Goal: Transaction & Acquisition: Purchase product/service

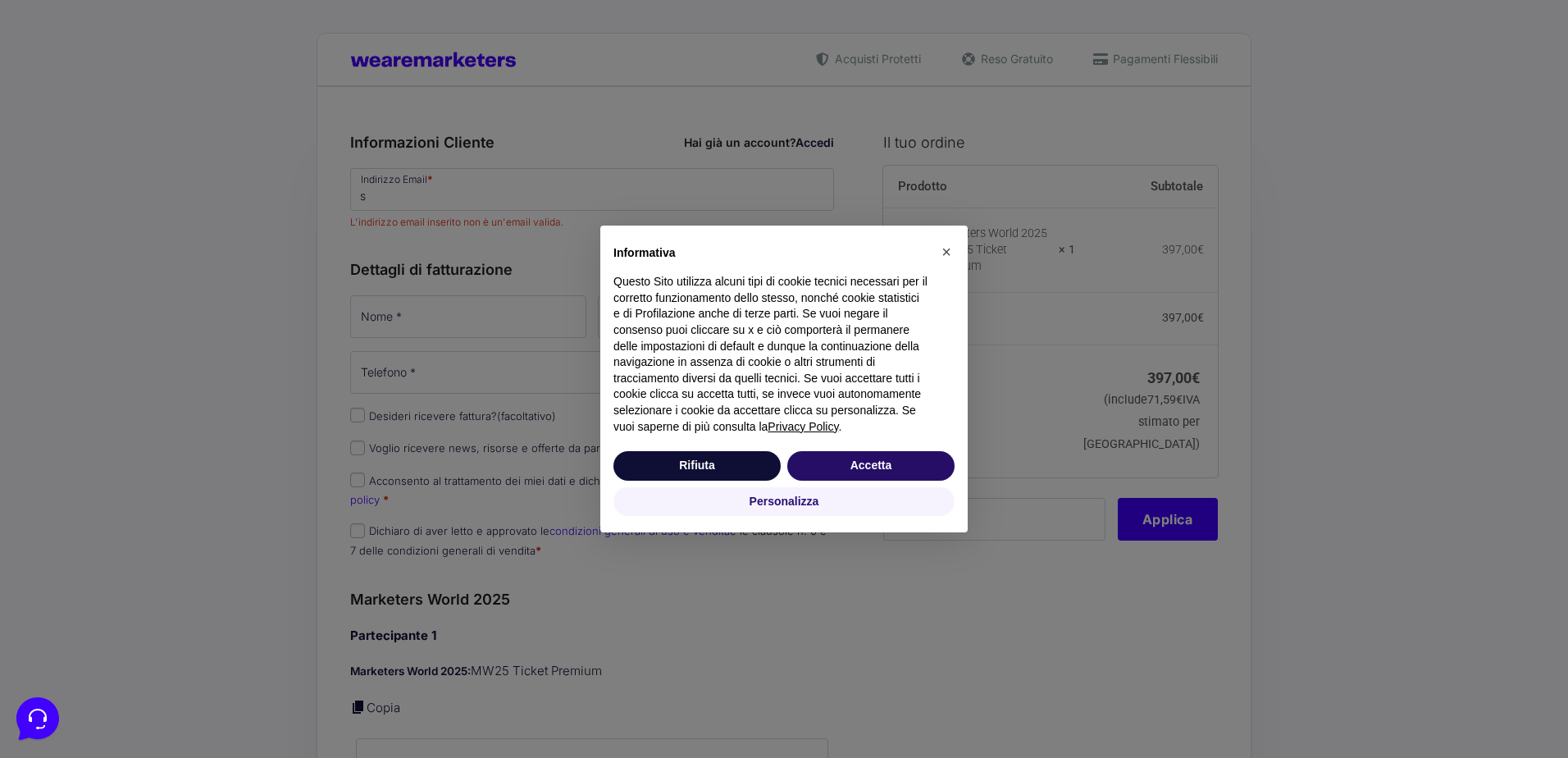
type input "s"
click at [892, 447] on div "Informativa Questo Sito utilizza alcuni tipi di cookie tecnici necessari per il…" at bounding box center [784, 337] width 367 height 223
click at [887, 473] on button "Accetta" at bounding box center [870, 466] width 167 height 29
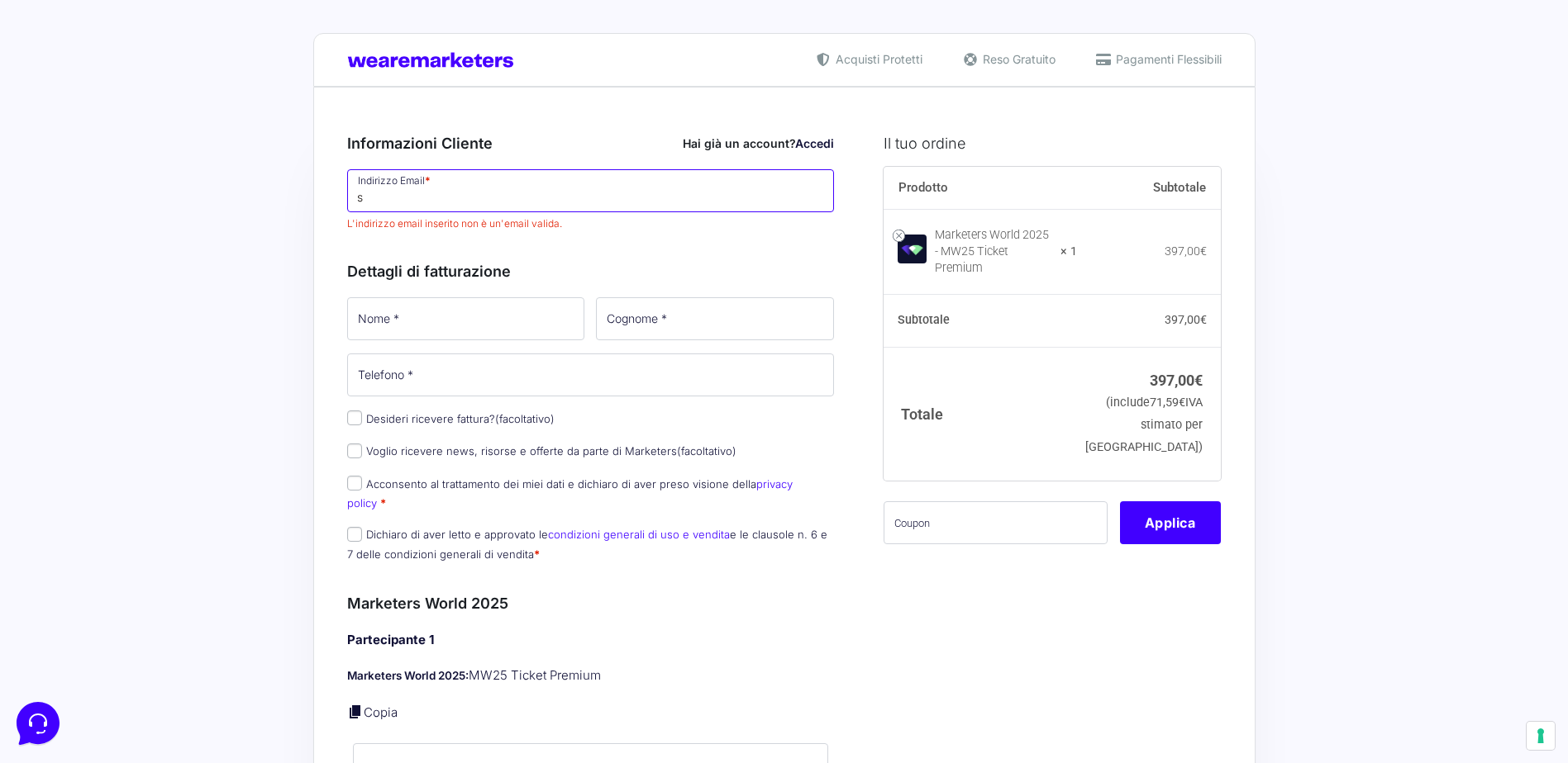
click at [480, 197] on input "s" at bounding box center [591, 191] width 488 height 43
type input "a"
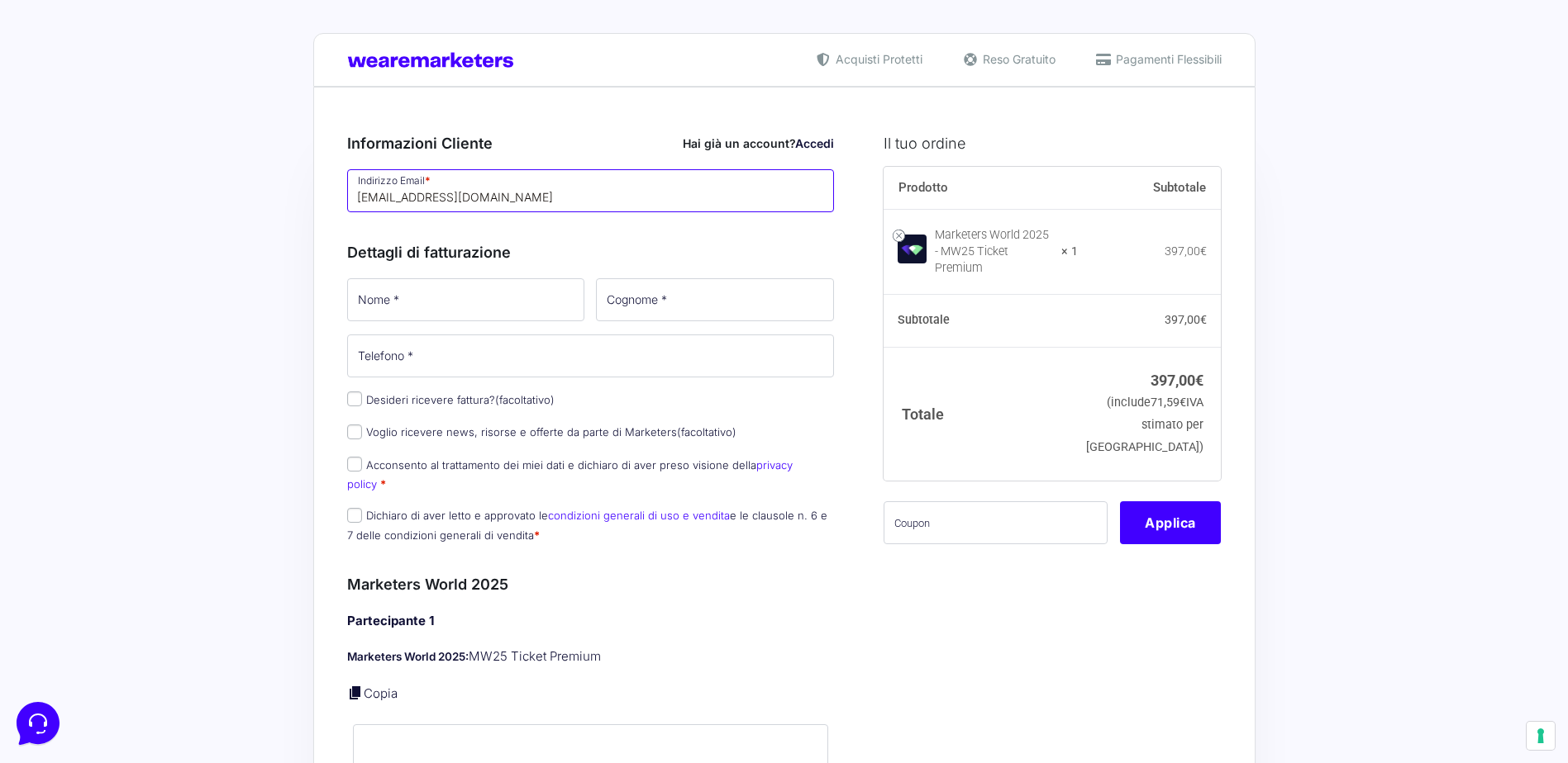
type input "[EMAIL_ADDRESS][DOMAIN_NAME]"
click at [437, 304] on div "Dettagli di fatturazione Nome * Cognome * Telefono * Desideri ricevere fattura?…" at bounding box center [591, 390] width 488 height 333
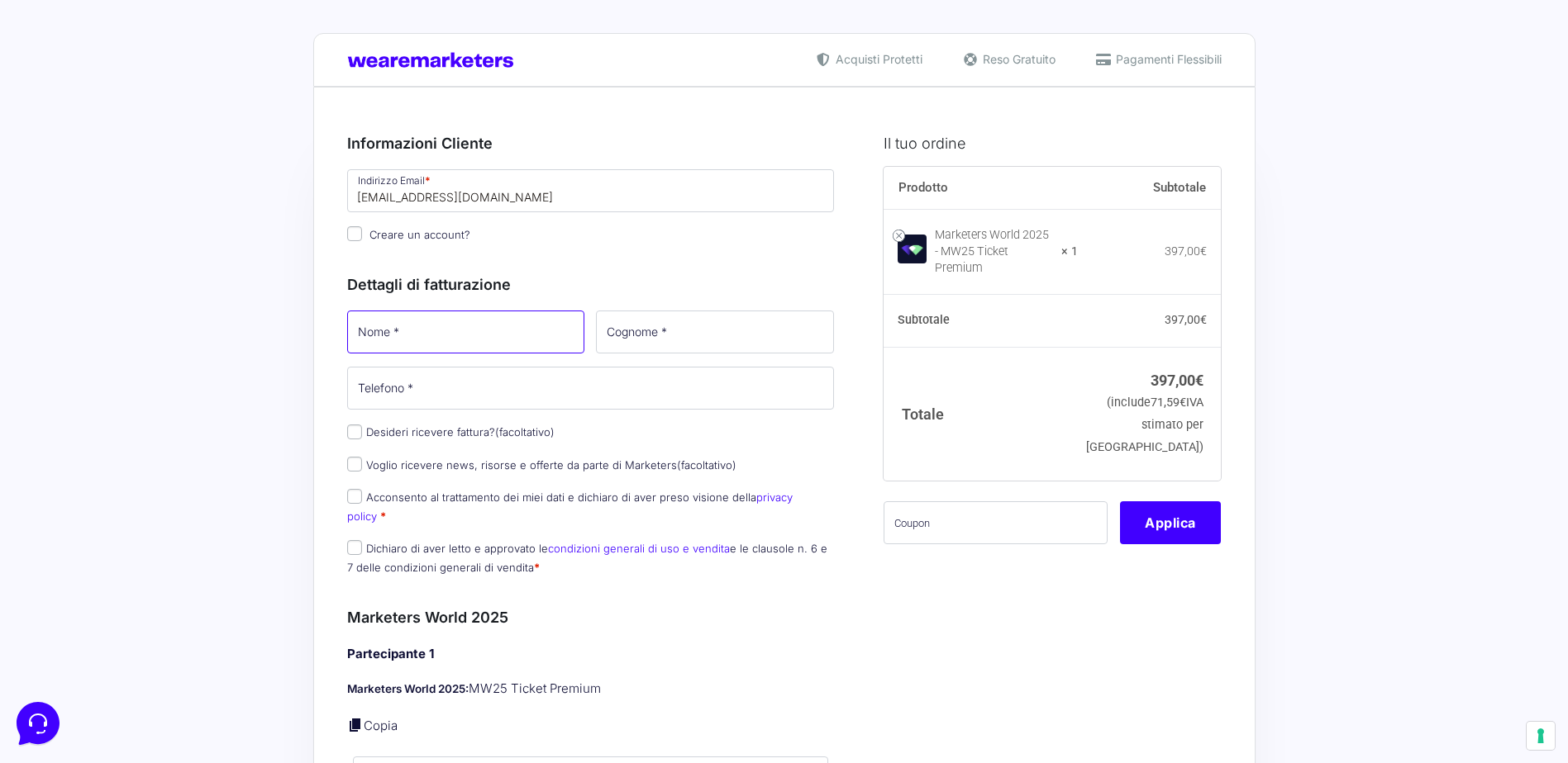
click at [432, 338] on input "Nome *" at bounding box center [466, 332] width 238 height 43
click at [713, 435] on div "Nome * Cognome * Telefono * Desideri ricevere fattura? (facoltativo) Ragione So…" at bounding box center [590, 447] width 500 height 280
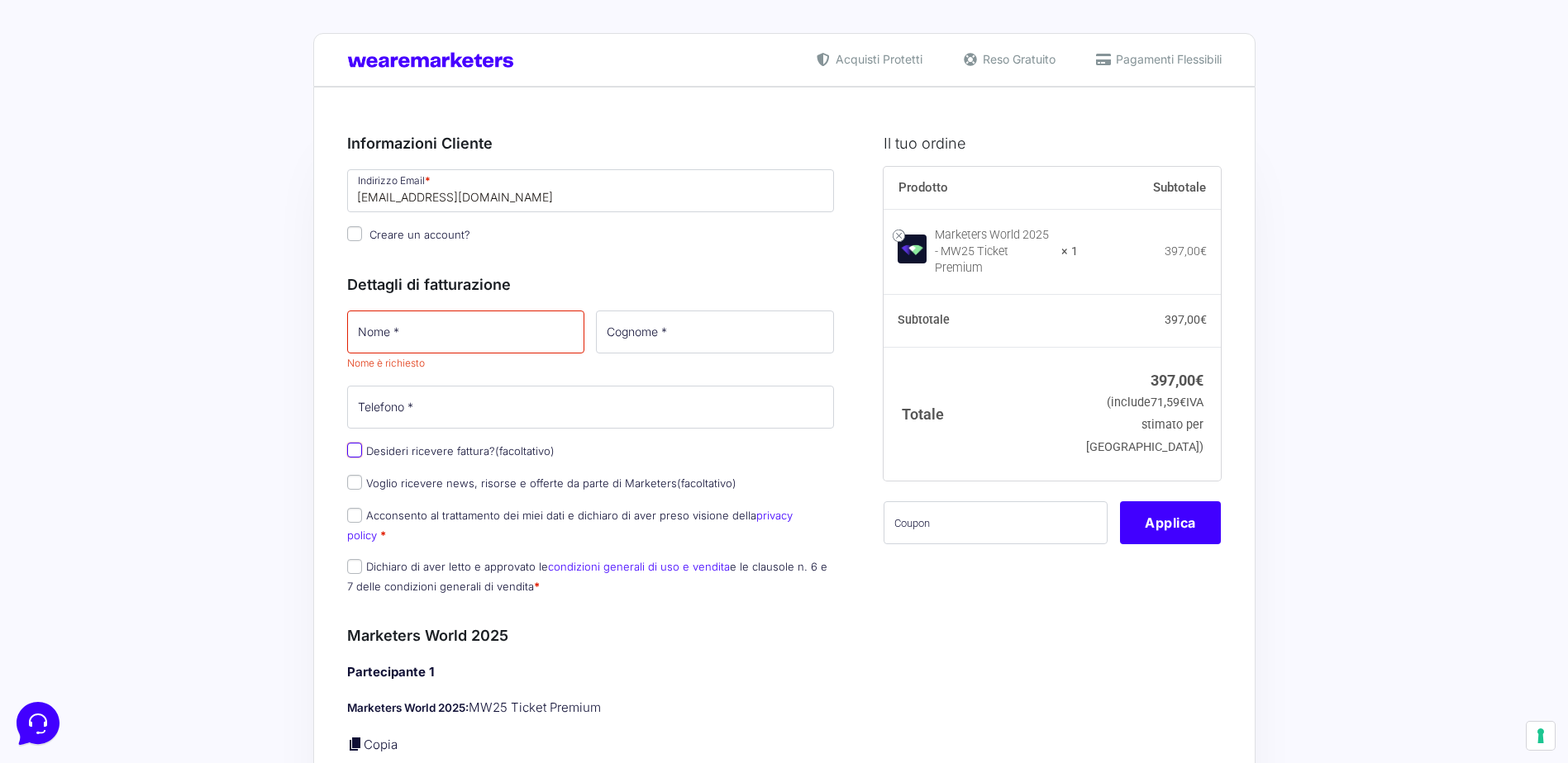
click at [354, 448] on input "Desideri ricevere fattura? (facoltativo)" at bounding box center [355, 450] width 15 height 15
checkbox input "true"
select select "IT"
type input "0000000"
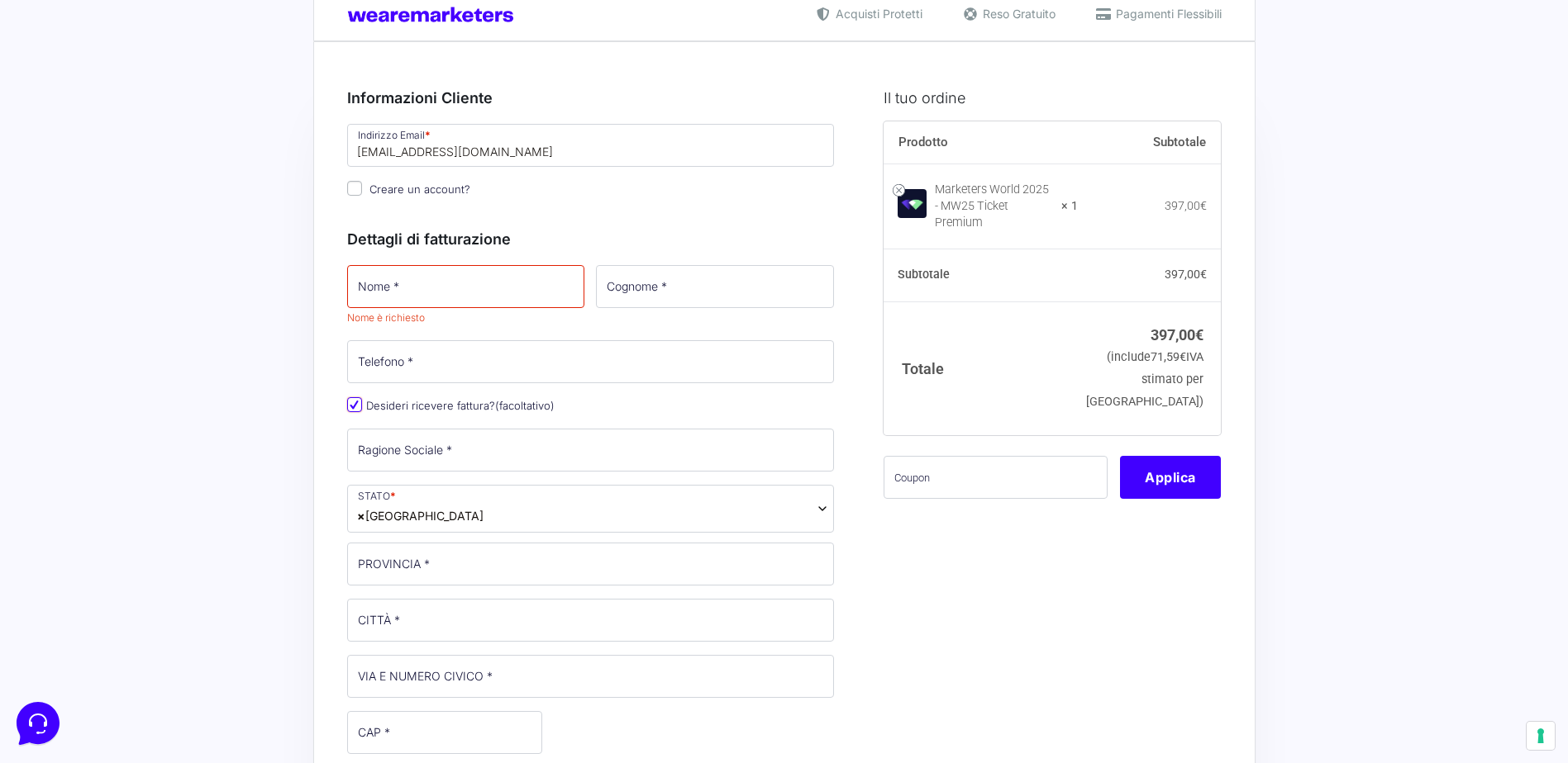
scroll to position [83, 0]
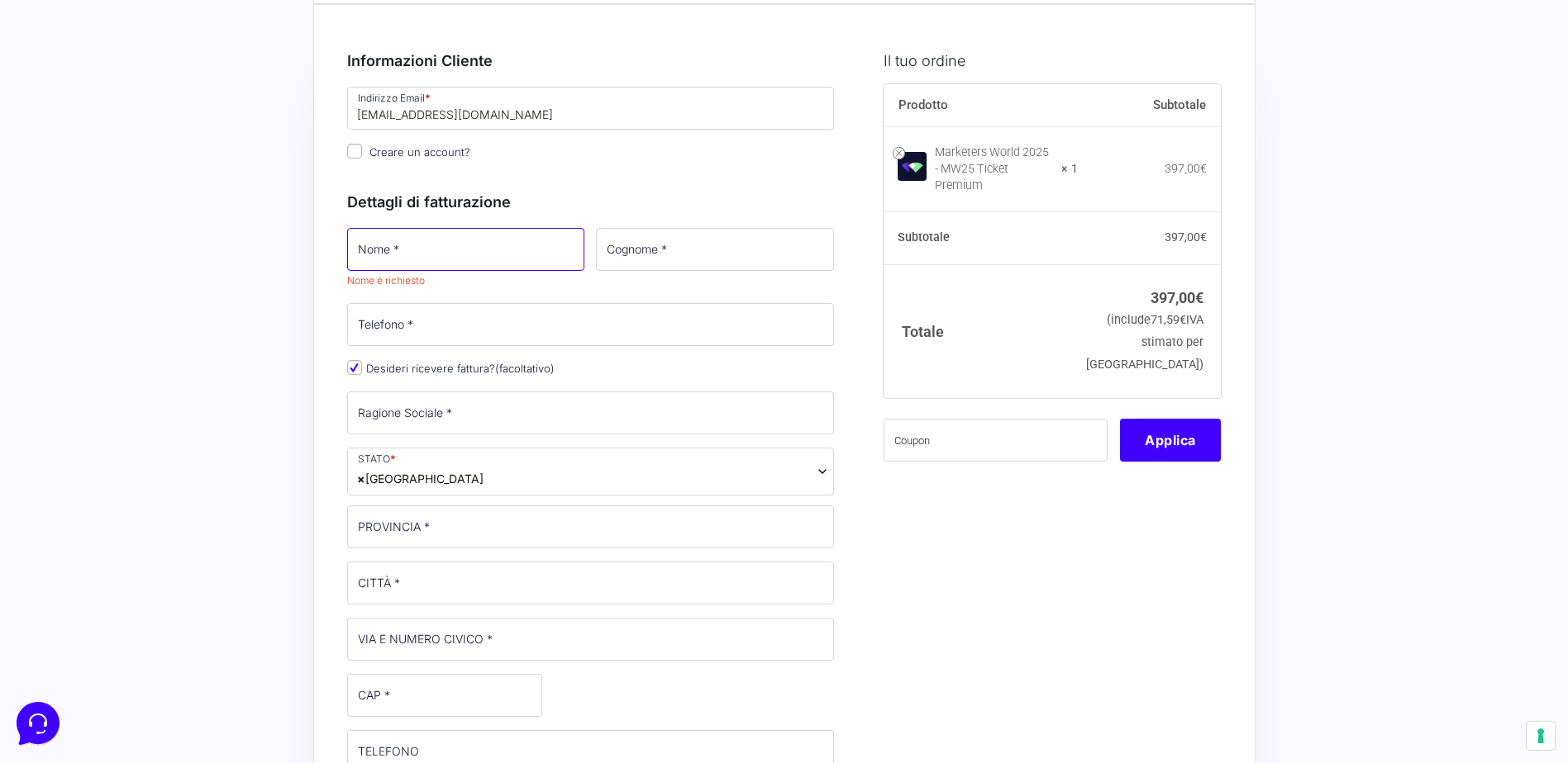
click at [418, 244] on input "Nome *" at bounding box center [466, 249] width 238 height 43
type input "[PERSON_NAME]"
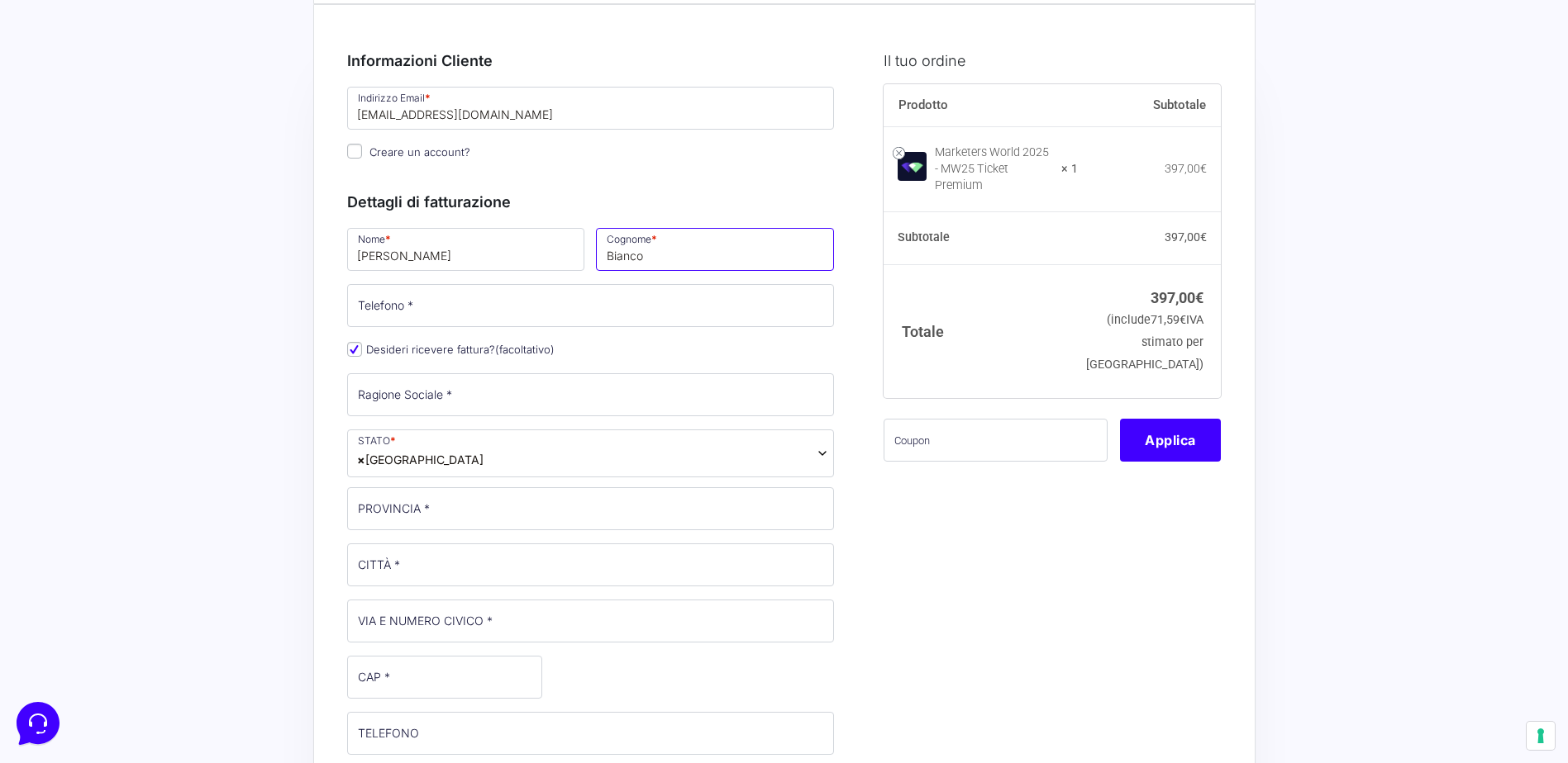
type input "Bianco"
type input "3924641451"
click at [422, 406] on input "Ragione Sociale *" at bounding box center [591, 395] width 488 height 43
type input "Mplc Italia Srl"
click at [454, 519] on input "PROVINCIA *" at bounding box center [591, 509] width 488 height 43
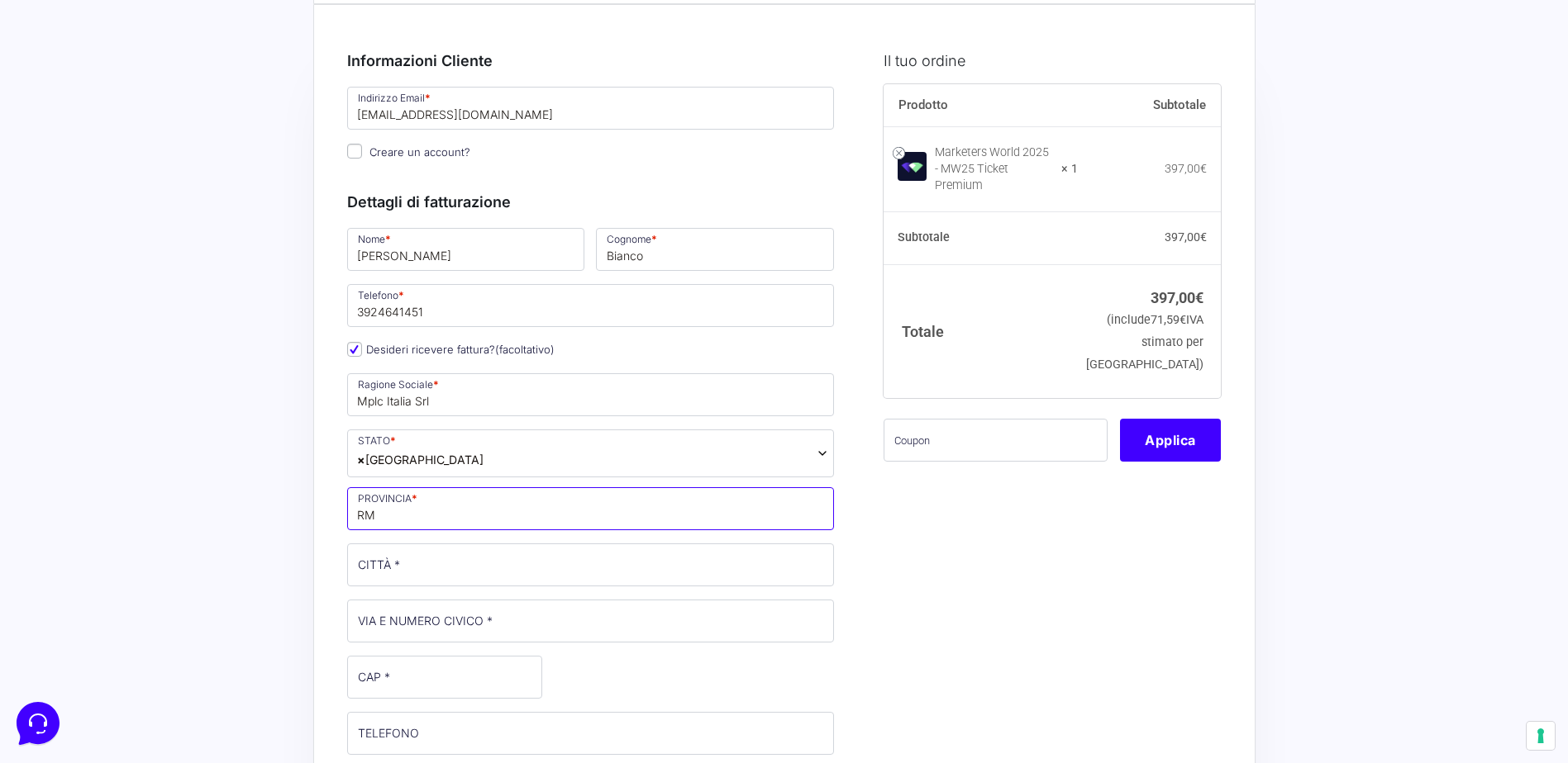
type input "RM"
click at [440, 559] on input "CITTÀ *" at bounding box center [591, 565] width 488 height 43
type input "[GEOGRAPHIC_DATA]"
type input "[STREET_ADDRESS]"
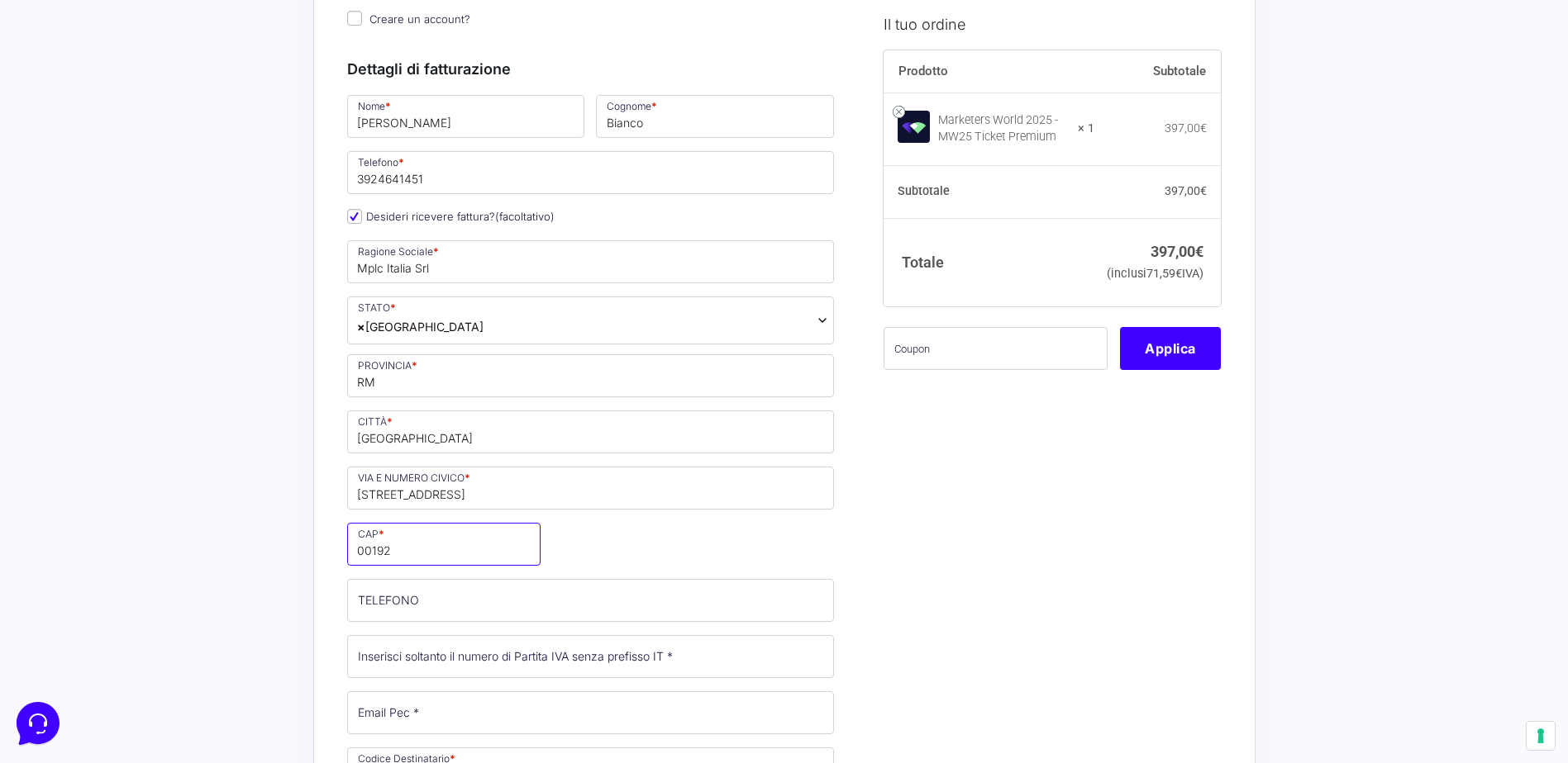
scroll to position [247, 0]
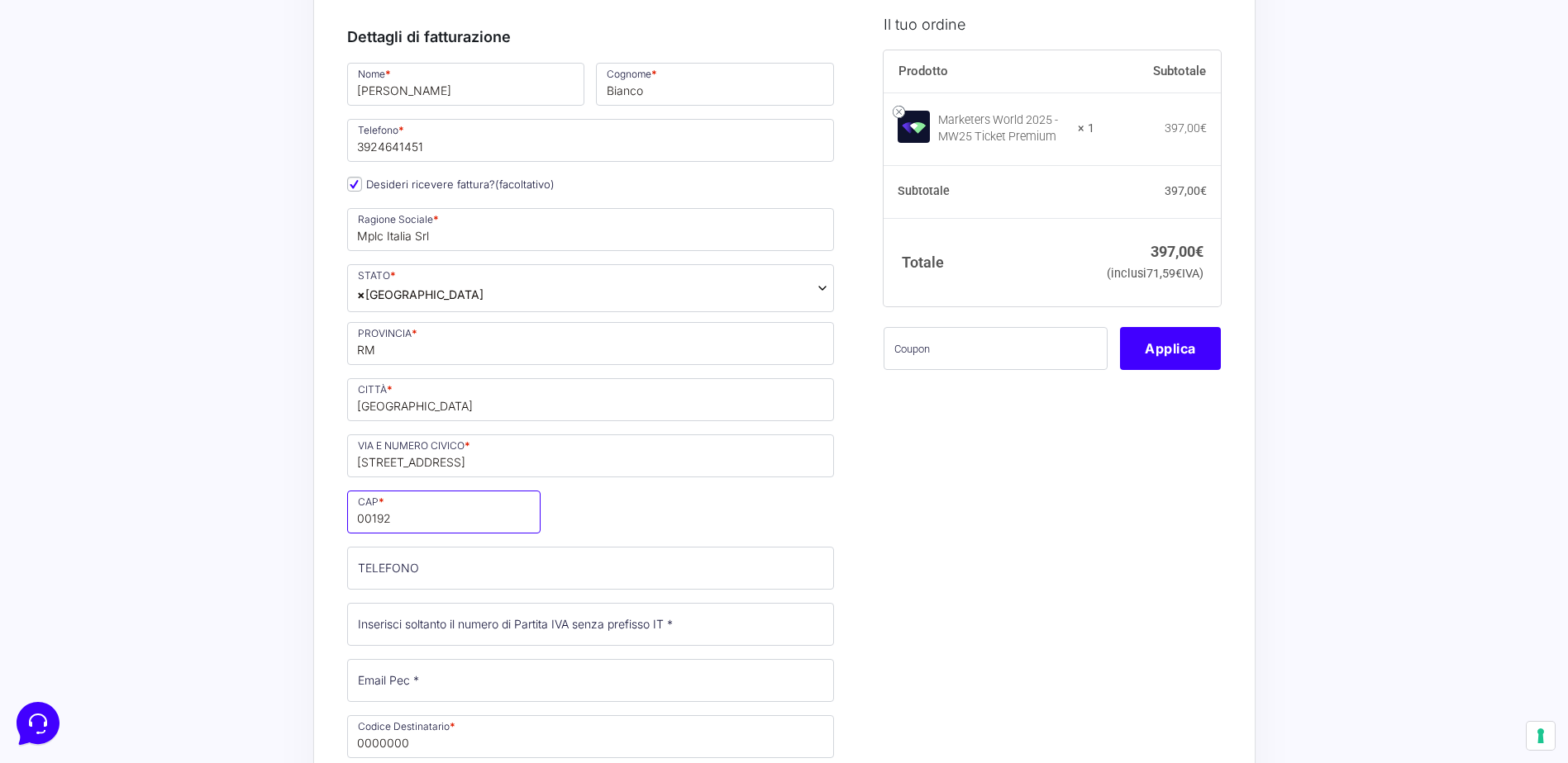
type input "00192"
click at [426, 579] on input "TELEFONO (facoltativo)" at bounding box center [591, 569] width 488 height 43
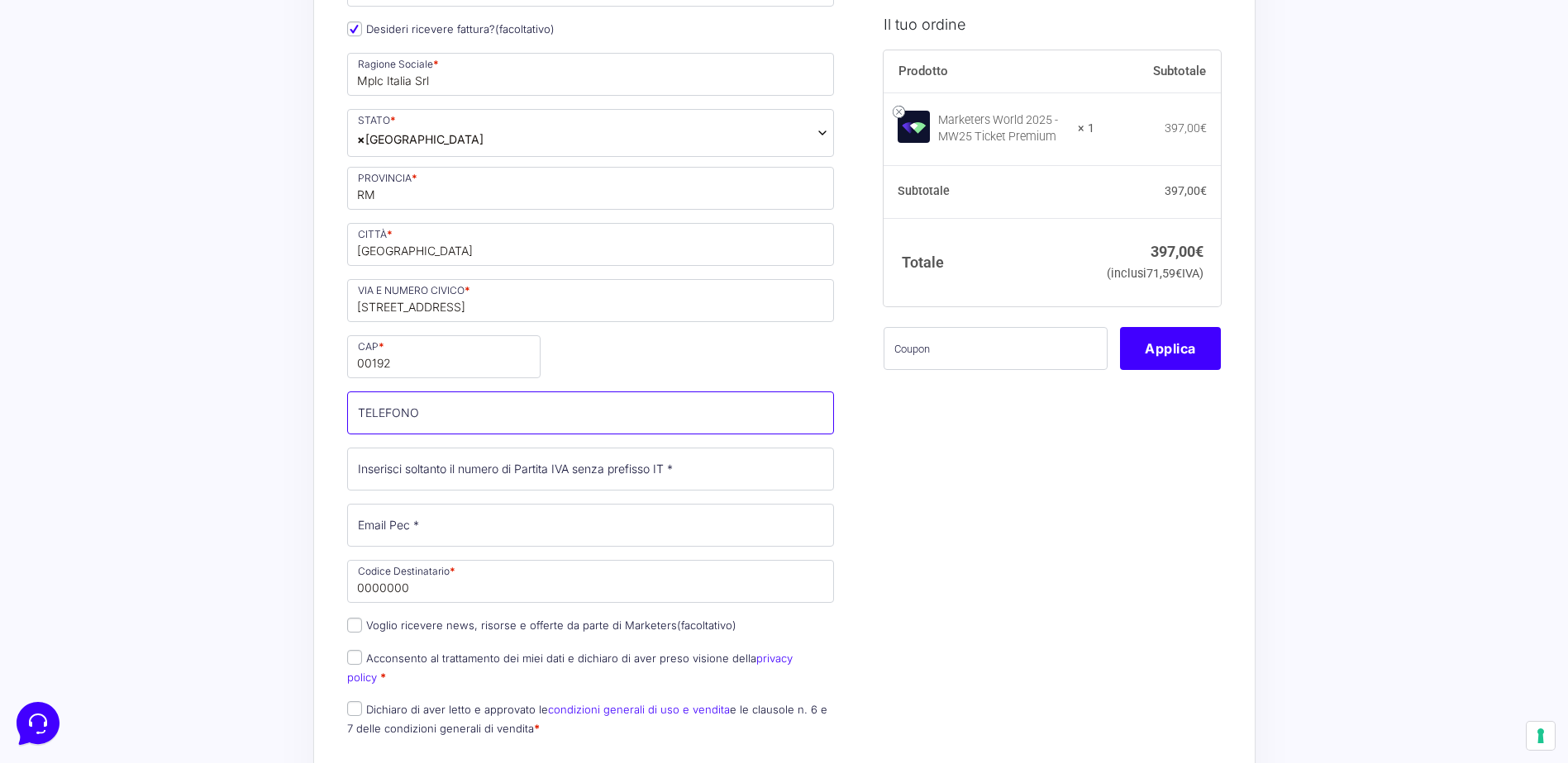
scroll to position [413, 0]
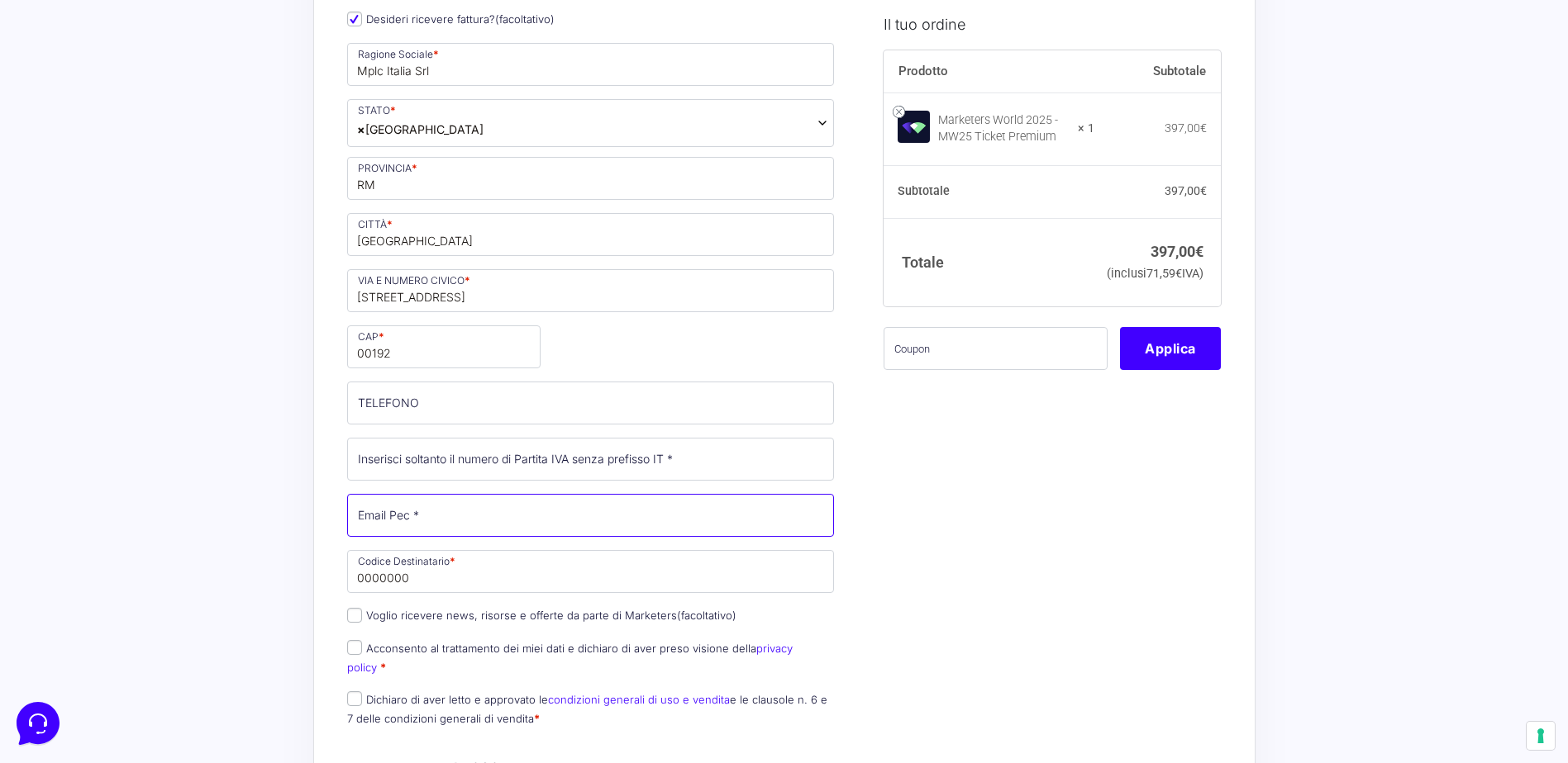
click at [446, 525] on input "Email Pec *" at bounding box center [591, 516] width 488 height 43
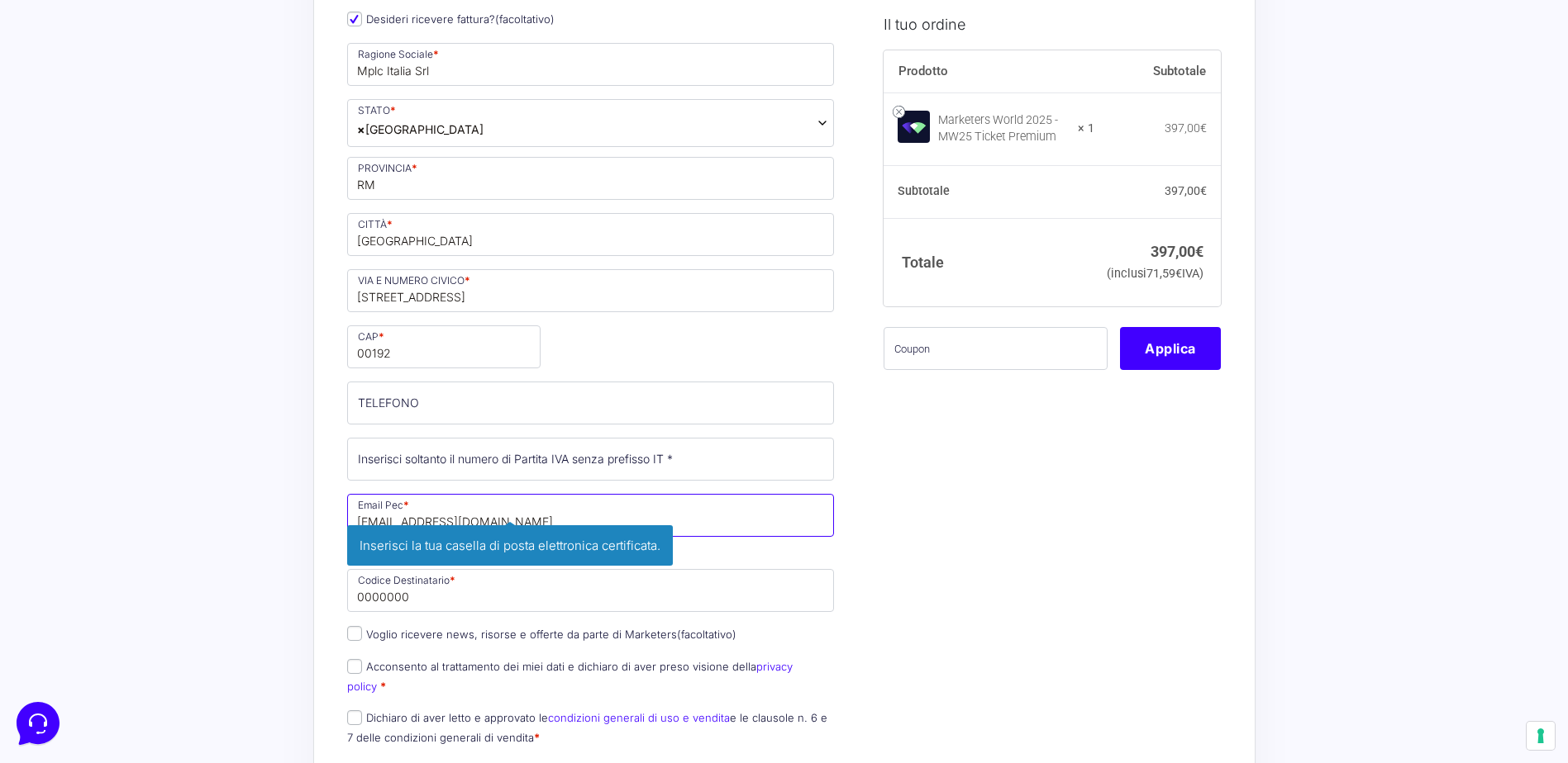
type input "[EMAIL_ADDRESS][DOMAIN_NAME]"
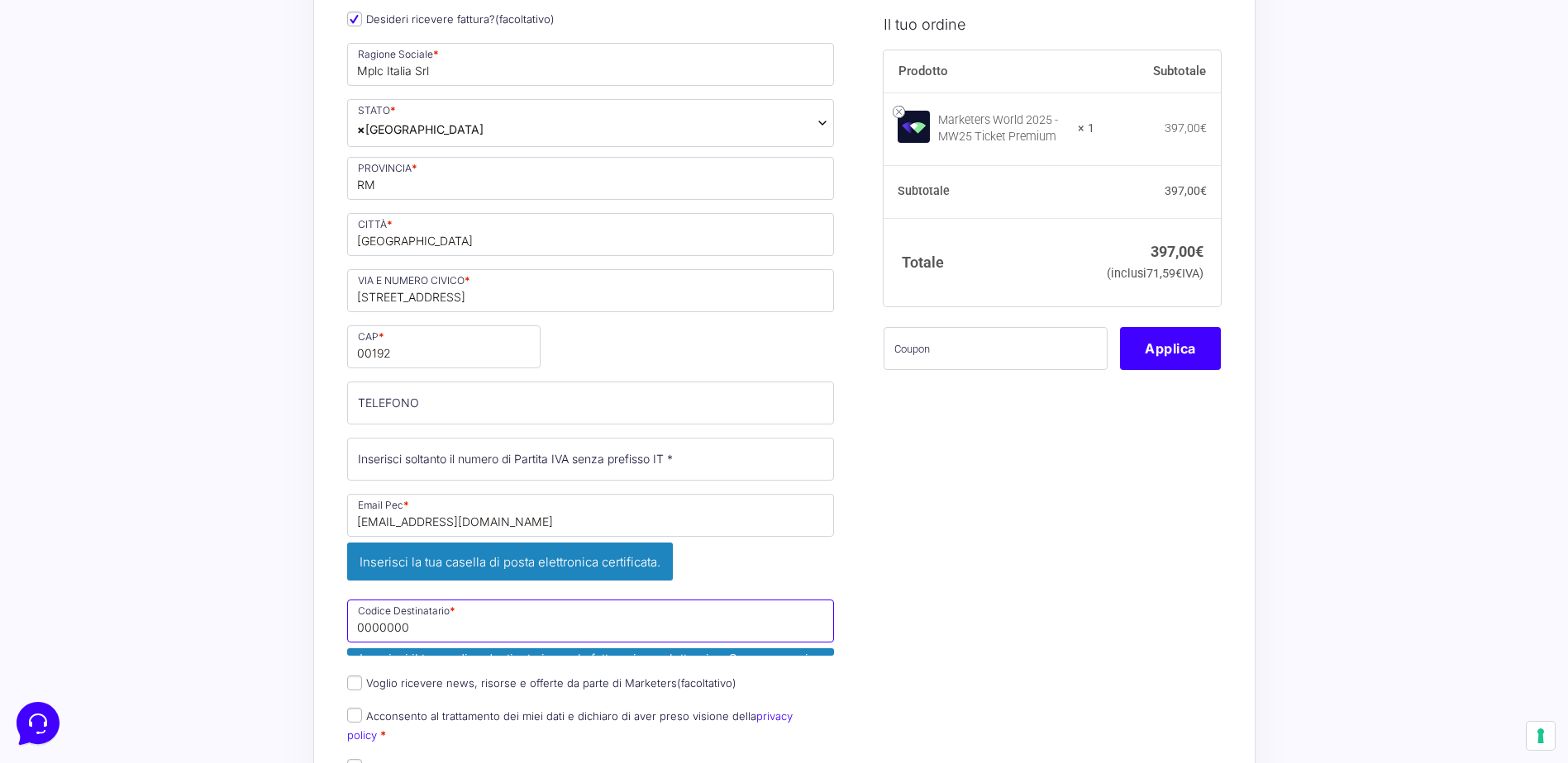
click at [428, 600] on input "0000000" at bounding box center [591, 622] width 488 height 43
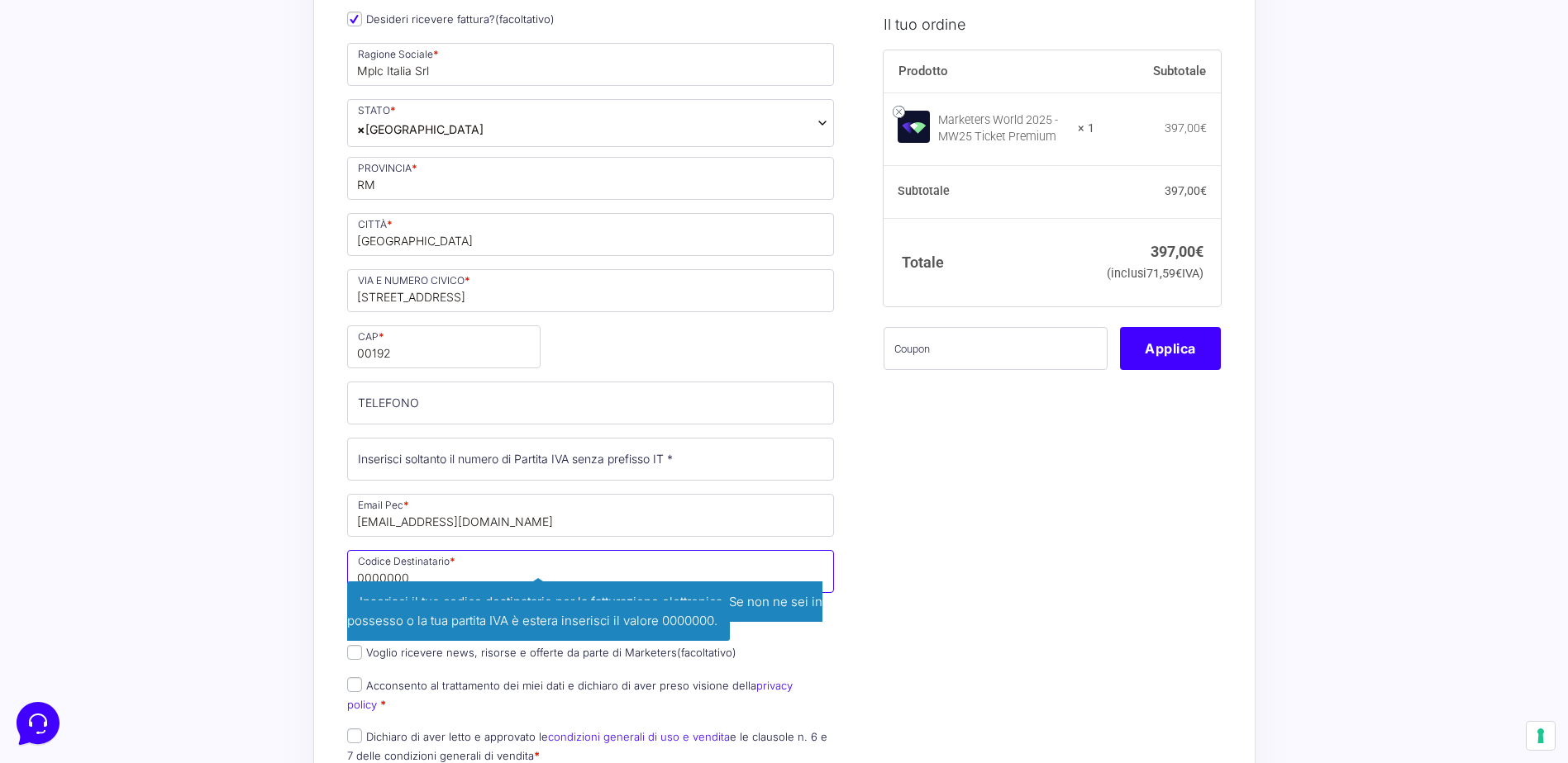
click at [413, 581] on input "0000000" at bounding box center [591, 571] width 488 height 43
drag, startPoint x: 373, startPoint y: 577, endPoint x: 325, endPoint y: 577, distance: 48.0
paste input "t04zhr3"
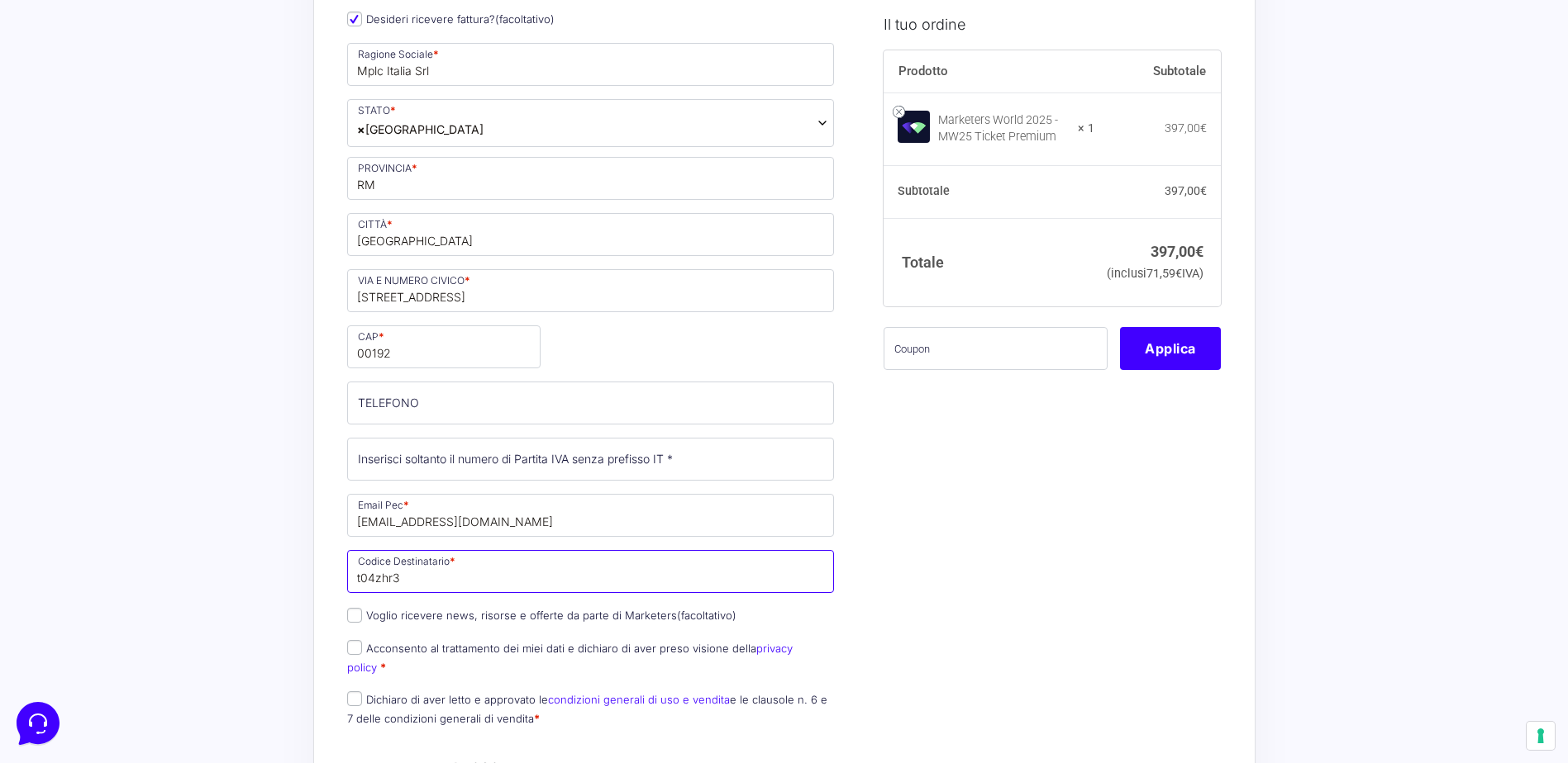
type input "t04zhr3"
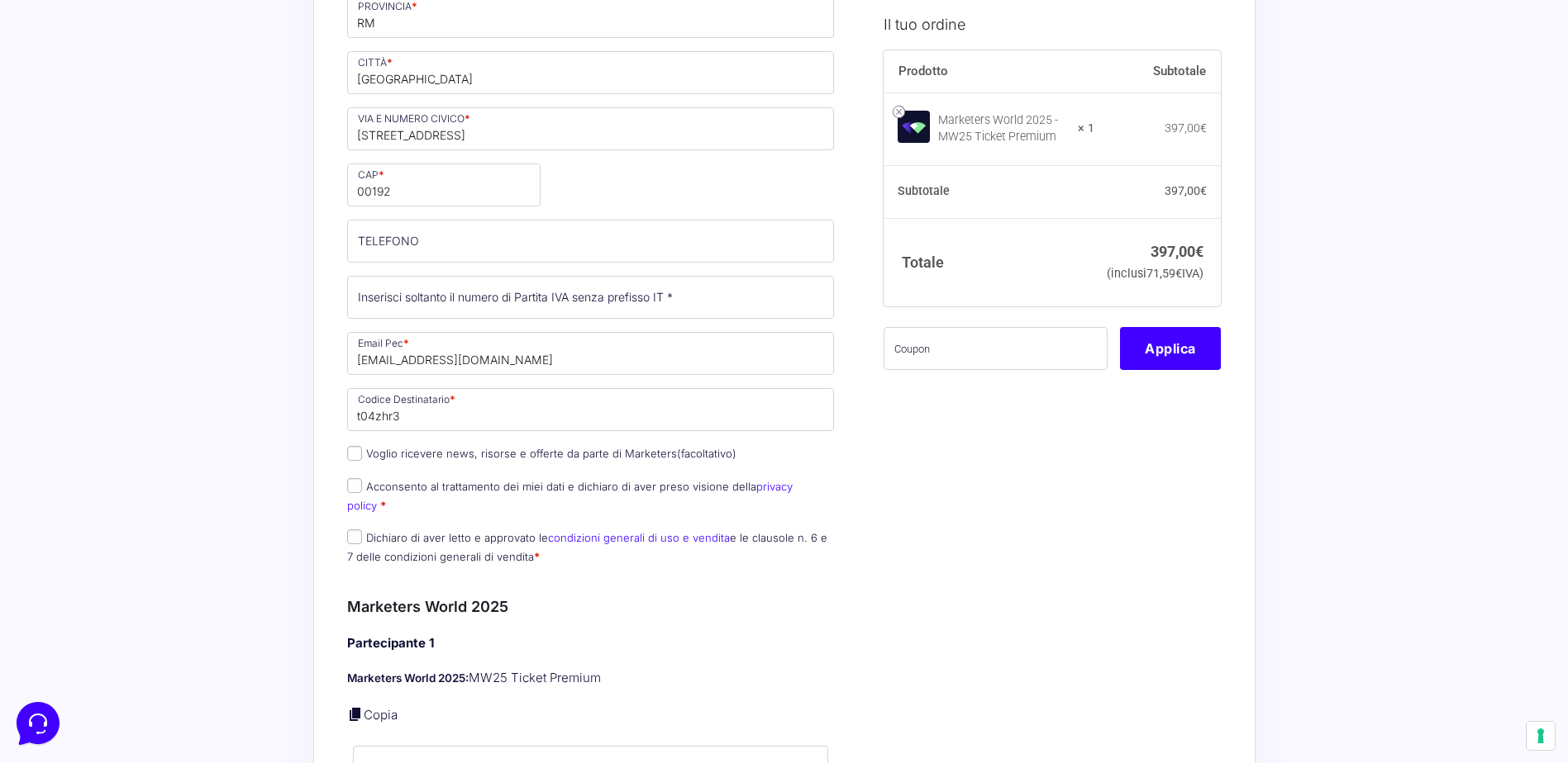
scroll to position [579, 0]
click at [350, 486] on input "Acconsento al trattamento dei miei dati e dichiaro di aver preso visione della …" at bounding box center [355, 482] width 15 height 15
checkbox input "true"
click at [351, 526] on input "Dichiaro di aver letto e approvato le condizioni generali di uso e vendita e le…" at bounding box center [355, 534] width 15 height 15
checkbox input "true"
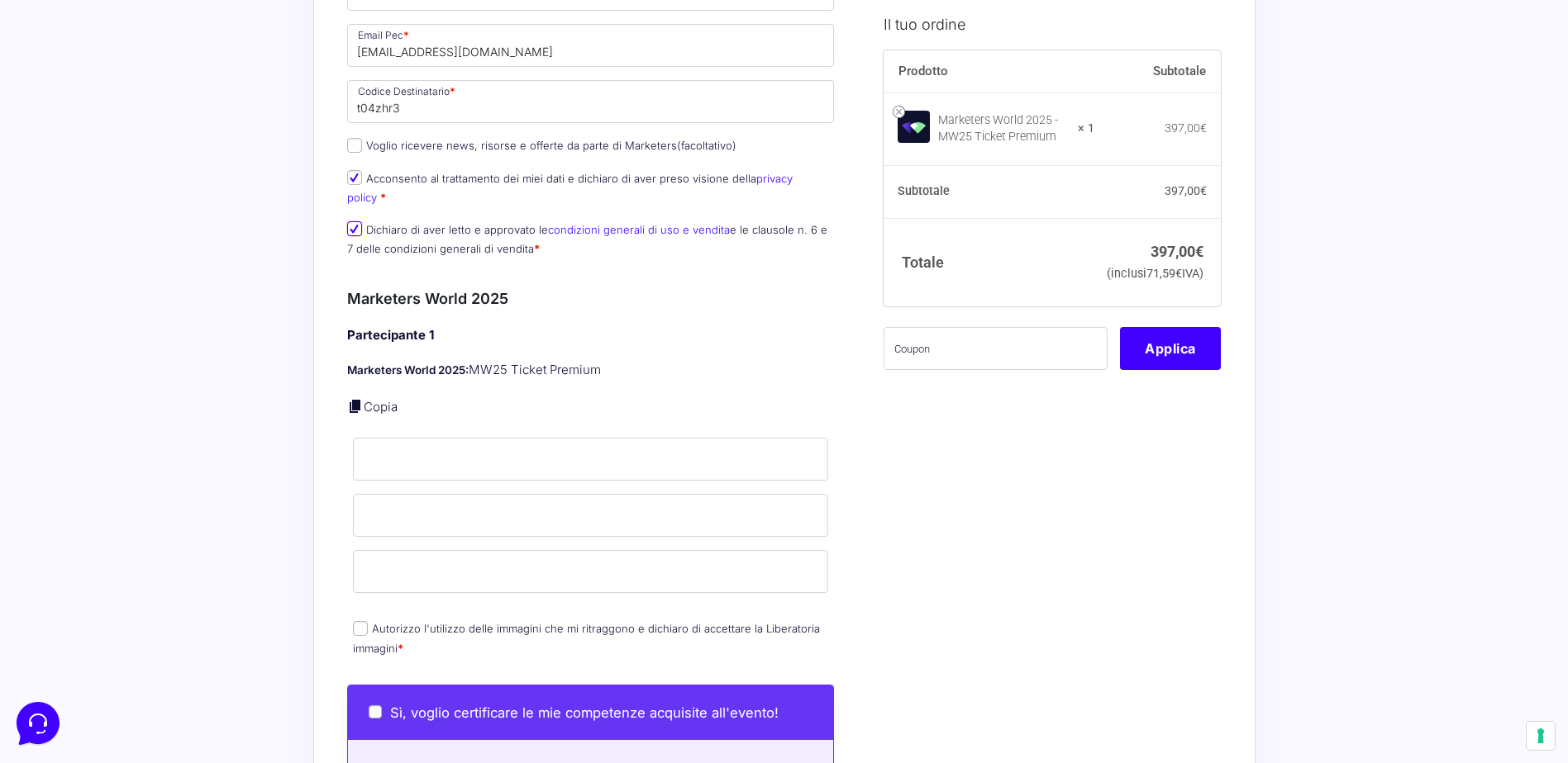
scroll to position [909, 0]
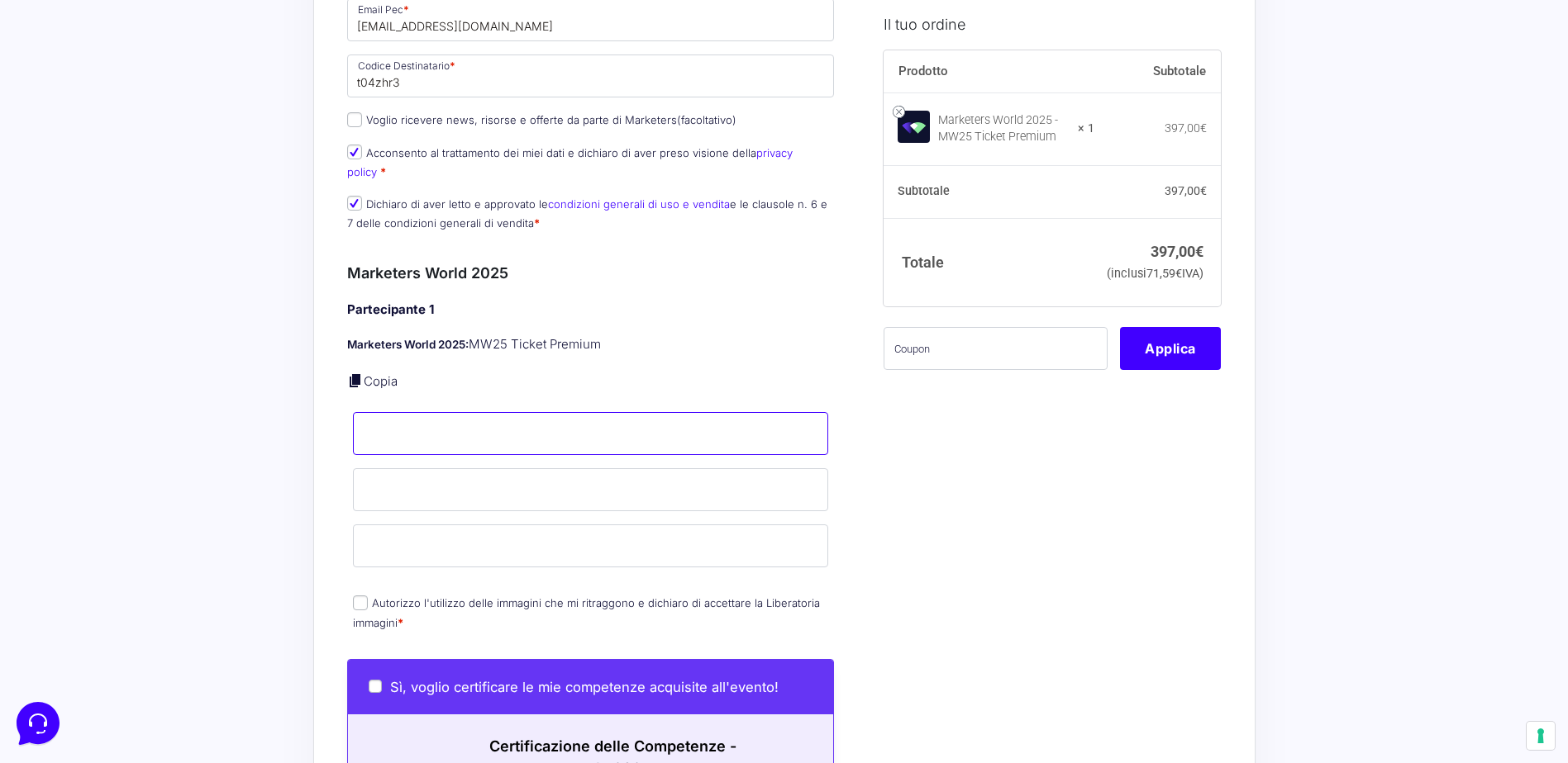
click at [436, 427] on input "Nome *" at bounding box center [590, 434] width 476 height 43
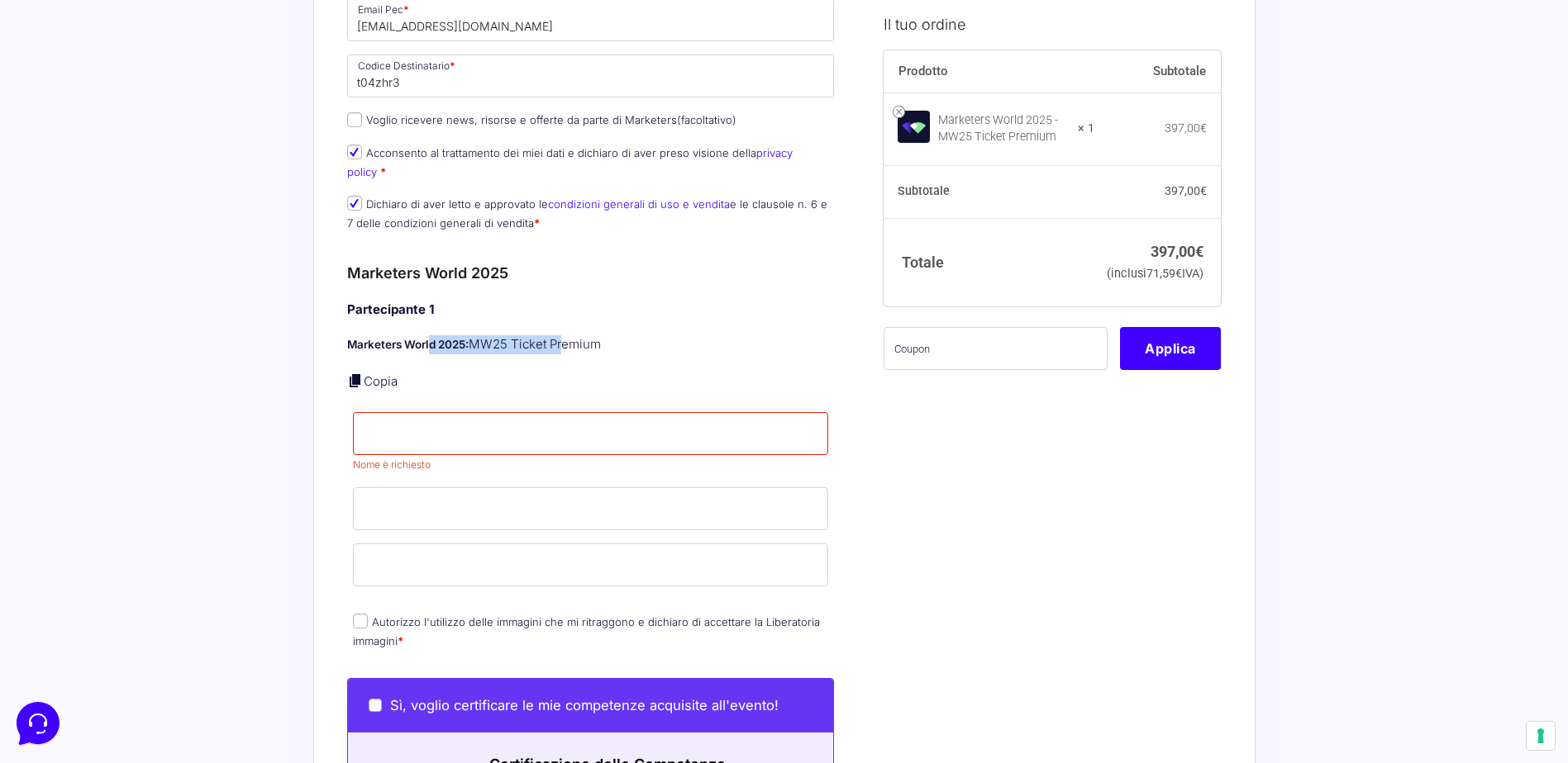
drag, startPoint x: 429, startPoint y: 328, endPoint x: 561, endPoint y: 328, distance: 132.0
click at [560, 336] on p "Marketers World 2025: MW25 Ticket Premium" at bounding box center [591, 345] width 488 height 19
click at [562, 336] on p "Marketers World 2025: MW25 Ticket Premium" at bounding box center [591, 345] width 488 height 19
click at [445, 418] on input "Nome *" at bounding box center [590, 434] width 476 height 43
type input "[PERSON_NAME]"
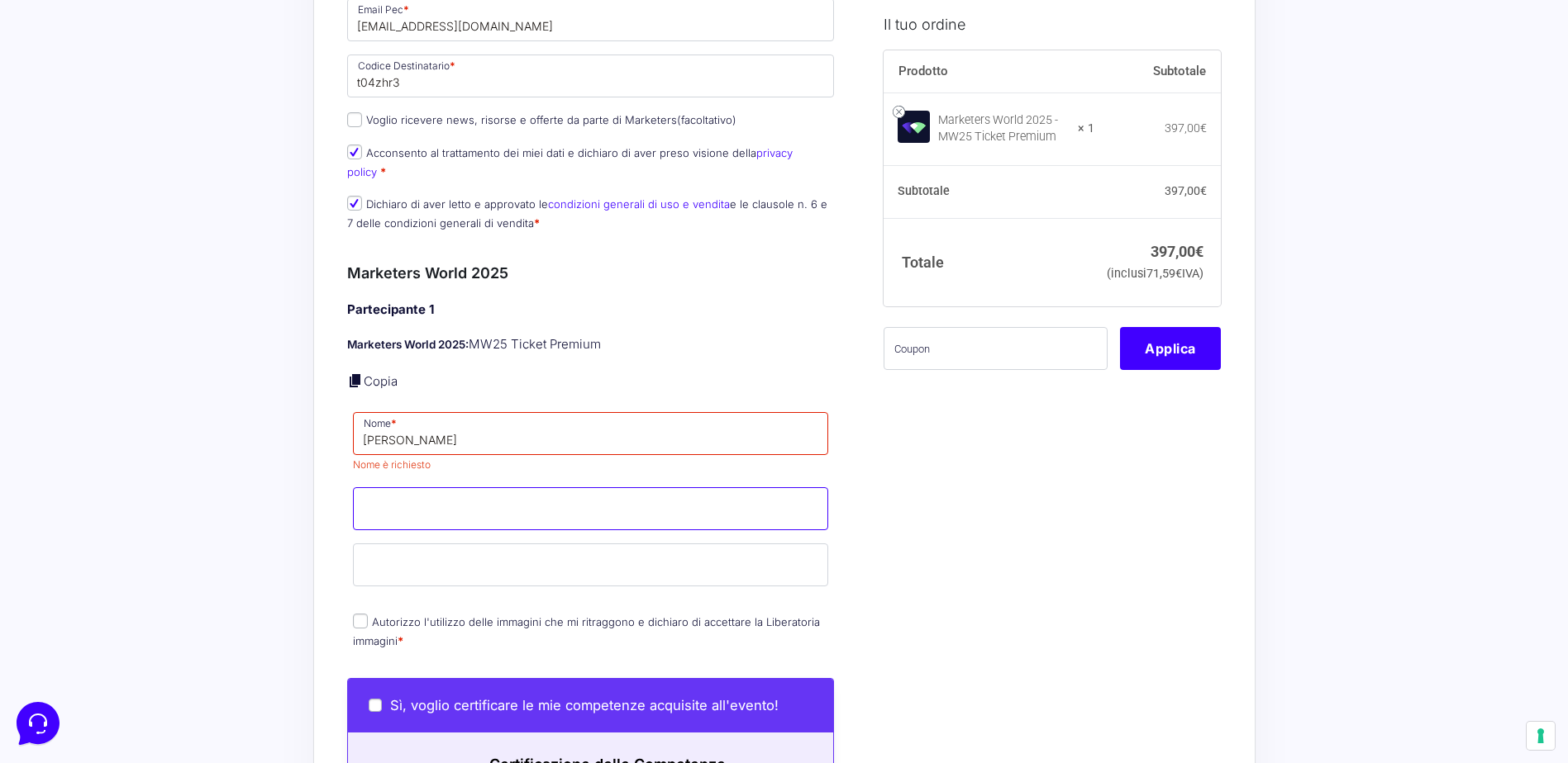
click at [434, 488] on input "Cognome *" at bounding box center [590, 509] width 476 height 43
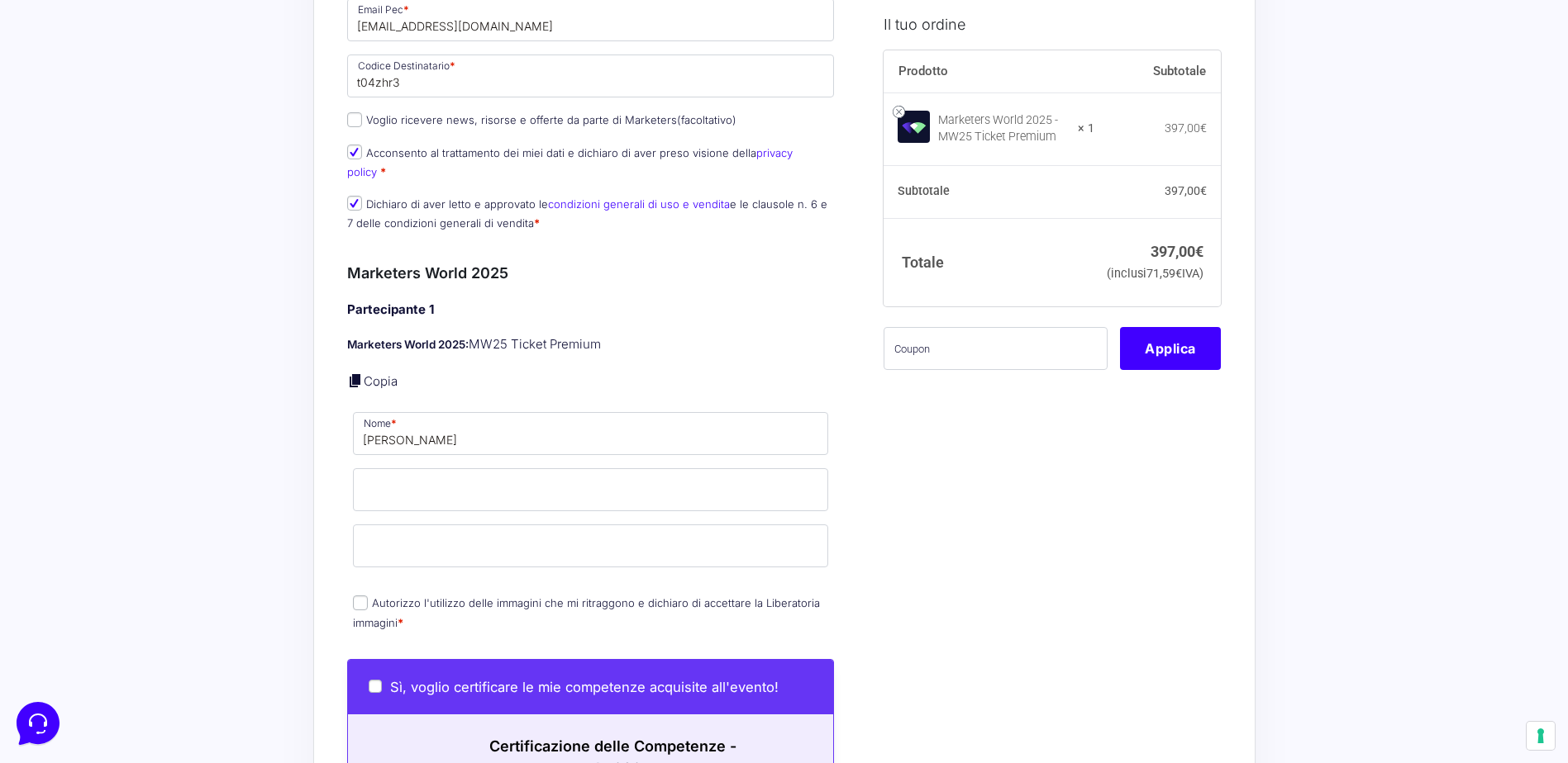
drag, startPoint x: 693, startPoint y: 505, endPoint x: 681, endPoint y: 520, distance: 19.2
click at [693, 506] on div "Partecipante 1 Marketers World 2025: MW25 Ticket Premium Copia Nome * [PERSON_N…" at bounding box center [591, 467] width 488 height 334
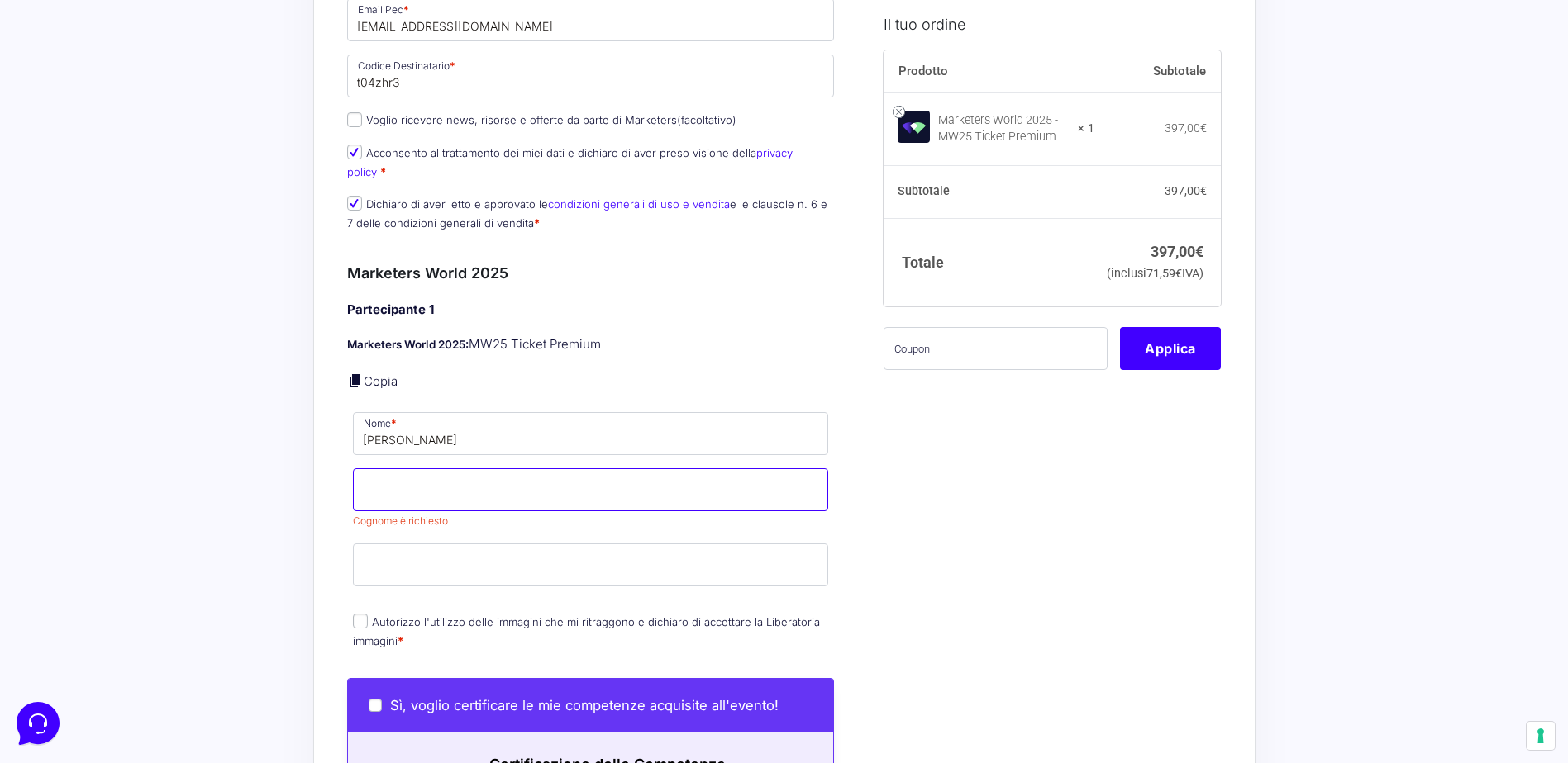
click at [473, 480] on input "Cognome *" at bounding box center [590, 490] width 476 height 43
type input "Bianco"
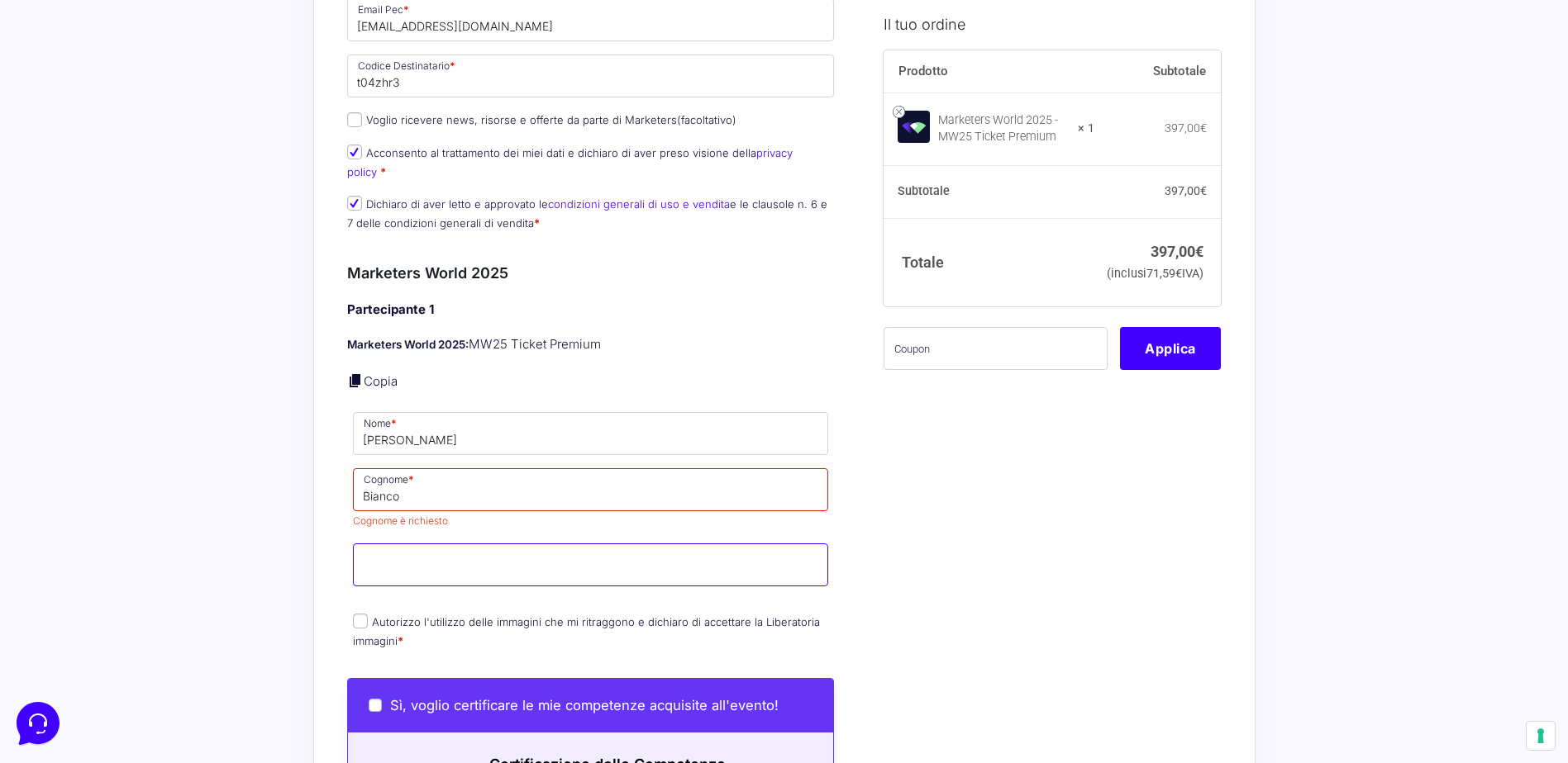
click at [761, 546] on input "Email *" at bounding box center [590, 565] width 476 height 43
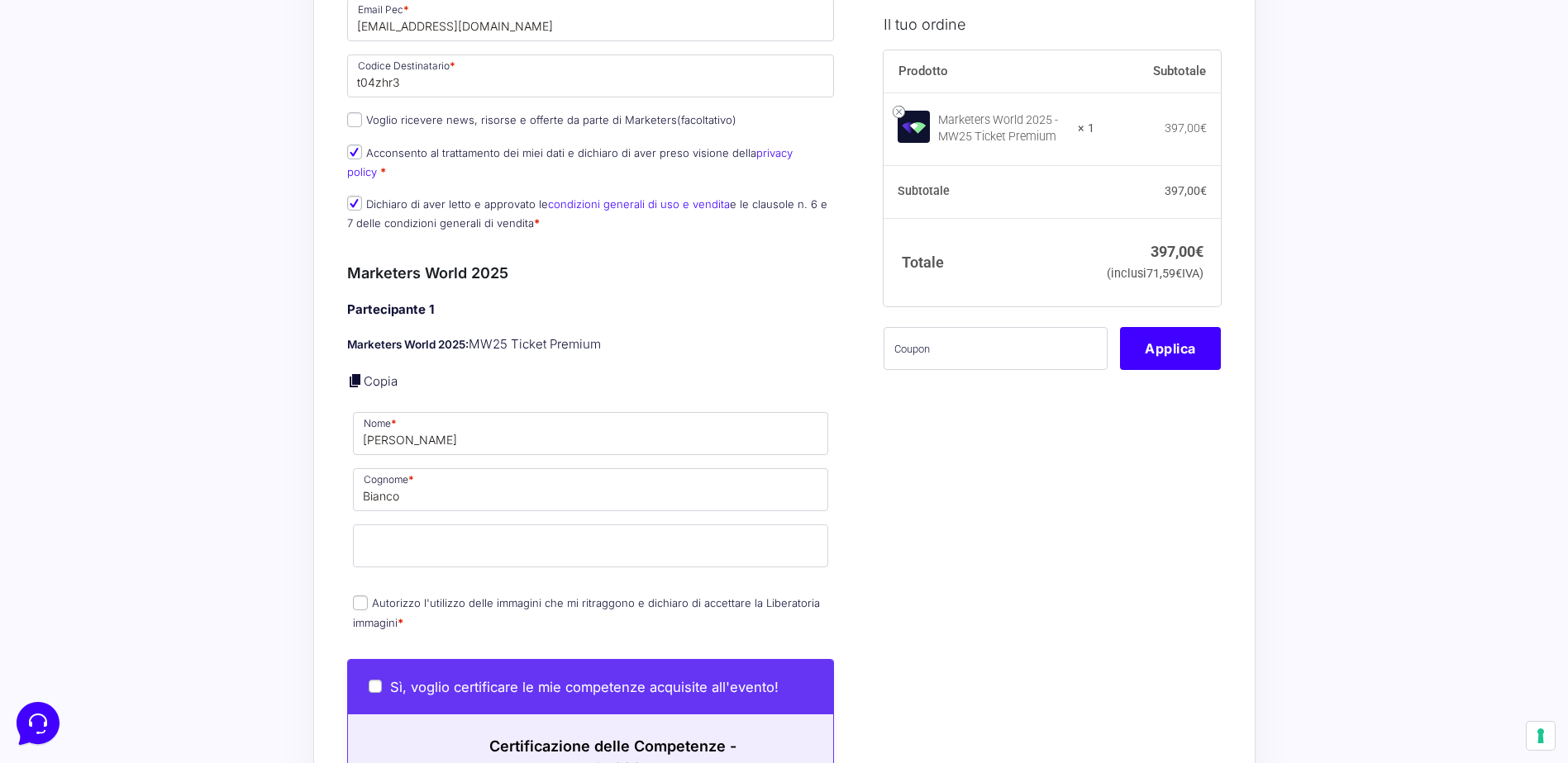
click at [906, 560] on div "Il tuo ordine Prodotto Subtotale Marketers World 2025 - MW25 Ticket Premium × 1…" at bounding box center [1046, 316] width 349 height 2221
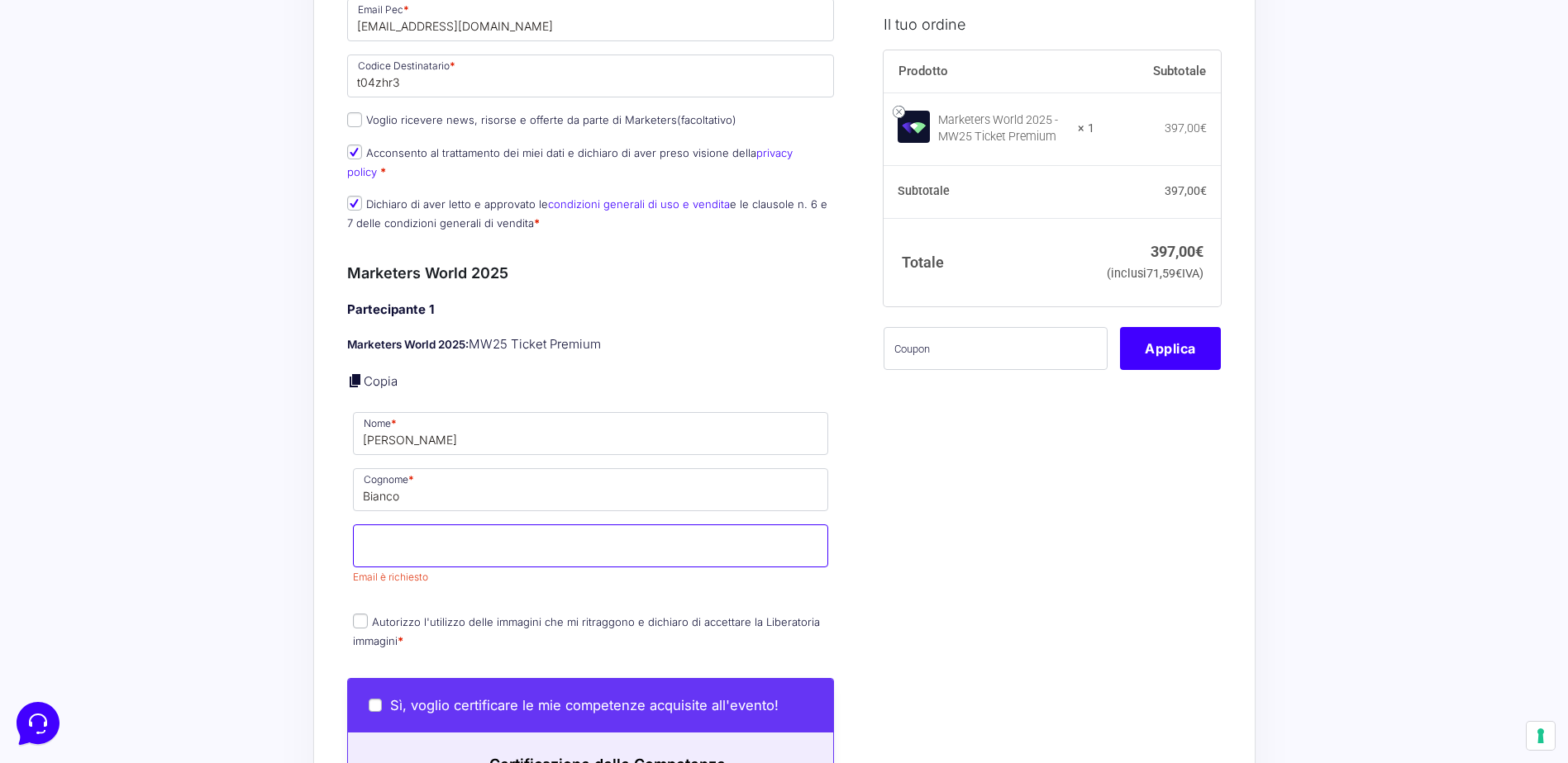
click at [474, 531] on input "Email *" at bounding box center [590, 546] width 476 height 43
type input "[EMAIL_ADDRESS][DOMAIN_NAME]"
click at [462, 629] on div "Informazioni Cliente Hai già un account? Accedi Indirizzo Email * [EMAIL_ADDRES…" at bounding box center [609, 325] width 525 height 2240
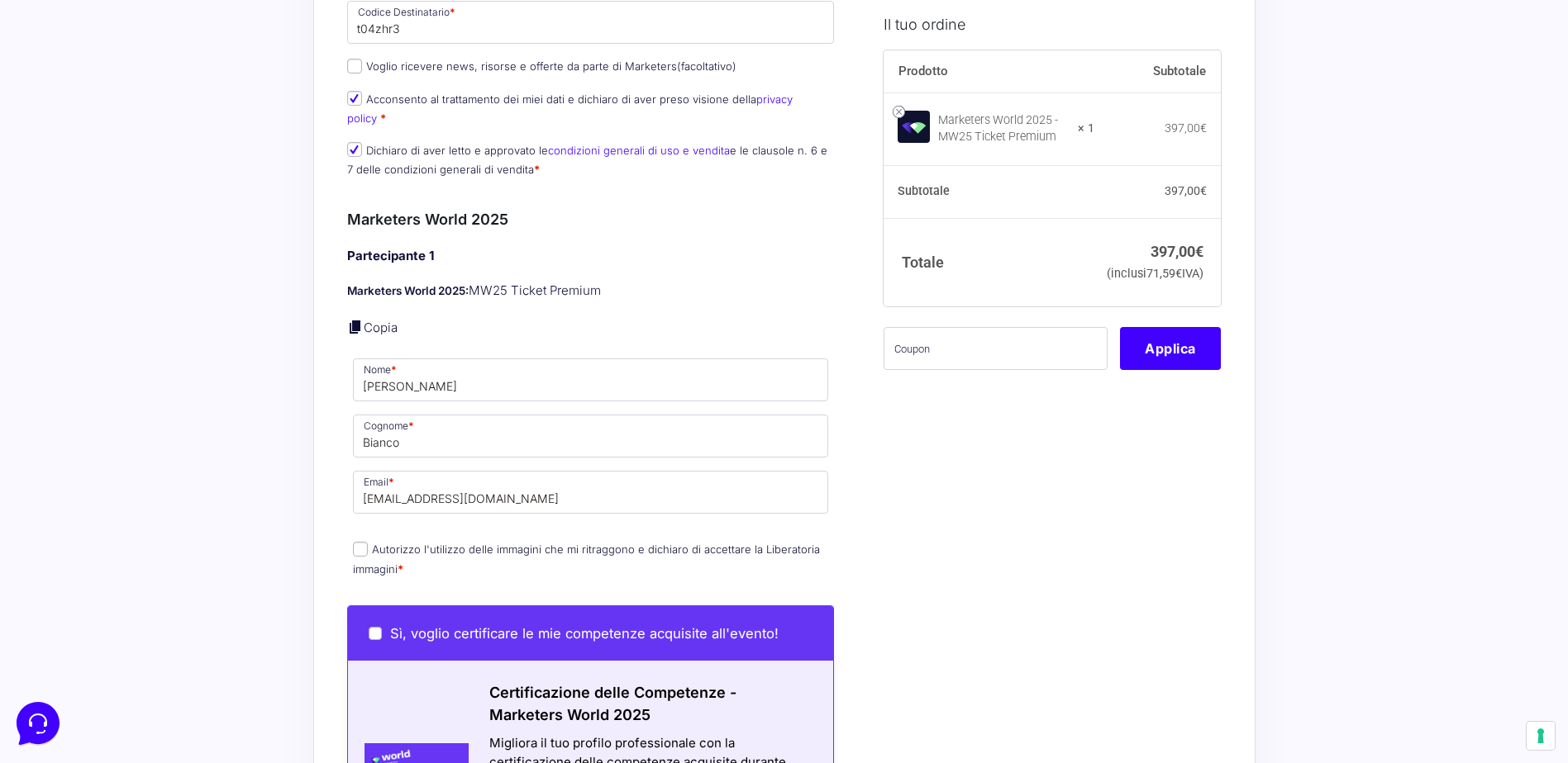
scroll to position [992, 0]
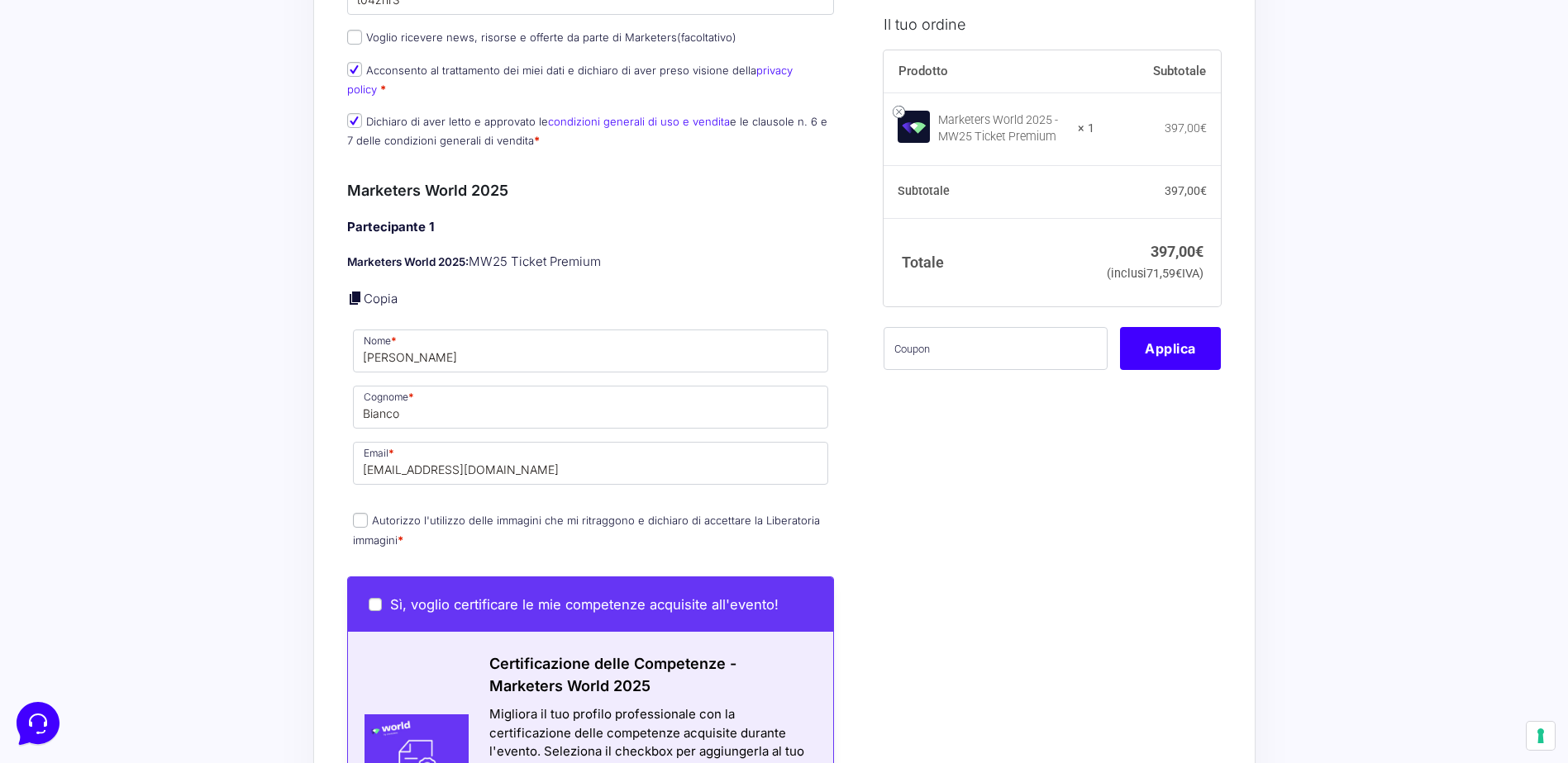
click at [361, 513] on input "Autorizzo l'utilizzo delle immagini che mi ritraggono e dichiaro di accettare l…" at bounding box center [360, 520] width 15 height 15
checkbox input "true"
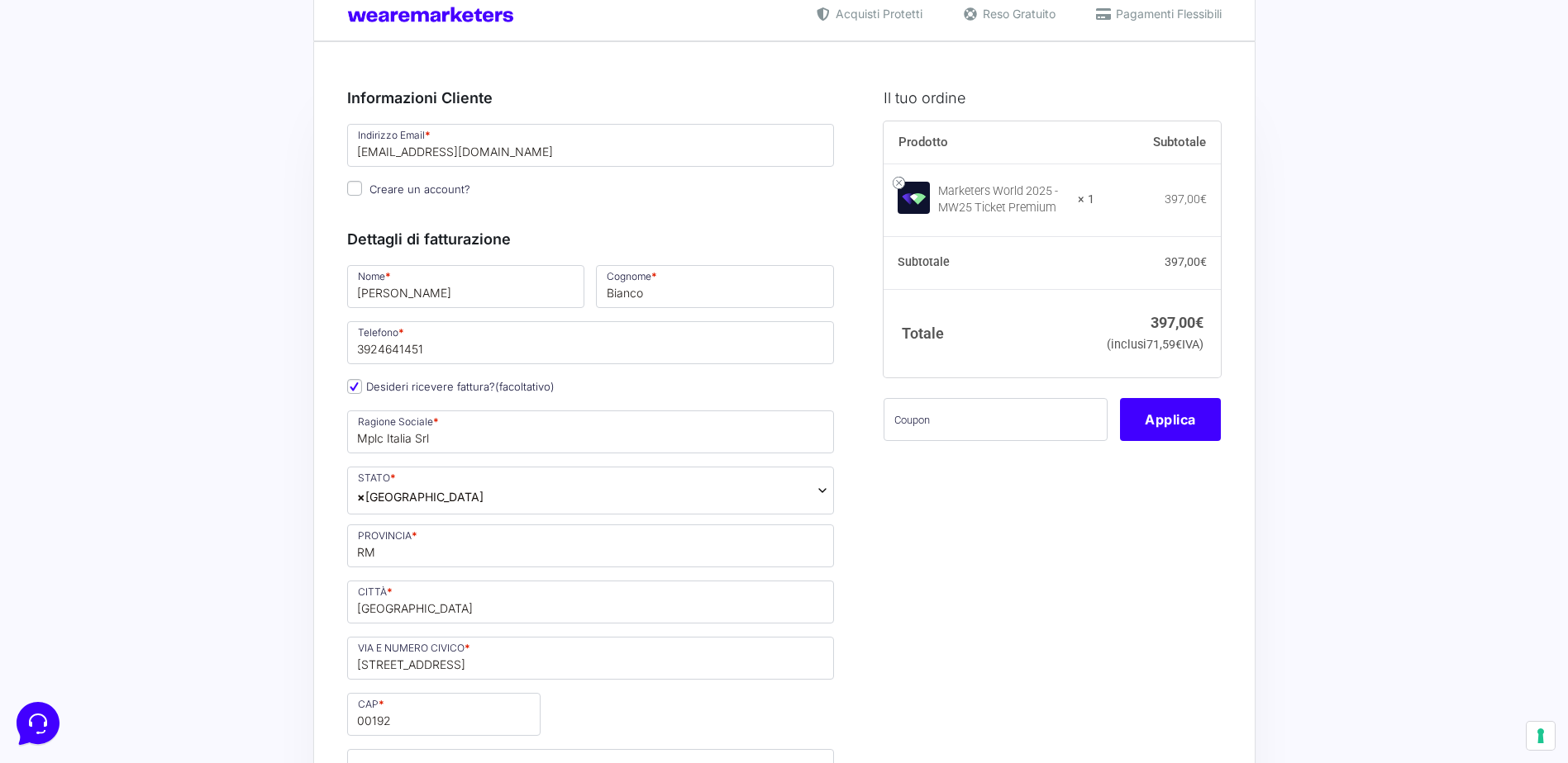
scroll to position [83, 0]
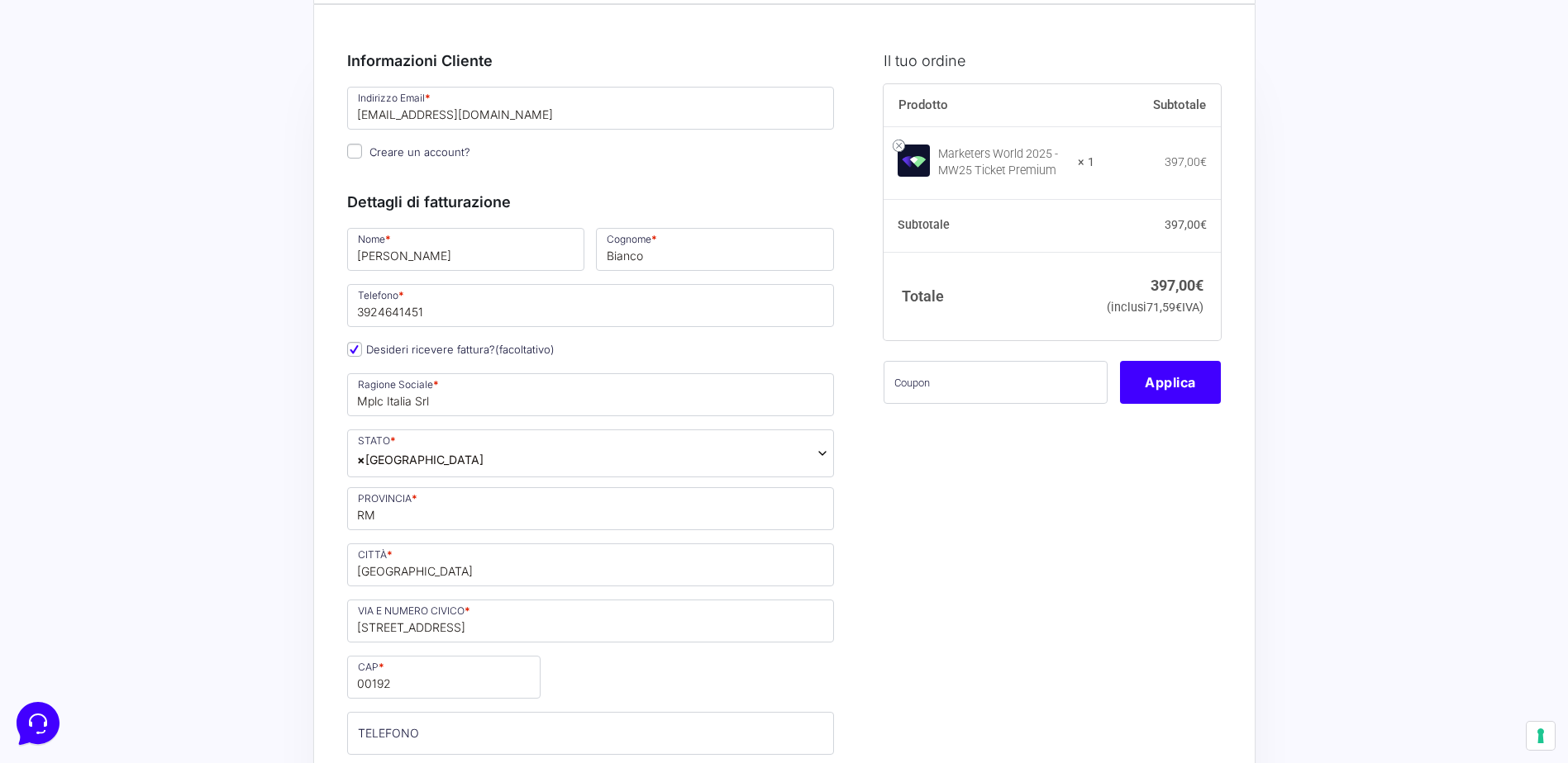
click at [359, 149] on input "Creare un account?" at bounding box center [355, 151] width 15 height 15
checkbox input "true"
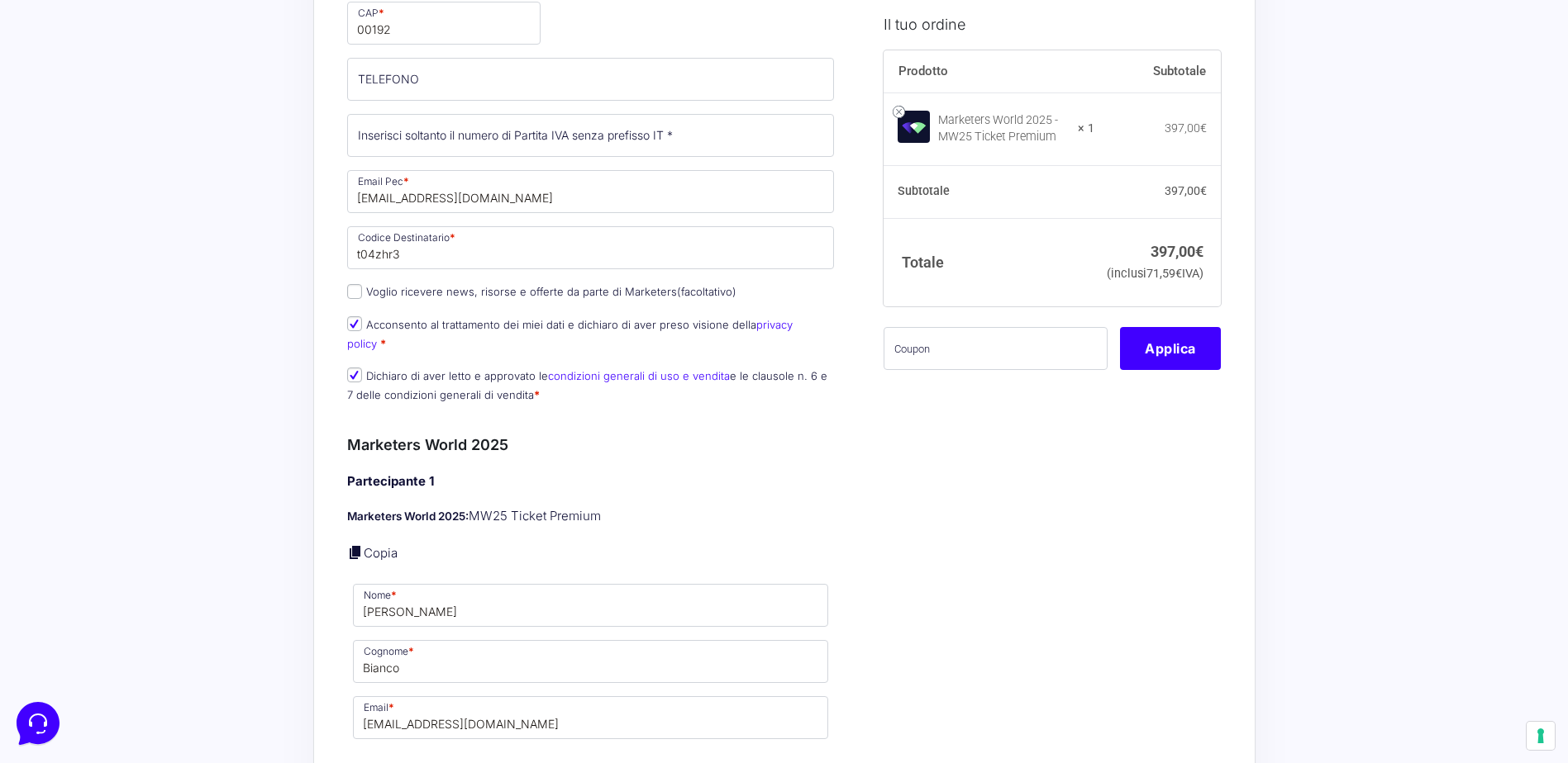
scroll to position [743, 0]
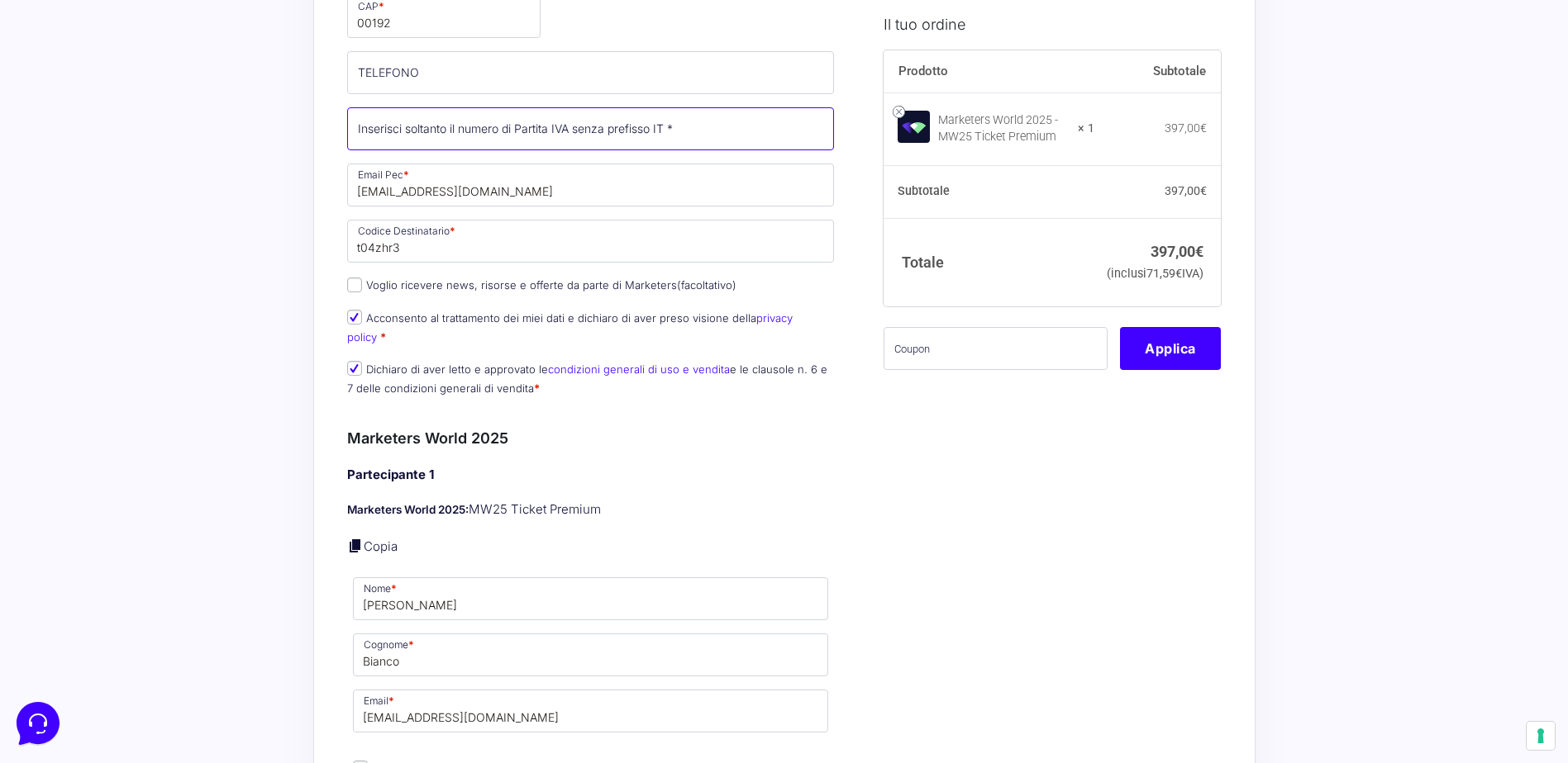
click at [501, 136] on input "Partita Iva *" at bounding box center [591, 129] width 488 height 43
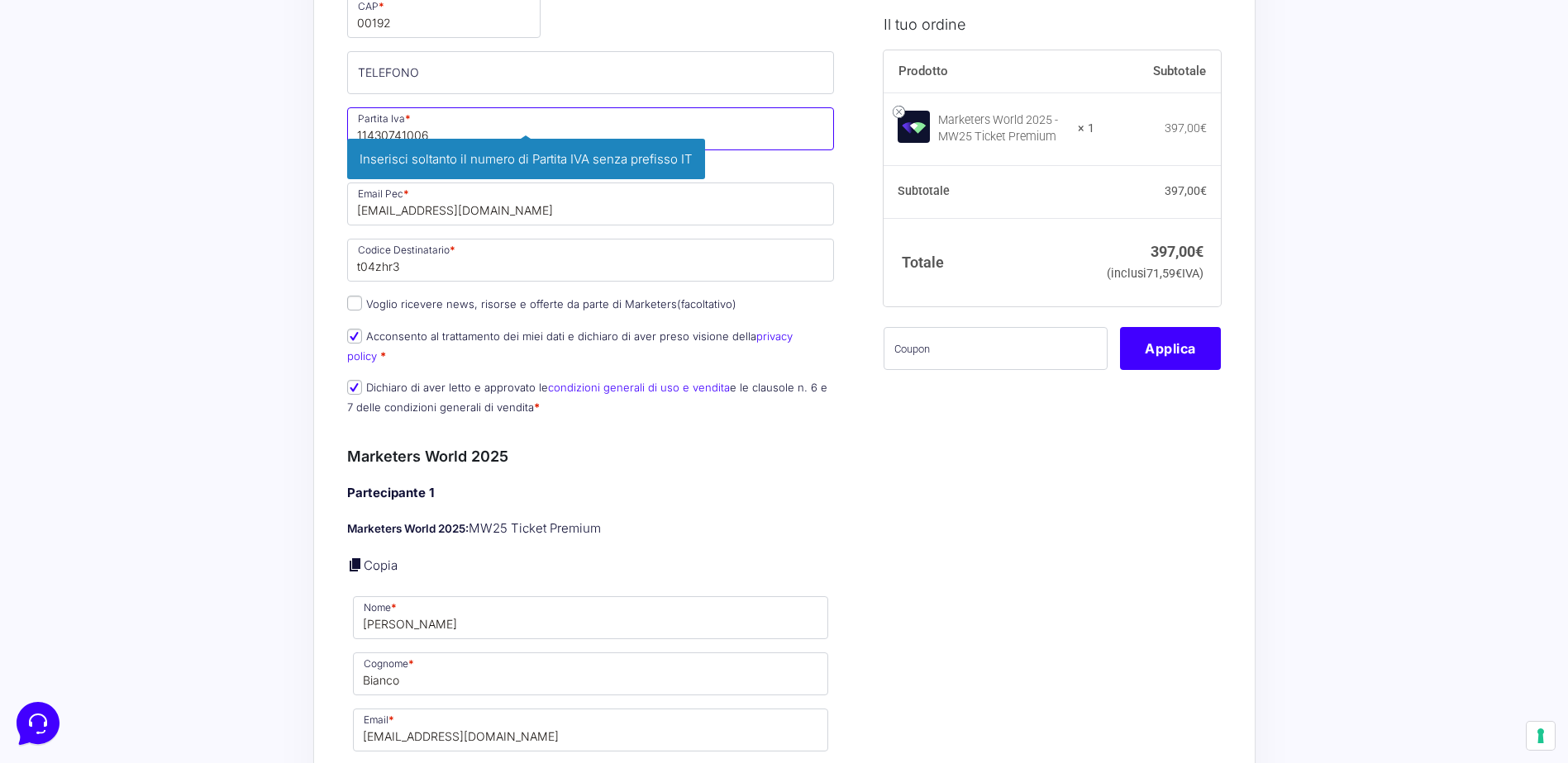
type input "11430741006"
click at [186, 260] on div "Acquisti Protetti Reso Gratuito Pagamenti Flessibili Riepilogo Ordine 397,00 € …" at bounding box center [784, 497] width 1568 height 2480
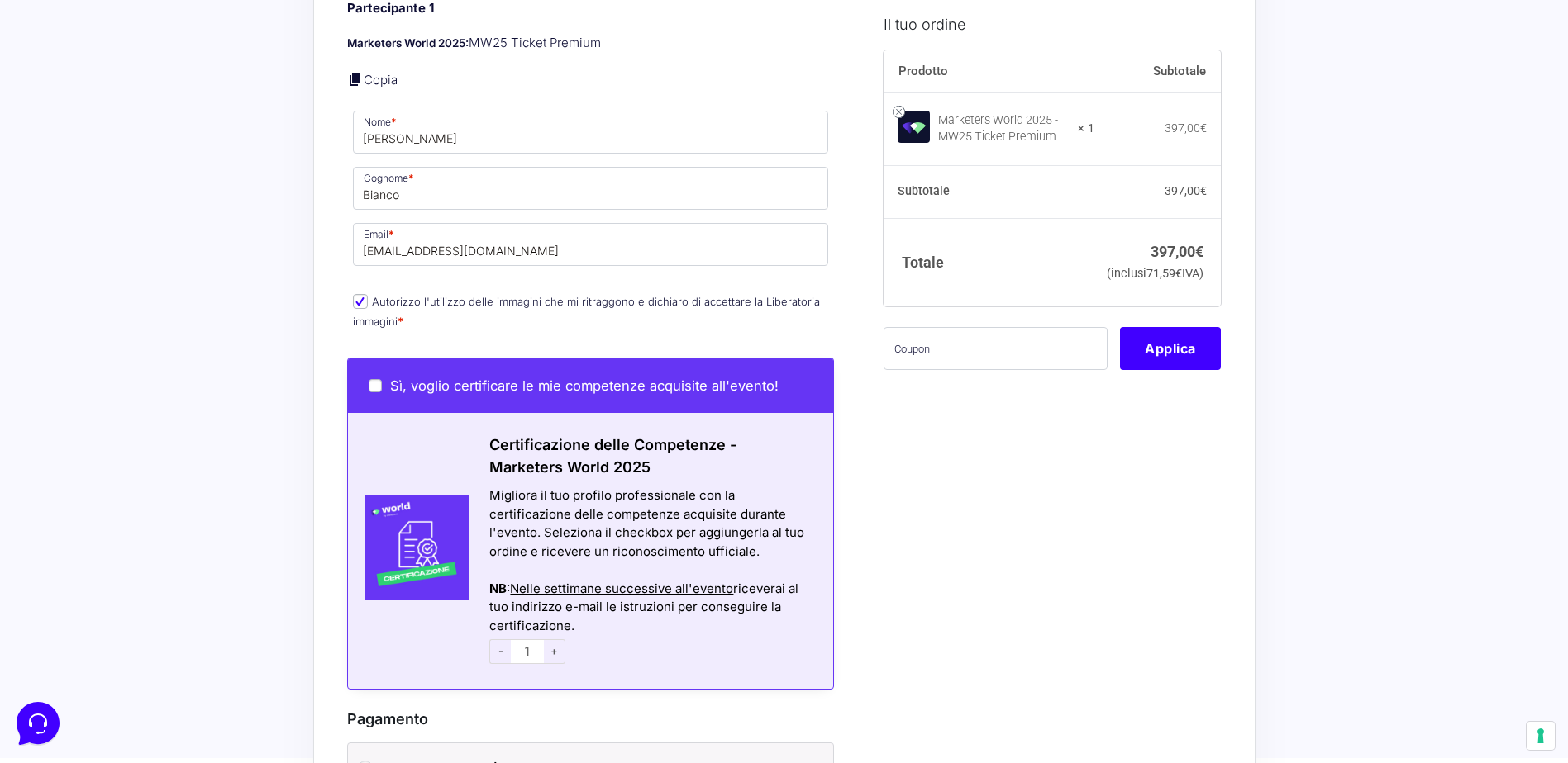
scroll to position [1239, 0]
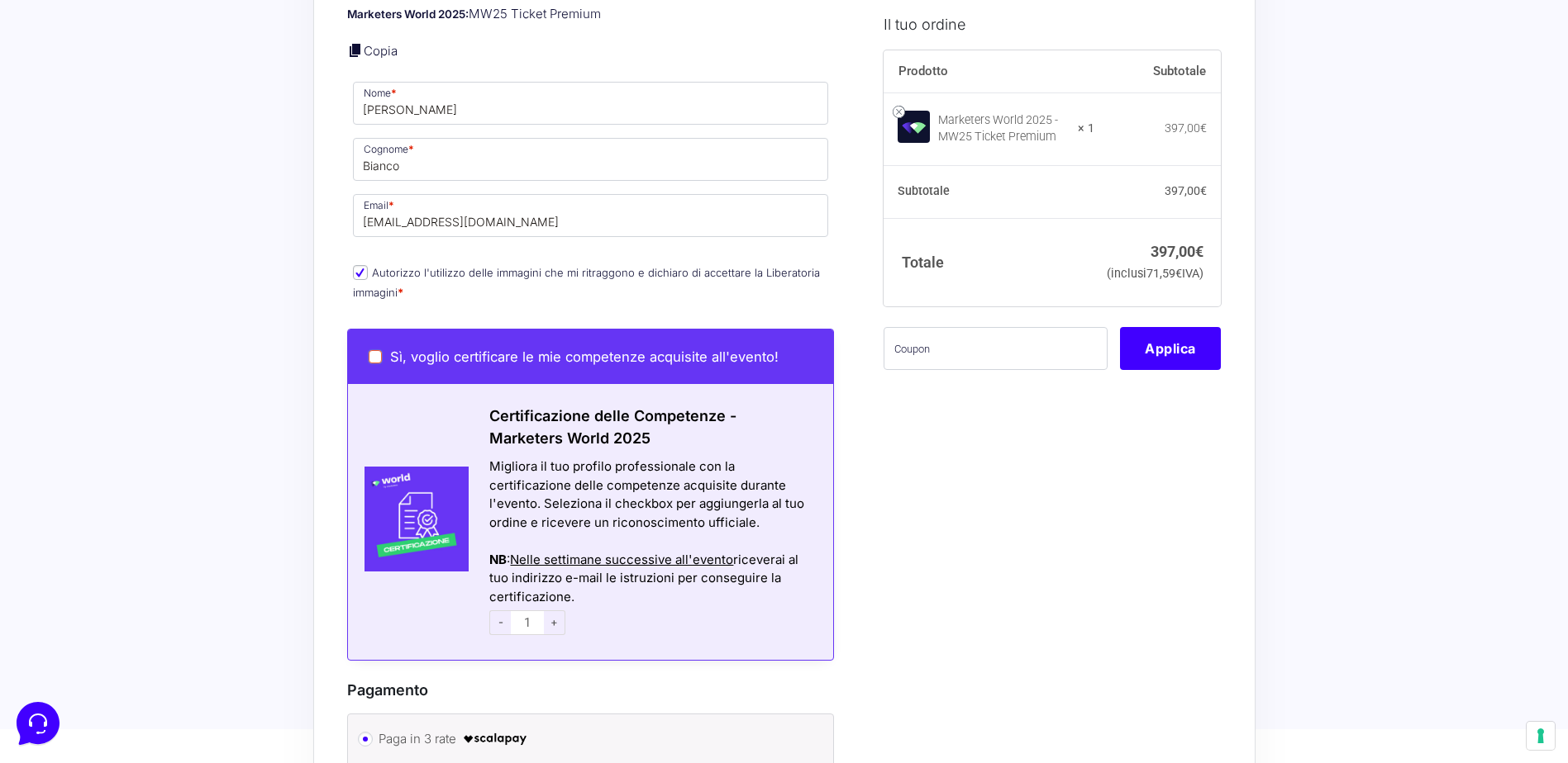
click at [372, 350] on input "Sì, voglio certificare le mie competenze acquisite all'evento!" at bounding box center [374, 356] width 14 height 13
checkbox input "true"
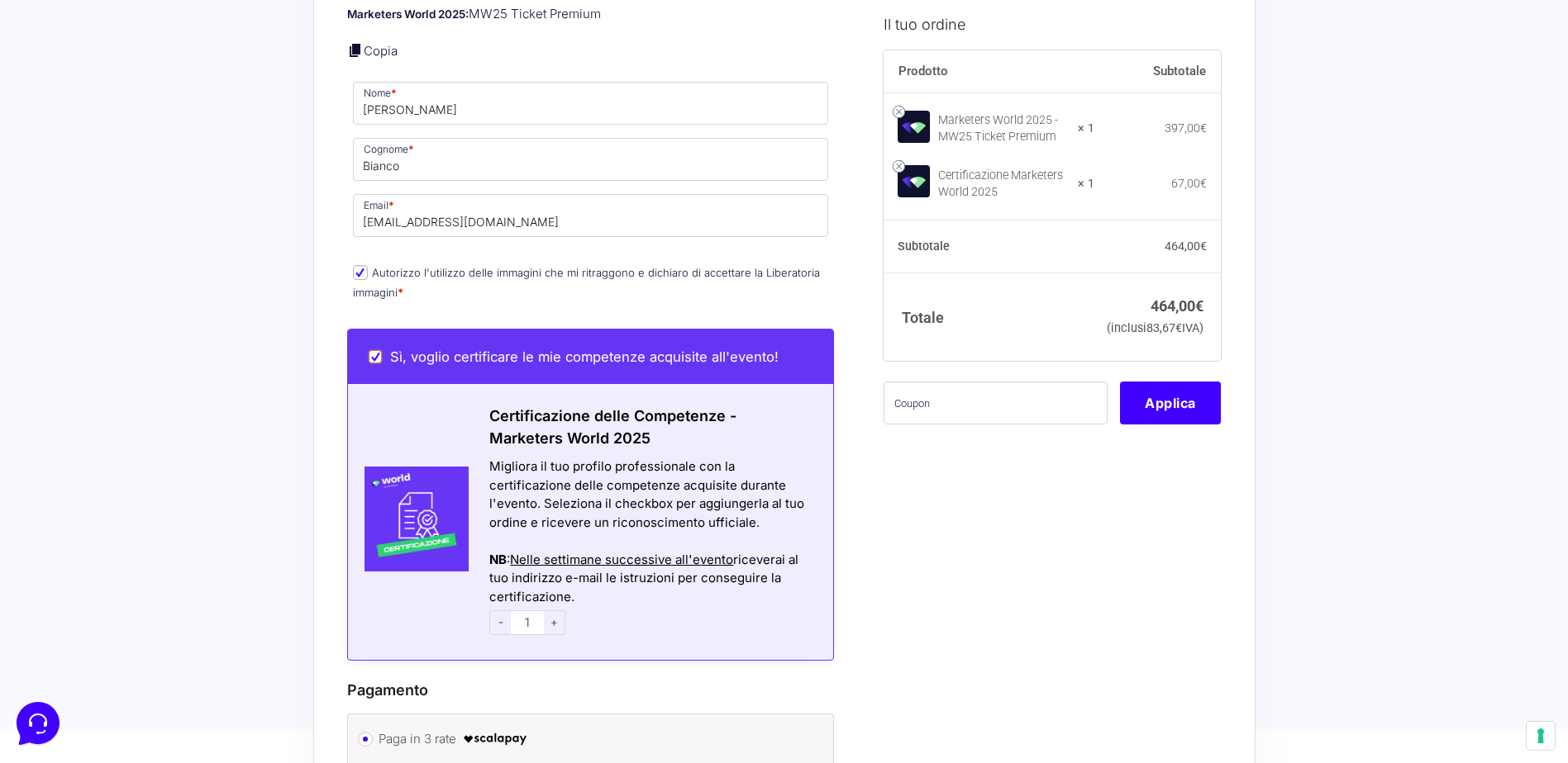
click at [379, 350] on input "Sì, voglio certificare le mie competenze acquisite all'evento!" at bounding box center [374, 356] width 14 height 13
checkbox input "false"
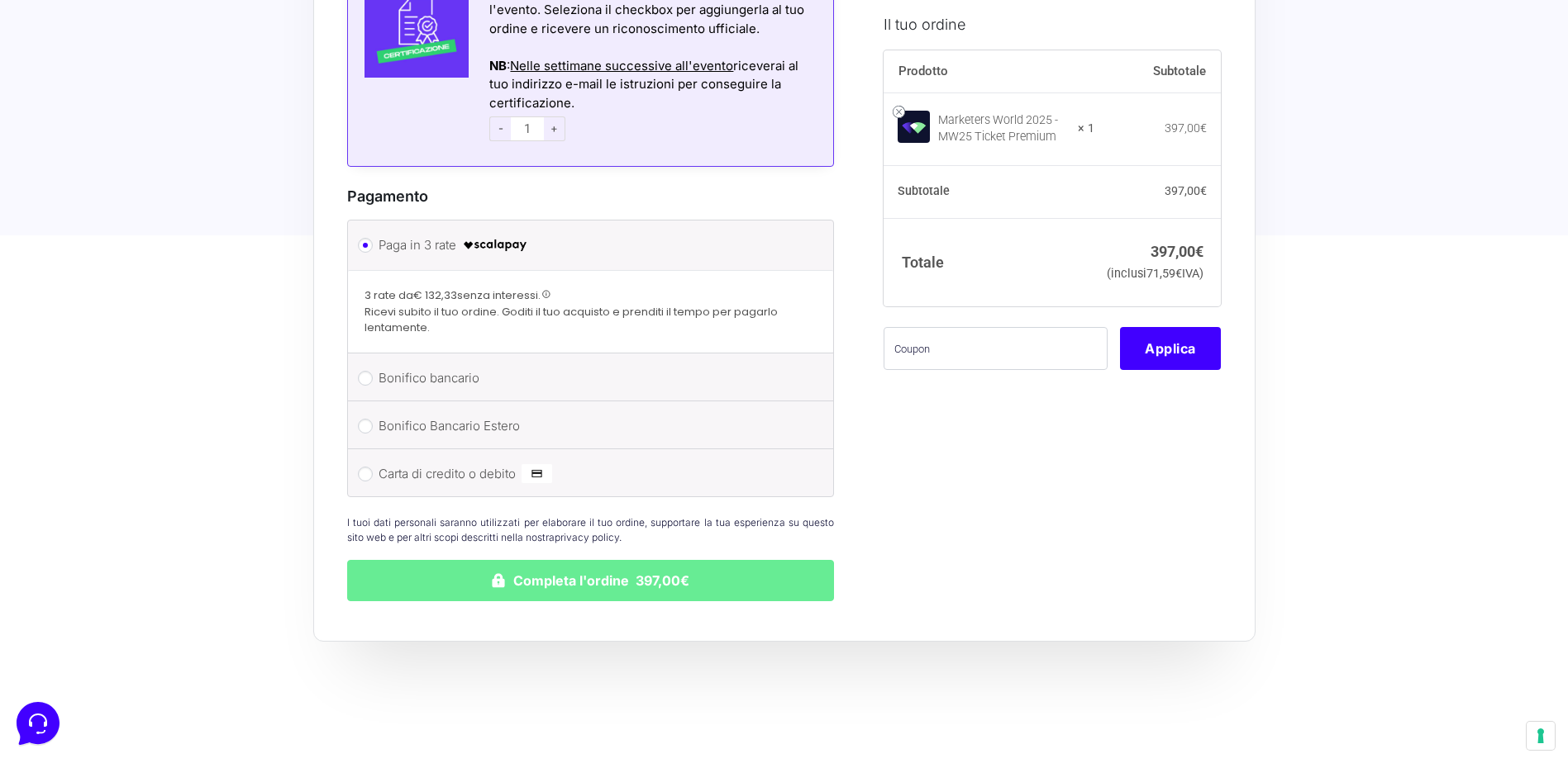
scroll to position [1735, 0]
click at [370, 465] on input "Carta di credito o debito" at bounding box center [365, 472] width 15 height 15
radio input "true"
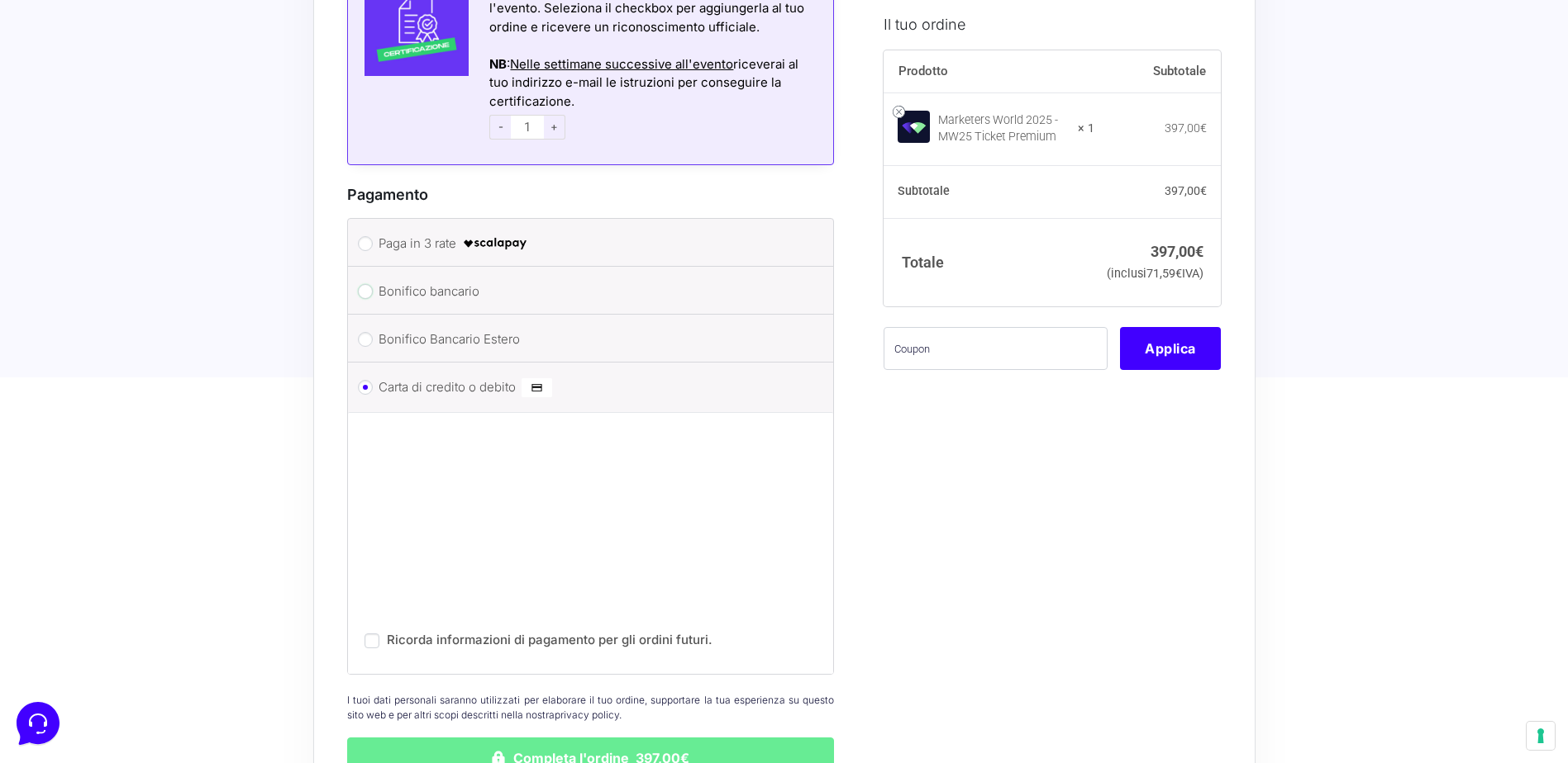
click at [366, 284] on input "Bonifico bancario" at bounding box center [365, 292] width 15 height 15
radio input "true"
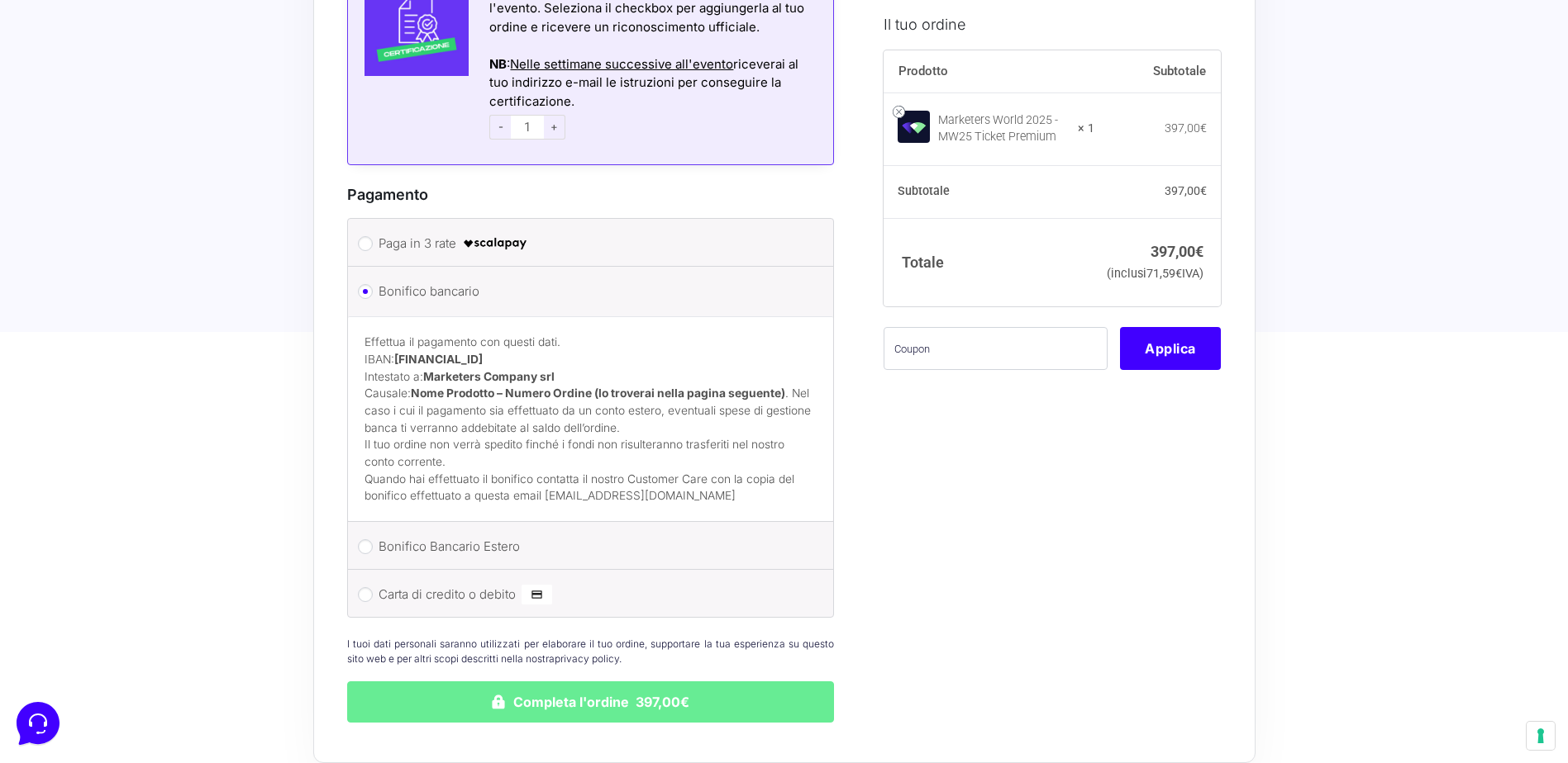
drag, startPoint x: 502, startPoint y: 335, endPoint x: 517, endPoint y: 368, distance: 36.2
click at [517, 368] on p "Effettua il pagamento con questi dati. IBAN: [FINANCIAL_ID] Intestato a: Market…" at bounding box center [590, 385] width 453 height 103
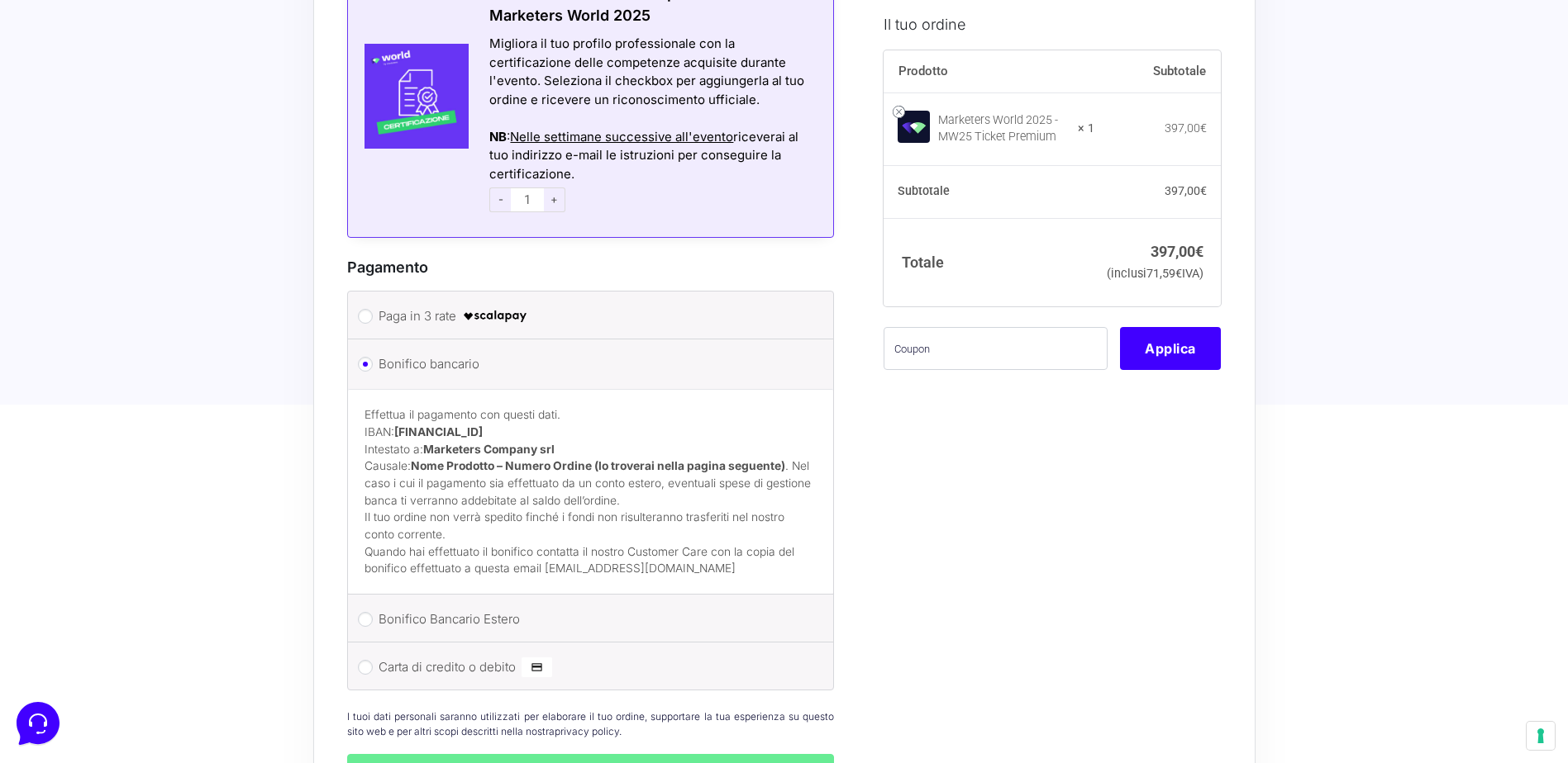
scroll to position [1741, 0]
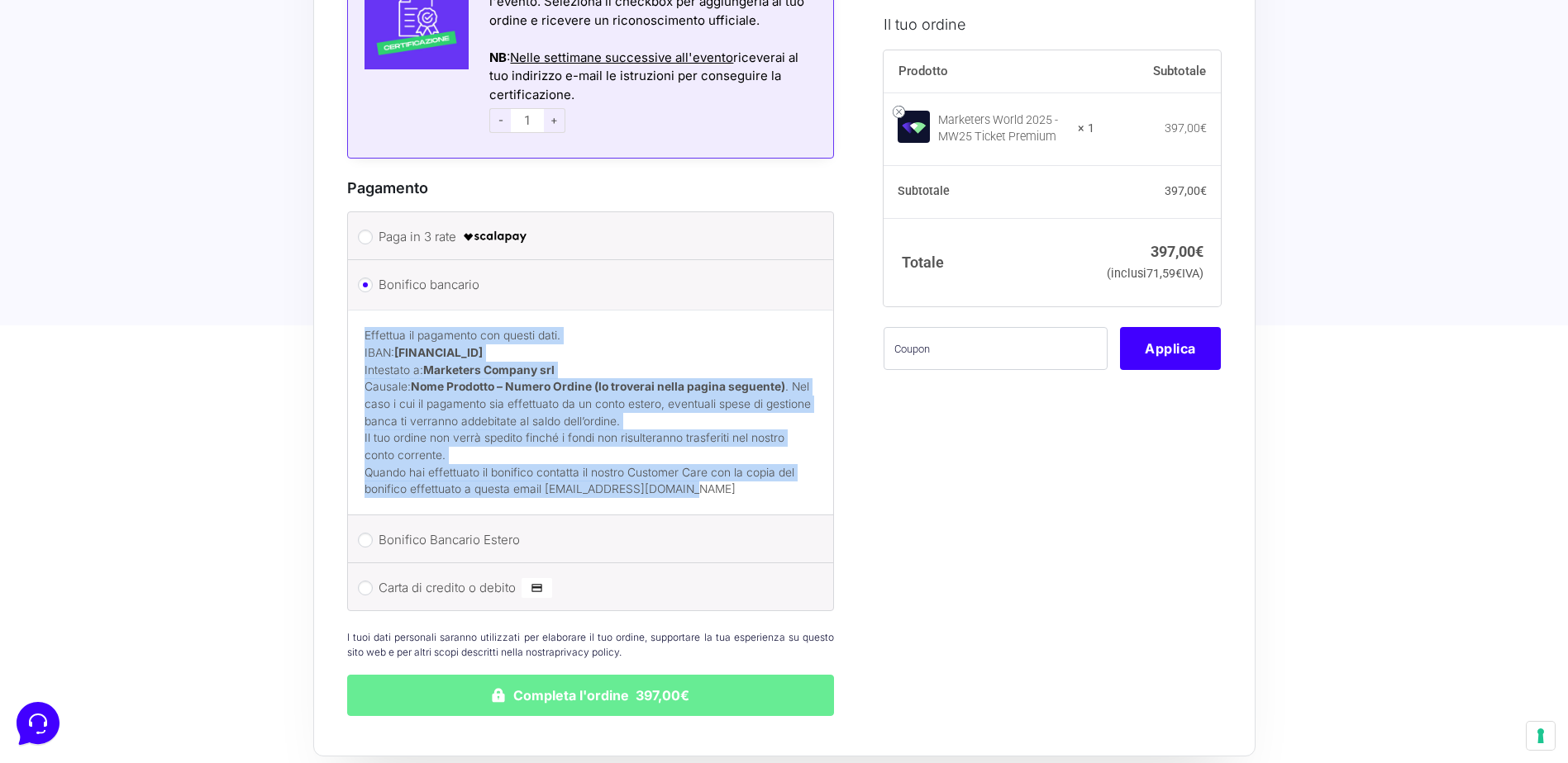
drag, startPoint x: 362, startPoint y: 317, endPoint x: 758, endPoint y: 468, distance: 423.8
click at [758, 468] on div "Effettua il pagamento con questi dati. IBAN: [FINANCIAL_ID] Intestato a: Market…" at bounding box center [591, 412] width 486 height 205
copy div "Effettua il pagamento con questi dati. IBAN: [FINANCIAL_ID] Intestato a: Market…"
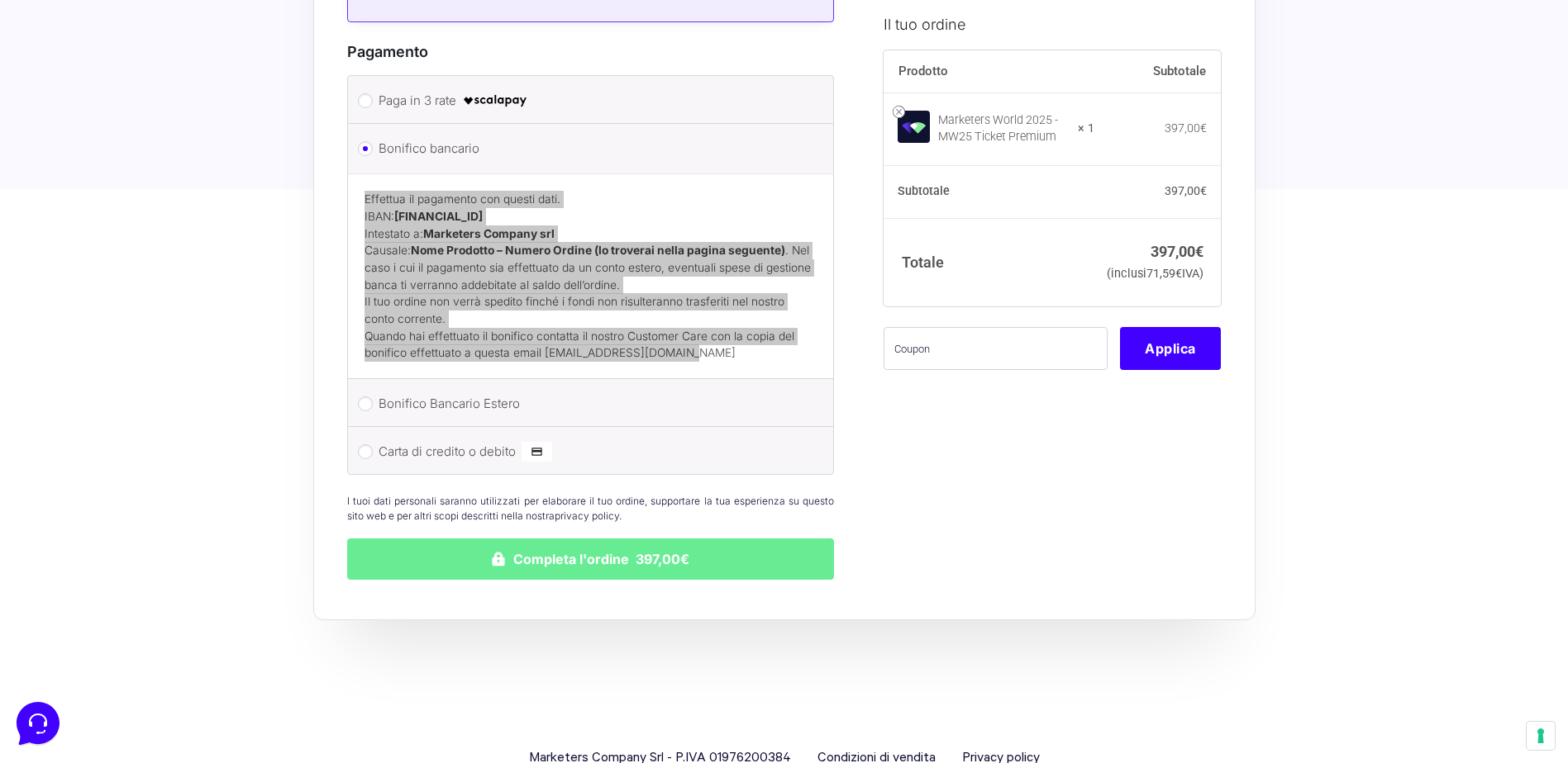
scroll to position [1907, 0]
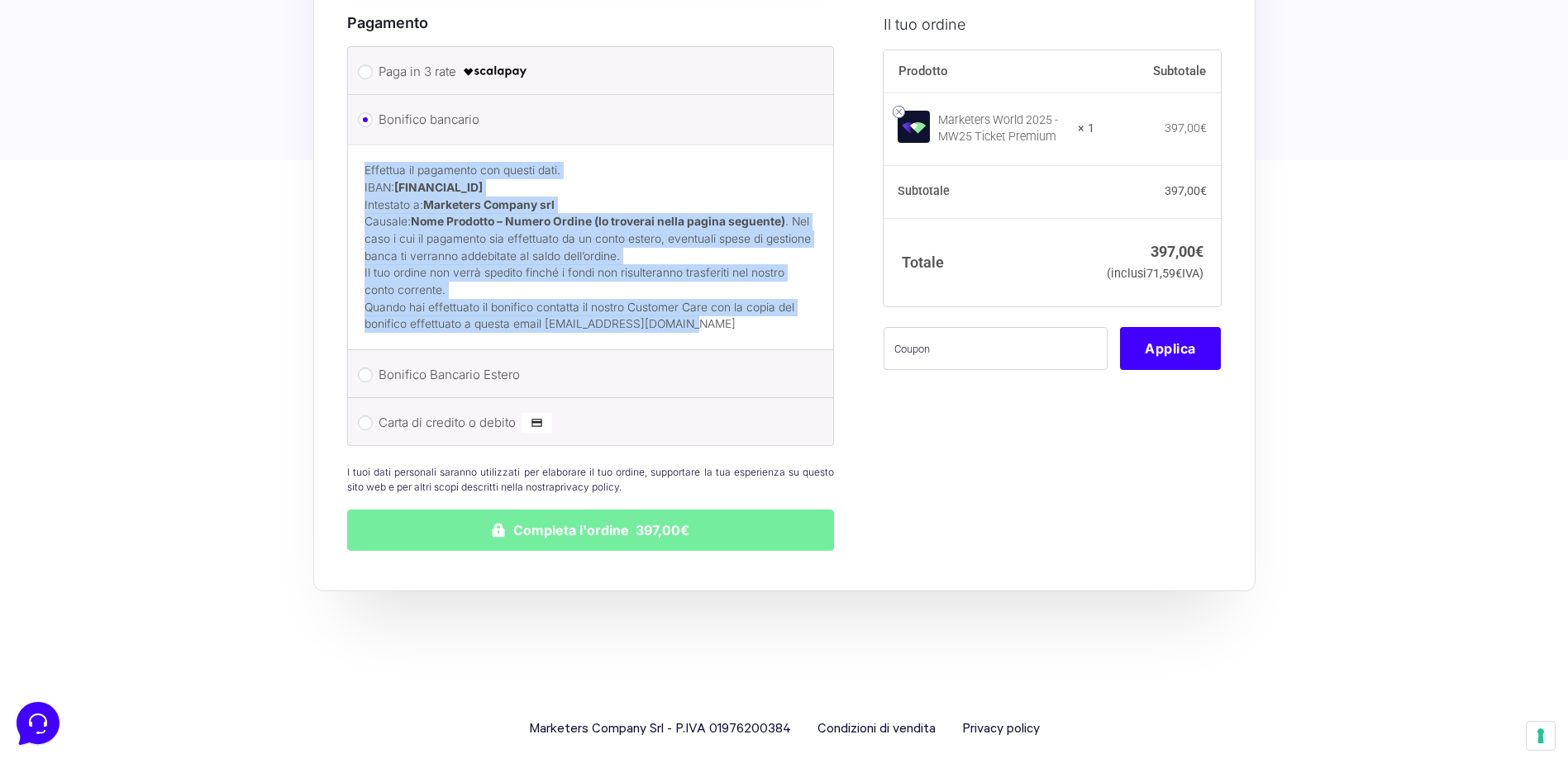
click at [602, 514] on button "Completa l'ordine 397,00€" at bounding box center [591, 530] width 488 height 41
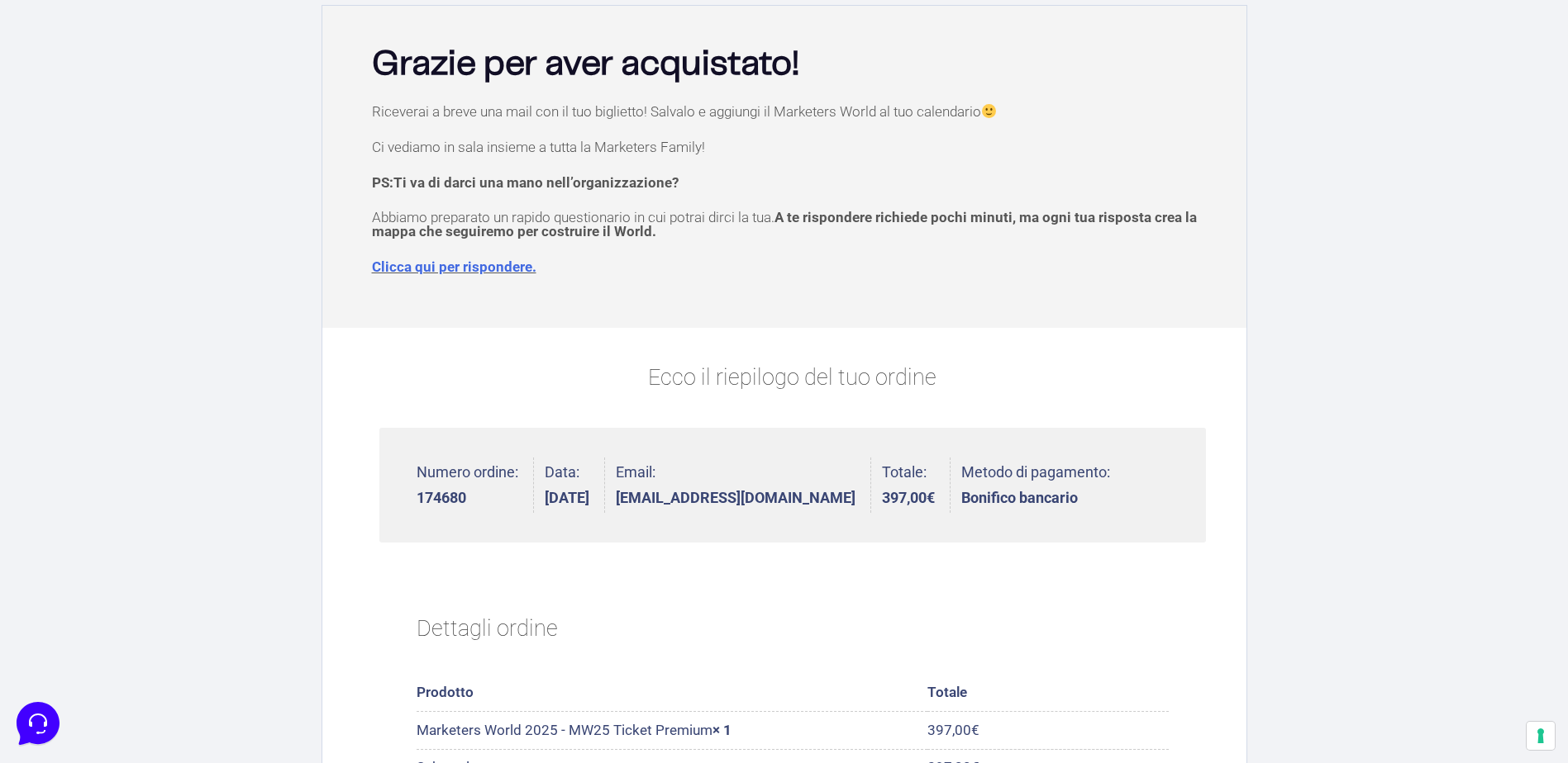
scroll to position [83, 0]
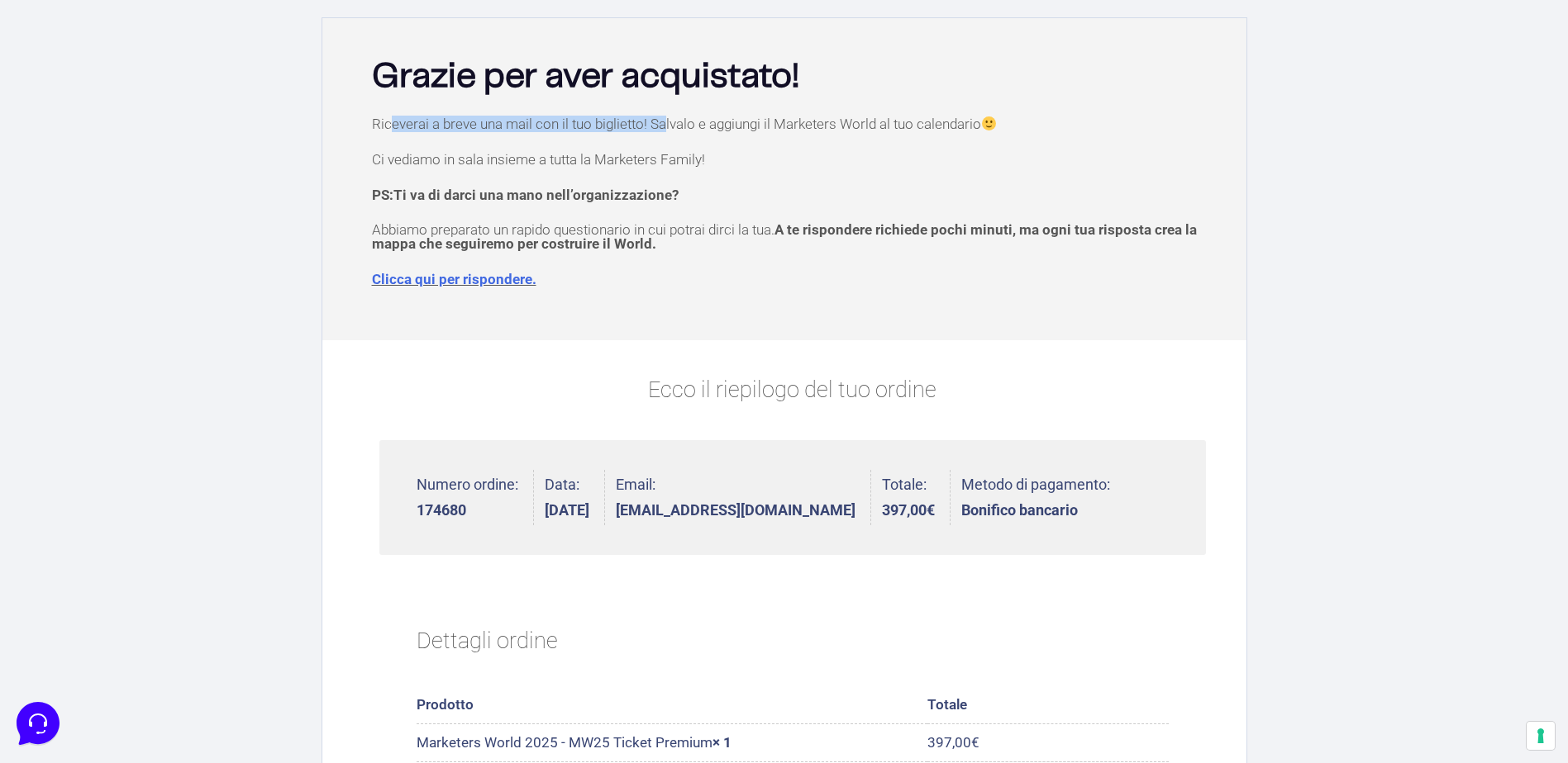
drag, startPoint x: 390, startPoint y: 119, endPoint x: 667, endPoint y: 127, distance: 277.1
click at [667, 127] on p "Riceverai a breve una mail con il tuo biglietto! Salvalo e aggiungi il Marketer…" at bounding box center [792, 123] width 842 height 15
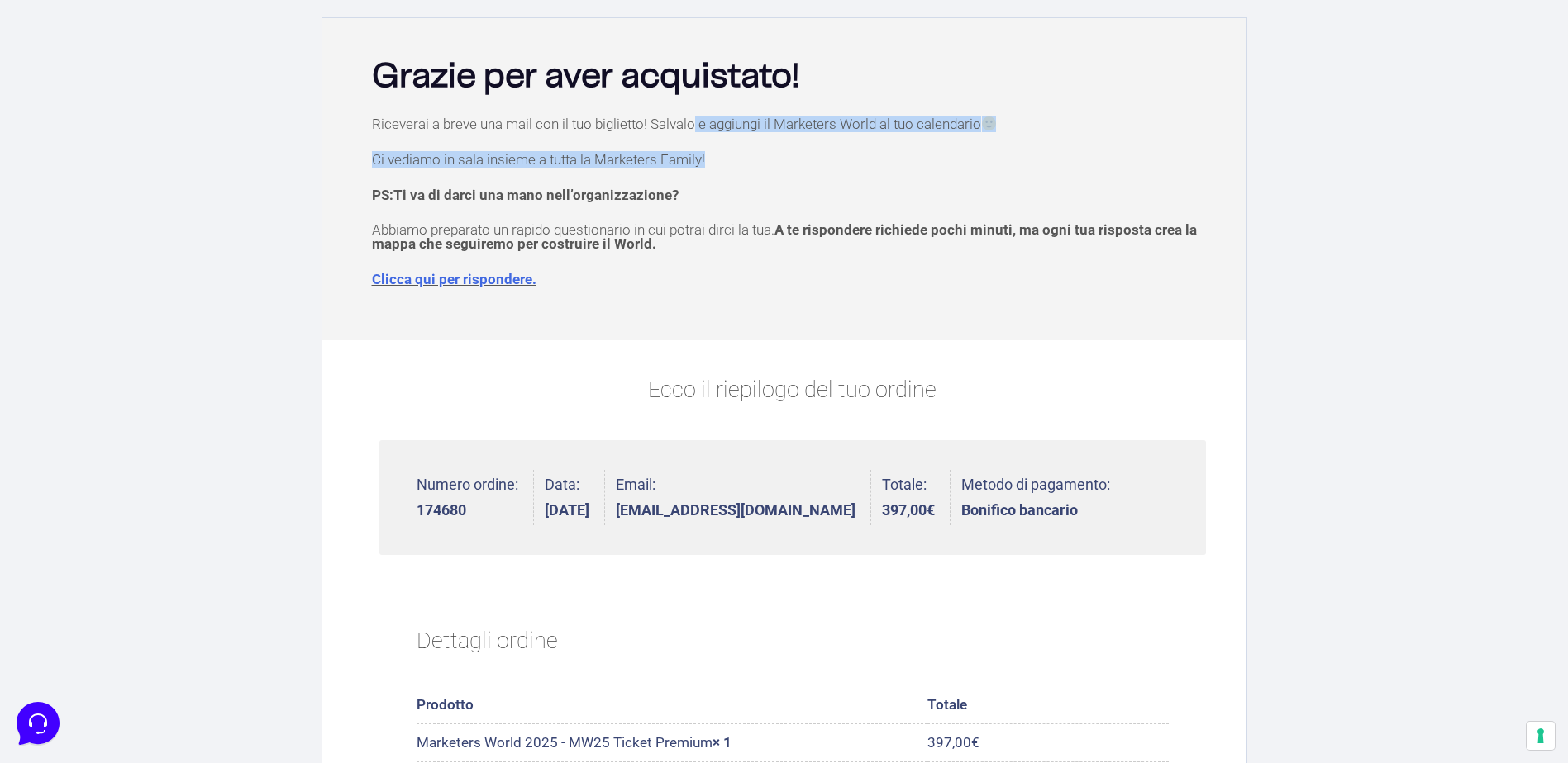
drag, startPoint x: 700, startPoint y: 121, endPoint x: 823, endPoint y: 140, distance: 124.5
click at [823, 140] on div "Riceverai a breve una mail con il tuo biglietto! Salvalo e aggiungi il Marketer…" at bounding box center [784, 224] width 907 height 216
drag, startPoint x: 578, startPoint y: 160, endPoint x: 626, endPoint y: 160, distance: 48.0
click at [626, 160] on p "Ci vediamo in sala insieme a tutta la Marketers Family!" at bounding box center [792, 160] width 842 height 14
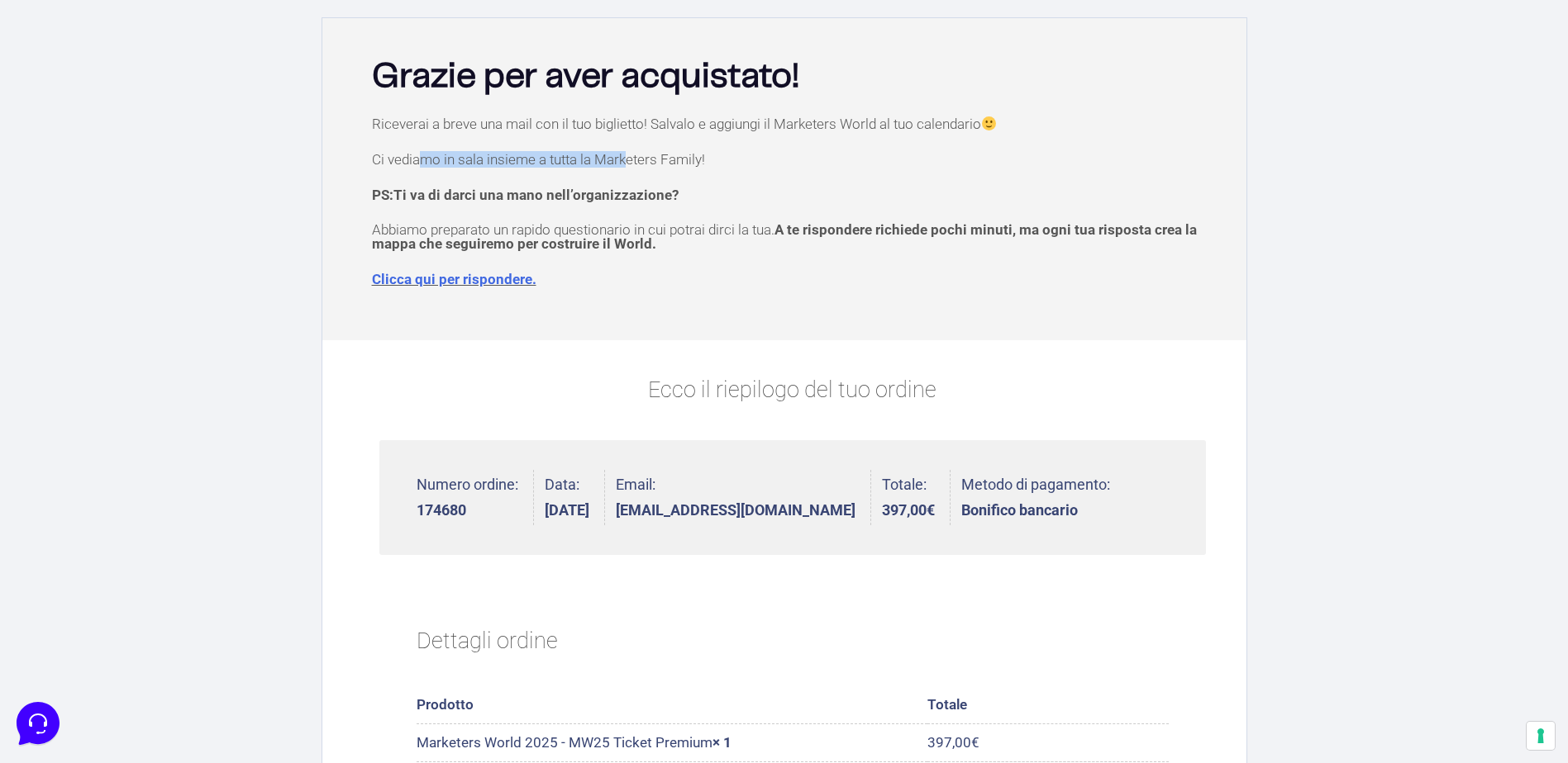
click at [626, 160] on p "Ci vediamo in sala insieme a tutta la Marketers Family!" at bounding box center [792, 160] width 842 height 14
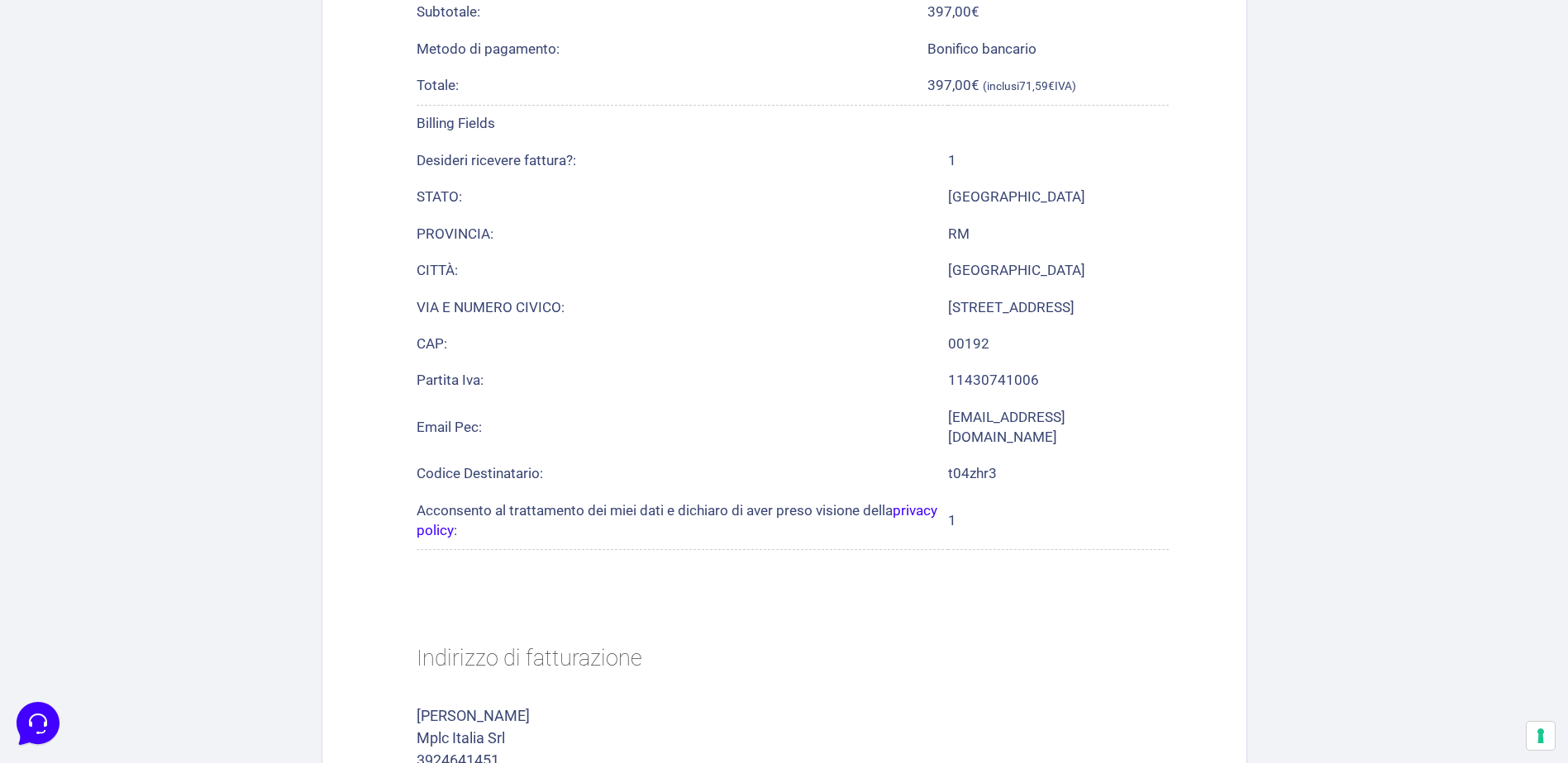
scroll to position [1065, 0]
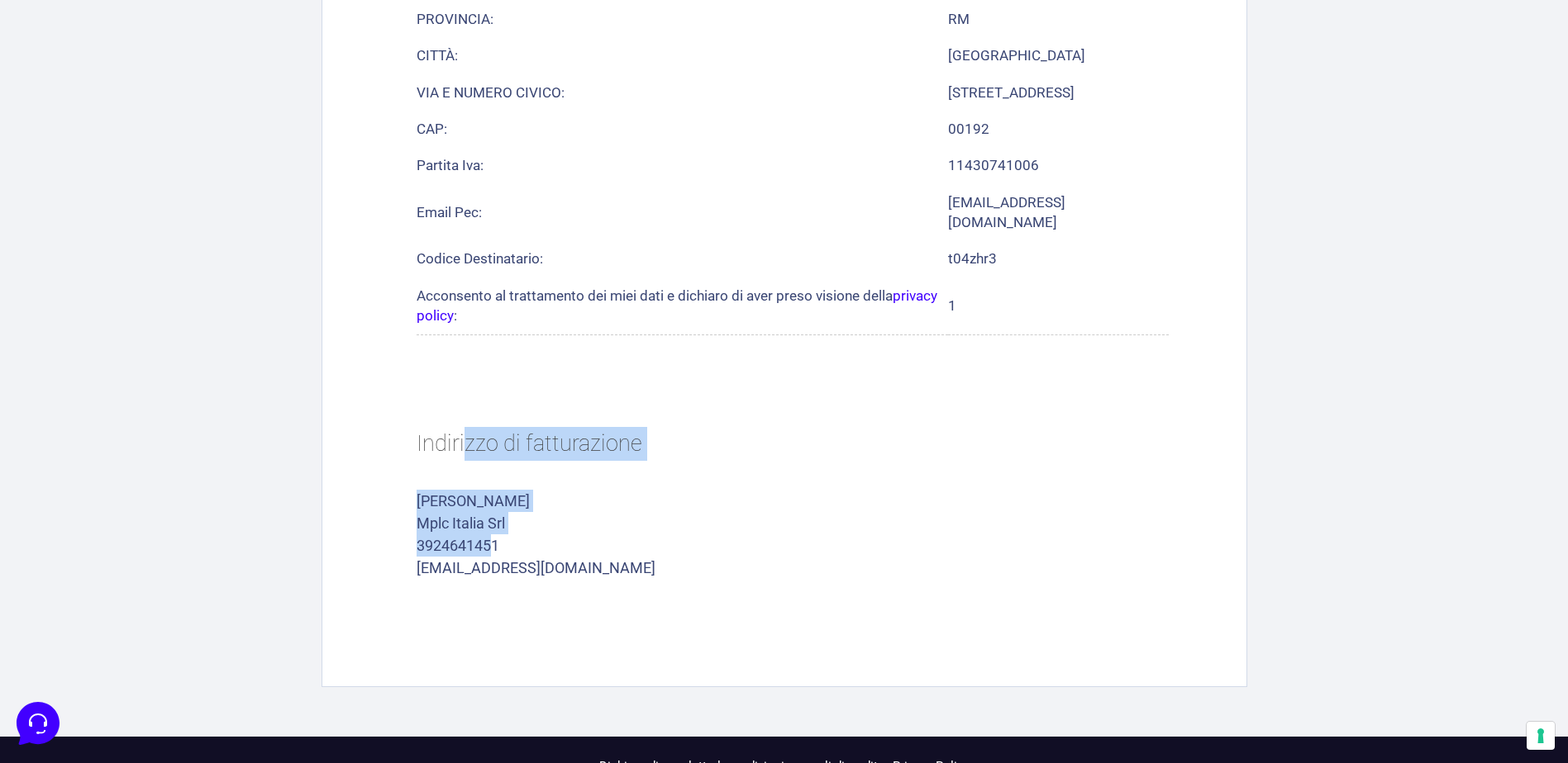
click at [492, 501] on section "Indirizzo di fatturazione Cristina Bianco Mplc Italia Srl 3924641451 cbianco@mp…" at bounding box center [792, 506] width 826 height 237
click at [492, 534] on p "3924641451" at bounding box center [792, 545] width 752 height 22
drag, startPoint x: 463, startPoint y: 459, endPoint x: 505, endPoint y: 477, distance: 45.7
click at [505, 489] on address "Cristina Bianco Mplc Italia Srl 3924641451 cbianco@mplc.com" at bounding box center [792, 534] width 752 height 89
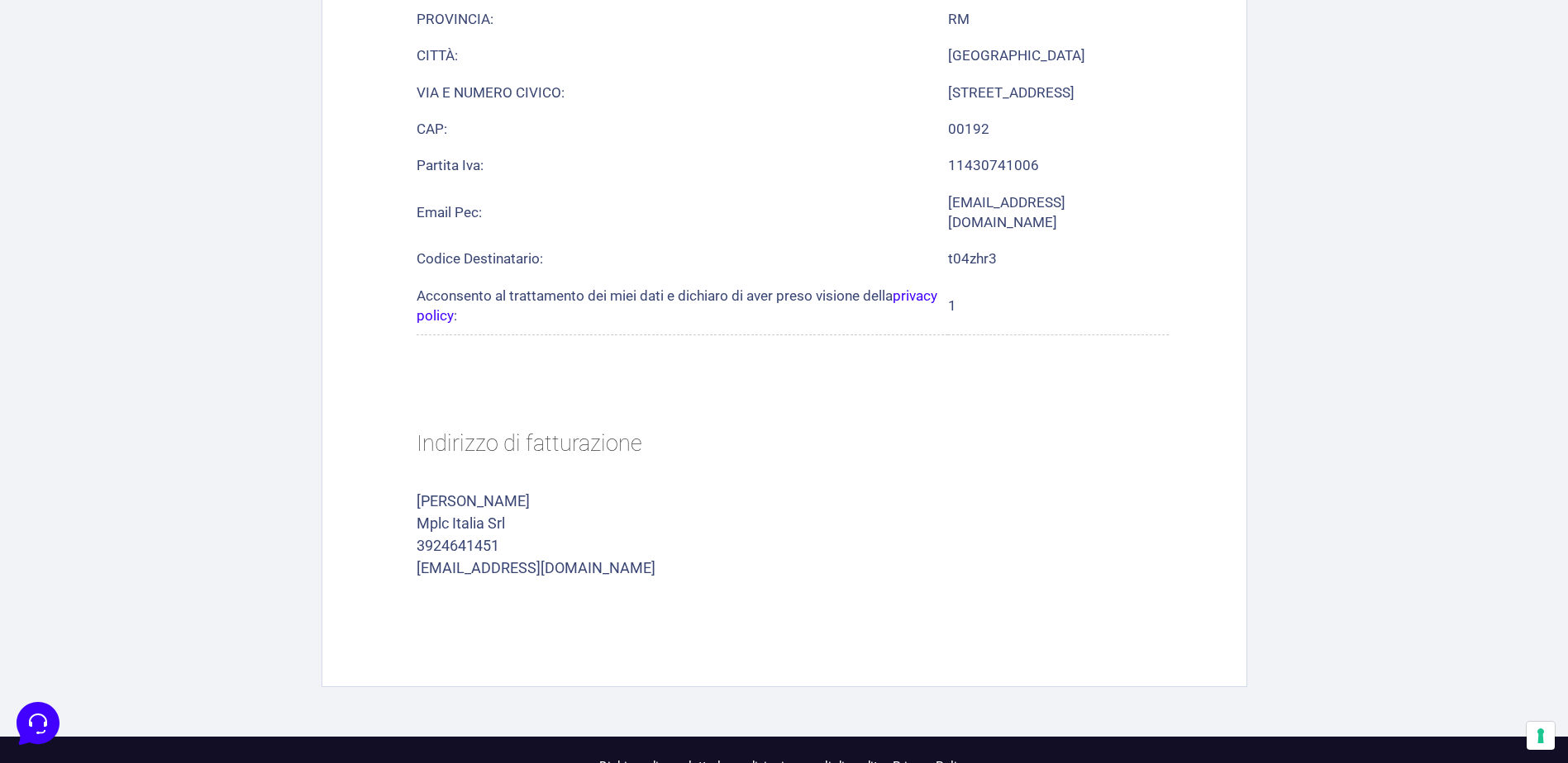
drag, startPoint x: 485, startPoint y: 469, endPoint x: 493, endPoint y: 481, distance: 14.4
click at [493, 489] on address "Cristina Bianco Mplc Italia Srl 3924641451 cbianco@mplc.com" at bounding box center [792, 534] width 752 height 89
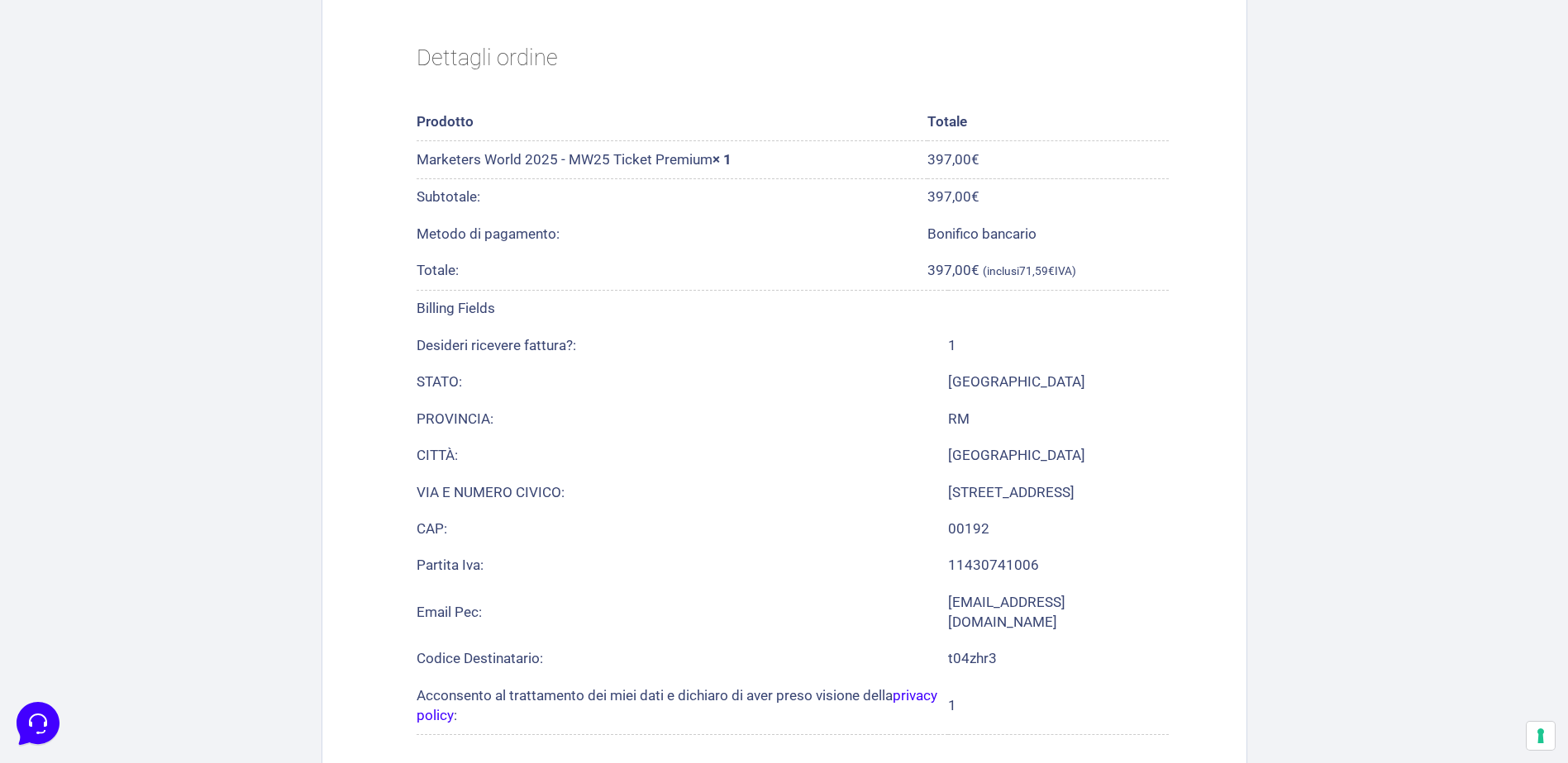
scroll to position [652, 0]
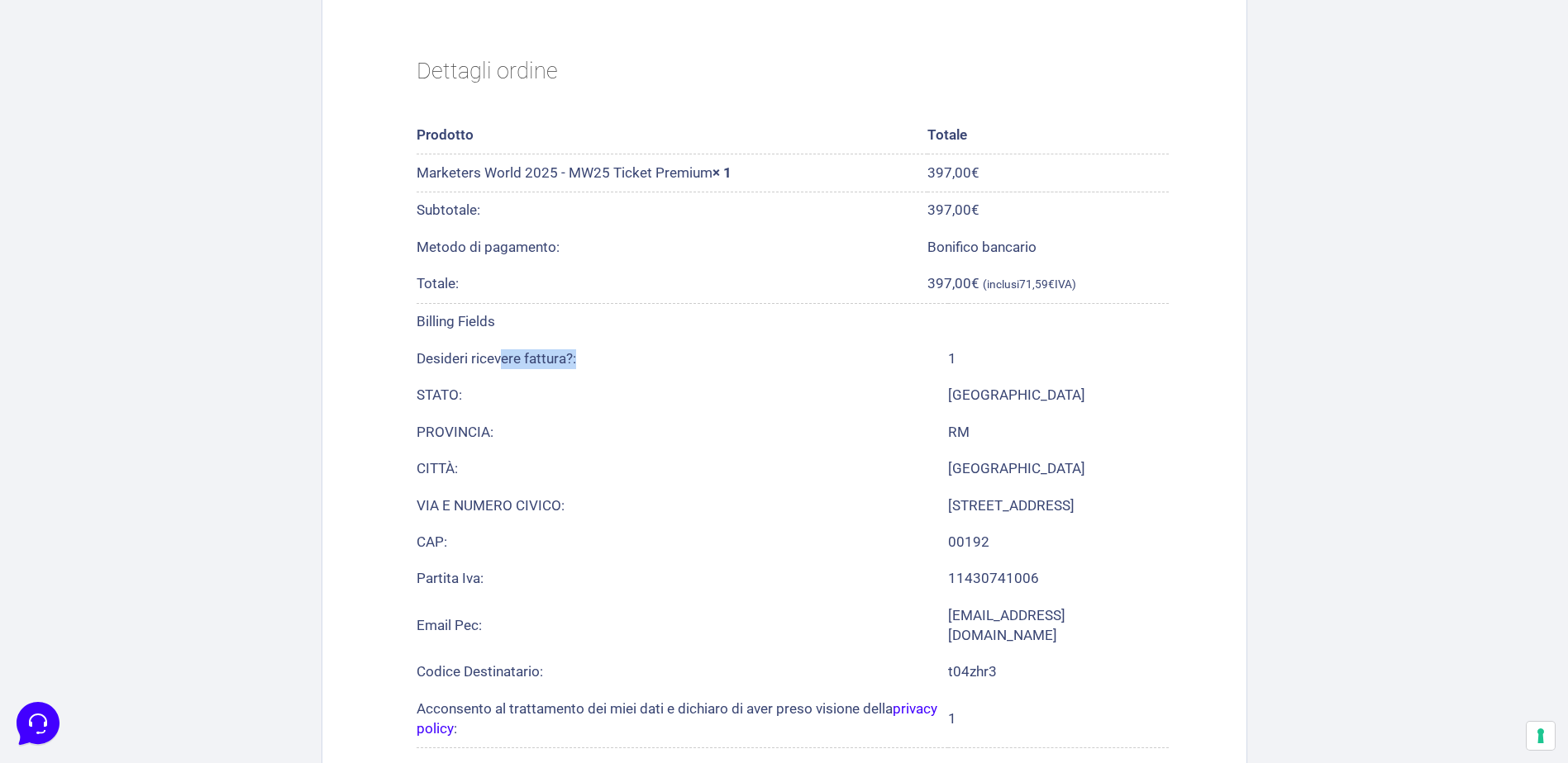
drag, startPoint x: 498, startPoint y: 358, endPoint x: 682, endPoint y: 362, distance: 184.0
click at [682, 362] on td "Desideri ricevere fattura?:" at bounding box center [682, 359] width 531 height 36
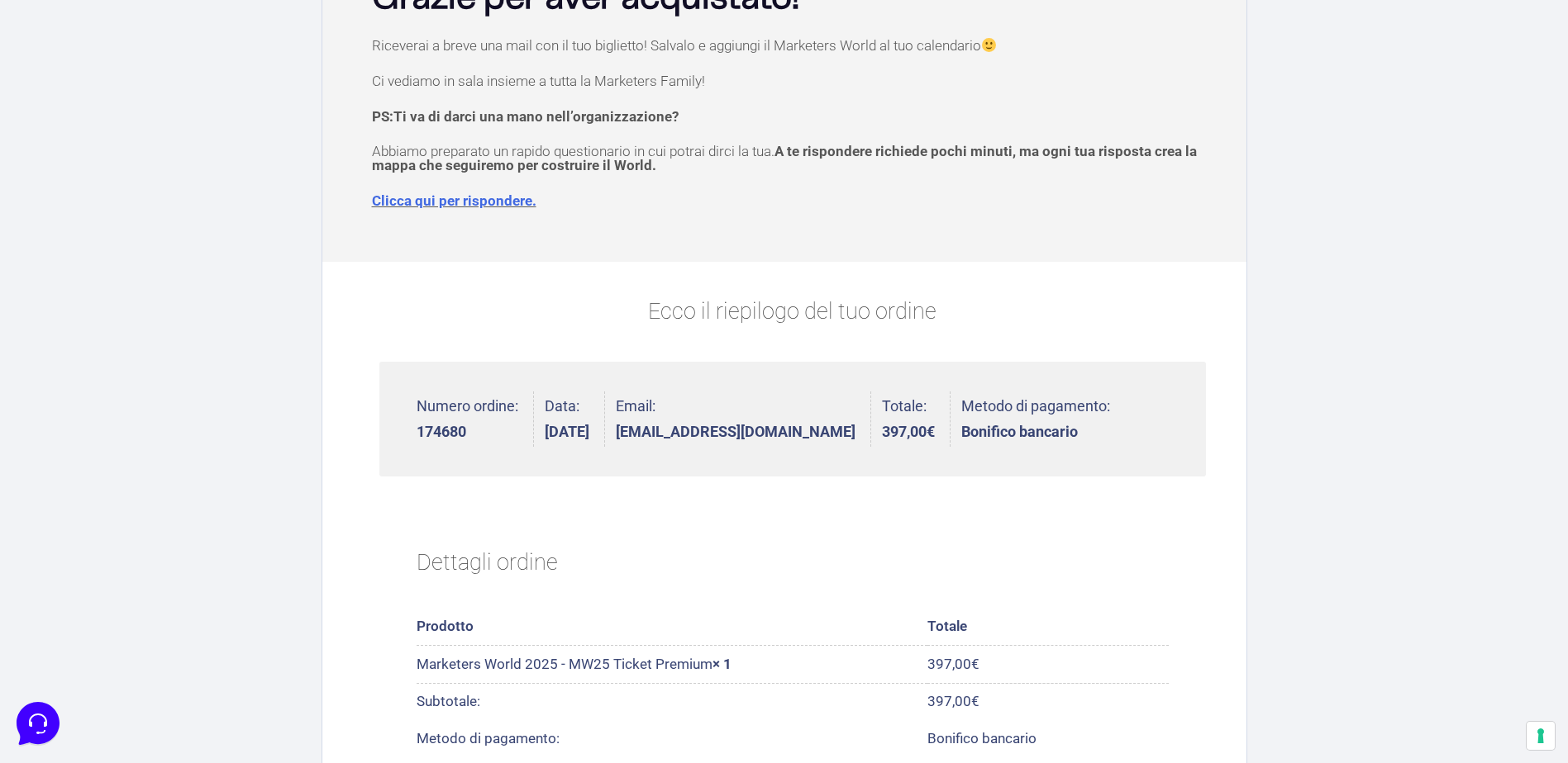
scroll to position [157, 0]
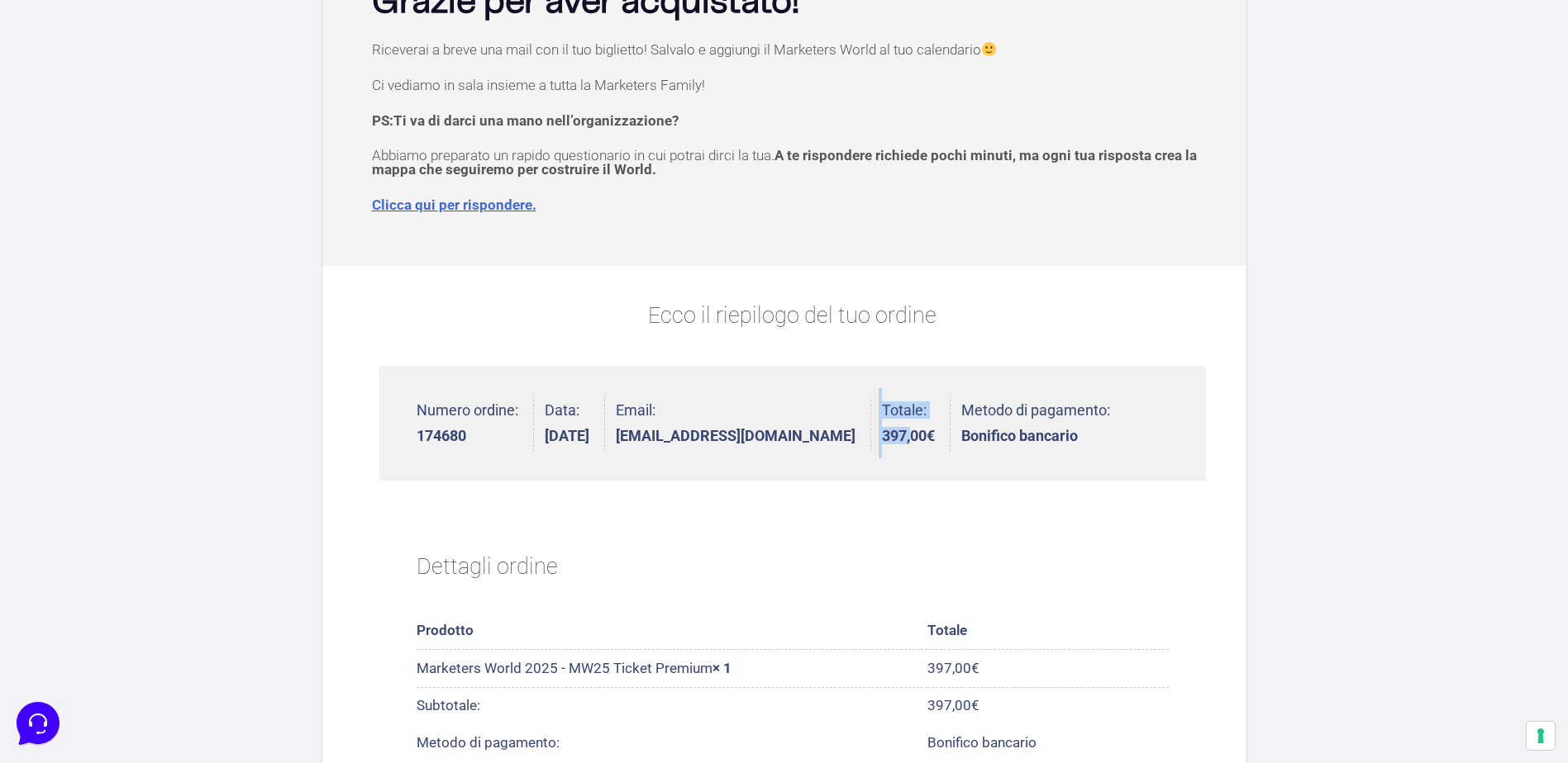
click at [894, 444] on ul "Numero ordine: 174680 Data: Settembre 18, 2025 Email: cbianco@mplc.com Totale: …" at bounding box center [792, 424] width 826 height 115
click at [894, 444] on bdi "397,00 €" at bounding box center [908, 435] width 53 height 17
drag, startPoint x: 541, startPoint y: 434, endPoint x: 689, endPoint y: 435, distance: 148.0
click at [689, 435] on ul "Numero ordine: 174680 Data: Settembre 18, 2025 Email: cbianco@mplc.com Totale: …" at bounding box center [792, 424] width 826 height 115
click at [605, 435] on li "Data: Settembre 18, 2025" at bounding box center [574, 424] width 60 height 56
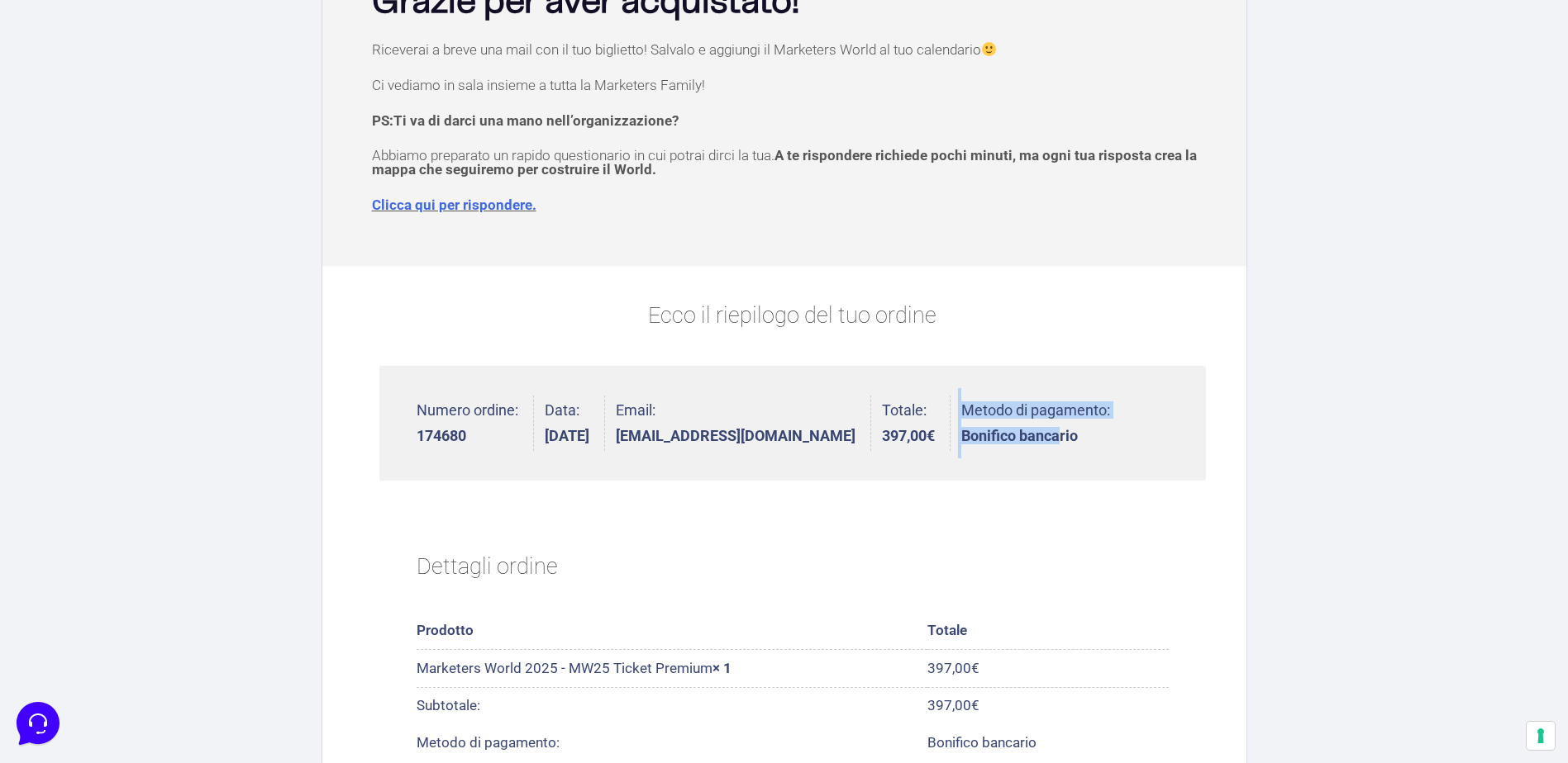
drag, startPoint x: 996, startPoint y: 436, endPoint x: 1044, endPoint y: 437, distance: 48.0
click at [1044, 437] on ul "Numero ordine: 174680 Data: Settembre 18, 2025 Email: cbianco@mplc.com Totale: …" at bounding box center [792, 424] width 826 height 115
click at [1044, 437] on strong "Bonifico bancario" at bounding box center [1035, 436] width 149 height 15
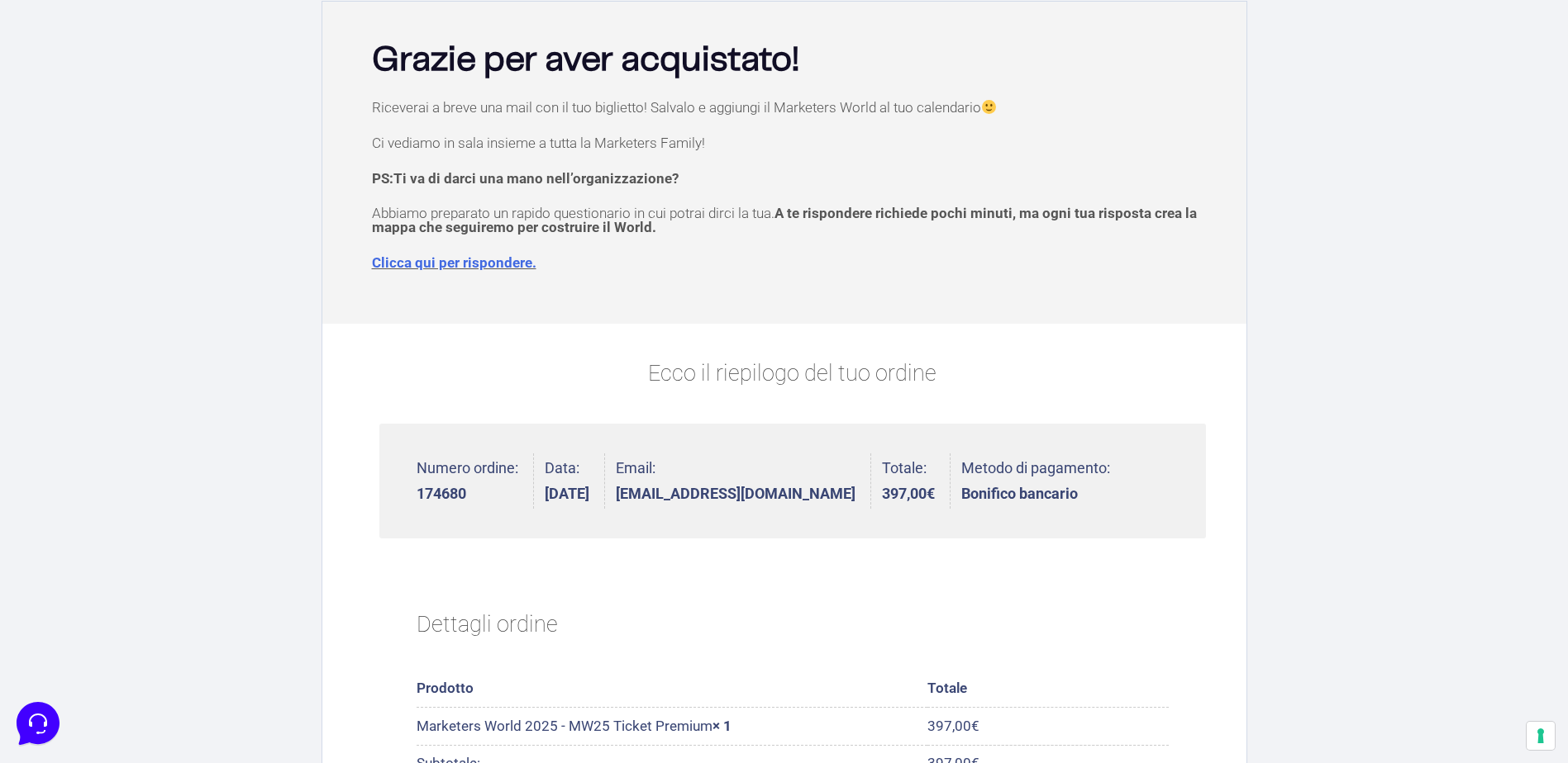
scroll to position [0, 0]
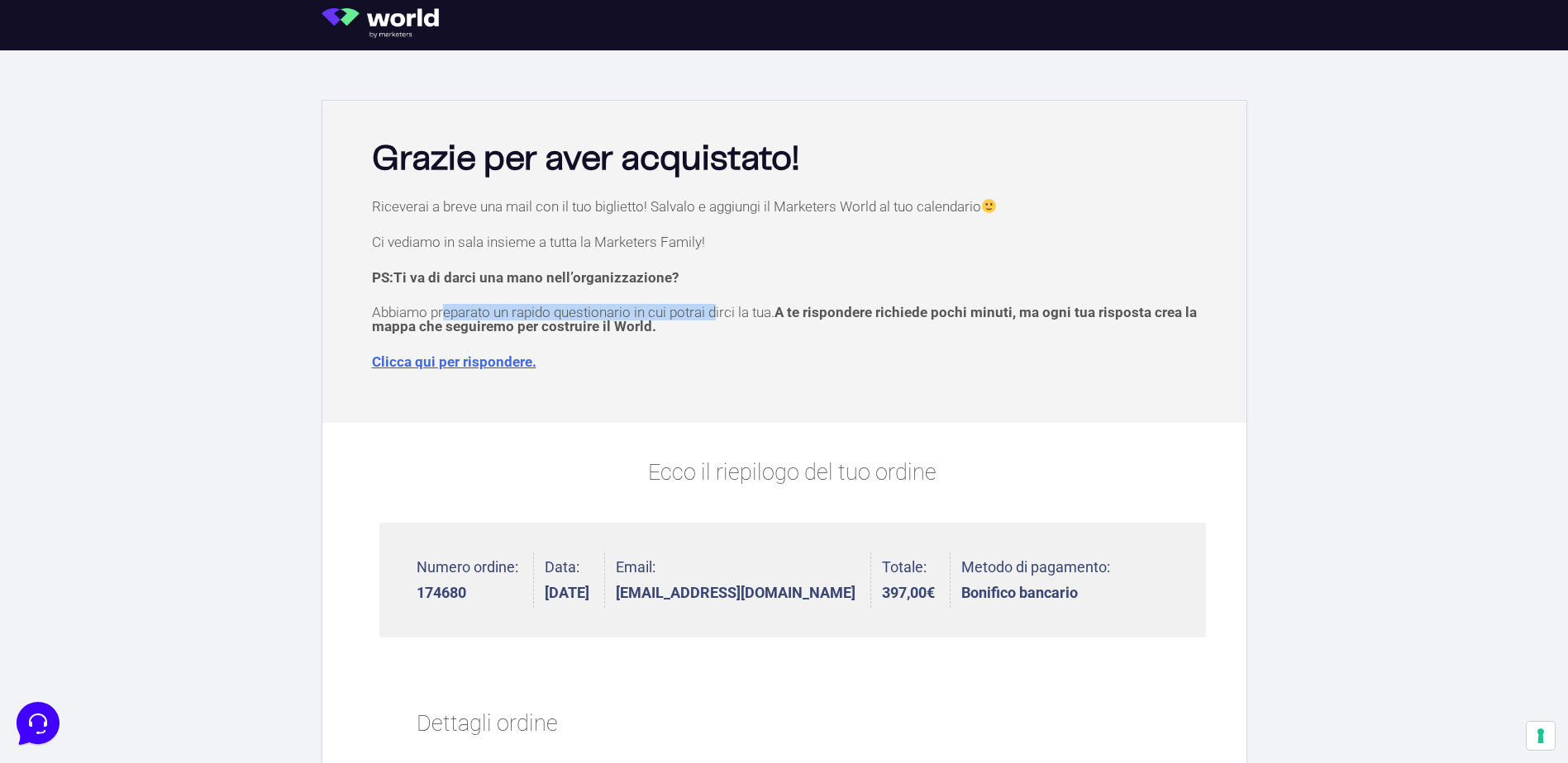
drag, startPoint x: 446, startPoint y: 301, endPoint x: 721, endPoint y: 301, distance: 275.0
click at [721, 301] on div "Riceverai a breve una mail con il tuo biglietto! Salvalo e aggiungi il Marketer…" at bounding box center [784, 307] width 907 height 216
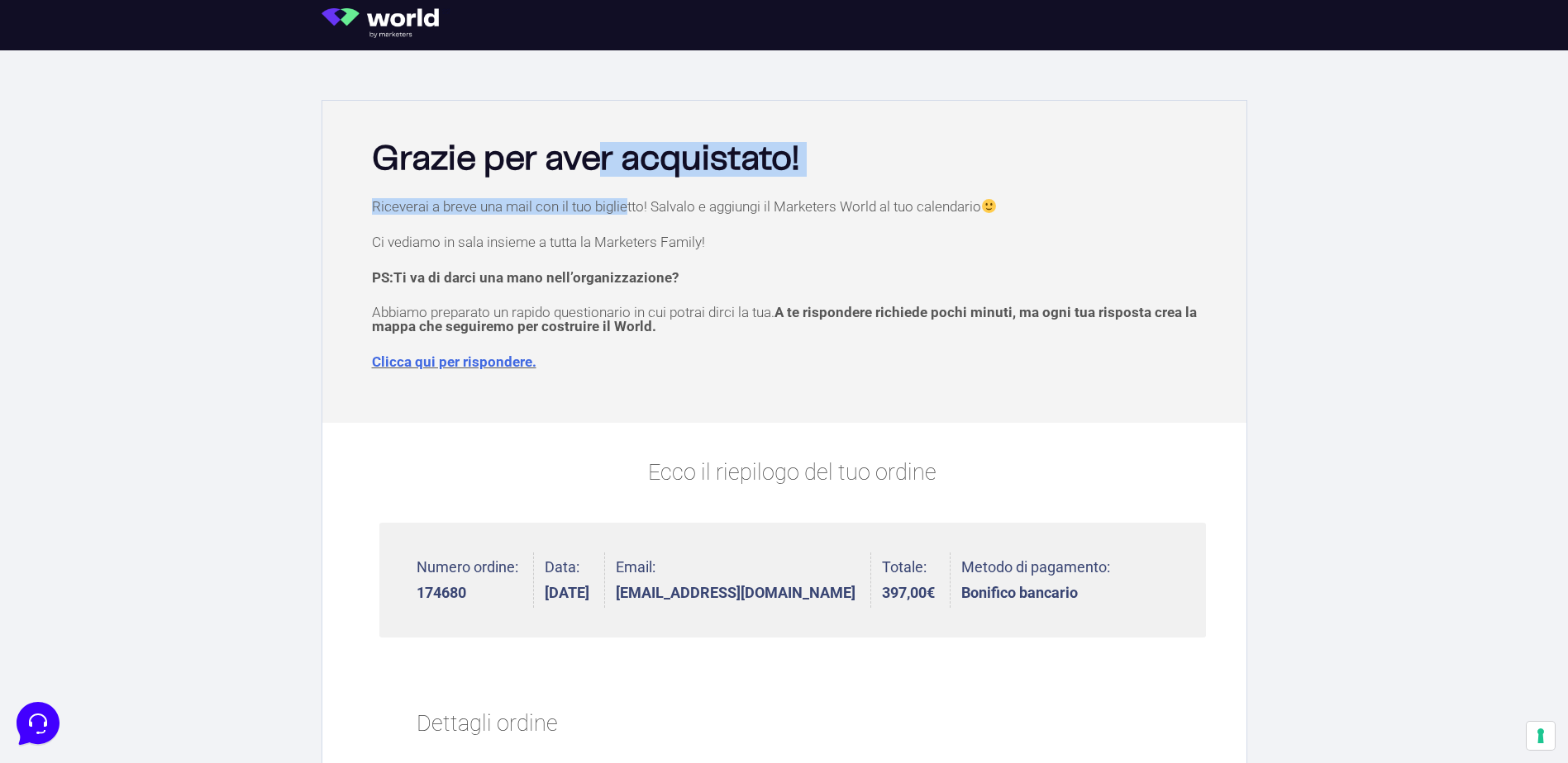
drag, startPoint x: 596, startPoint y: 156, endPoint x: 626, endPoint y: 209, distance: 60.9
click at [626, 209] on div "Grazie per aver acquistato! Riceverai a breve una mail con il tuo biglietto! Sa…" at bounding box center [784, 262] width 924 height 322
click at [626, 209] on p "Riceverai a breve una mail con il tuo biglietto! Salvalo e aggiungi il Marketer…" at bounding box center [792, 206] width 842 height 15
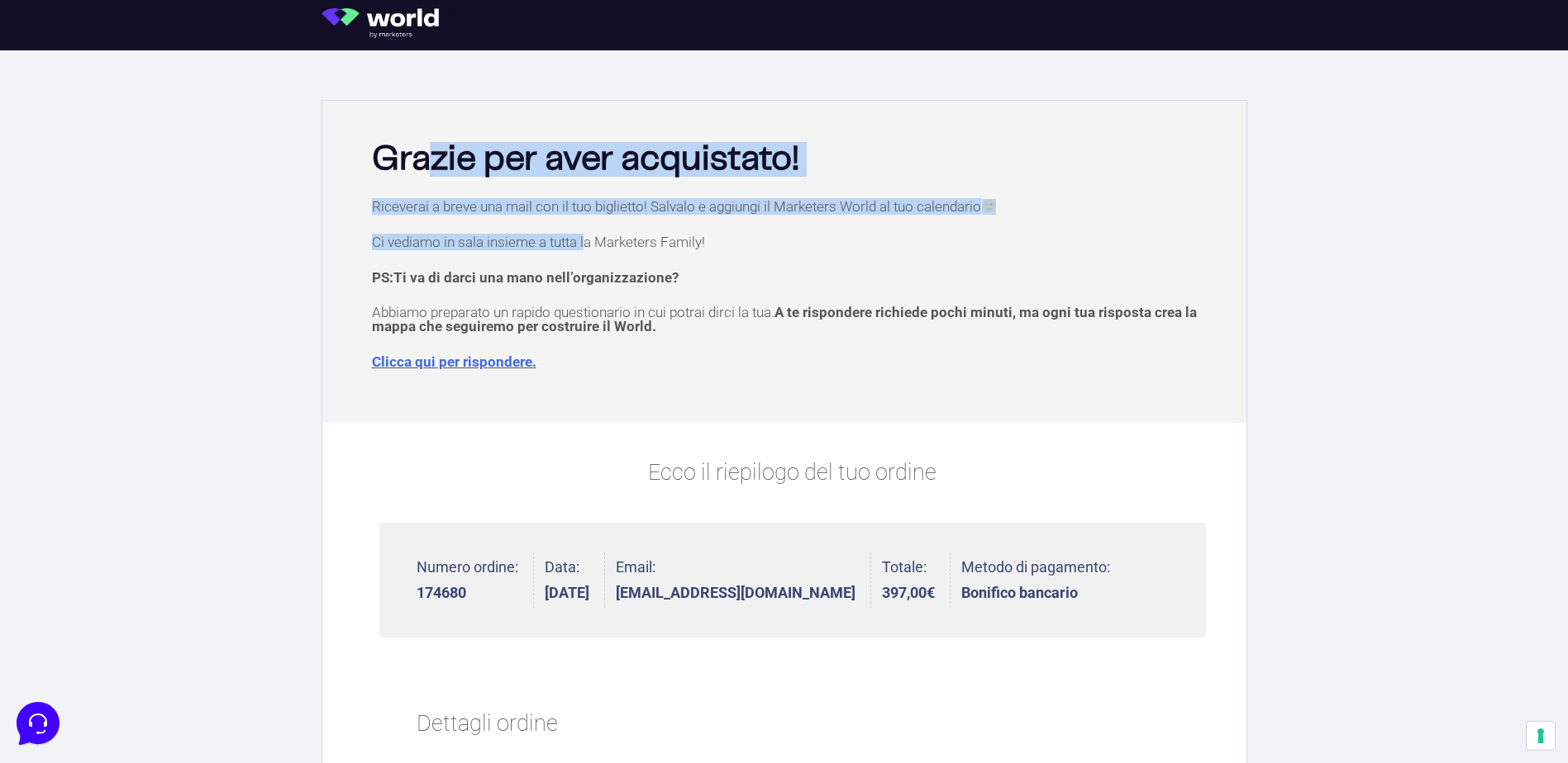
drag, startPoint x: 422, startPoint y: 195, endPoint x: 588, endPoint y: 217, distance: 167.5
click at [588, 217] on div "Grazie per aver acquistato! Riceverai a breve una mail con il tuo biglietto! Sa…" at bounding box center [784, 262] width 924 height 322
click at [588, 217] on div "Riceverai a breve una mail con il tuo biglietto! Salvalo e aggiungi il Marketer…" at bounding box center [784, 307] width 907 height 216
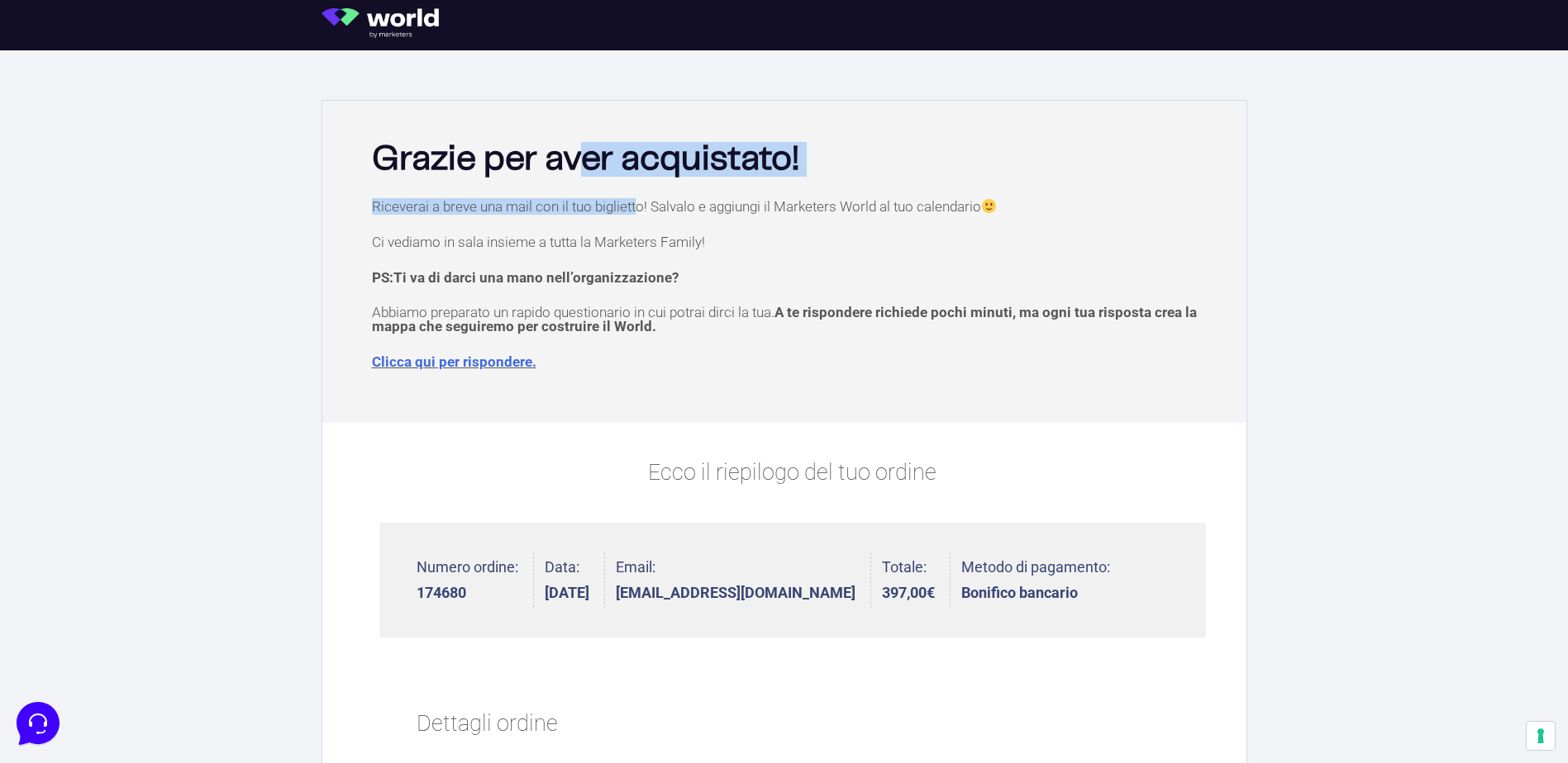
drag, startPoint x: 573, startPoint y: 194, endPoint x: 653, endPoint y: 202, distance: 80.4
click at [653, 202] on div "Grazie per aver acquistato! Riceverai a breve una mail con il tuo biglietto! Sa…" at bounding box center [784, 262] width 924 height 322
click at [653, 202] on p "Riceverai a breve una mail con il tuo biglietto! Salvalo e aggiungi il Marketer…" at bounding box center [792, 206] width 842 height 15
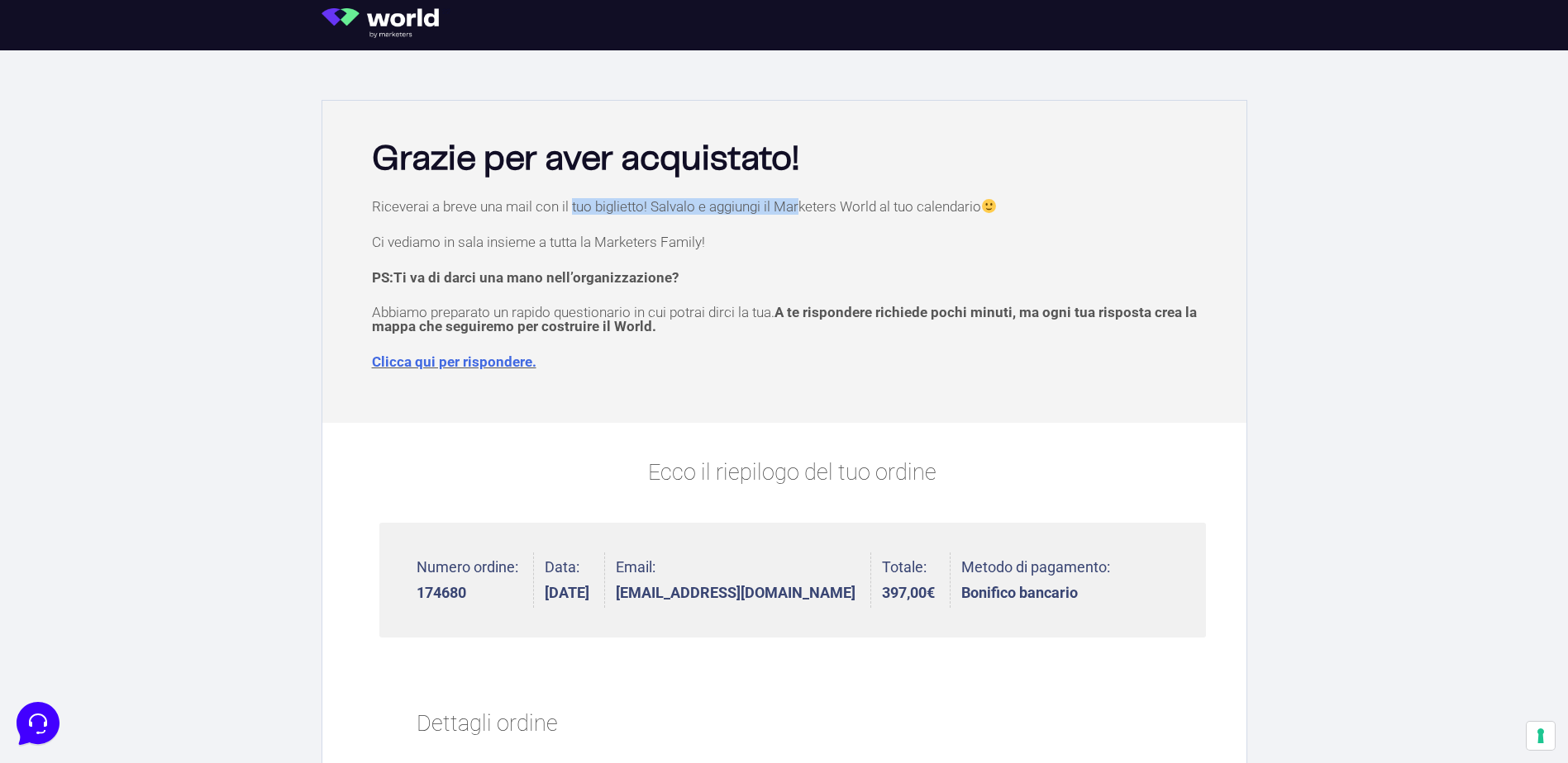
drag, startPoint x: 570, startPoint y: 208, endPoint x: 800, endPoint y: 207, distance: 230.0
click at [800, 207] on p "Riceverai a breve una mail con il tuo biglietto! Salvalo e aggiungi il Marketer…" at bounding box center [792, 206] width 842 height 15
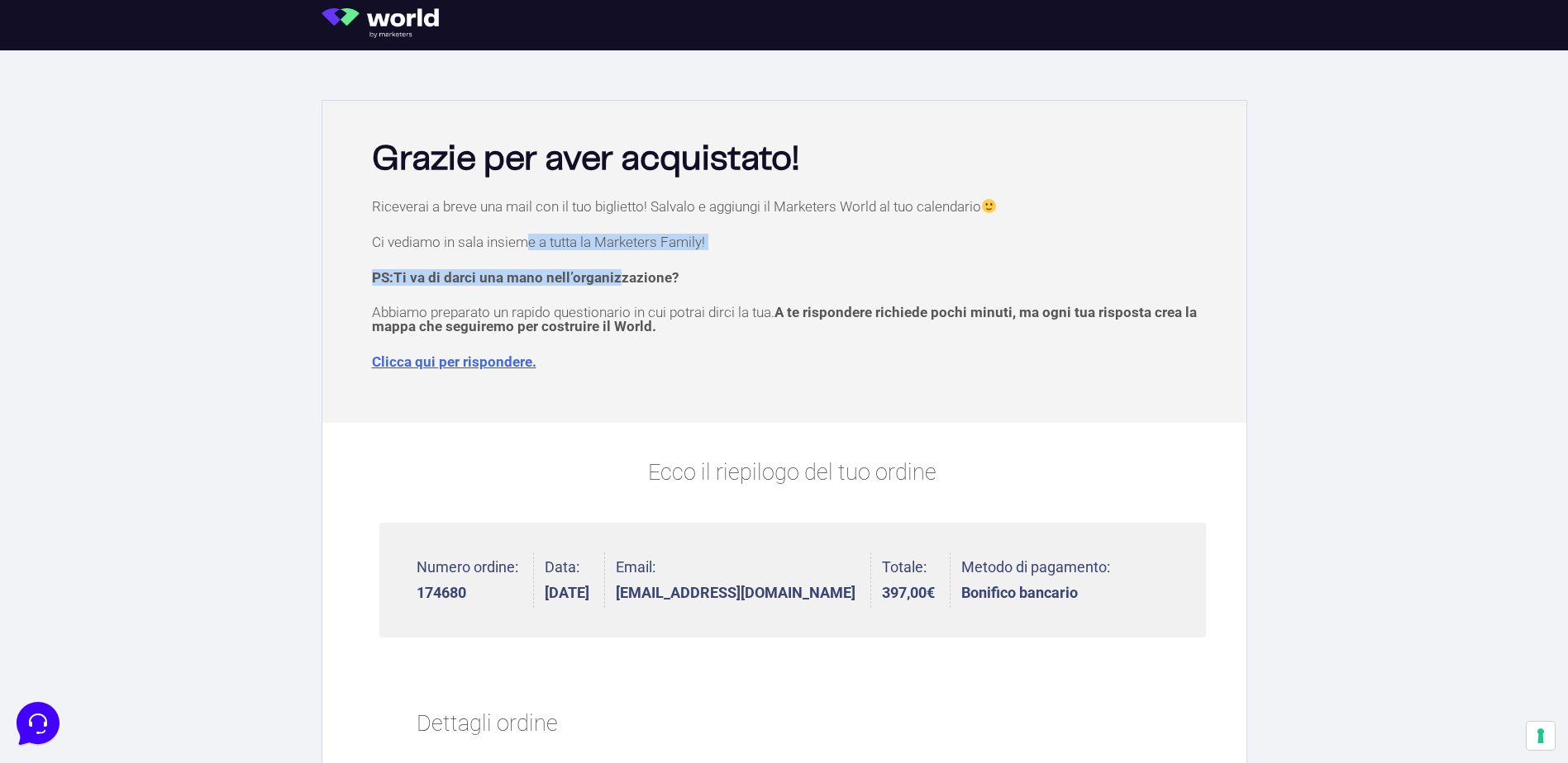
drag, startPoint x: 537, startPoint y: 242, endPoint x: 620, endPoint y: 260, distance: 84.9
click at [620, 260] on div "Riceverai a breve una mail con il tuo biglietto! Salvalo e aggiungi il Marketer…" at bounding box center [784, 307] width 907 height 216
drag, startPoint x: 644, startPoint y: 315, endPoint x: 677, endPoint y: 318, distance: 33.1
click at [677, 318] on p "Abbiamo preparato un rapido questionario in cui potrai dirci la tua. A te rispo…" at bounding box center [792, 319] width 842 height 28
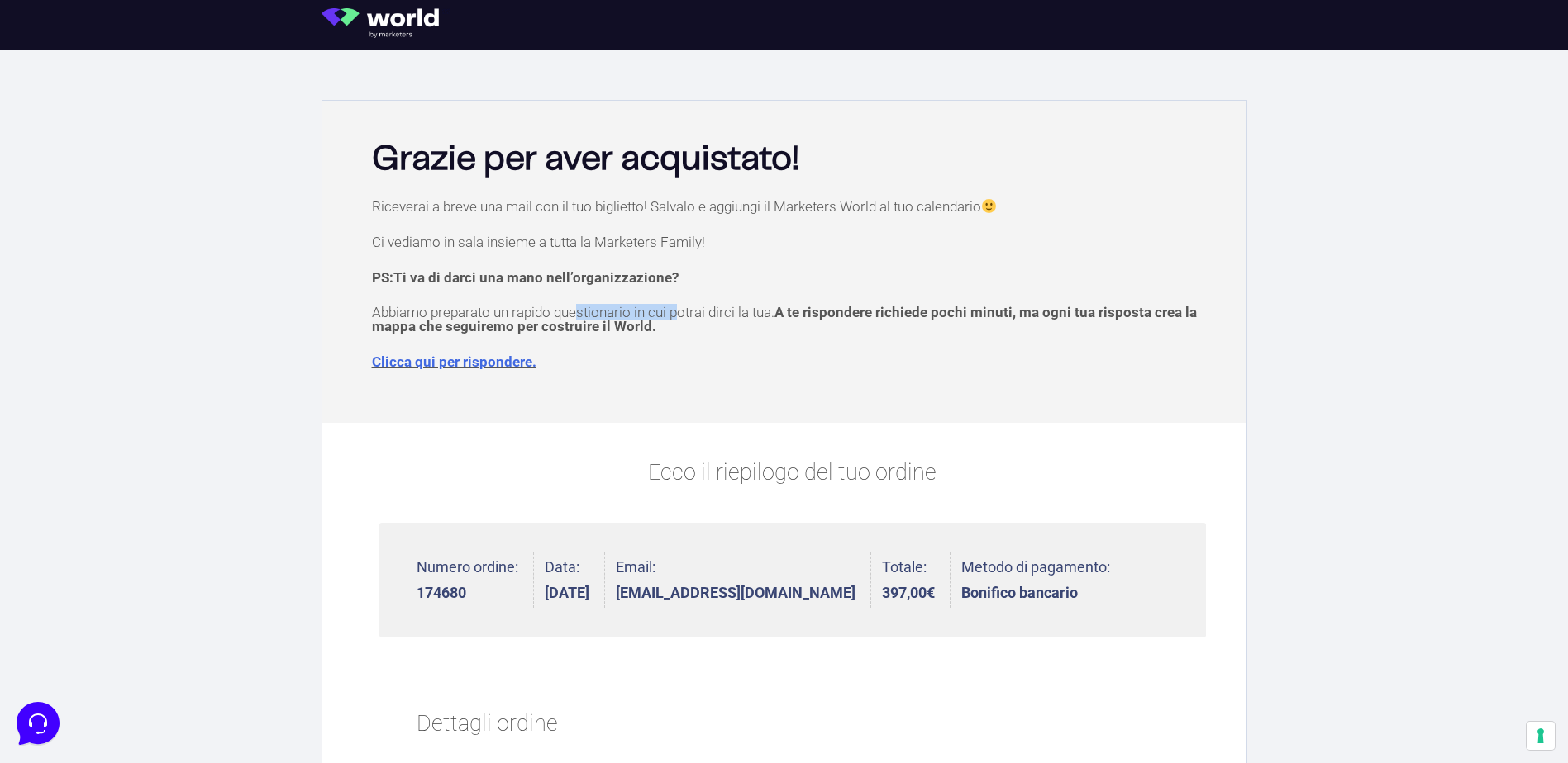
click at [677, 318] on p "Abbiamo preparato un rapido questionario in cui potrai dirci la tua. A te rispo…" at bounding box center [792, 319] width 842 height 28
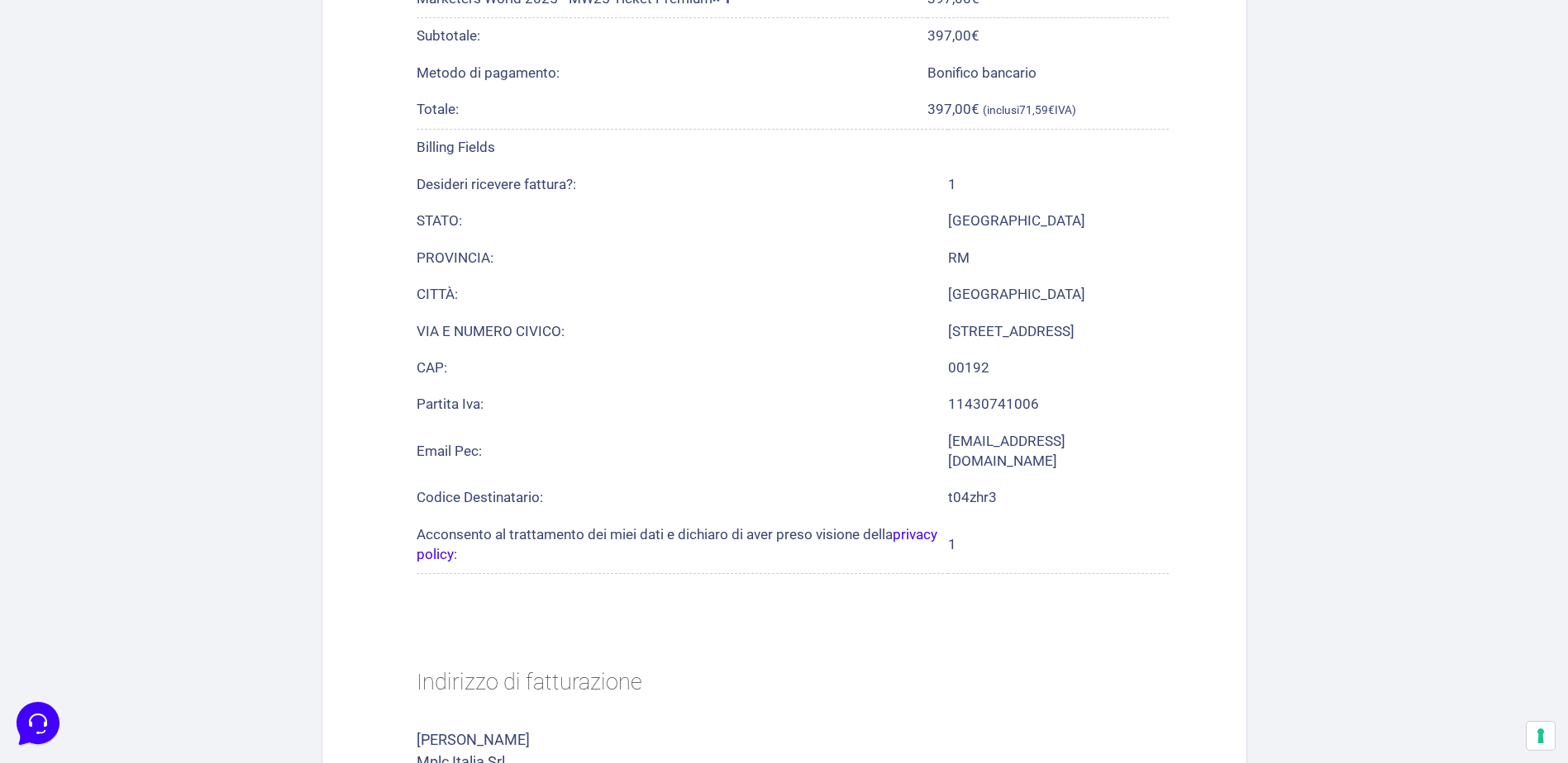
scroll to position [818, 0]
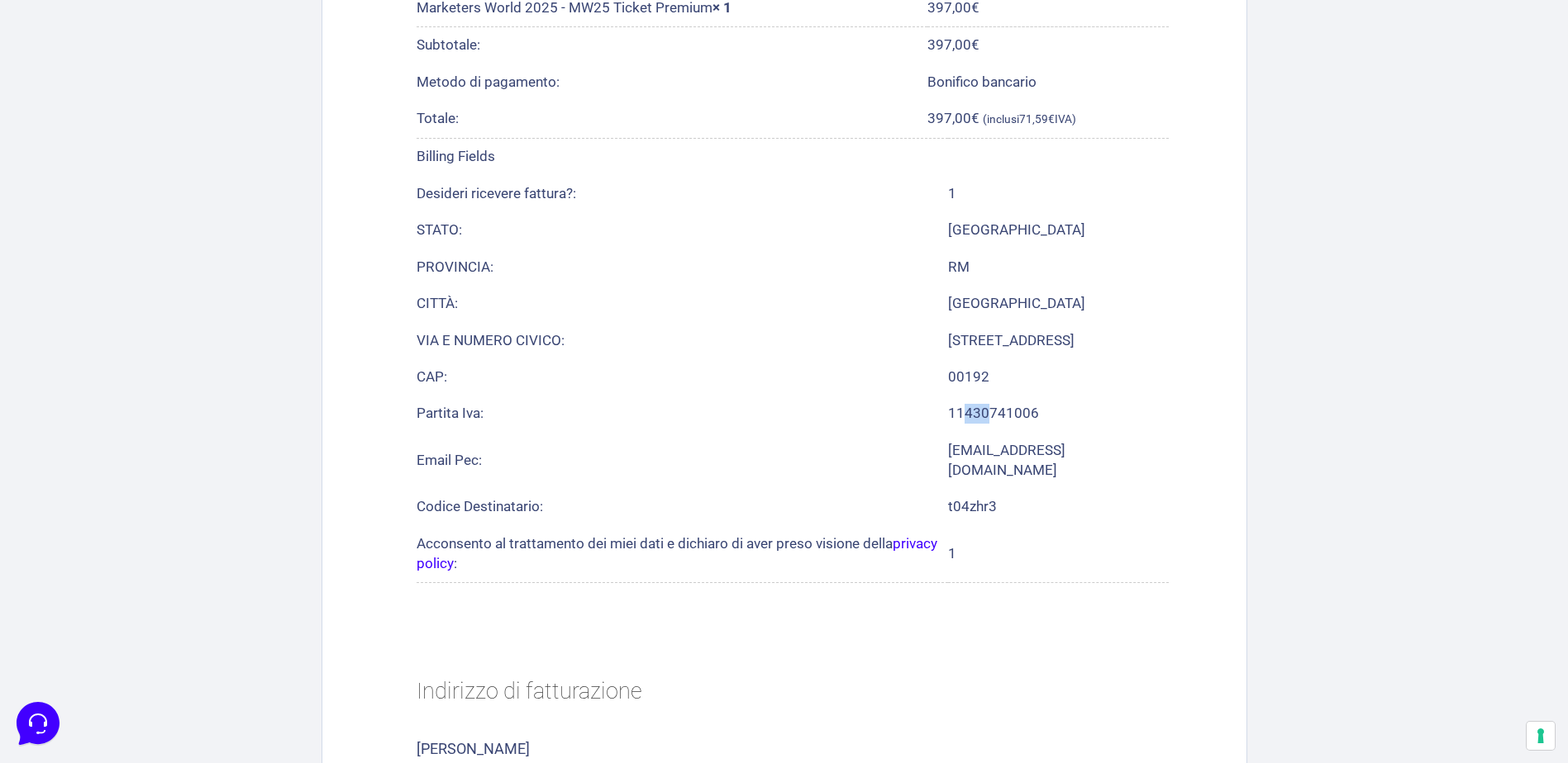
drag, startPoint x: 1043, startPoint y: 413, endPoint x: 1024, endPoint y: 406, distance: 20.2
click at [1024, 406] on td "11430741006" at bounding box center [1058, 414] width 221 height 36
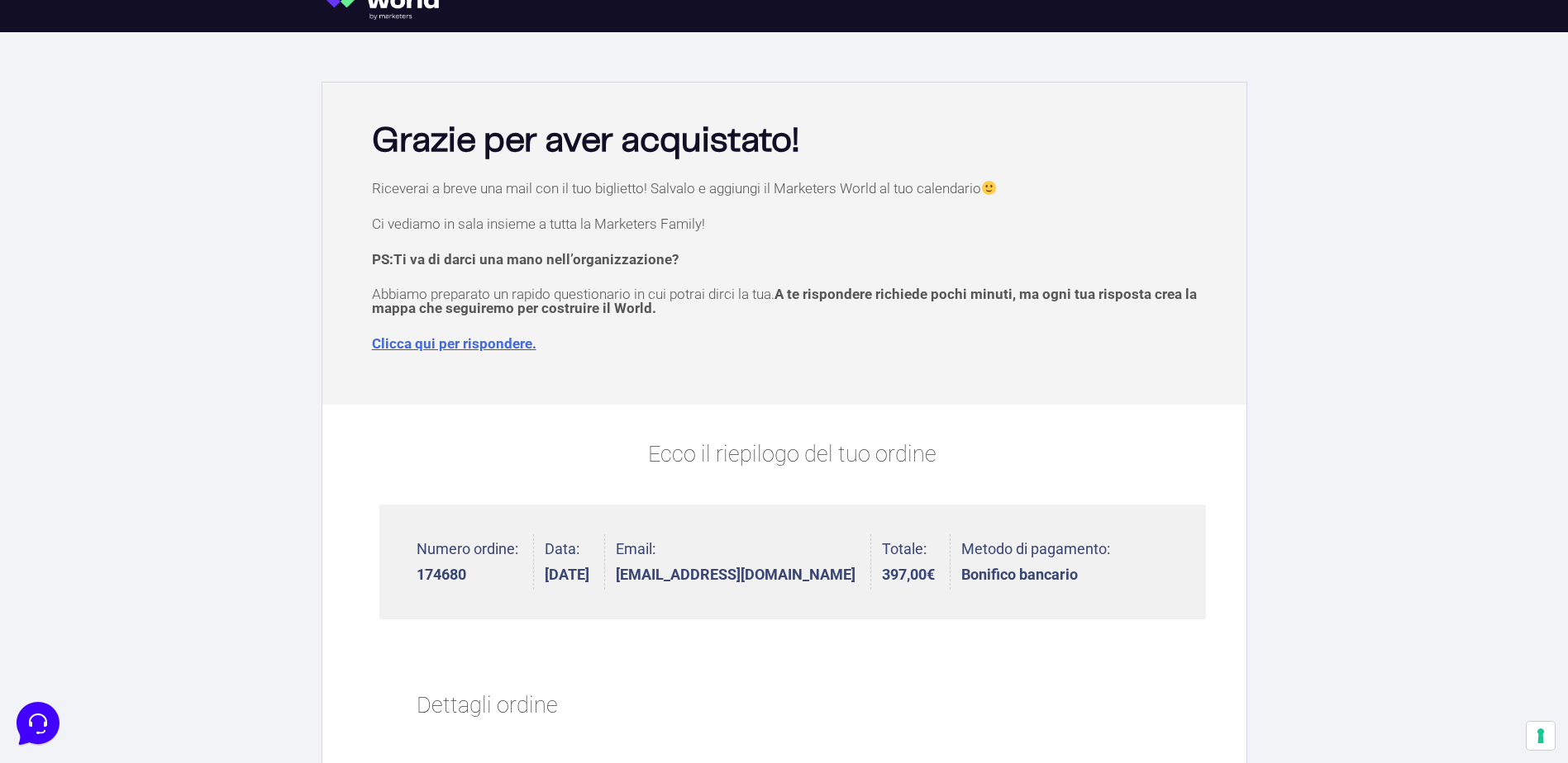
scroll to position [0, 0]
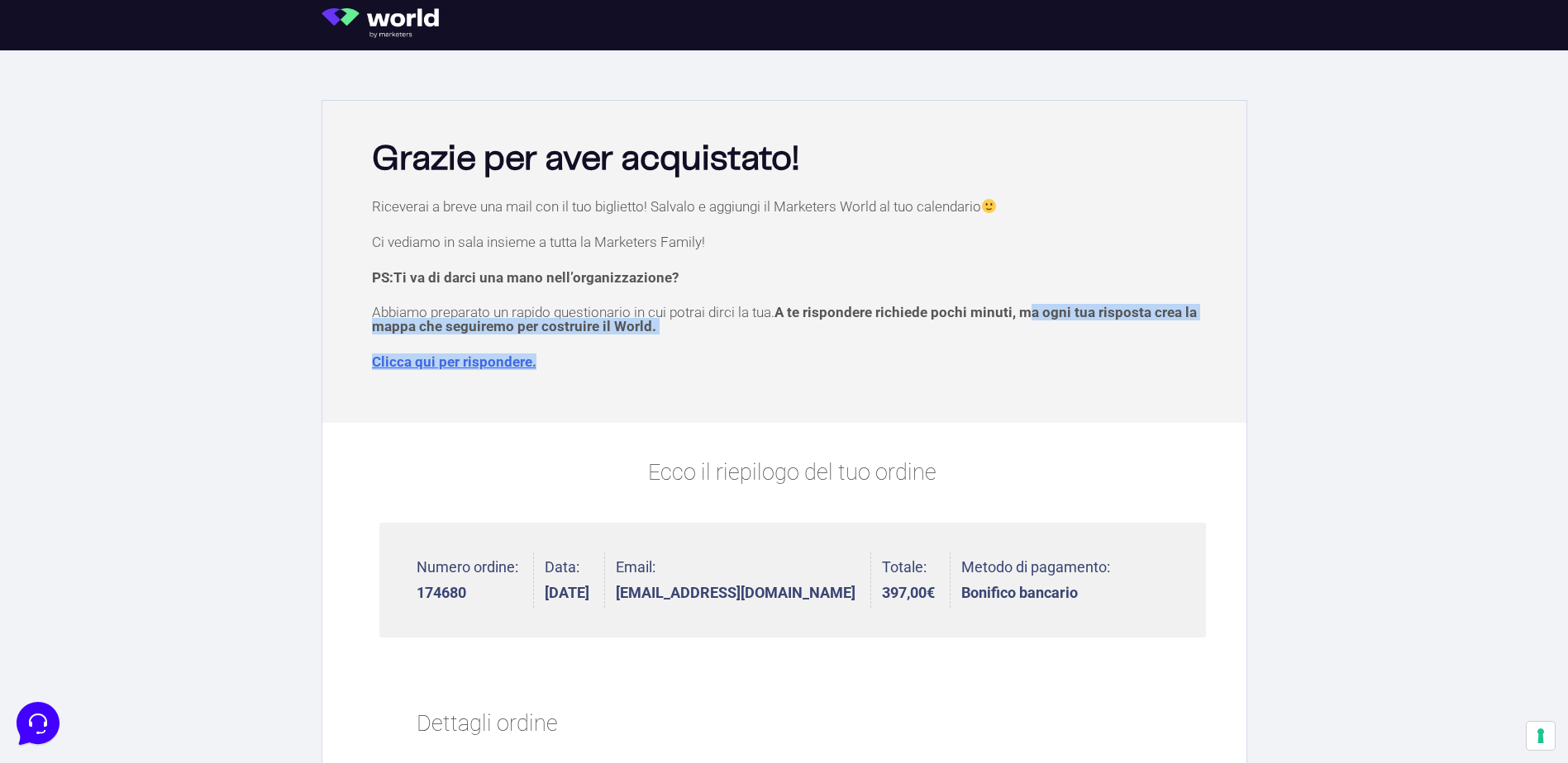
drag, startPoint x: 1025, startPoint y: 315, endPoint x: 1034, endPoint y: 357, distance: 43.0
click at [1034, 357] on div "Riceverai a breve una mail con il tuo biglietto! Salvalo e aggiungi il Marketer…" at bounding box center [784, 307] width 907 height 216
click at [1034, 357] on p "Clicca qui per rispondere." at bounding box center [792, 363] width 842 height 14
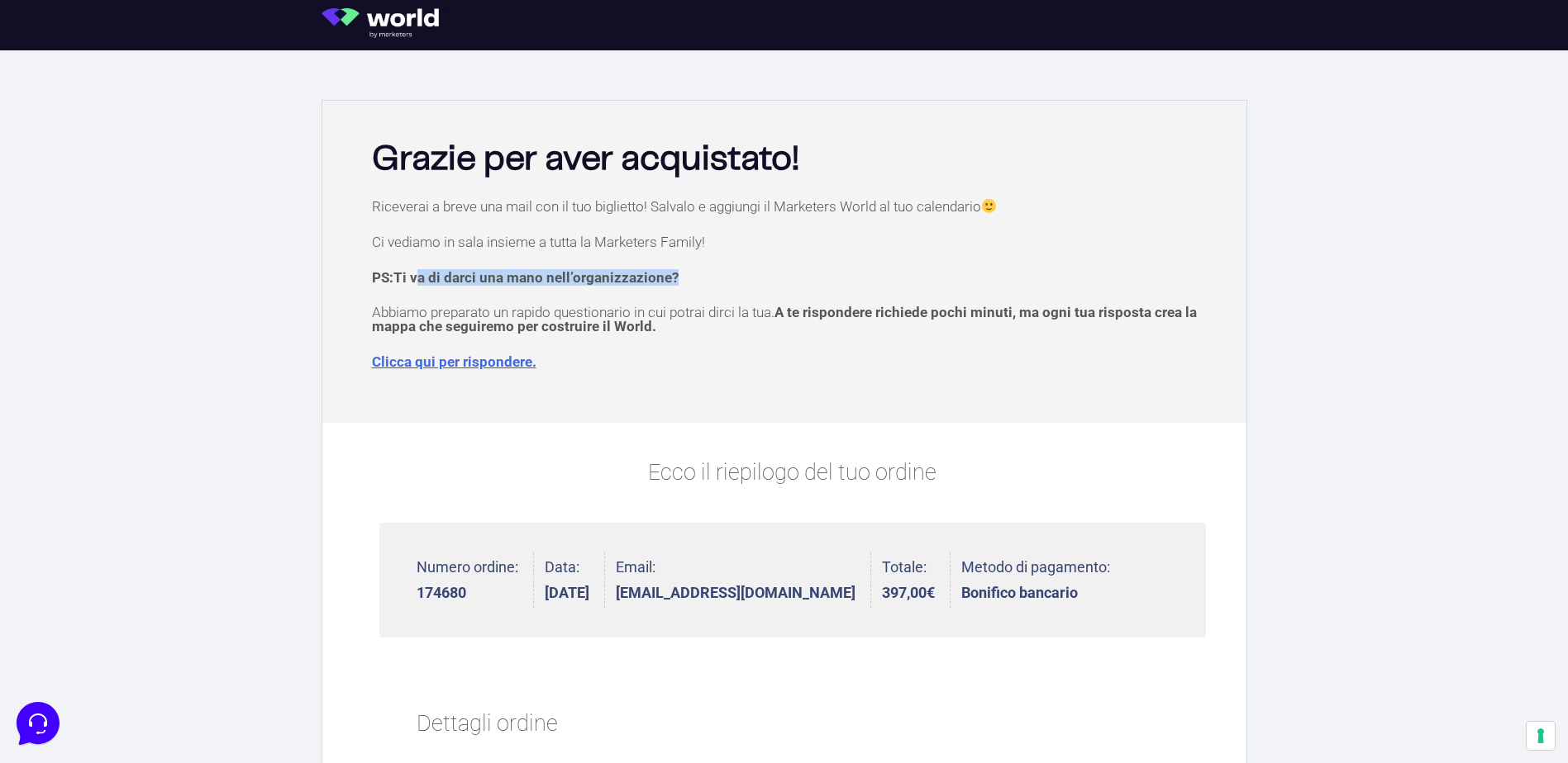
drag, startPoint x: 422, startPoint y: 277, endPoint x: 676, endPoint y: 275, distance: 254.0
click at [675, 275] on p "PS: Ti va di darci una mano nell’organizzazione?" at bounding box center [792, 278] width 842 height 14
click at [676, 275] on p "PS: Ti va di darci una mano nell’organizzazione?" at bounding box center [792, 278] width 842 height 14
click at [715, 258] on div "Riceverai a breve una mail con il tuo biglietto! Salvalo e aggiungi il Marketer…" at bounding box center [784, 307] width 907 height 216
click at [716, 258] on div "Riceverai a breve una mail con il tuo biglietto! Salvalo e aggiungi il Marketer…" at bounding box center [784, 307] width 907 height 216
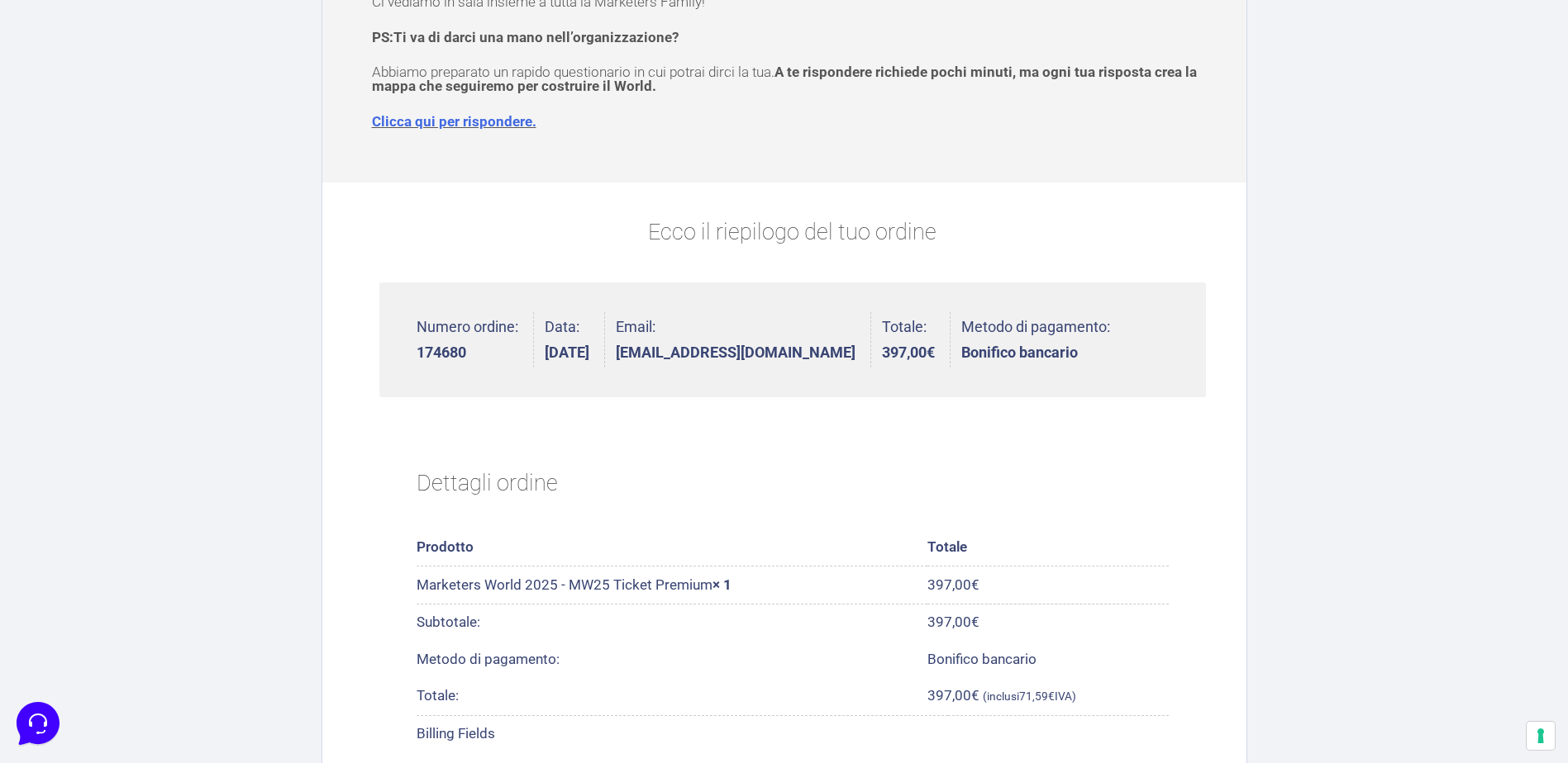
scroll to position [247, 0]
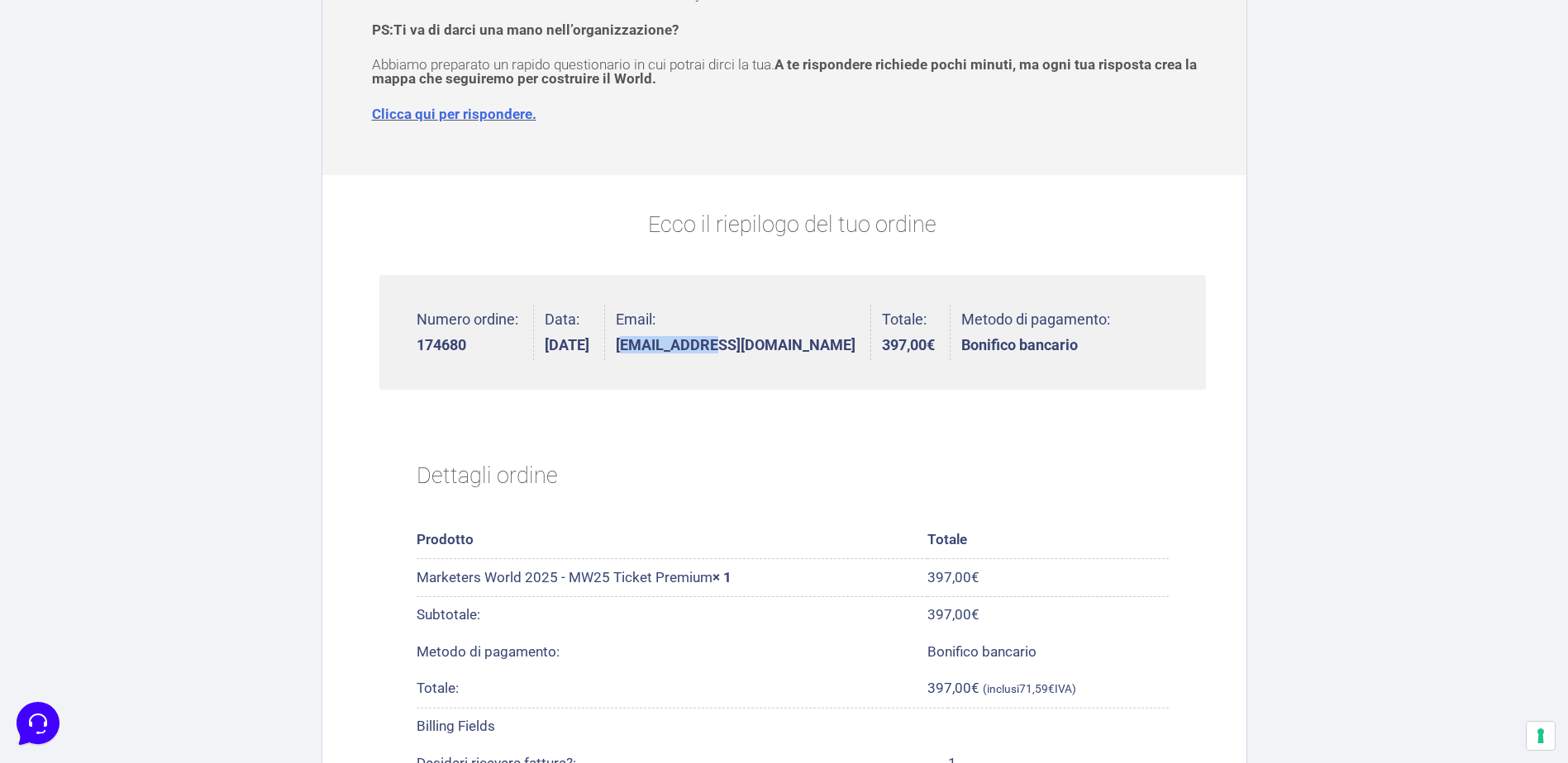
drag, startPoint x: 712, startPoint y: 341, endPoint x: 800, endPoint y: 346, distance: 88.1
click at [800, 346] on strong "[EMAIL_ADDRESS][DOMAIN_NAME]" at bounding box center [735, 346] width 239 height 15
drag, startPoint x: 468, startPoint y: 350, endPoint x: 418, endPoint y: 349, distance: 50.0
click at [418, 349] on li "Numero ordine: 174680" at bounding box center [475, 333] width 117 height 56
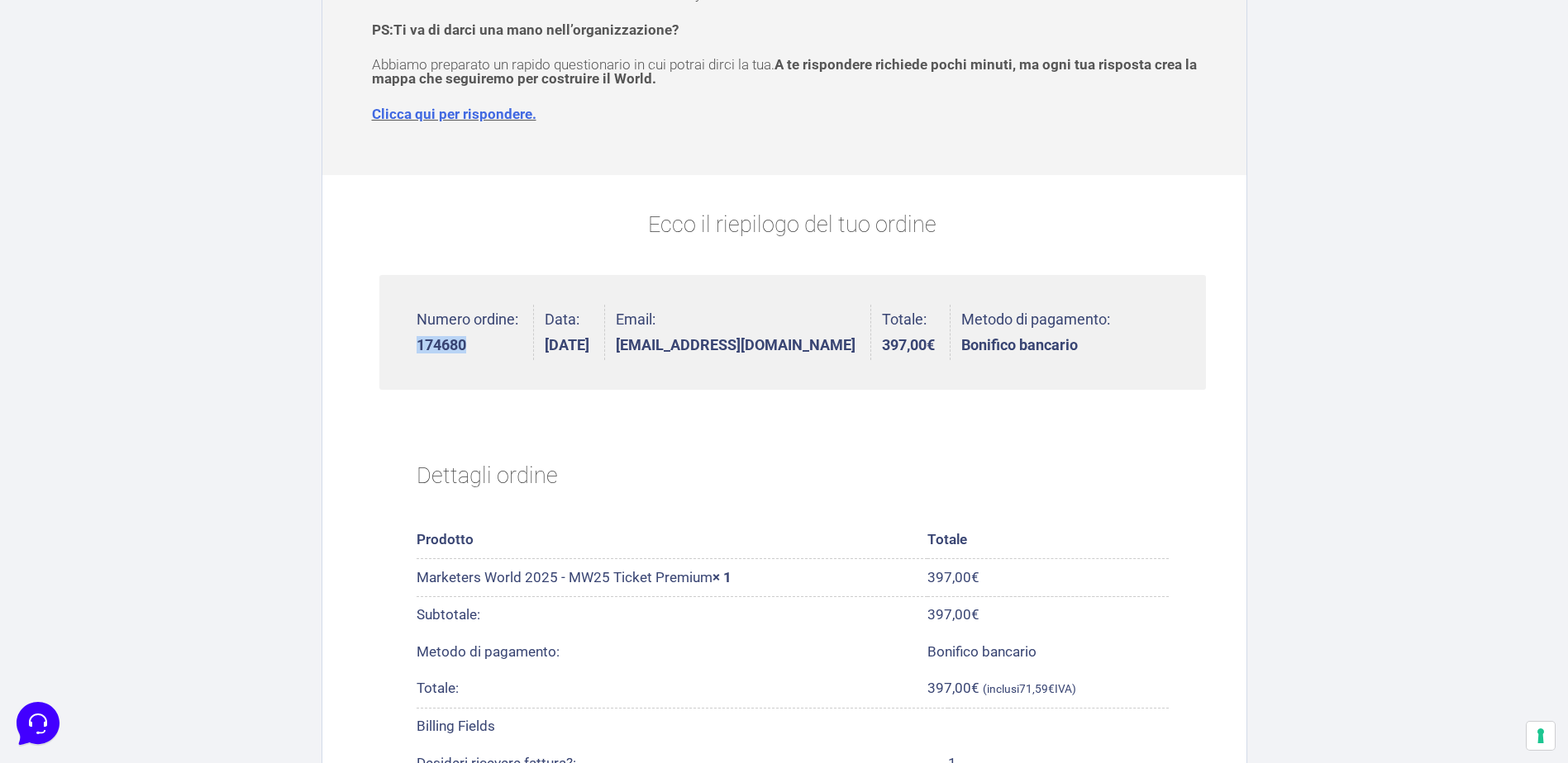
scroll to position [0, 0]
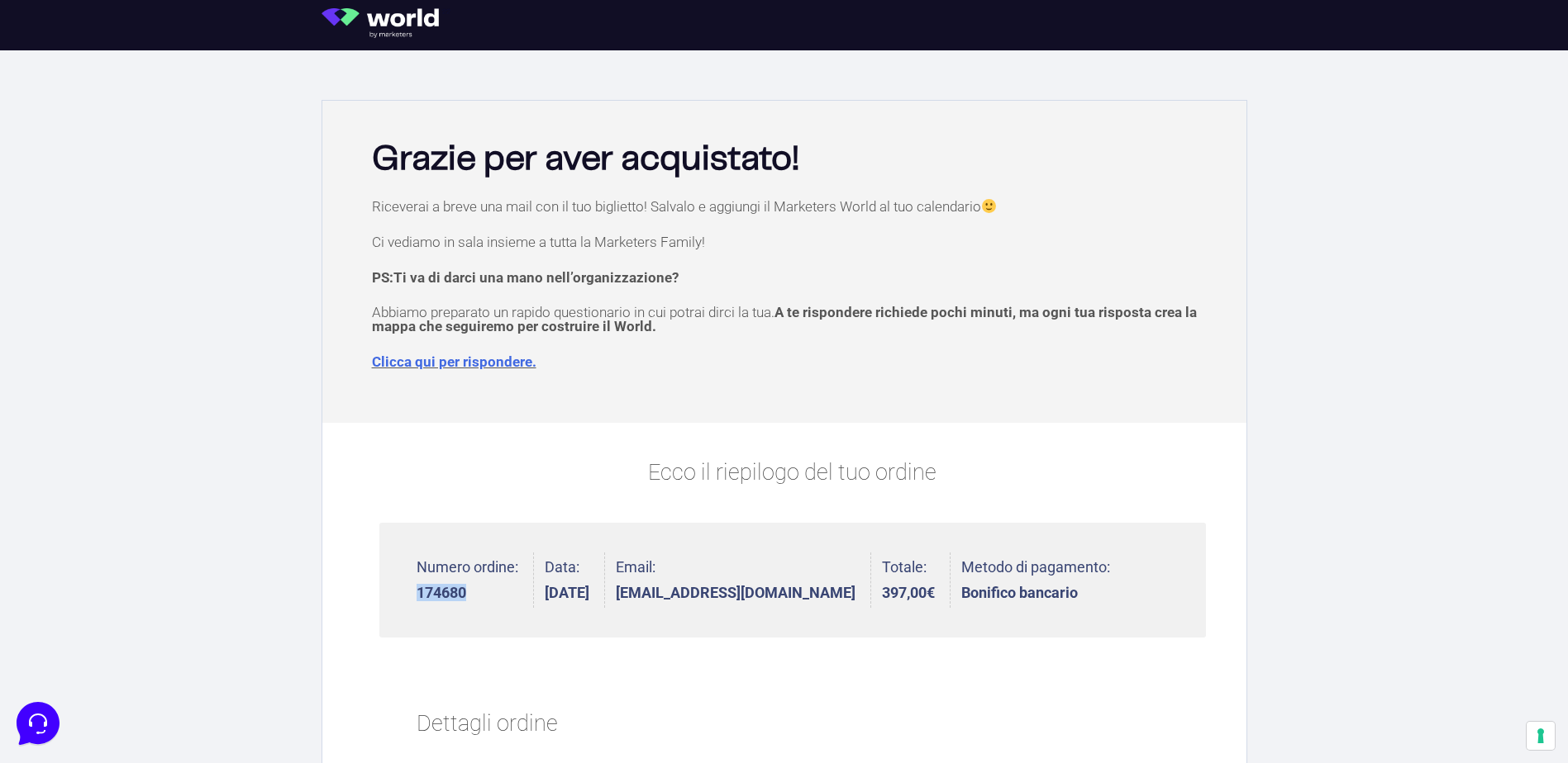
click at [392, 19] on img at bounding box center [385, 22] width 129 height 30
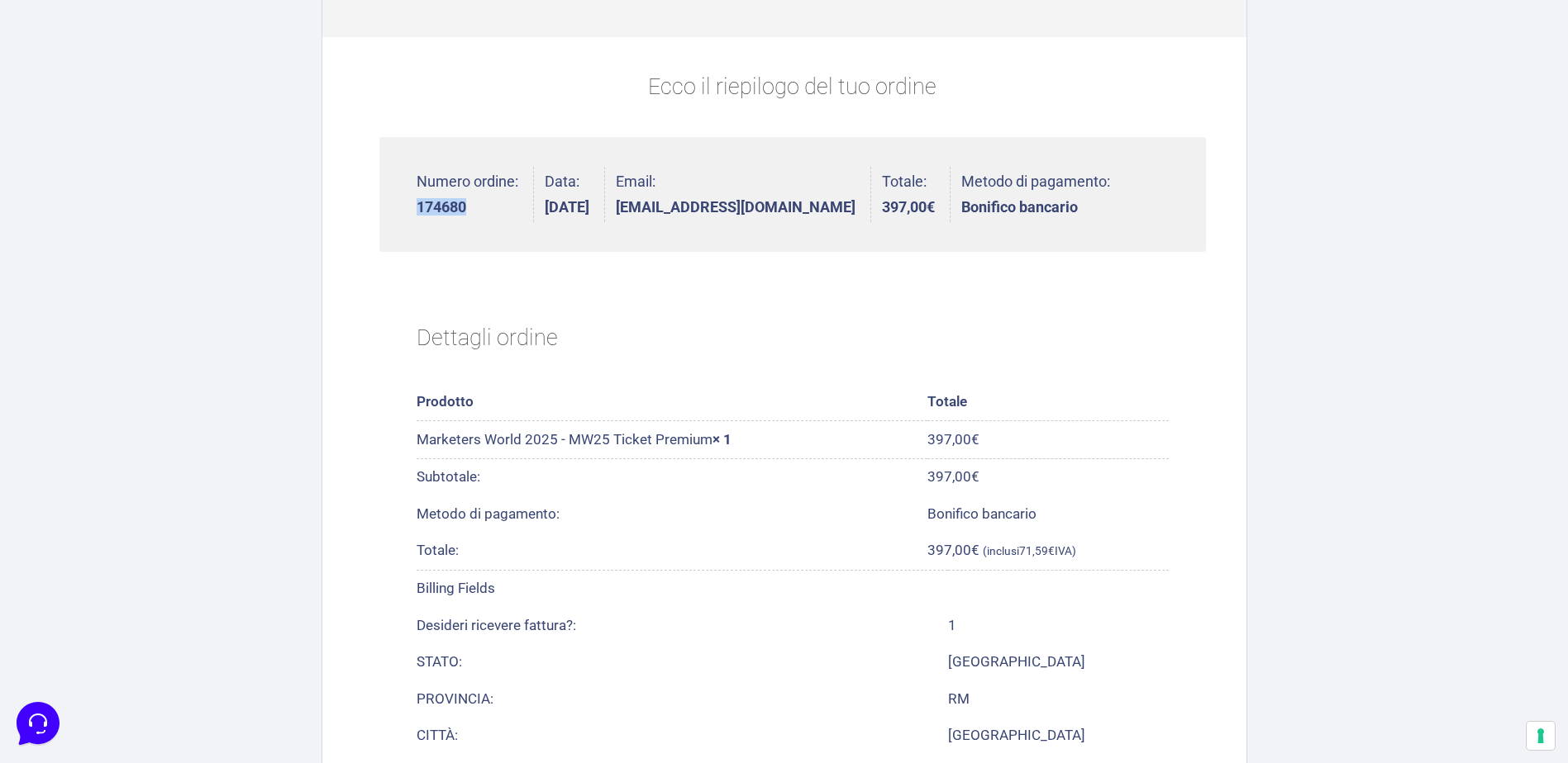
scroll to position [157, 0]
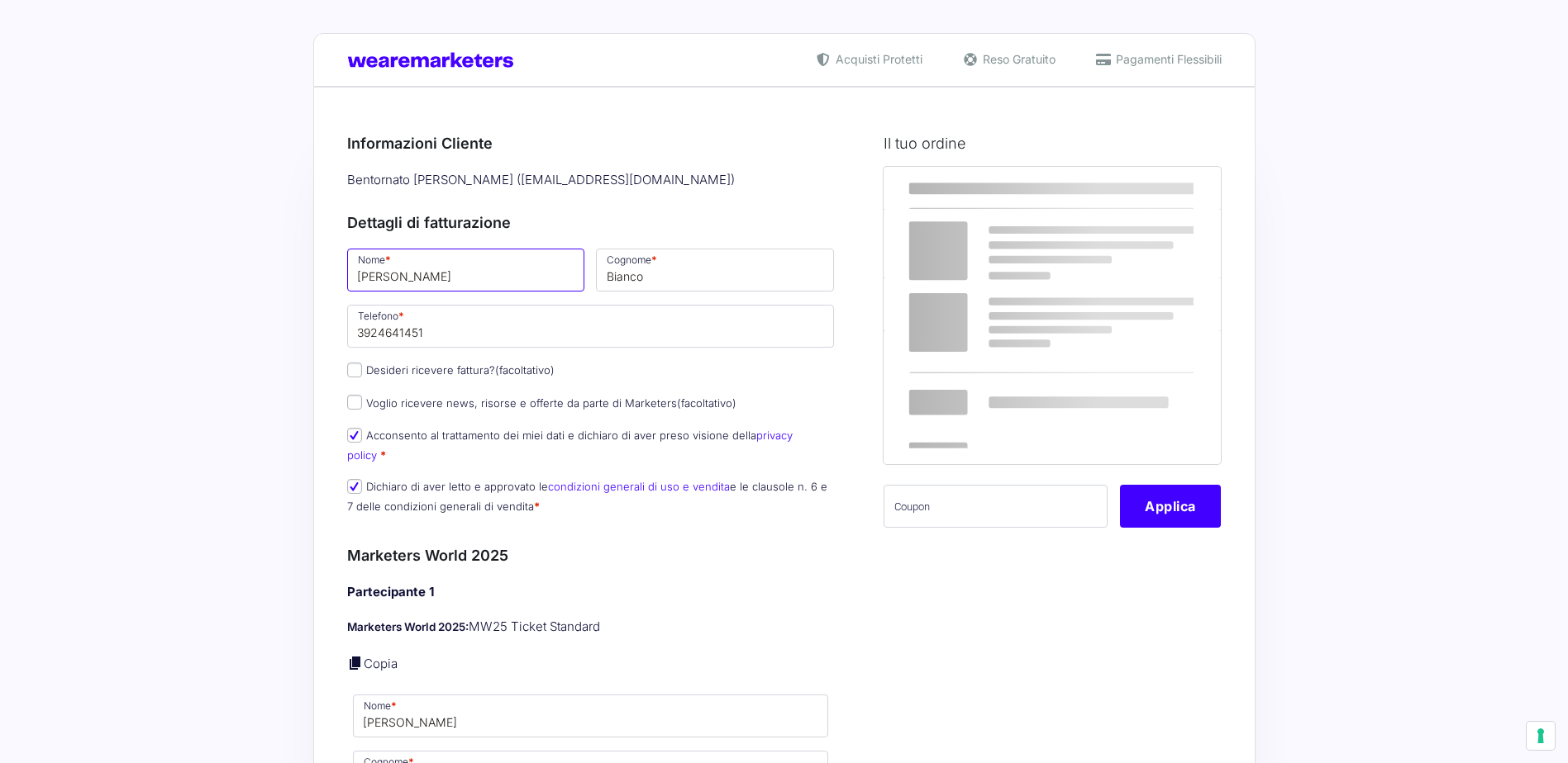
click at [467, 277] on input "[PERSON_NAME]" at bounding box center [466, 270] width 238 height 43
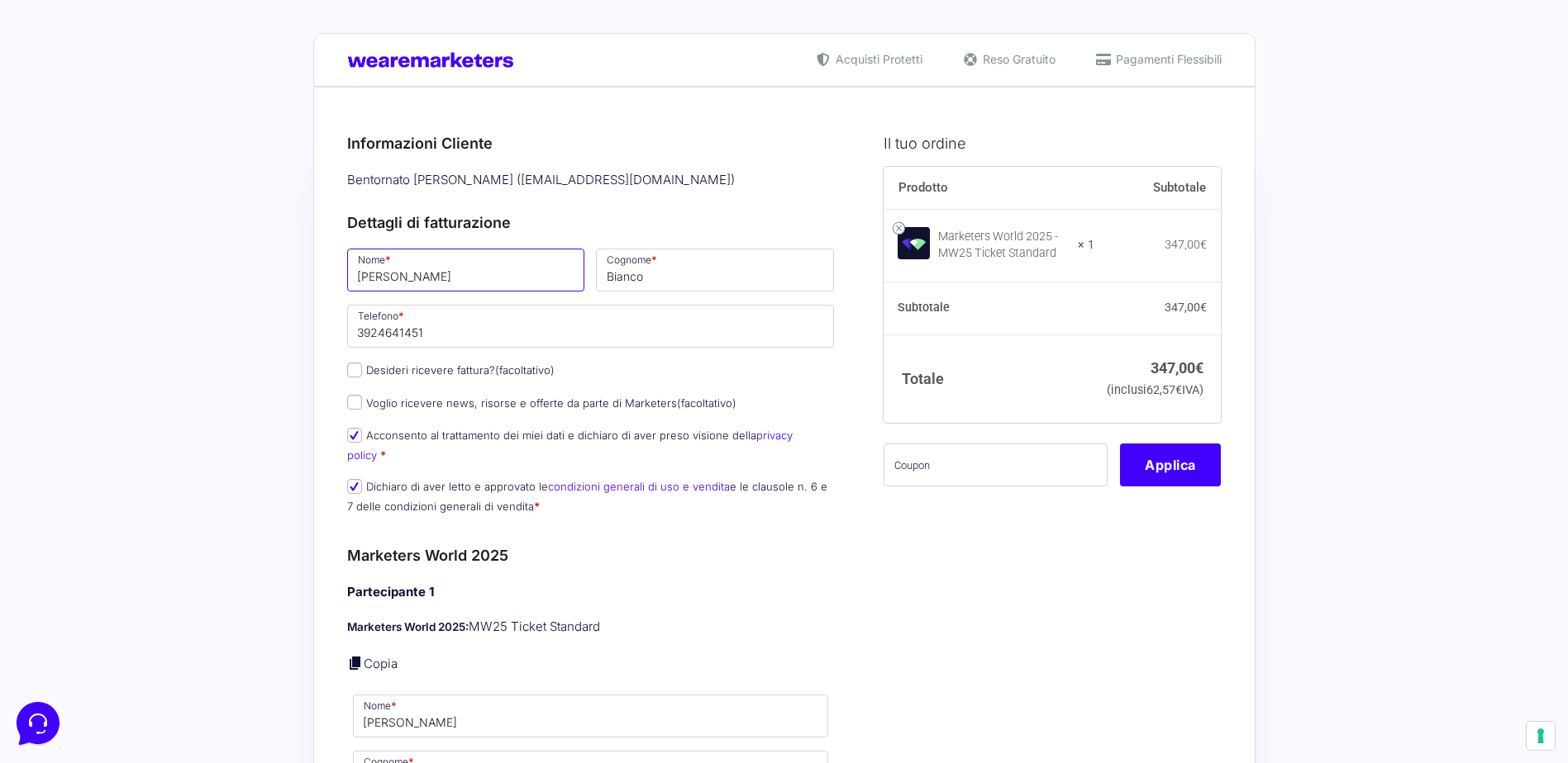
drag, startPoint x: 476, startPoint y: 274, endPoint x: 297, endPoint y: 277, distance: 179.0
type input "Valeria"
click at [647, 281] on input "Bianco" at bounding box center [715, 270] width 238 height 43
drag, startPoint x: 663, startPoint y: 281, endPoint x: 575, endPoint y: 281, distance: 88.0
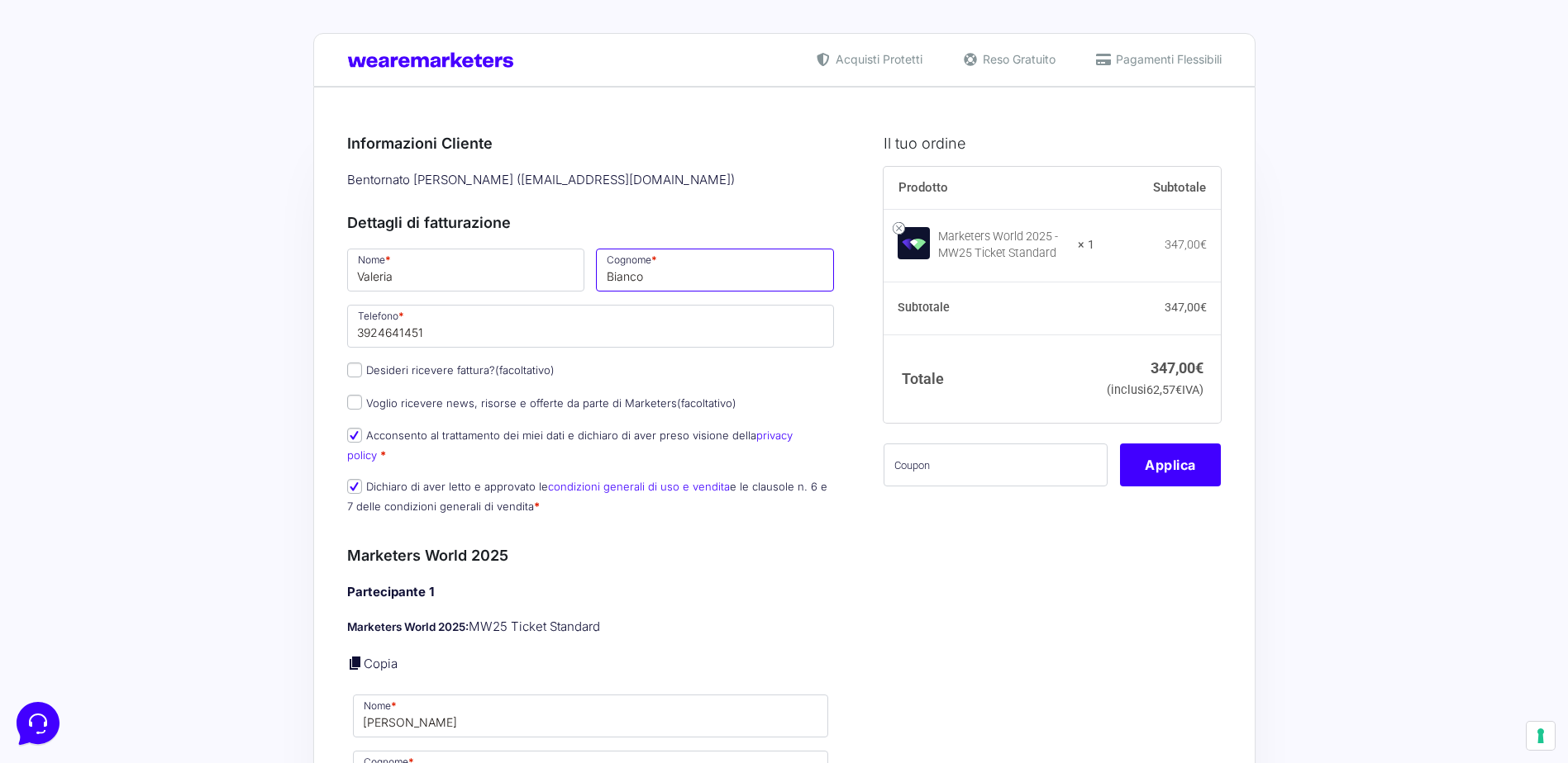
click at [575, 281] on div "Nome * Valeria Cognome * Bianco Telefono * 3924641451 Desideri ricevere fattura…" at bounding box center [590, 386] width 500 height 280
type input "Sgamma"
click at [470, 340] on input "3924641451" at bounding box center [591, 327] width 488 height 43
drag, startPoint x: 457, startPoint y: 340, endPoint x: 282, endPoint y: 339, distance: 175.0
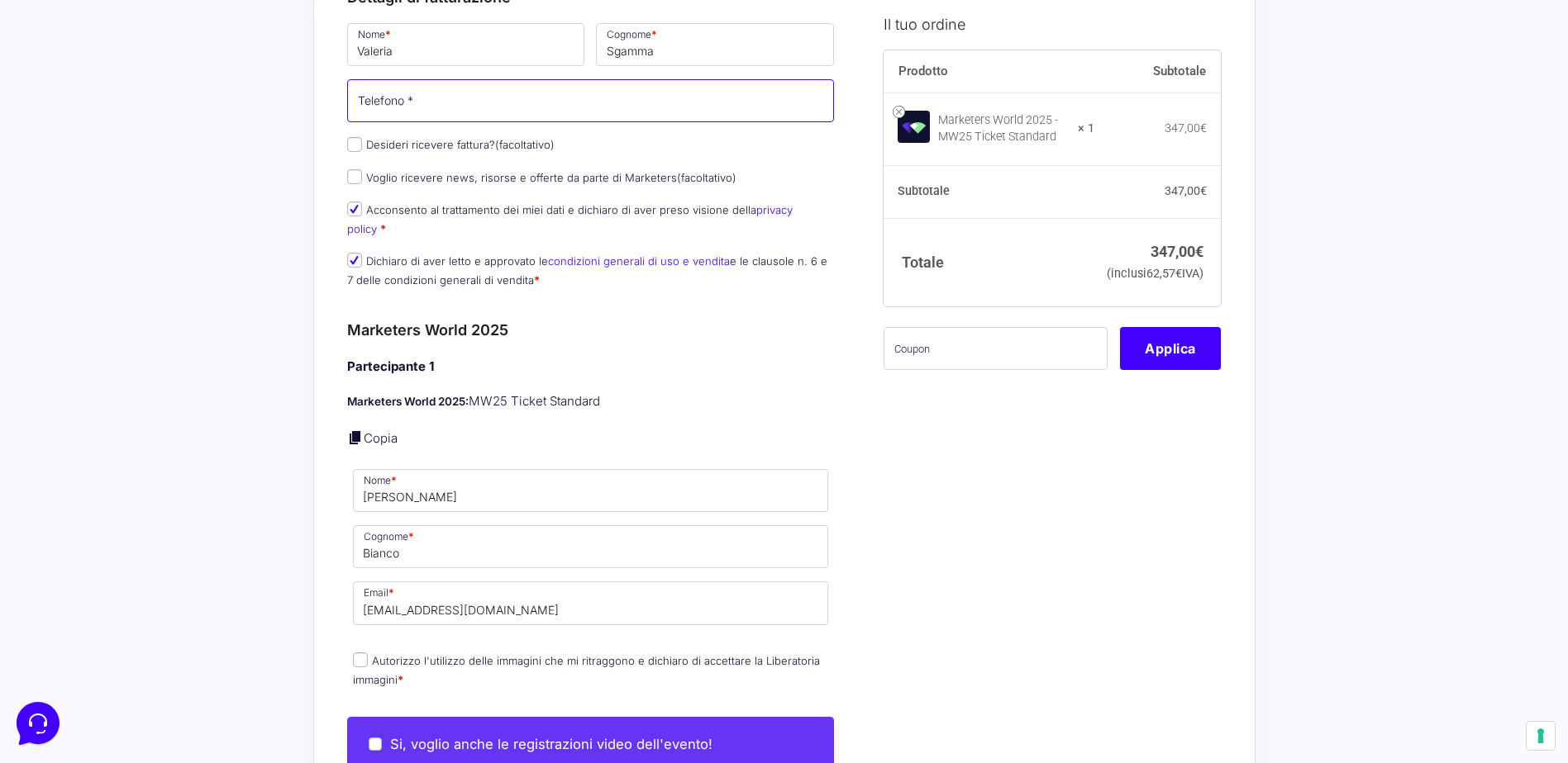
scroll to position [247, 0]
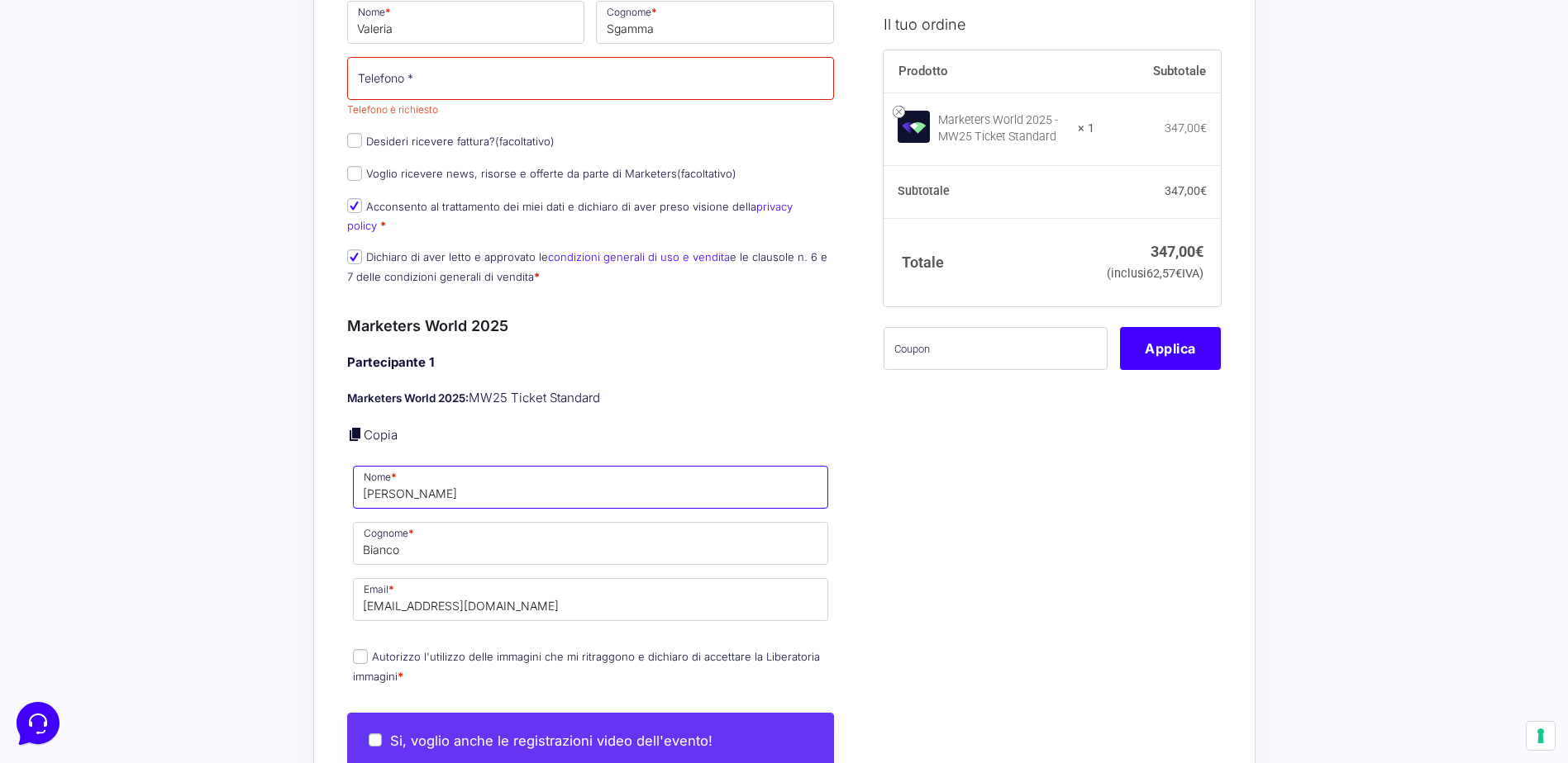
drag, startPoint x: 417, startPoint y: 457, endPoint x: 336, endPoint y: 456, distance: 81.0
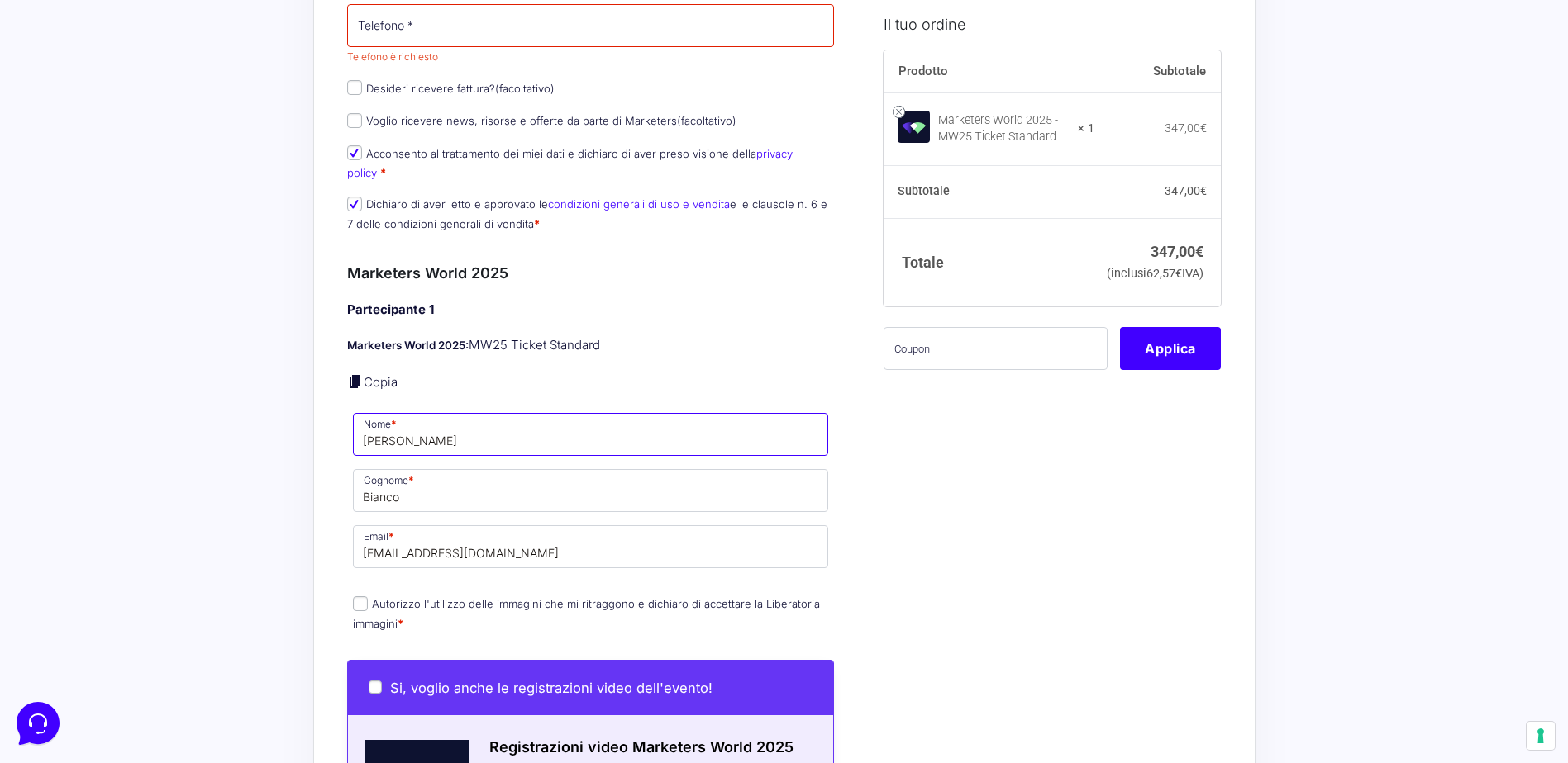
scroll to position [330, 0]
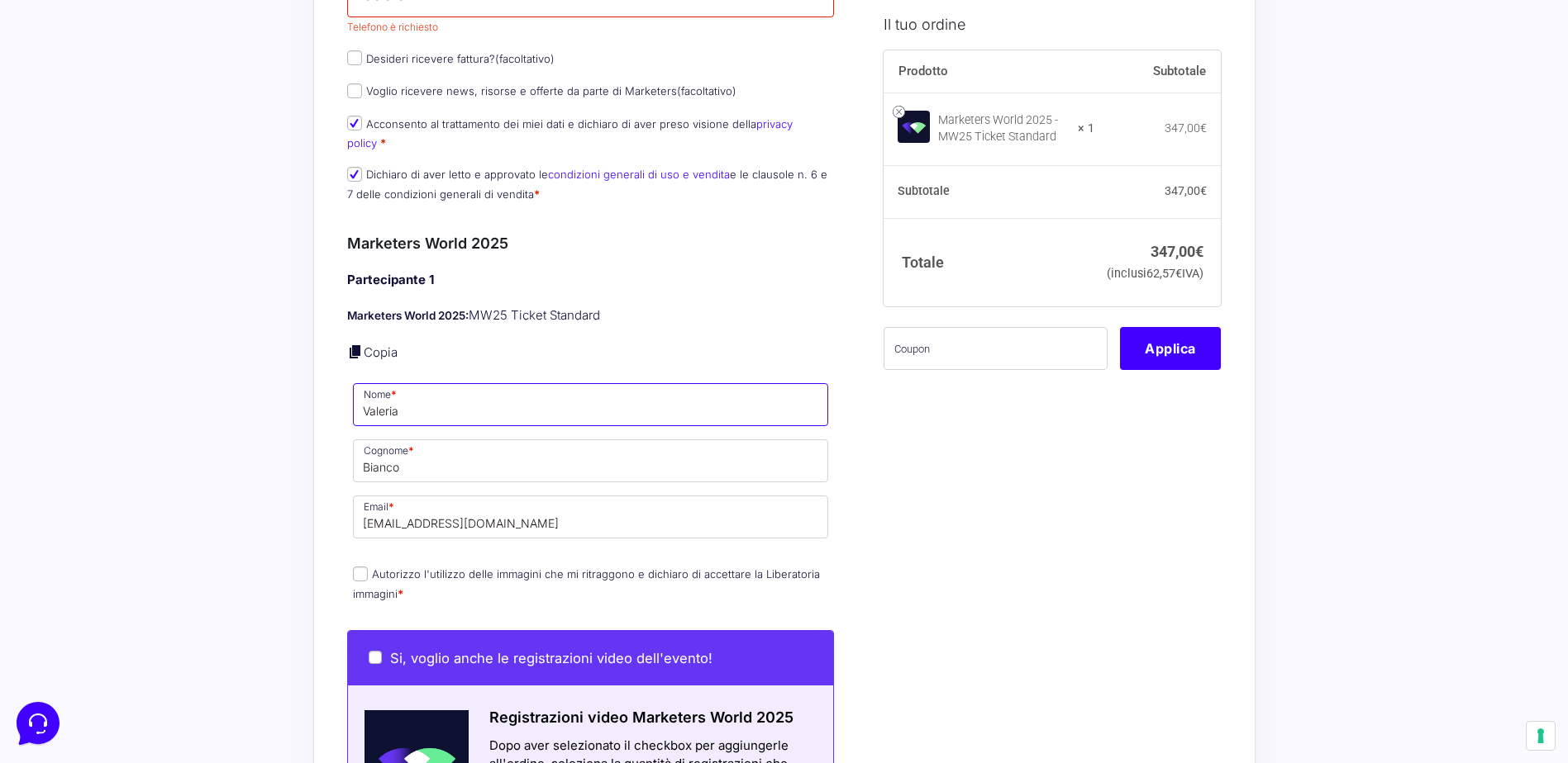
type input "Valeria"
type input "Sgamma"
click at [149, 363] on div "Acquisti Protetti Reso Gratuito Pagamenti Flessibili Riepilogo Ordine 347,00 € …" at bounding box center [784, 713] width 1568 height 2087
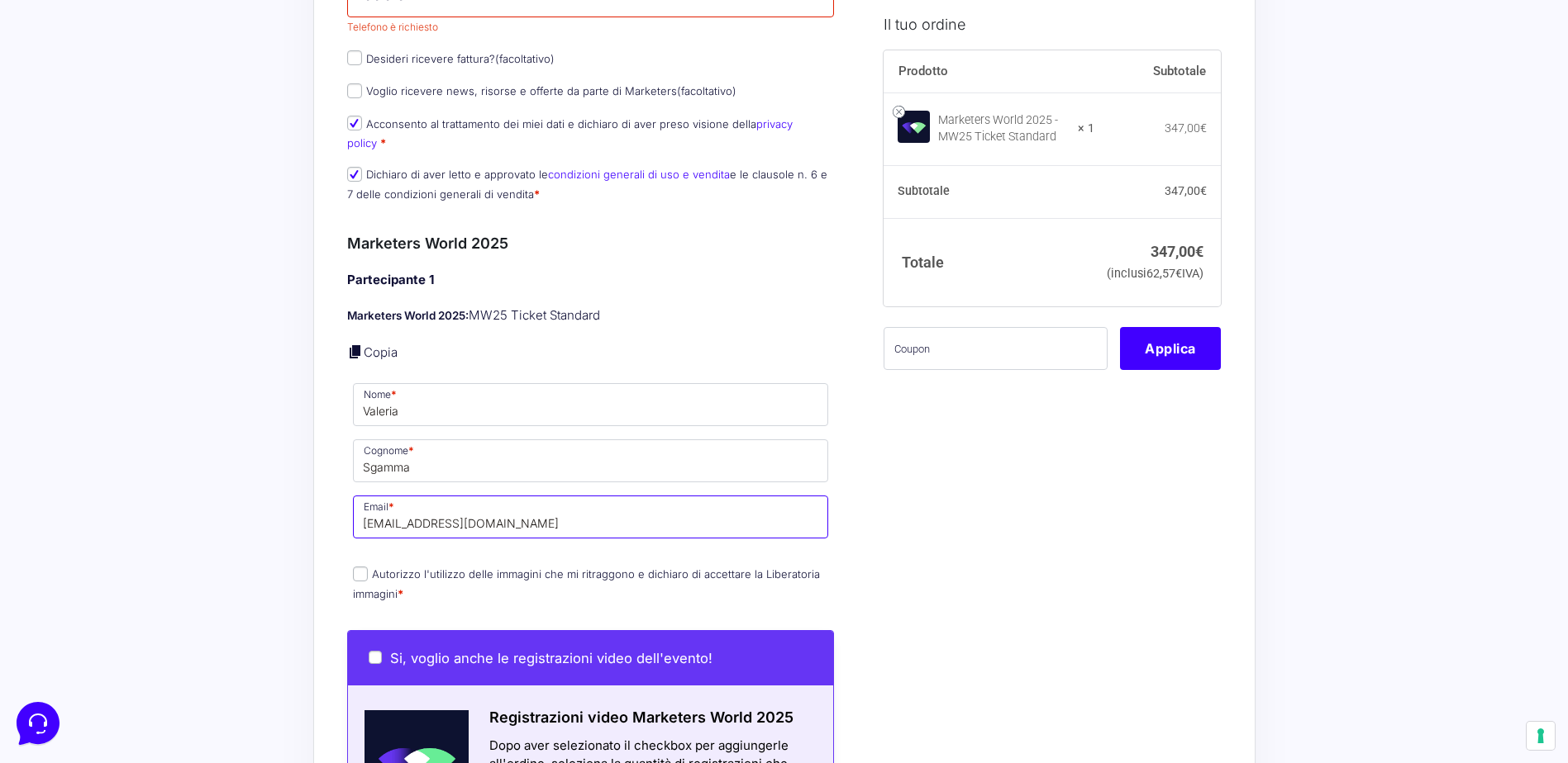
click at [493, 503] on input "[EMAIL_ADDRESS][DOMAIN_NAME]" at bounding box center [590, 517] width 476 height 43
drag, startPoint x: 484, startPoint y: 507, endPoint x: 329, endPoint y: 507, distance: 155.0
click at [329, 507] on div "Riepilogo Ordine 347,00 € Prodotto Subtotale Marketers World 2025 - MW25 Ticket…" at bounding box center [784, 714] width 942 height 1915
drag, startPoint x: 480, startPoint y: 497, endPoint x: 491, endPoint y: 500, distance: 11.4
click at [480, 497] on input "[EMAIL_ADDRESS][DOMAIN_NAME]" at bounding box center [590, 517] width 476 height 43
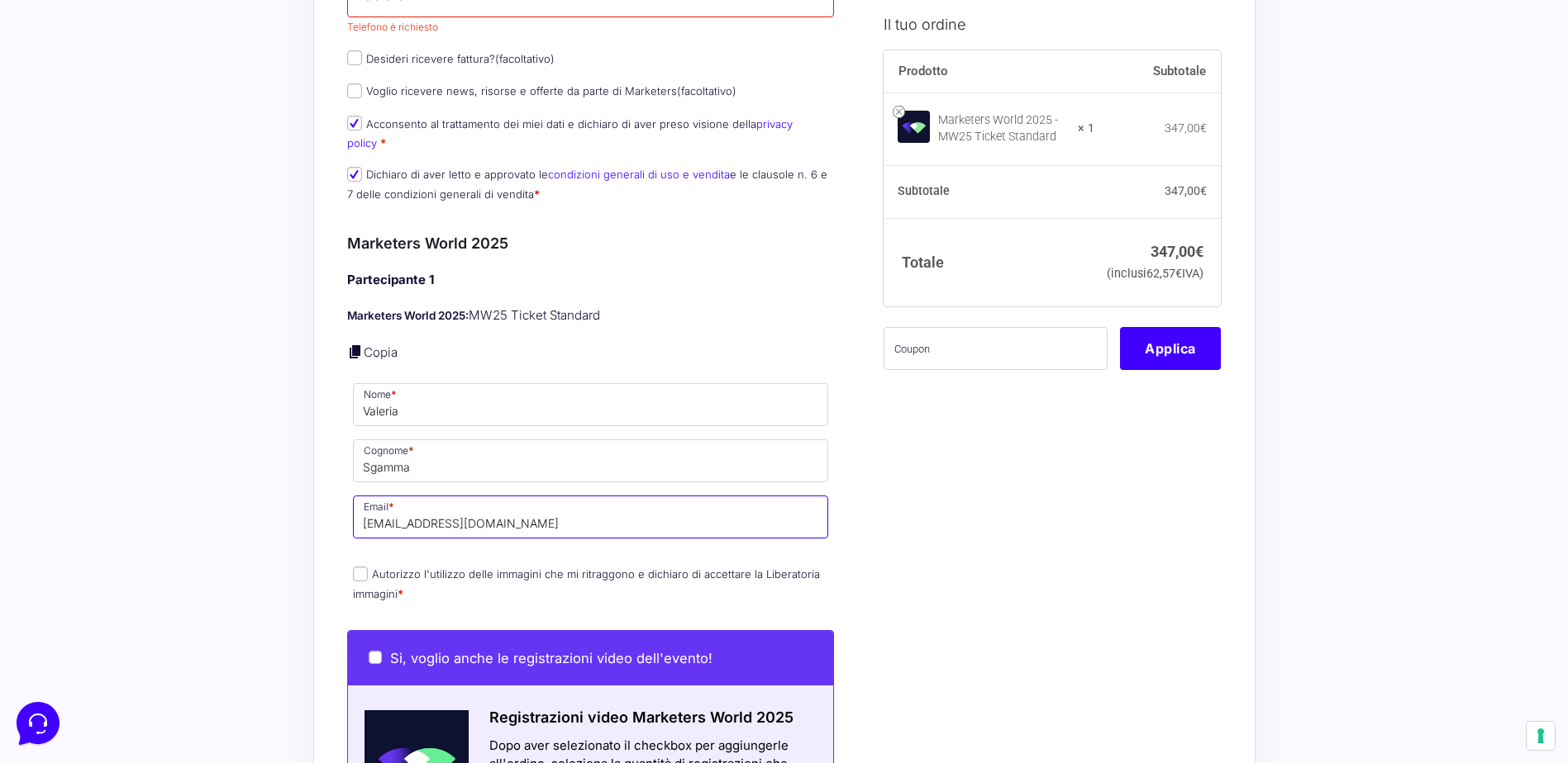
drag, startPoint x: 338, startPoint y: 500, endPoint x: 328, endPoint y: 501, distance: 10.0
click at [328, 501] on div "Riepilogo Ordine 347,00 € Prodotto Subtotale Marketers World 2025 - MW25 Ticket…" at bounding box center [784, 714] width 942 height 1915
paste input "vsgamma"
type input "vsgamma@mplc.com"
click at [155, 447] on div "Acquisti Protetti Reso Gratuito Pagamenti Flessibili Riepilogo Ordine 347,00 € …" at bounding box center [784, 713] width 1568 height 2087
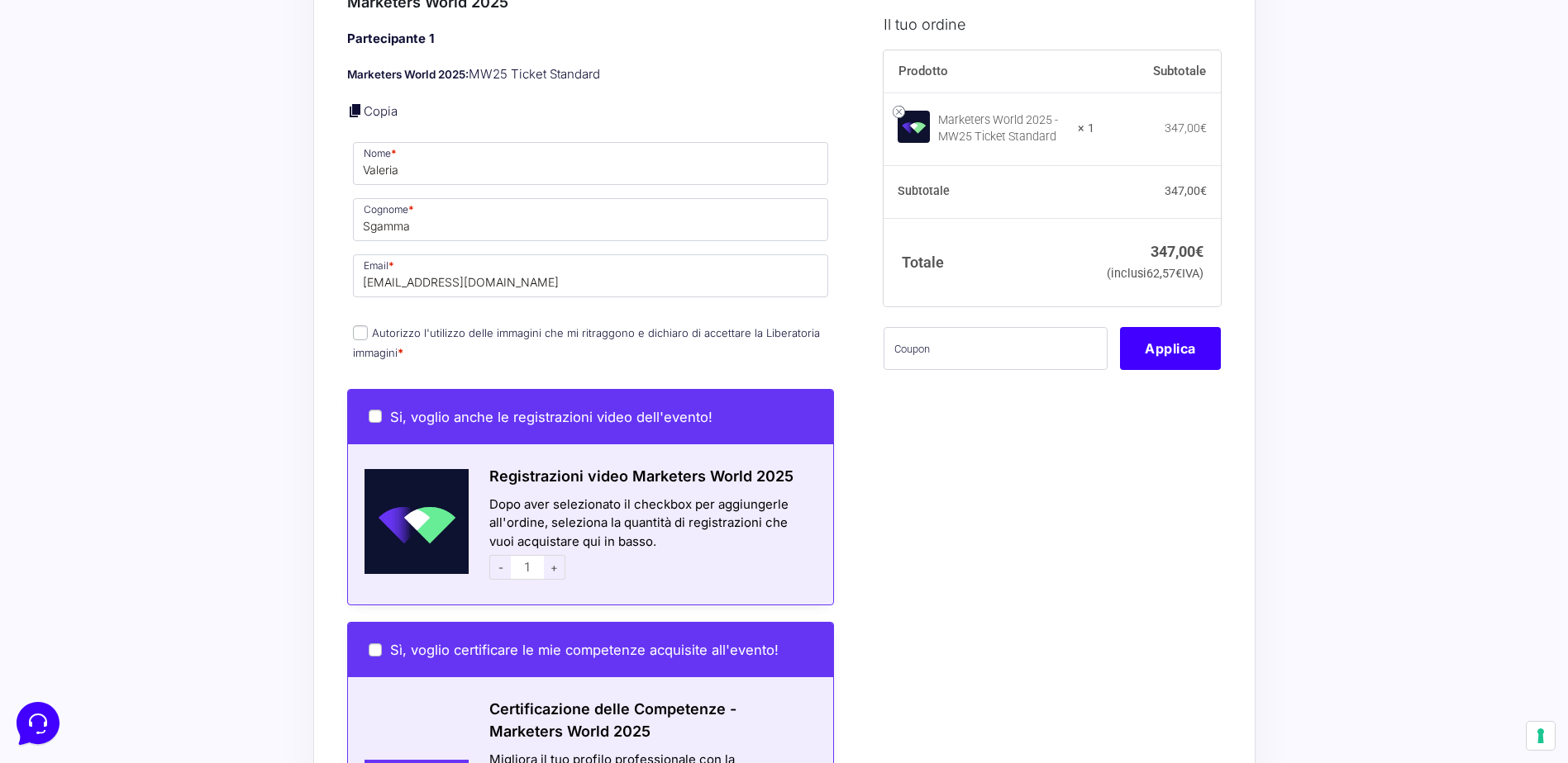
scroll to position [579, 0]
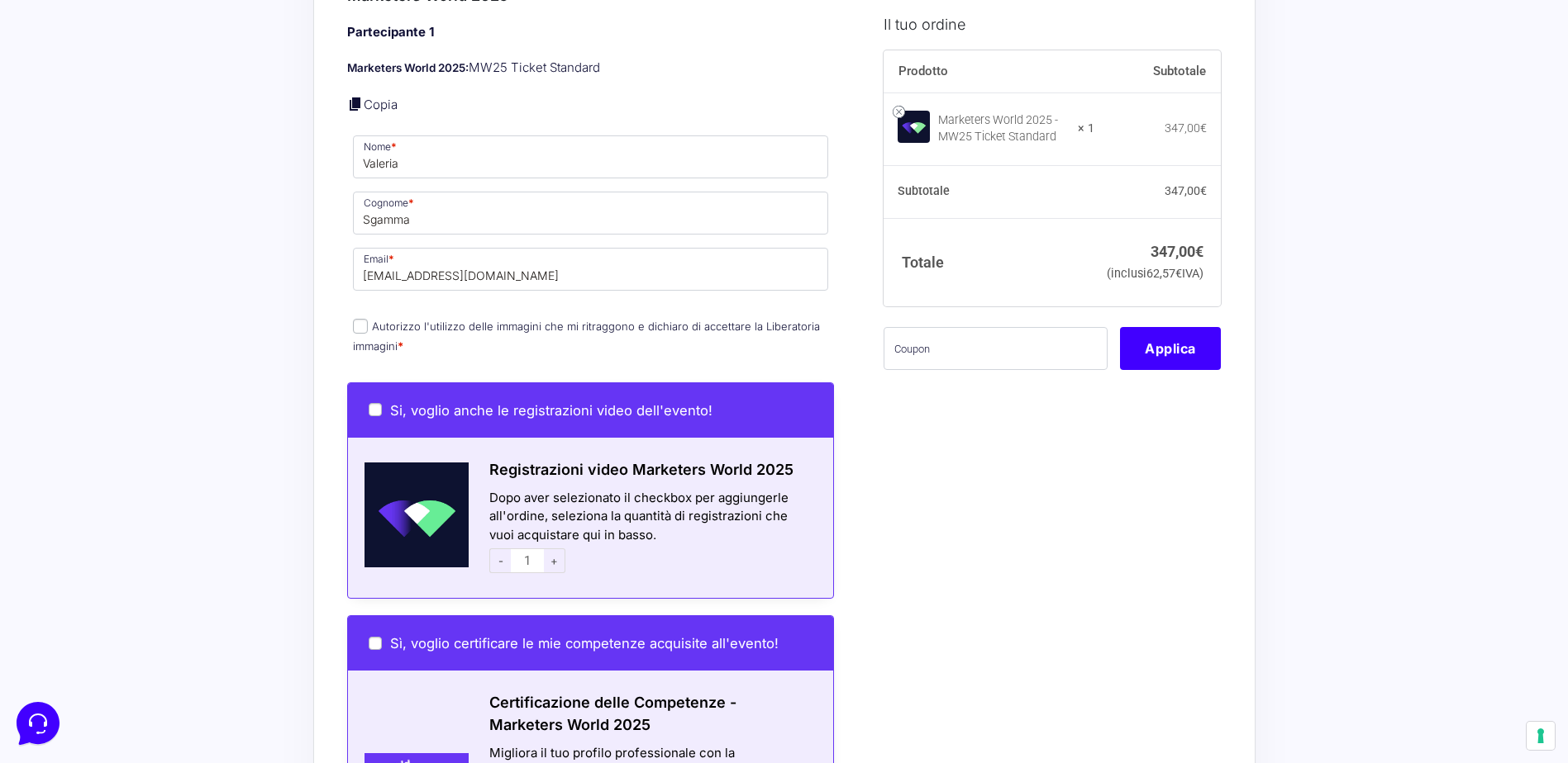
click at [363, 319] on input "Autorizzo l'utilizzo delle immagini che mi ritraggono e dichiaro di accettare l…" at bounding box center [360, 326] width 15 height 15
checkbox input "true"
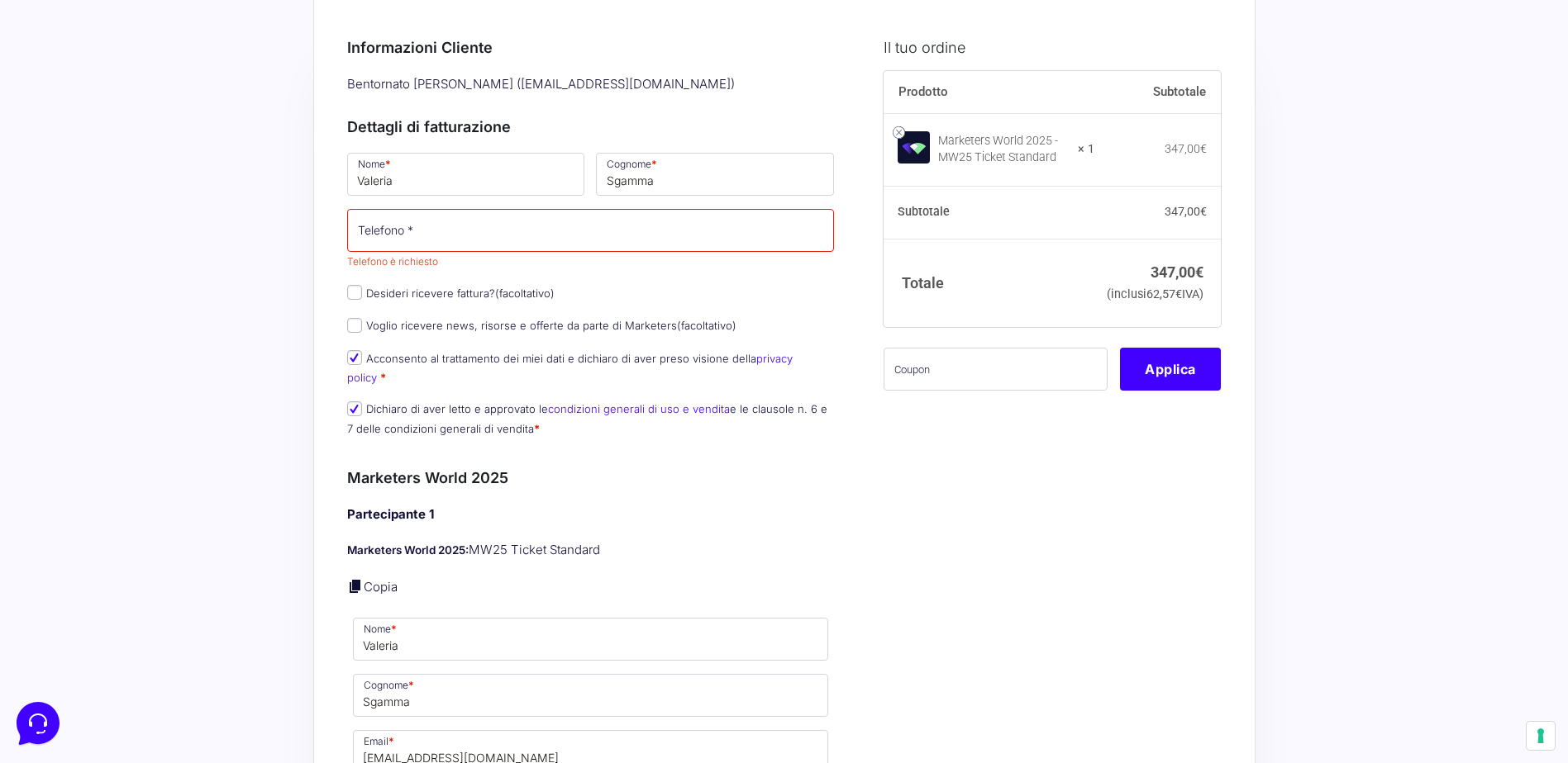
scroll to position [83, 0]
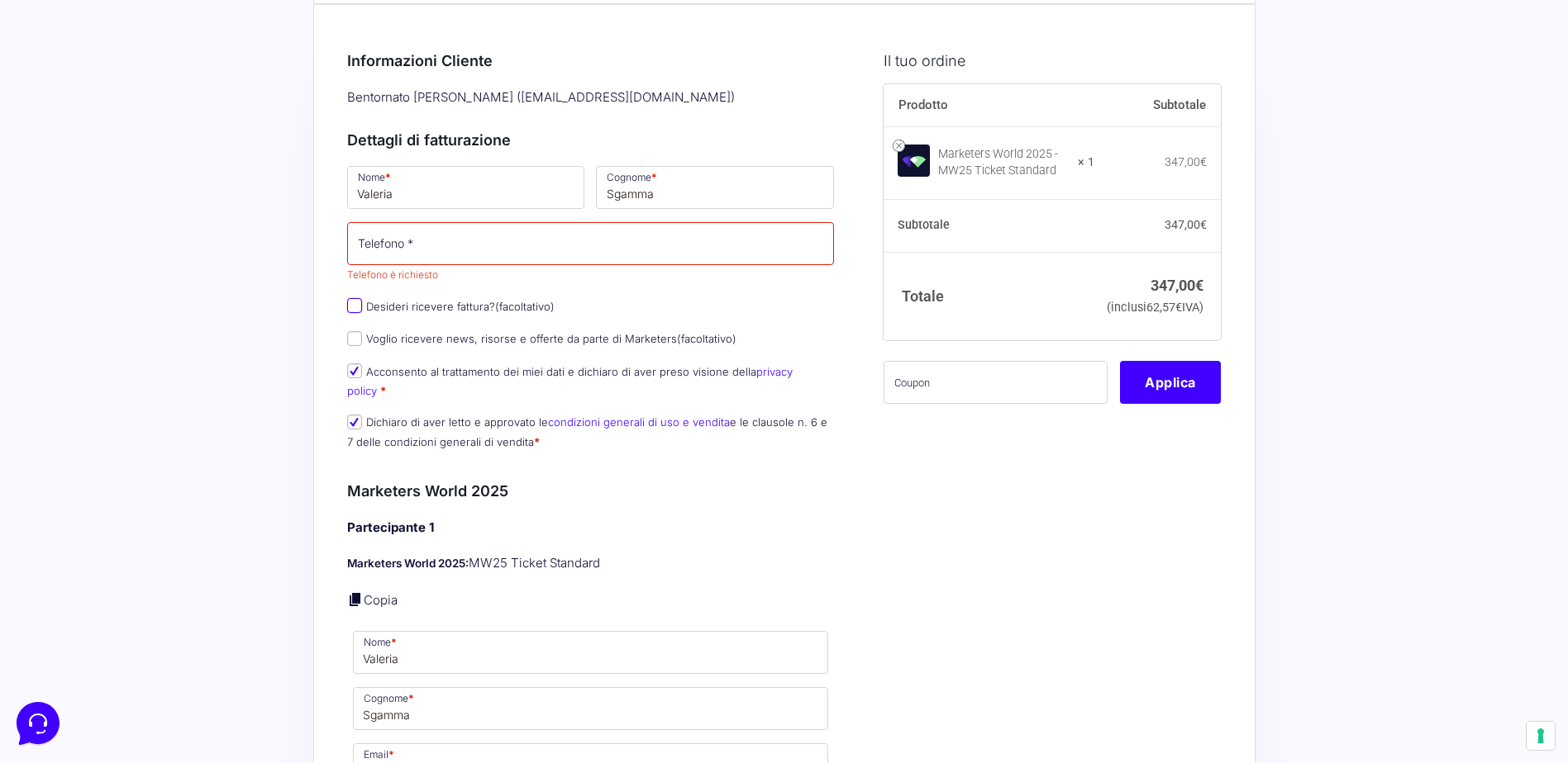
click at [355, 308] on input "Desideri ricevere fattura? (facoltativo)" at bounding box center [355, 305] width 15 height 15
checkbox input "true"
type input "Mplc Italia Srl"
select select "IT"
type input "RM"
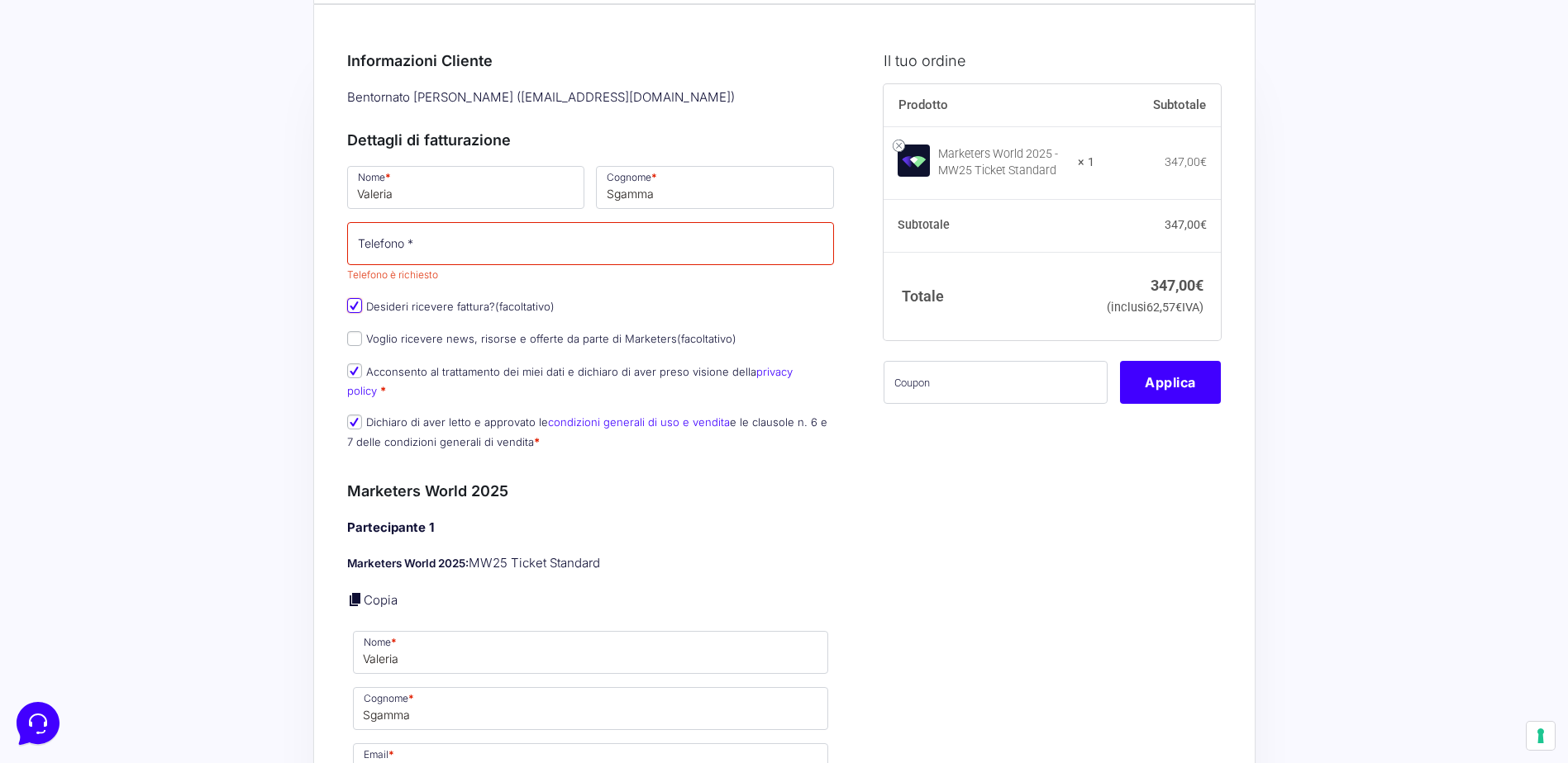
type input "[GEOGRAPHIC_DATA]"
type input "[STREET_ADDRESS]"
type input "00192"
type input "11430741006"
type input "[EMAIL_ADDRESS][DOMAIN_NAME]"
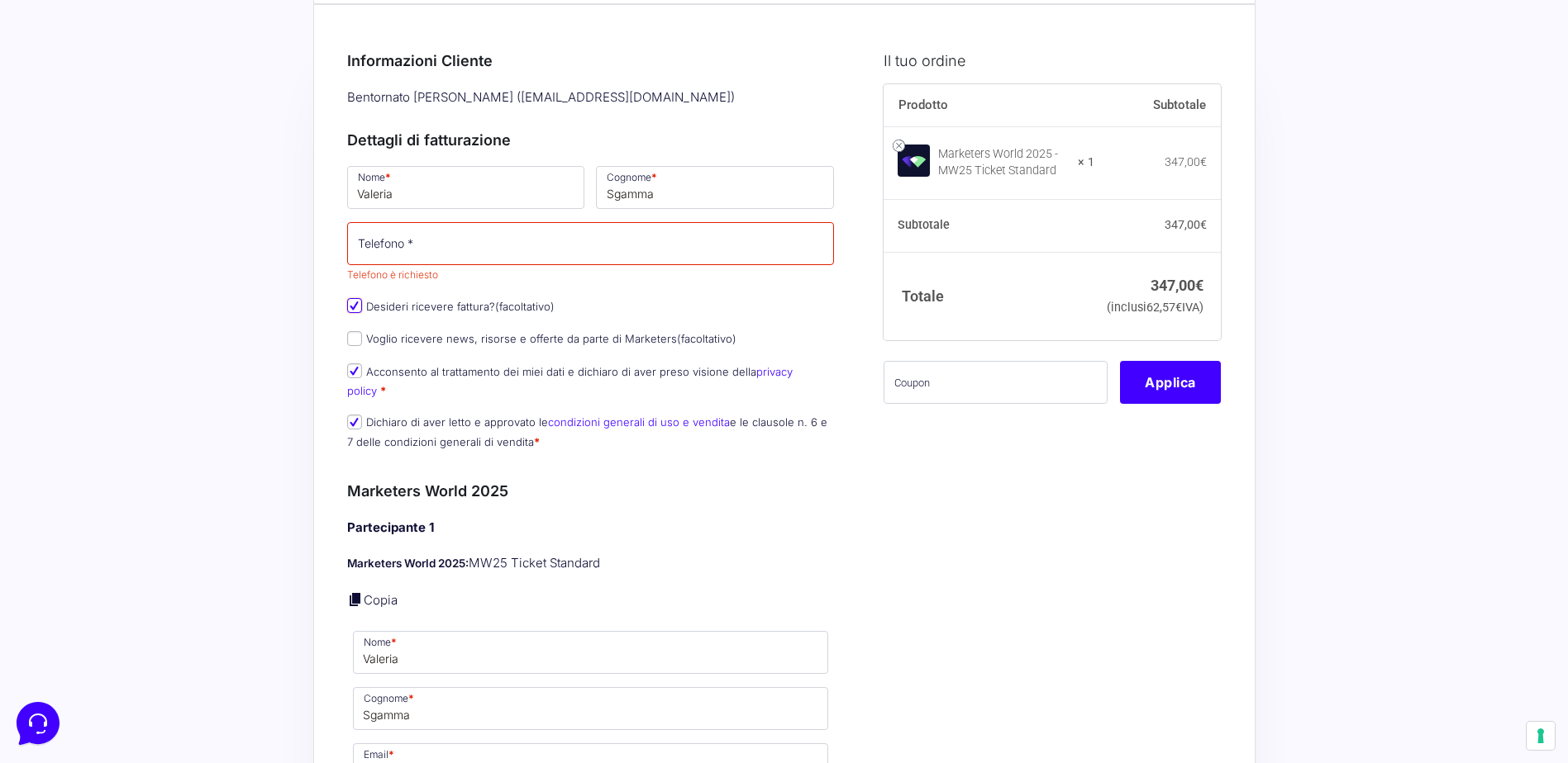
type input "t04zhr3"
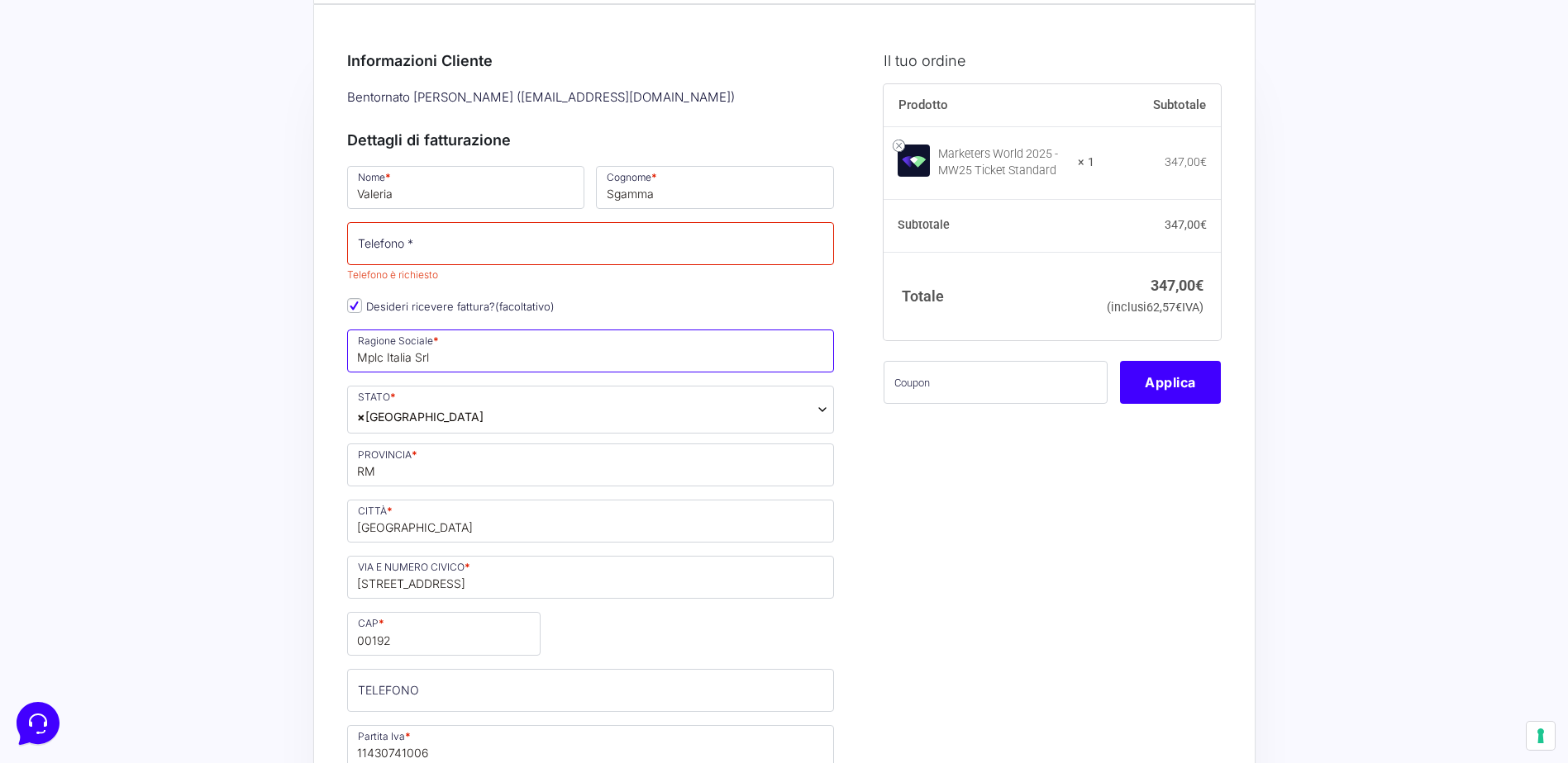
drag, startPoint x: 445, startPoint y: 355, endPoint x: 332, endPoint y: 355, distance: 113.0
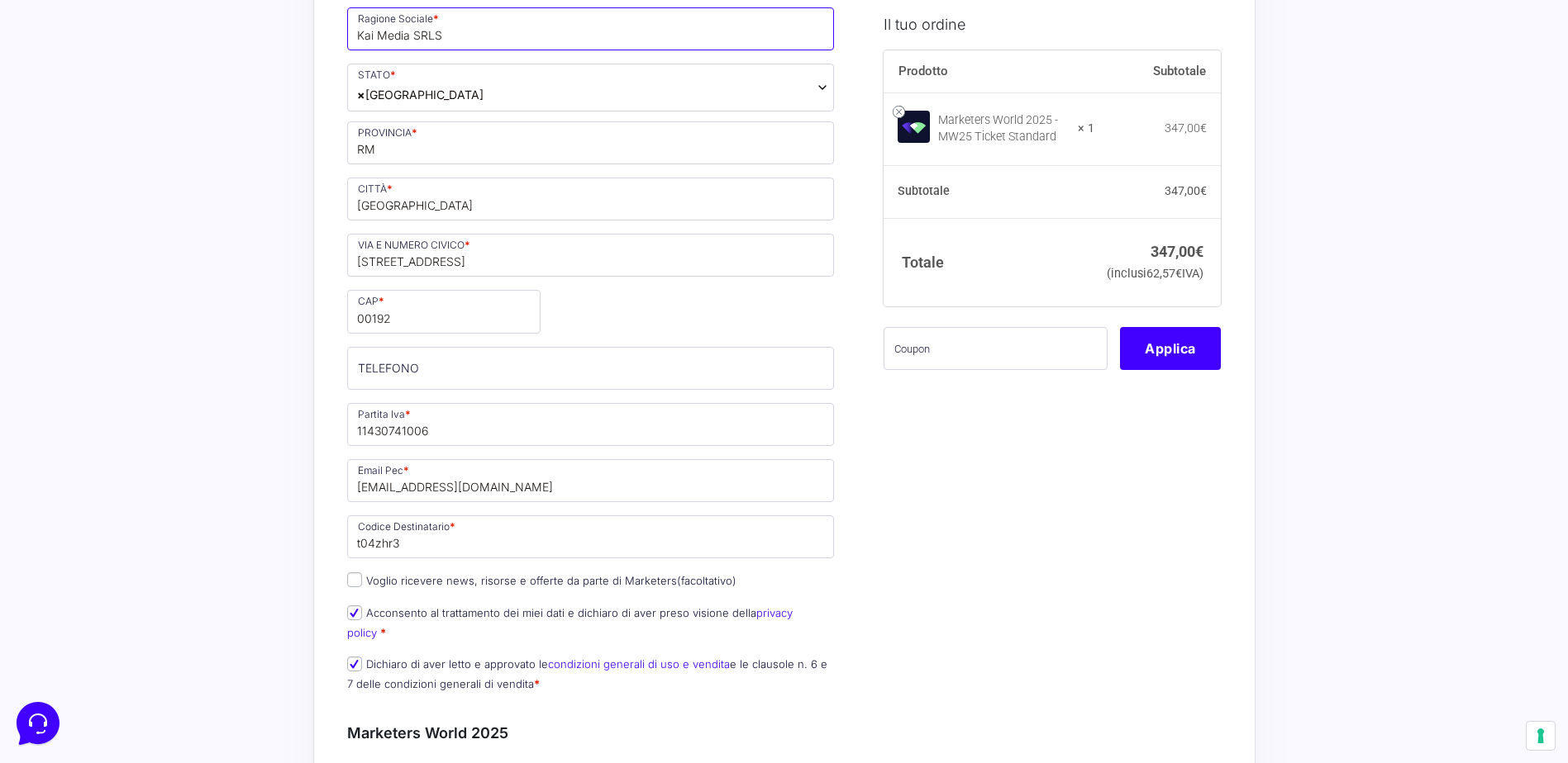
scroll to position [413, 0]
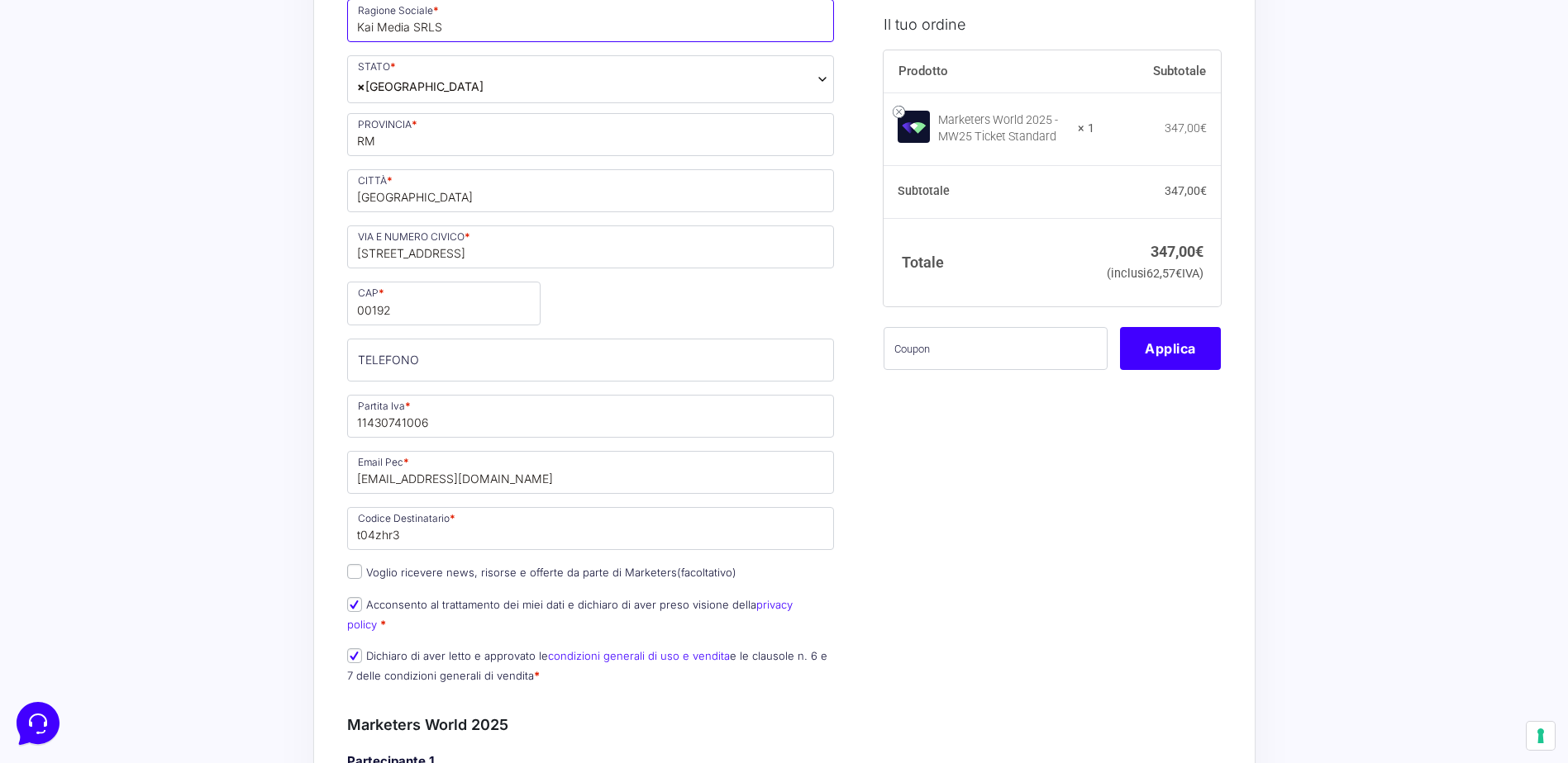
type input "Kai Media SRLS"
drag, startPoint x: 439, startPoint y: 418, endPoint x: 447, endPoint y: 427, distance: 12.0
click at [439, 418] on input "11430741006" at bounding box center [591, 417] width 488 height 43
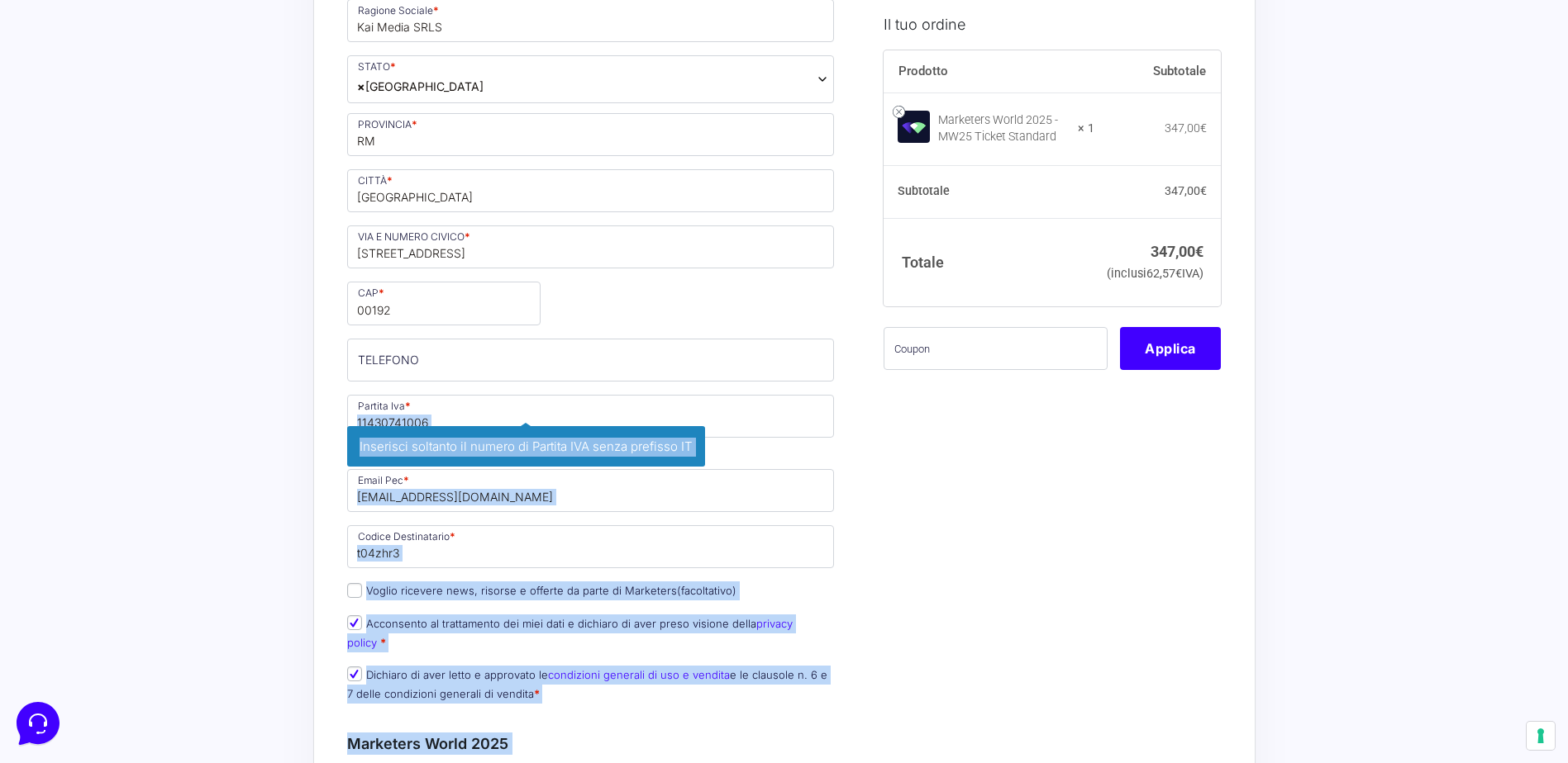
drag, startPoint x: 369, startPoint y: 418, endPoint x: 306, endPoint y: 414, distance: 63.1
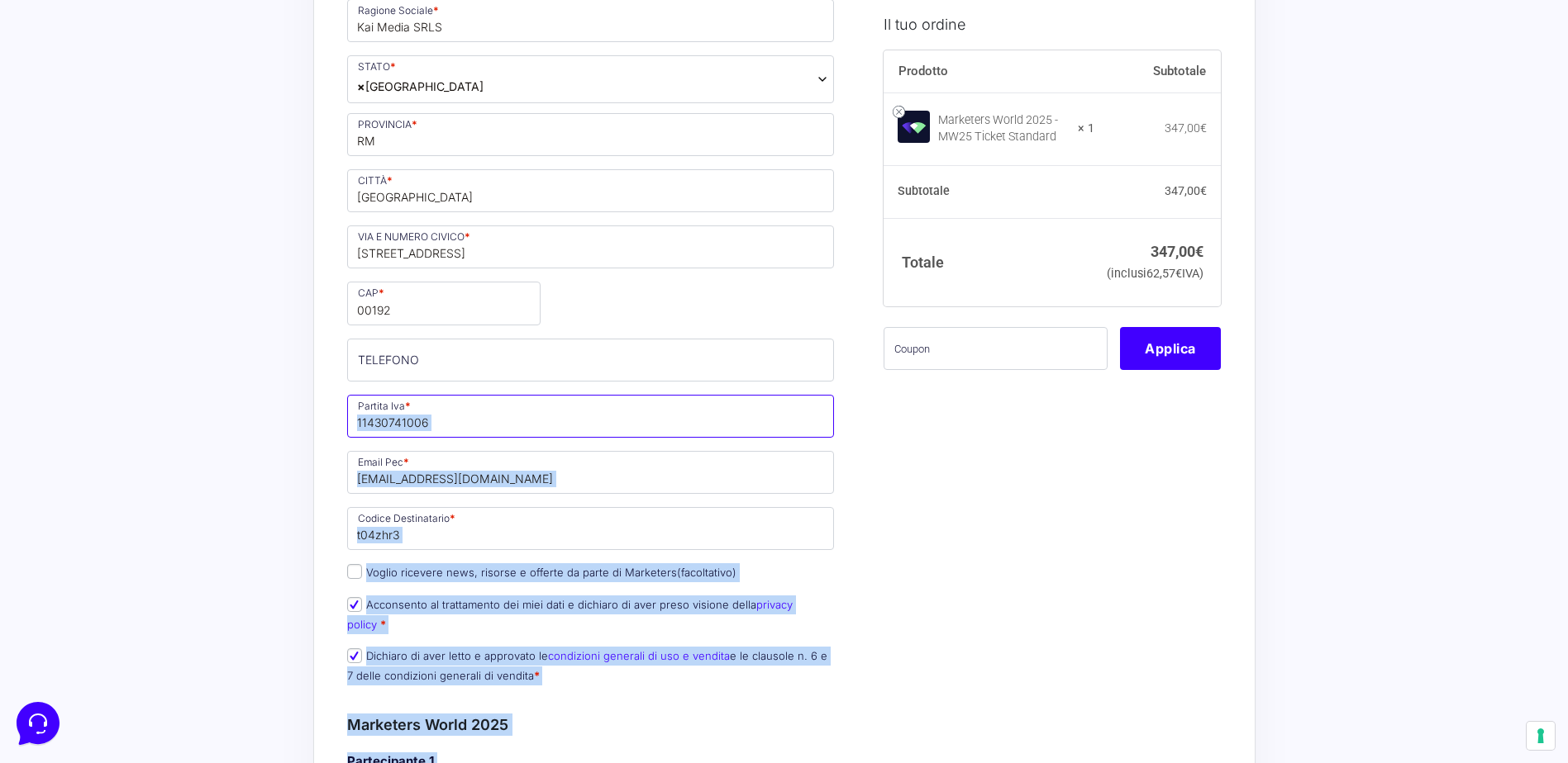
click at [430, 423] on input "11430741006" at bounding box center [591, 417] width 488 height 43
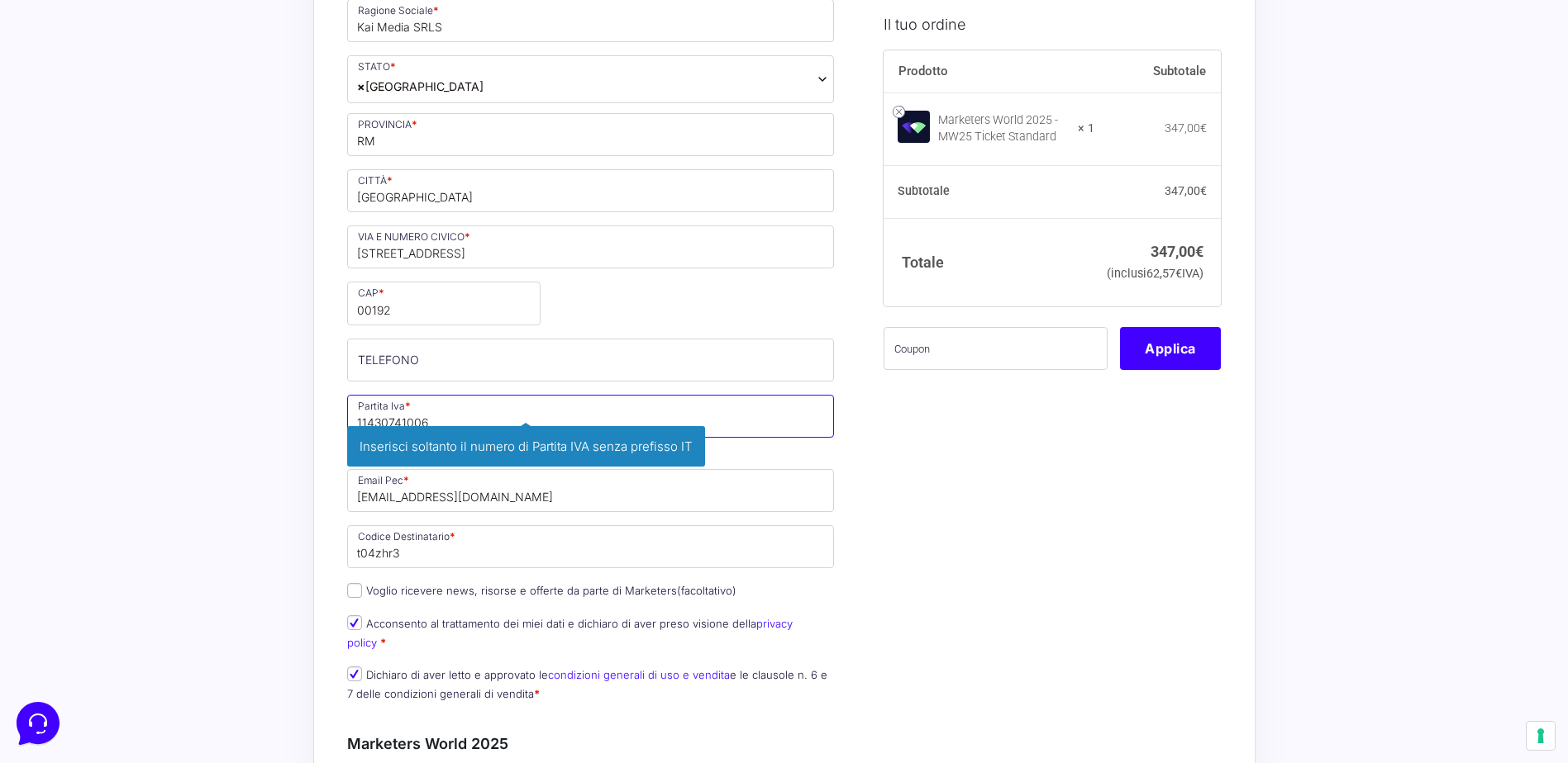
drag, startPoint x: 427, startPoint y: 420, endPoint x: 355, endPoint y: 418, distance: 72.0
click at [355, 418] on input "11430741006" at bounding box center [591, 417] width 488 height 43
paste input "7755201005"
type input "17755201005"
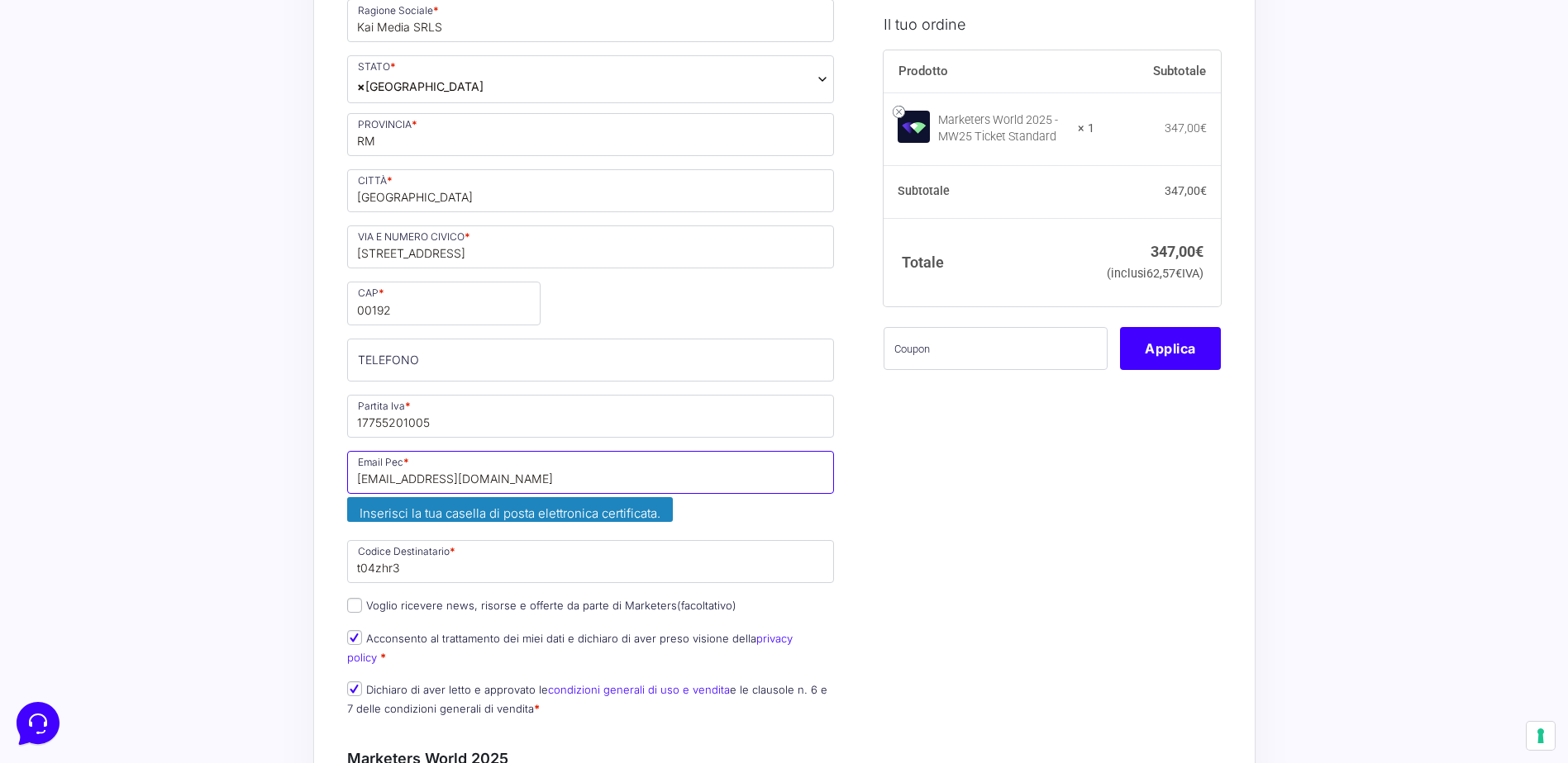
drag, startPoint x: 499, startPoint y: 477, endPoint x: 333, endPoint y: 471, distance: 166.1
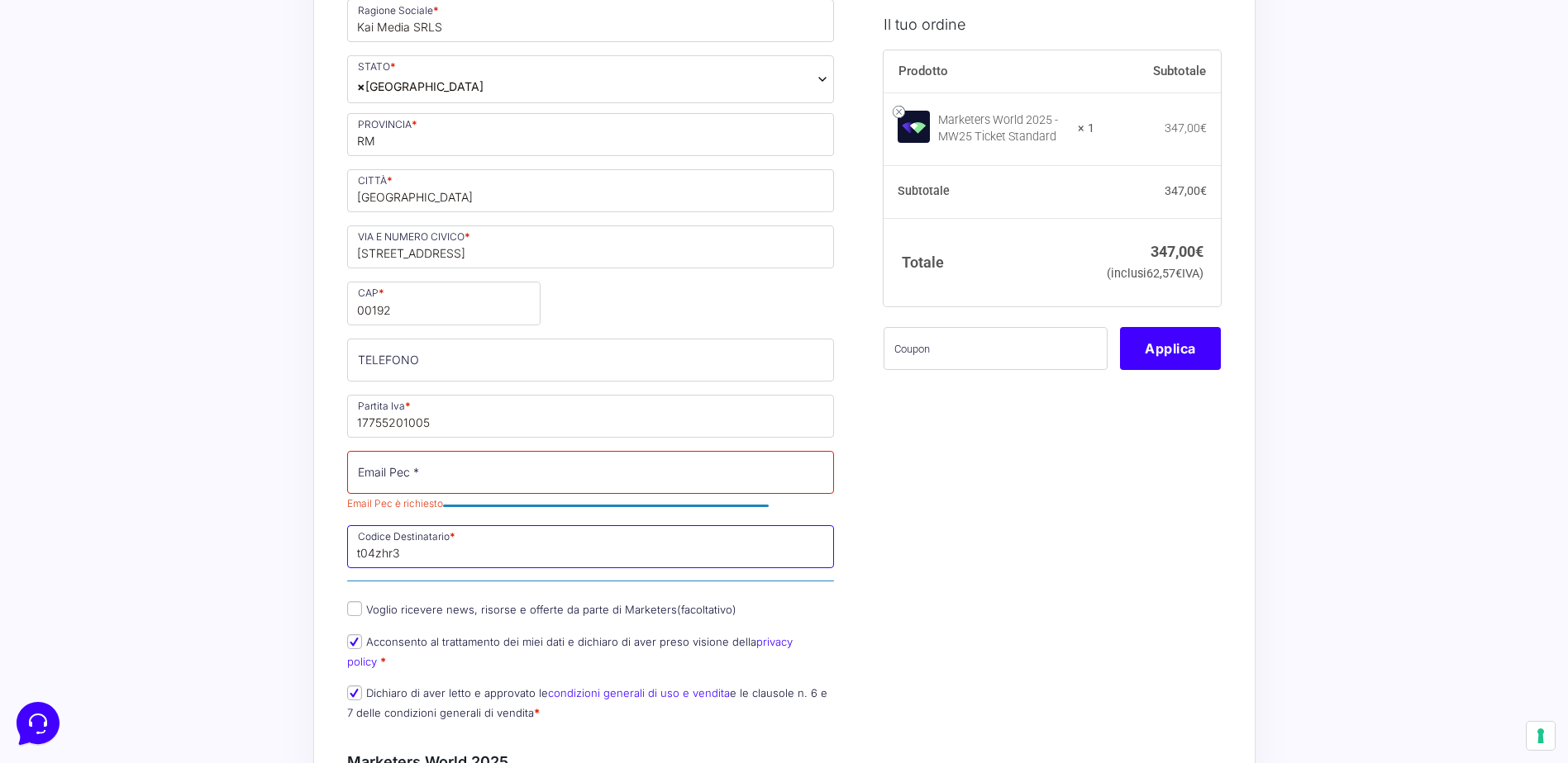
click at [421, 550] on input "t04zhr3" at bounding box center [591, 547] width 488 height 43
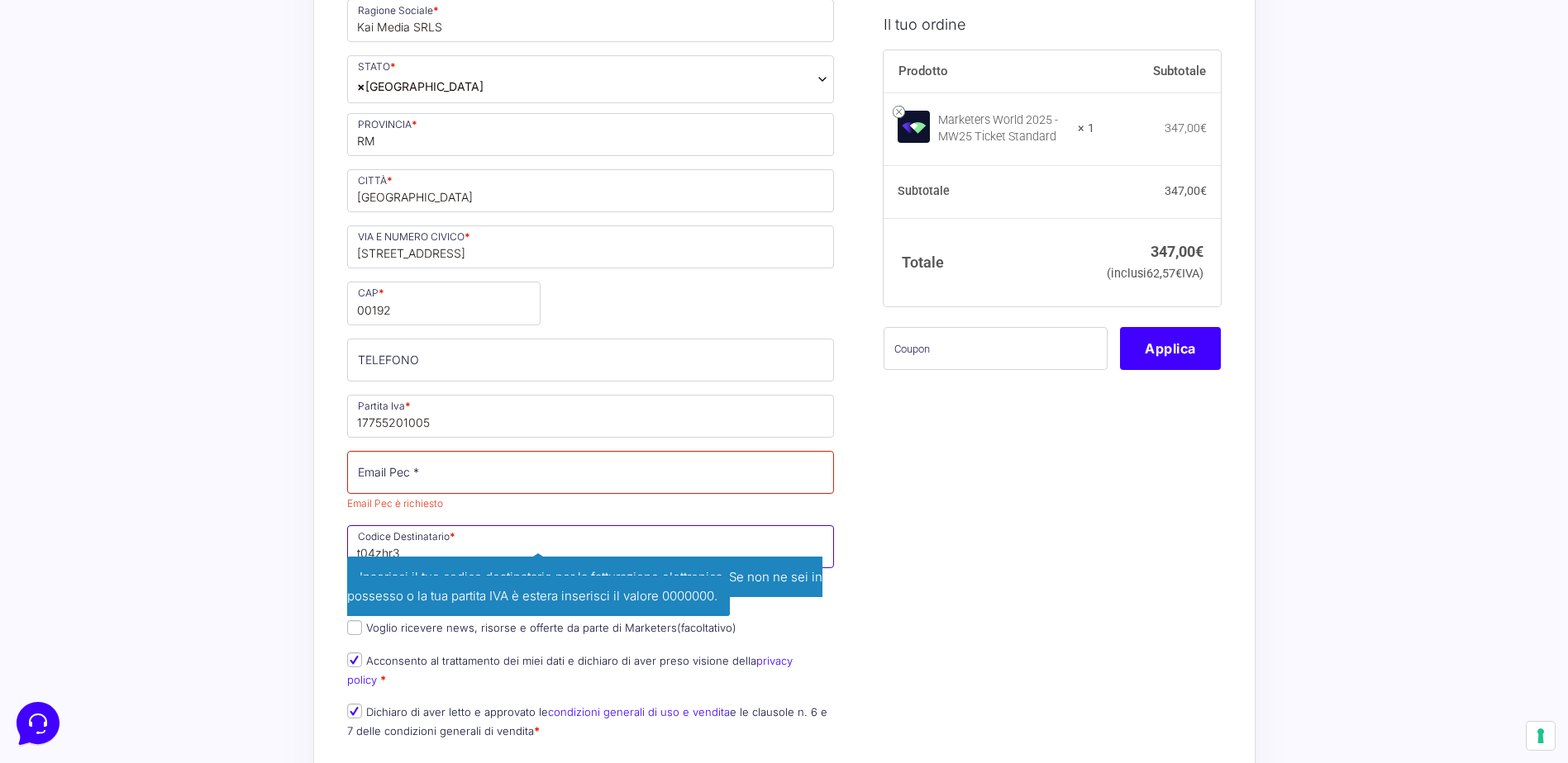
drag, startPoint x: 409, startPoint y: 552, endPoint x: 309, endPoint y: 545, distance: 100.2
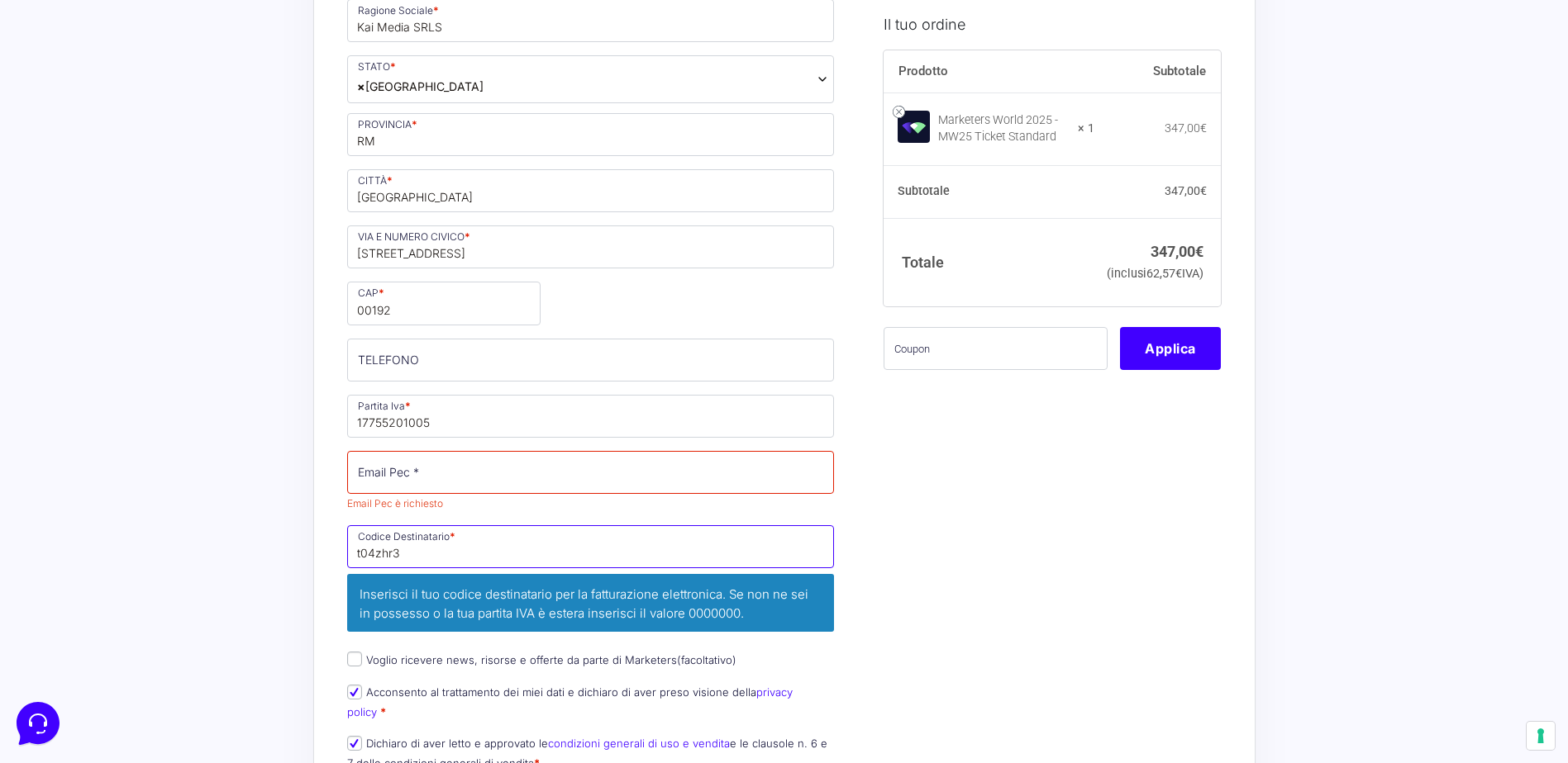
paste input "BA6ET11"
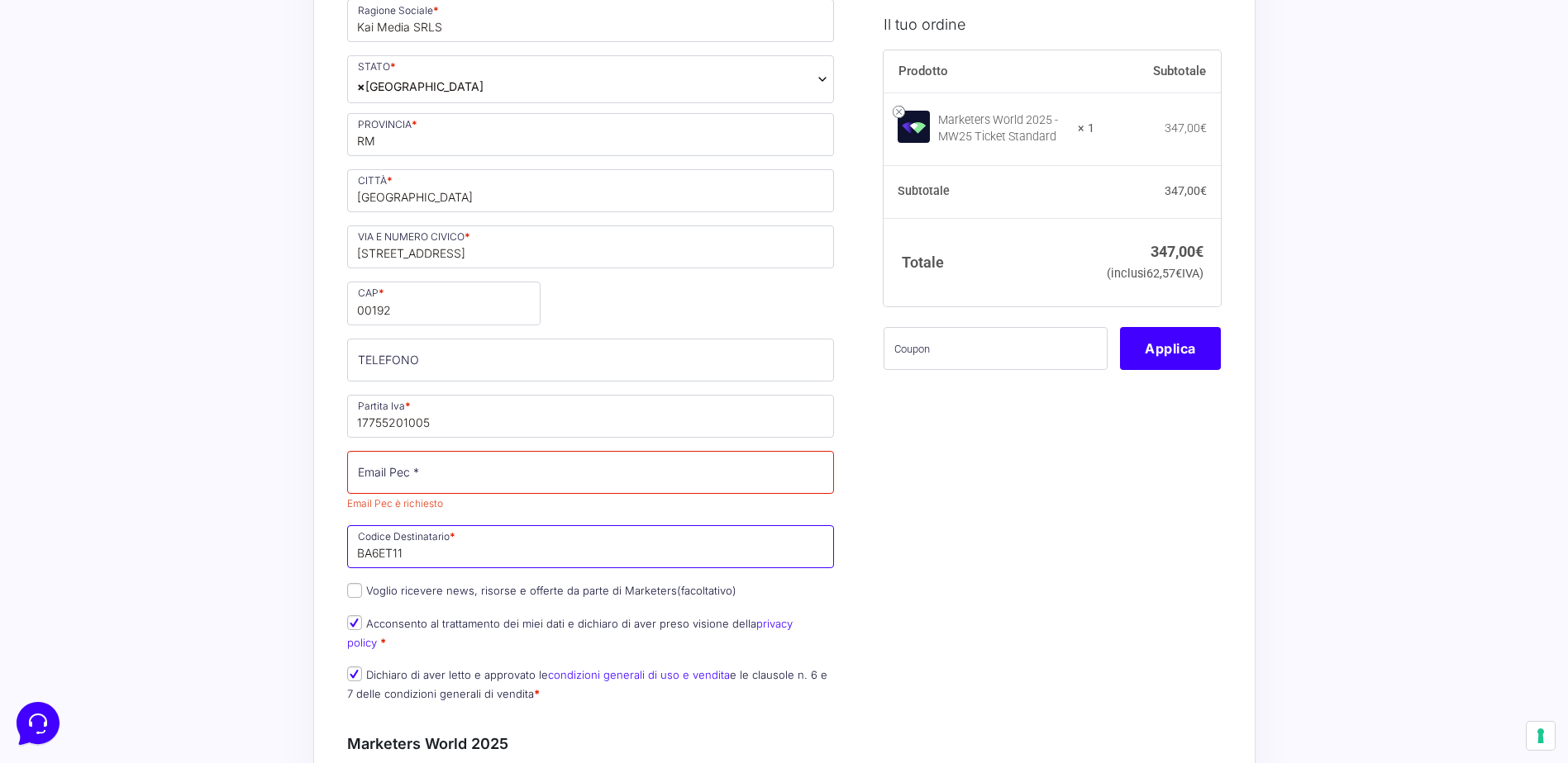
type input "BA6ET11"
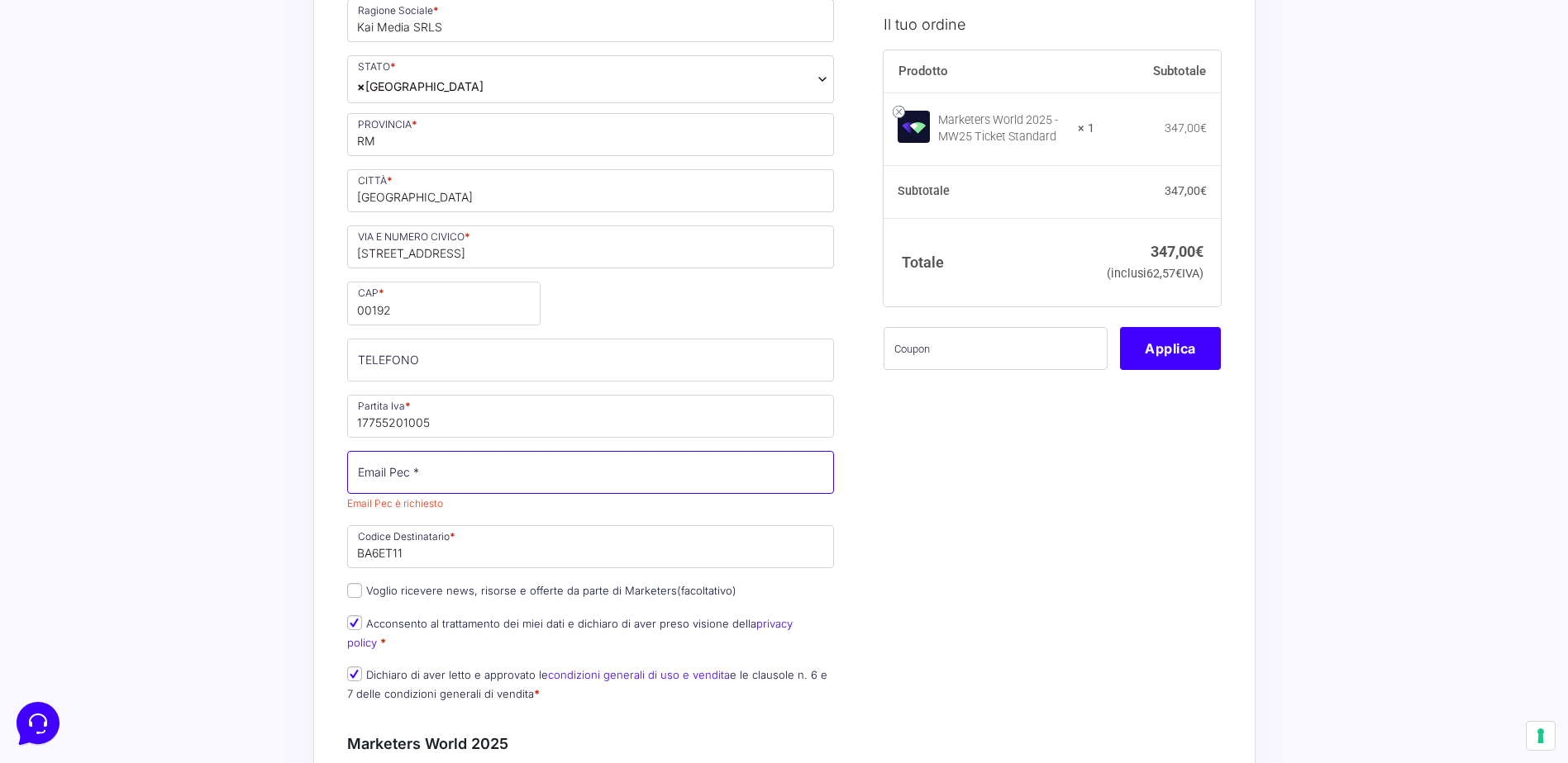
click at [430, 476] on input "Email Pec *" at bounding box center [591, 472] width 488 height 43
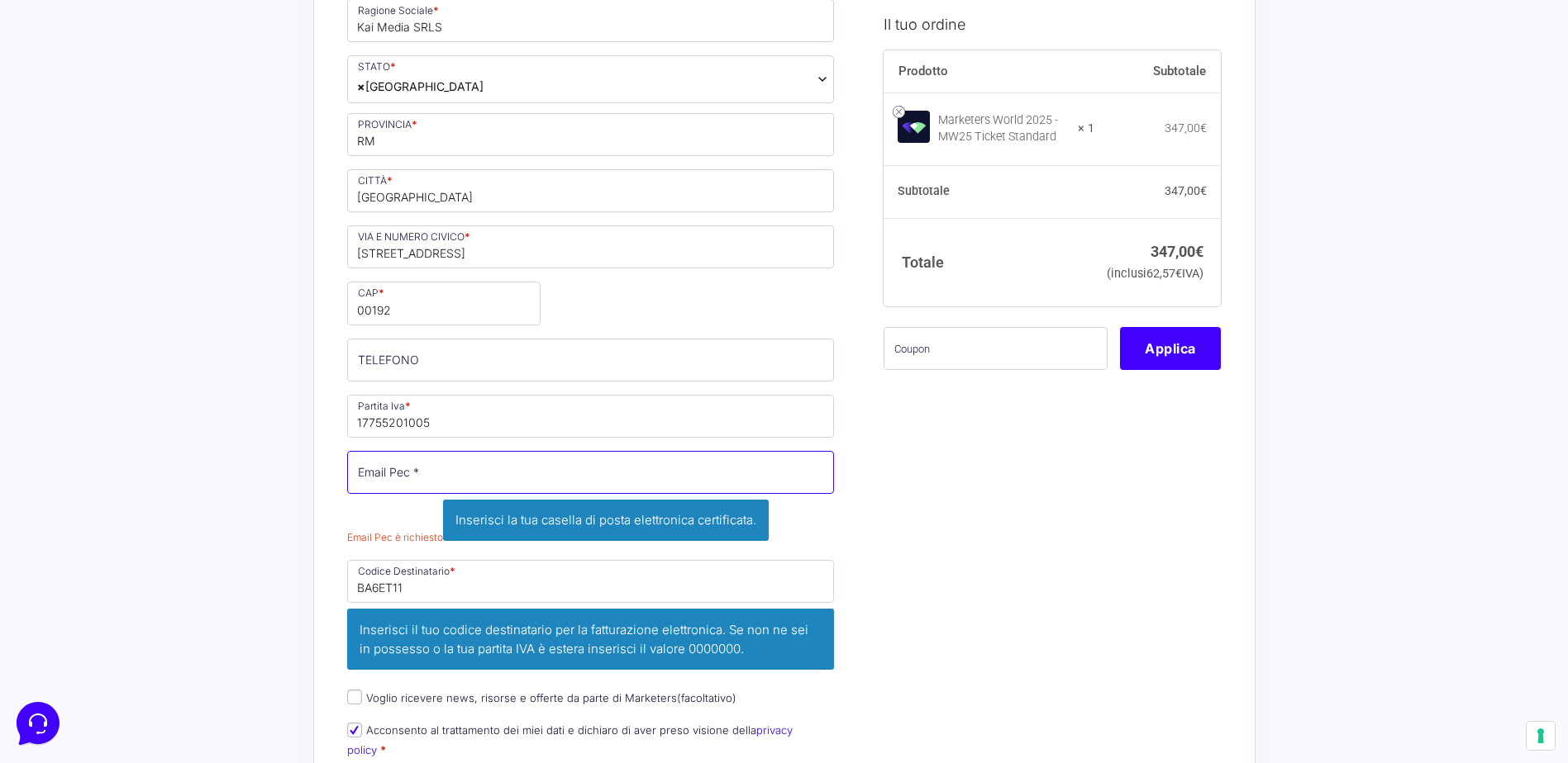
paste input "kaimedia@pec.it"
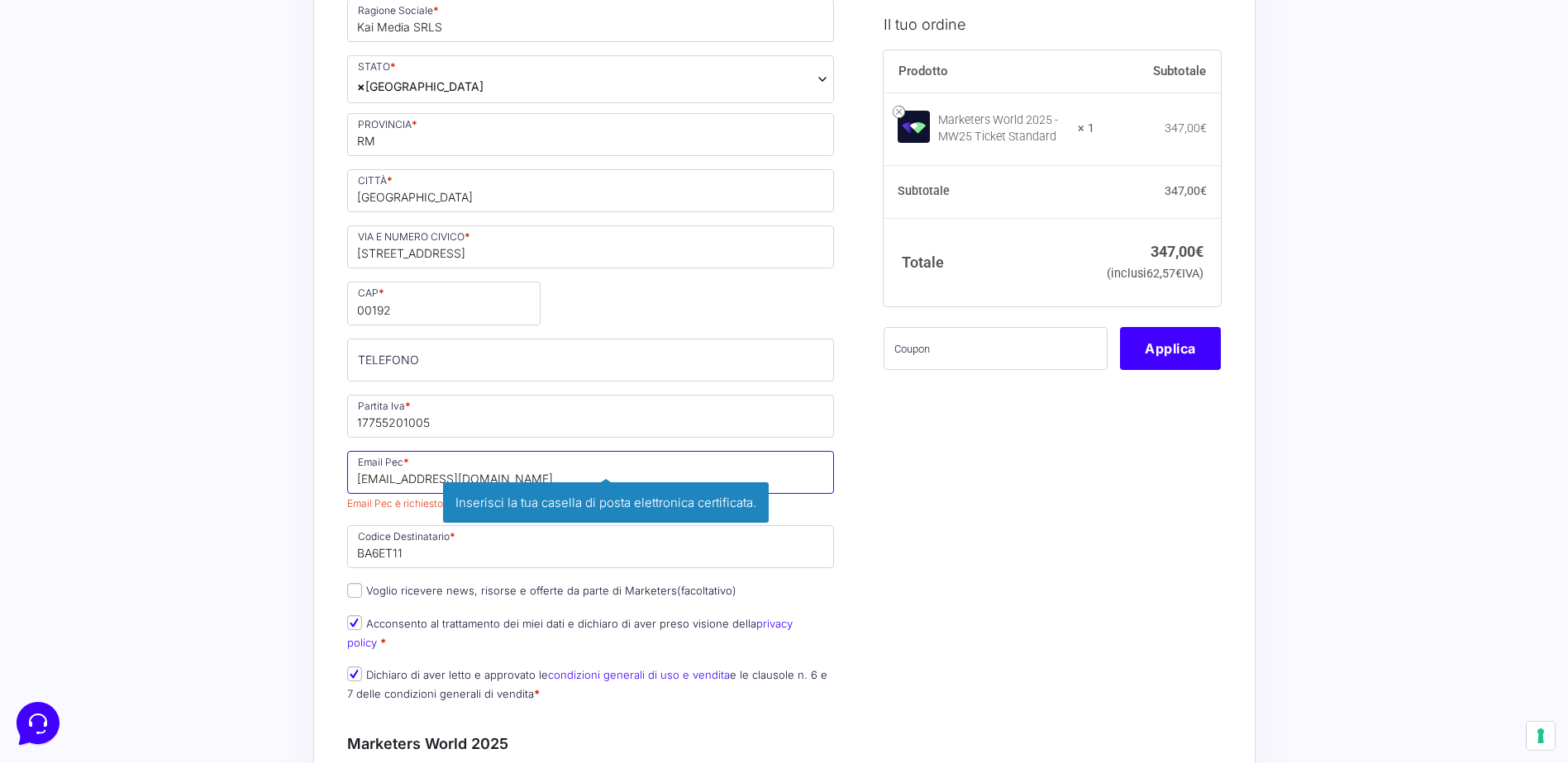
type input "kaimedia@pec.it"
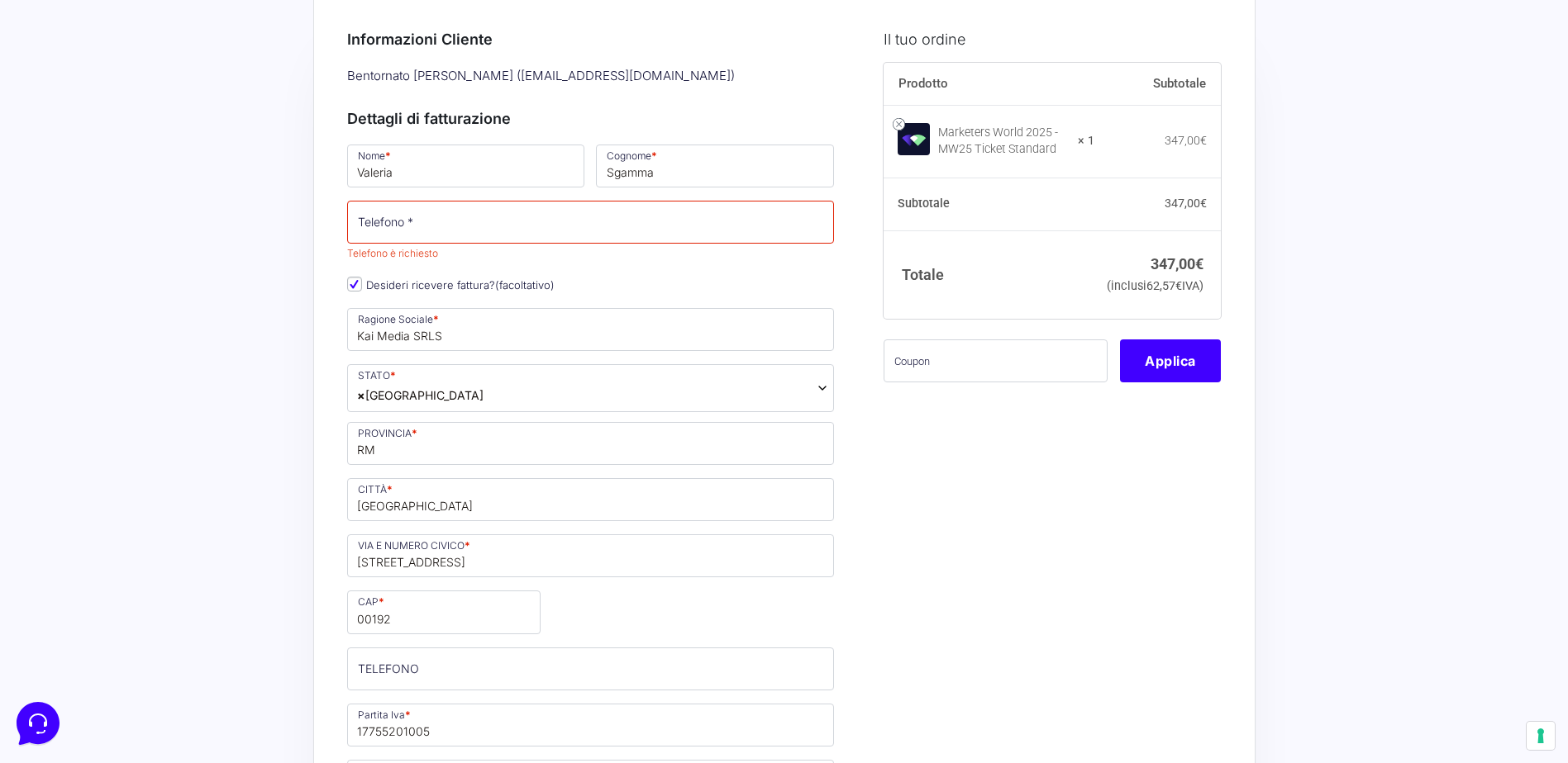
scroll to position [83, 0]
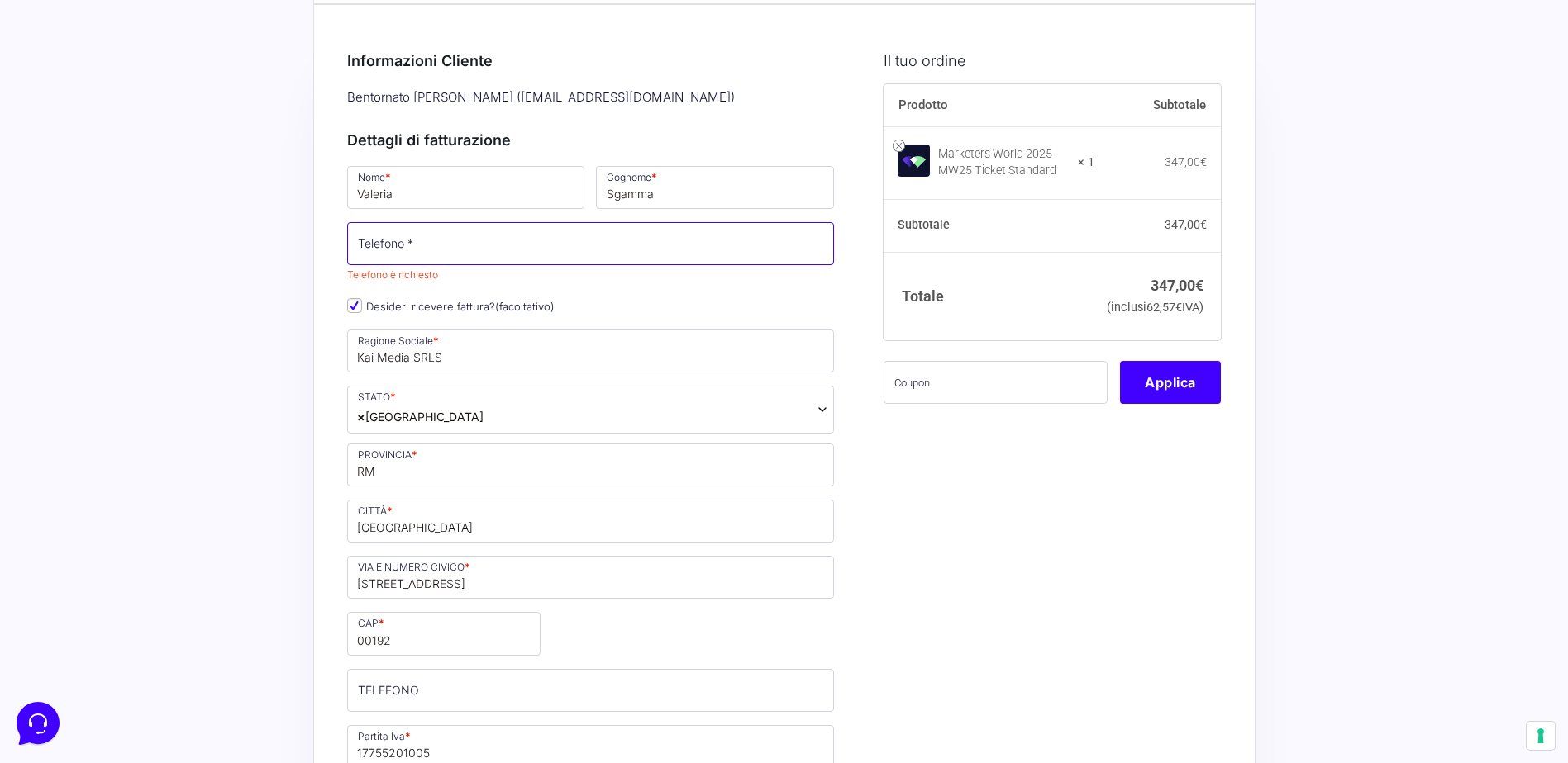
click at [437, 243] on input "Telefono *" at bounding box center [591, 244] width 488 height 43
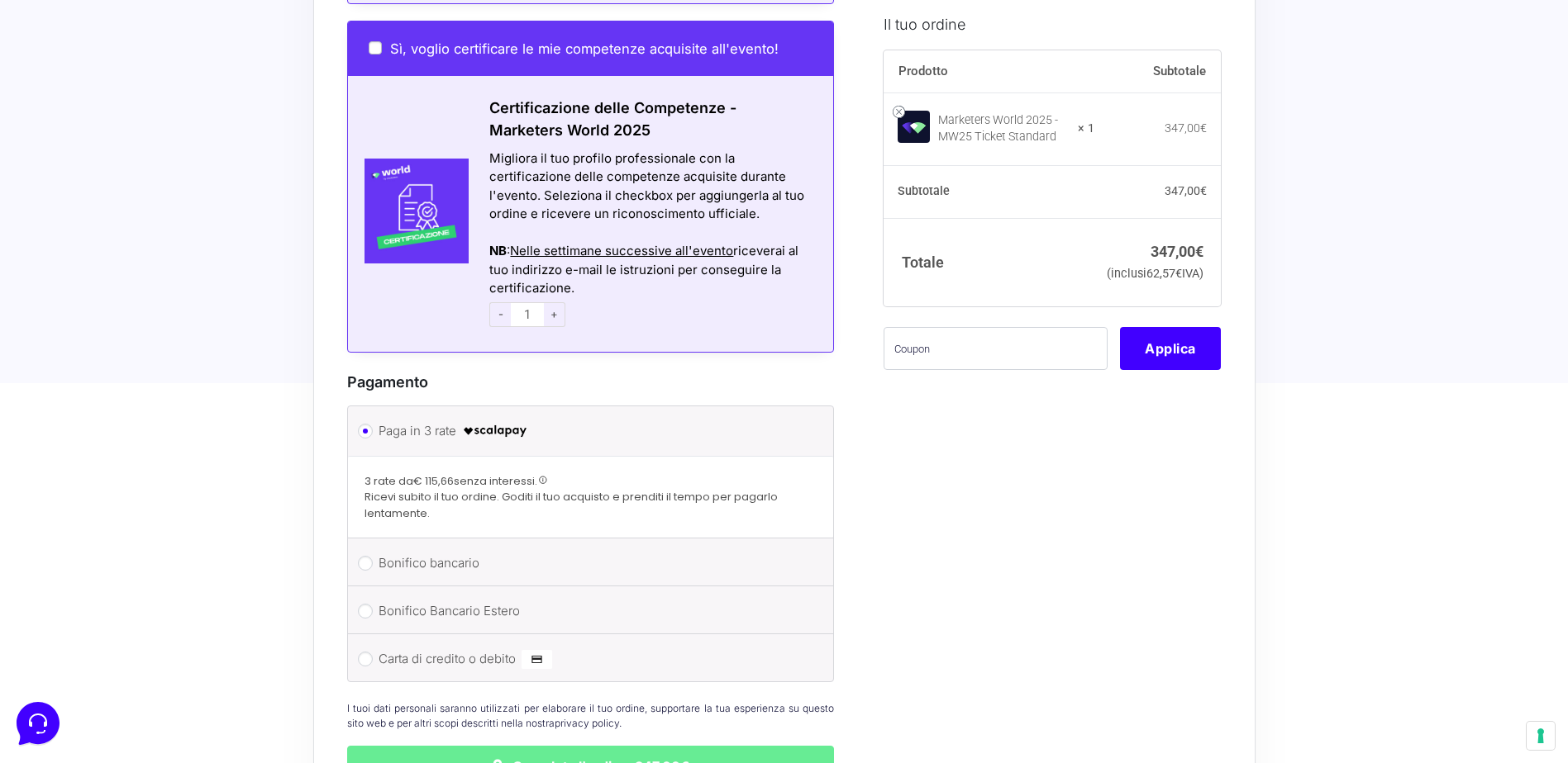
scroll to position [1818, 0]
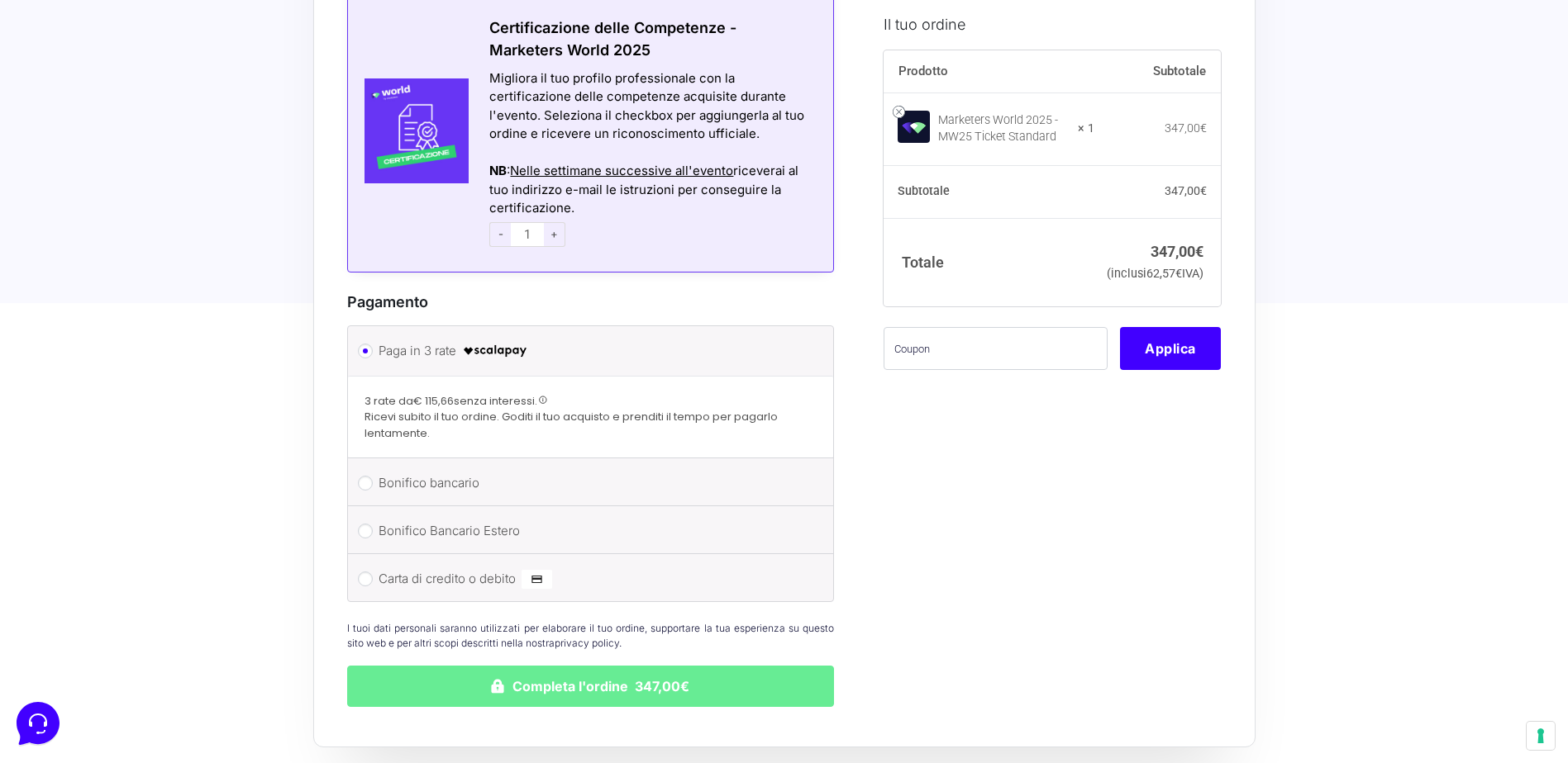
type input "3498146626"
click at [365, 476] on input "Bonifico bancario" at bounding box center [365, 483] width 15 height 15
radio input "true"
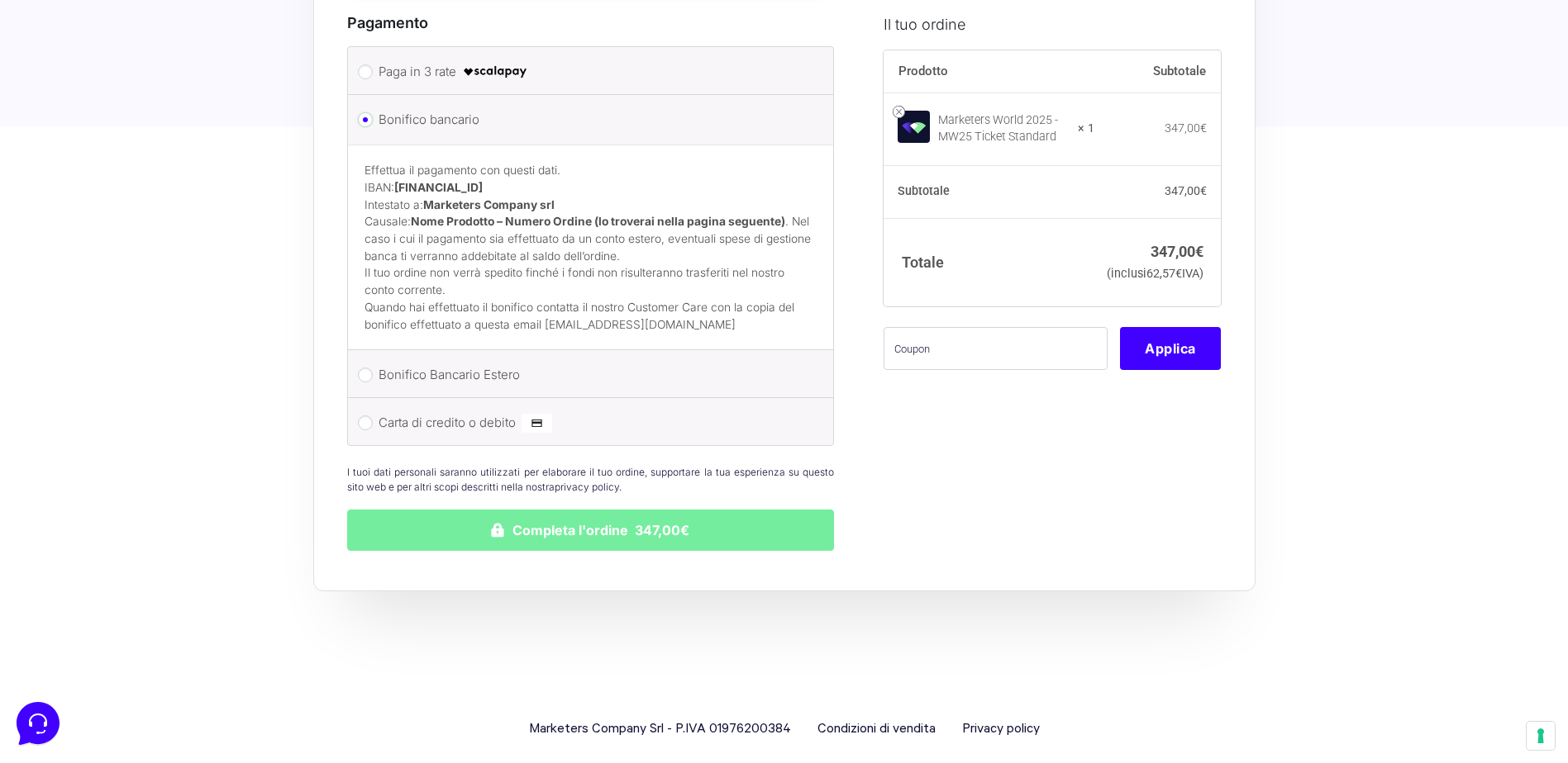
scroll to position [2078, 0]
click at [626, 521] on button "Completa l'ordine 347,00€" at bounding box center [591, 530] width 488 height 41
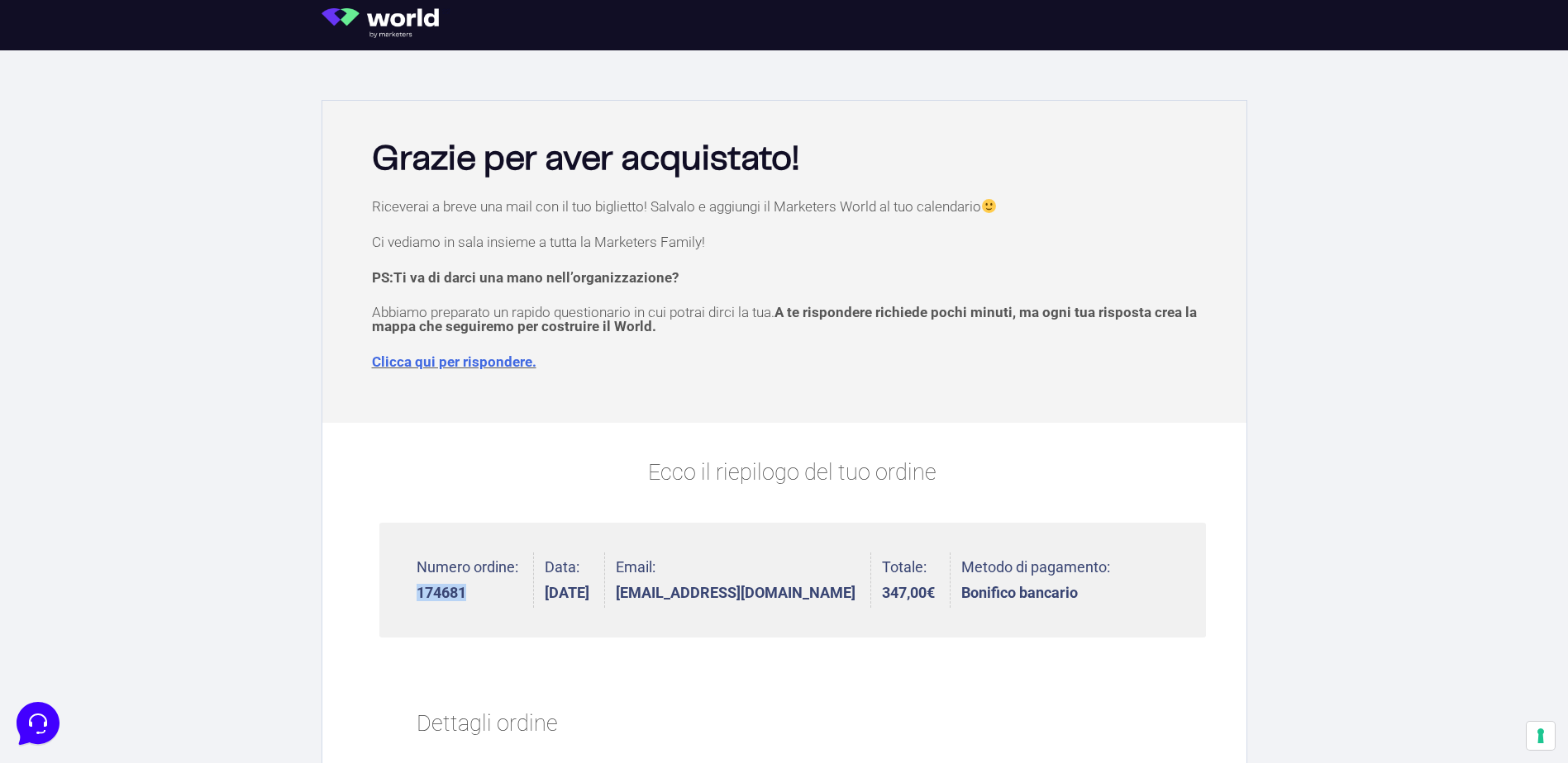
drag, startPoint x: 470, startPoint y: 593, endPoint x: 418, endPoint y: 593, distance: 52.0
click at [418, 593] on strong "174681" at bounding box center [467, 593] width 102 height 15
copy strong "174681"
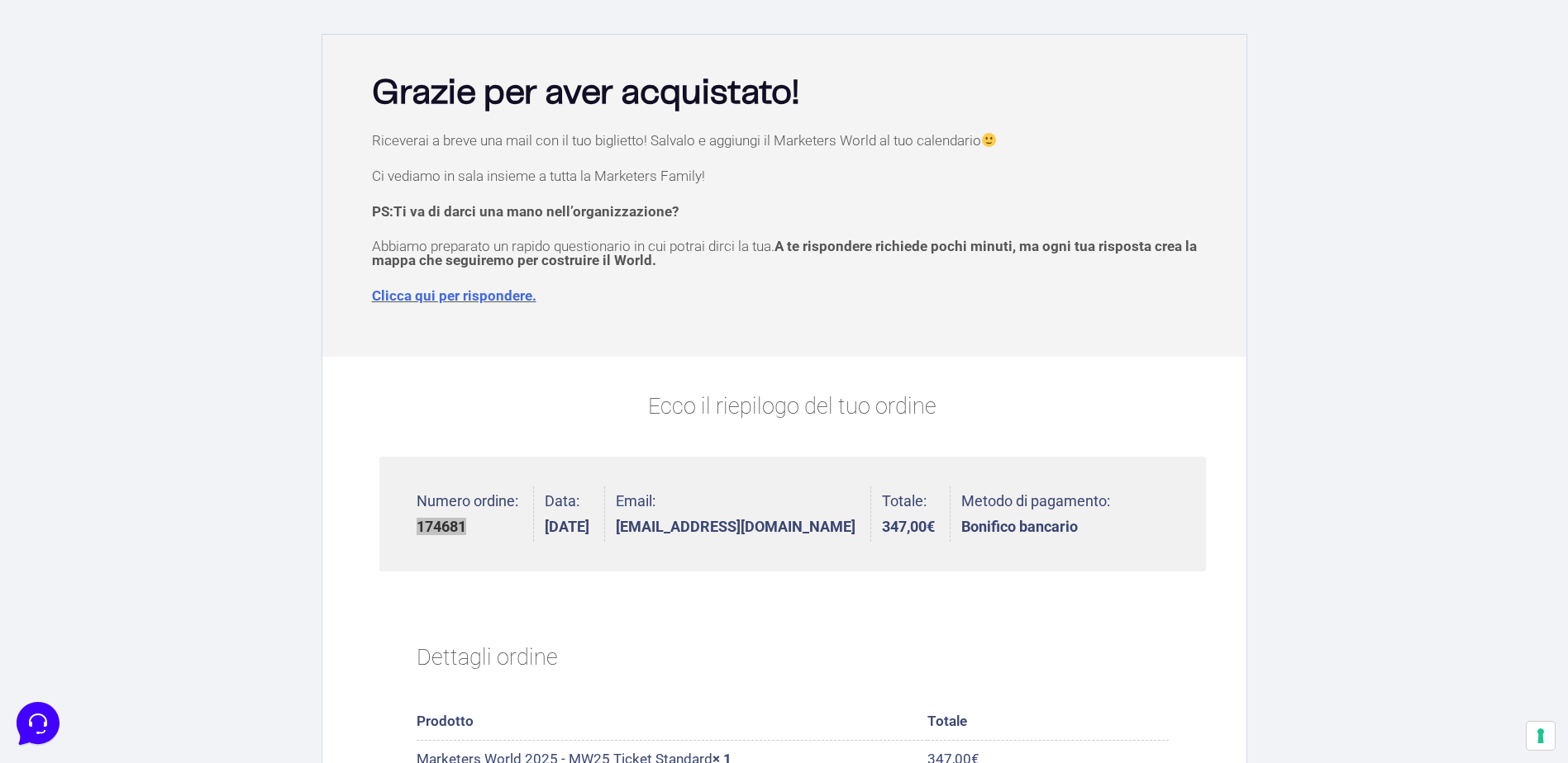
scroll to position [166, 0]
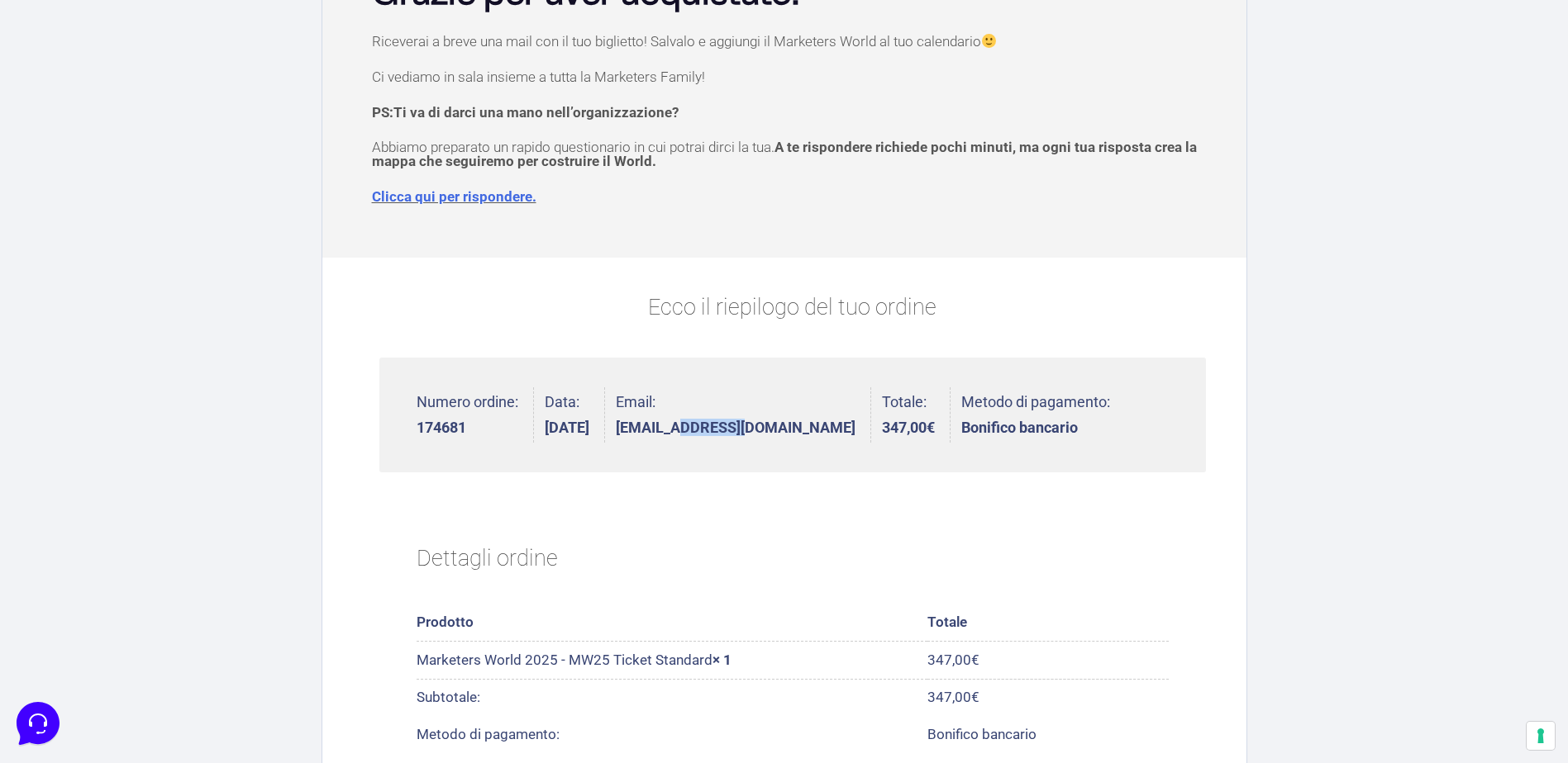
click at [844, 432] on li "Email: cbianco@mplc.com" at bounding box center [743, 416] width 256 height 56
click at [1049, 429] on strong "Bonifico bancario" at bounding box center [1035, 427] width 149 height 15
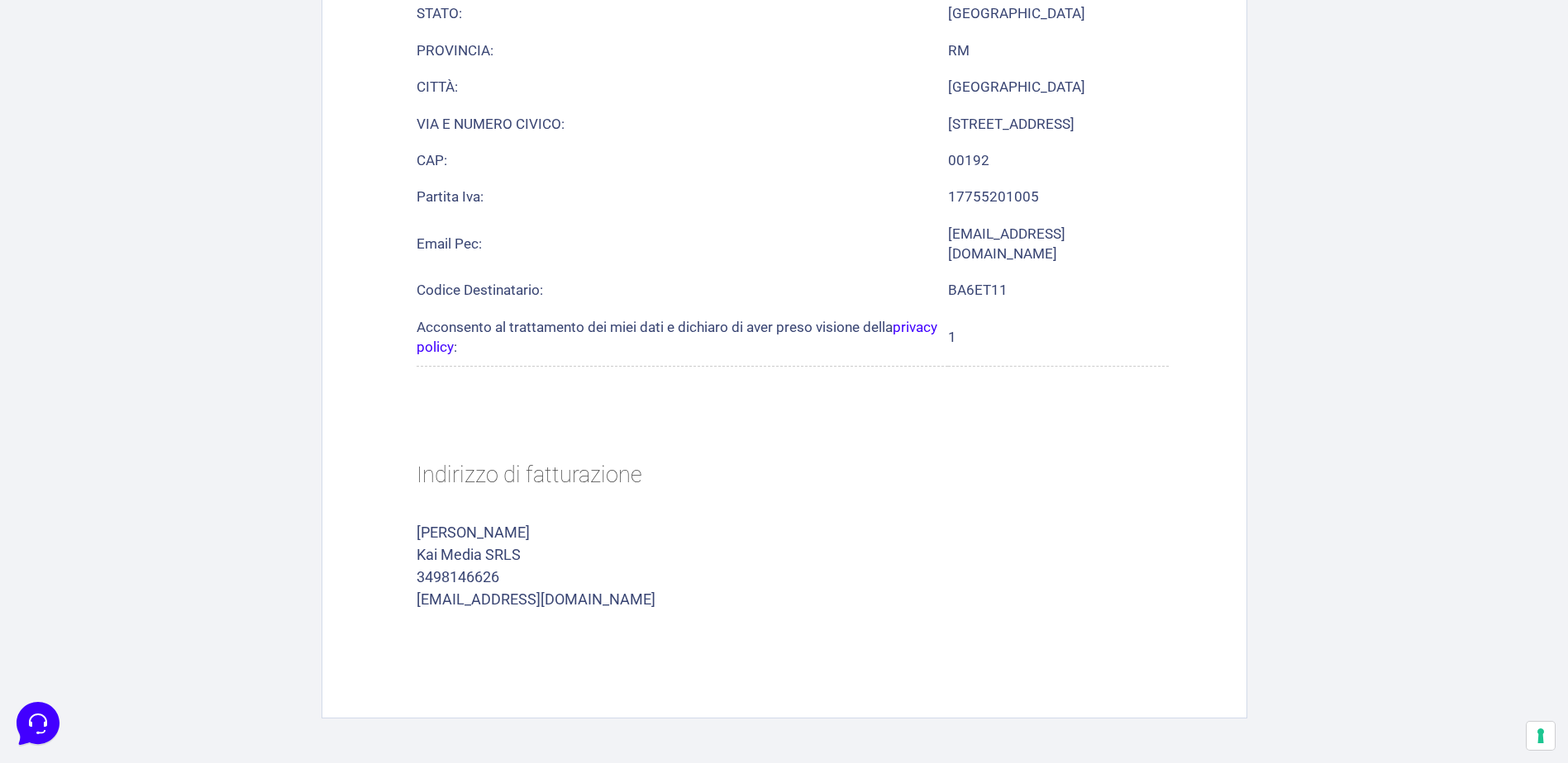
scroll to position [1065, 0]
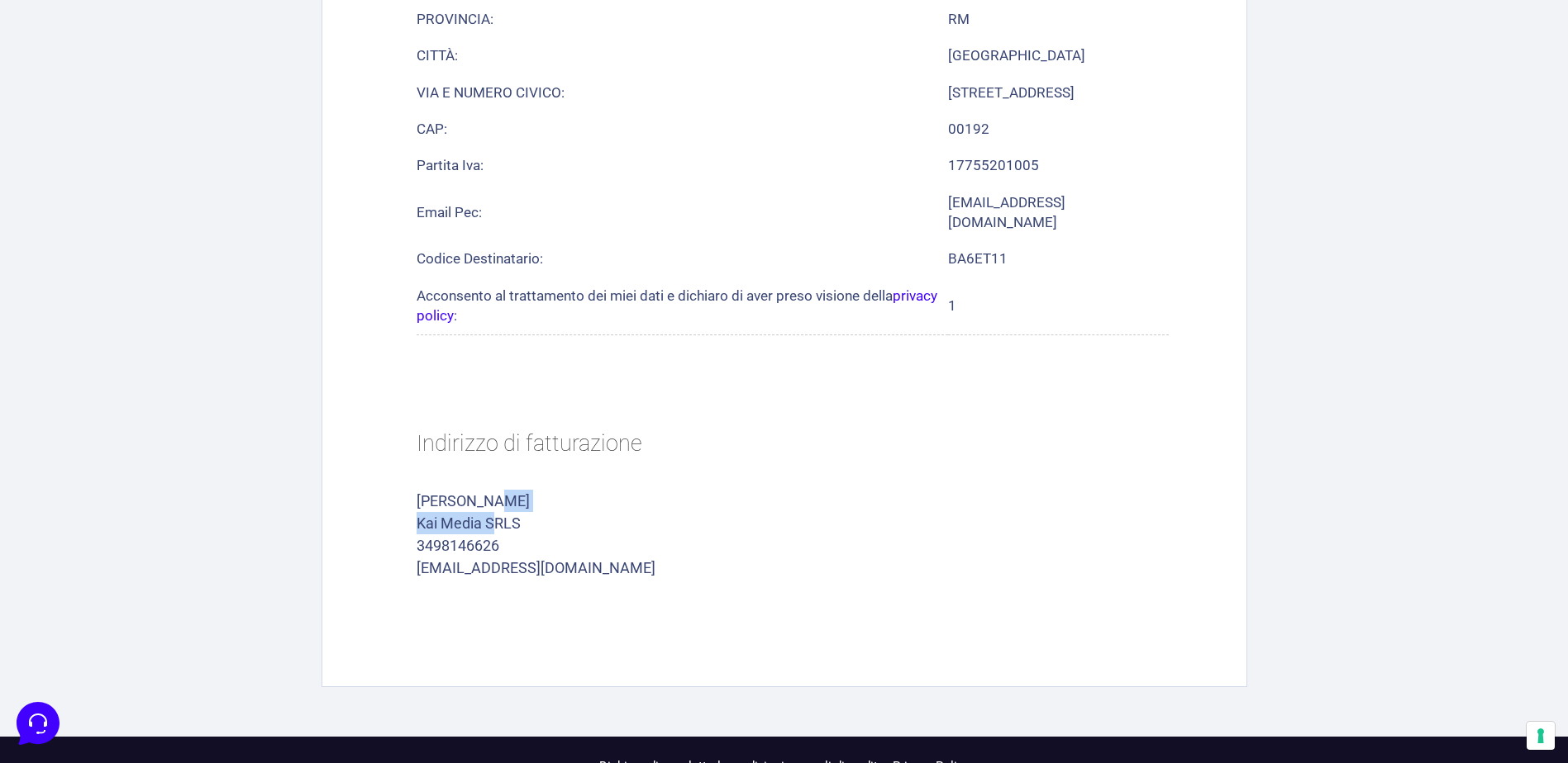
click at [498, 489] on address "Valeria Sgamma Kai Media SRLS 3498146626 cbianco@mplc.com" at bounding box center [792, 534] width 752 height 89
click at [499, 489] on address "Valeria Sgamma Kai Media SRLS 3498146626 cbianco@mplc.com" at bounding box center [792, 534] width 752 height 89
click at [511, 534] on p "3498146626" at bounding box center [792, 545] width 752 height 22
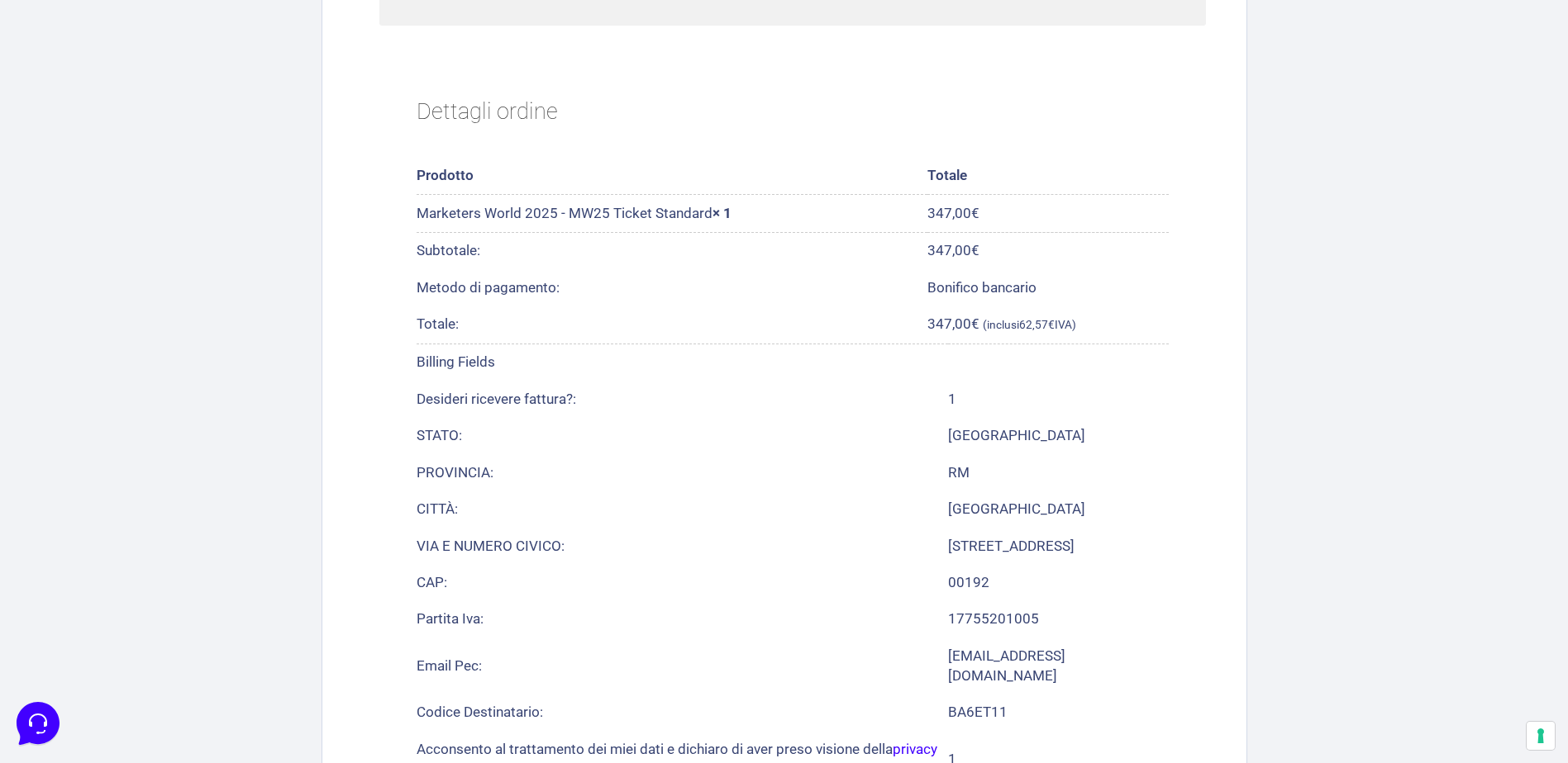
scroll to position [570, 0]
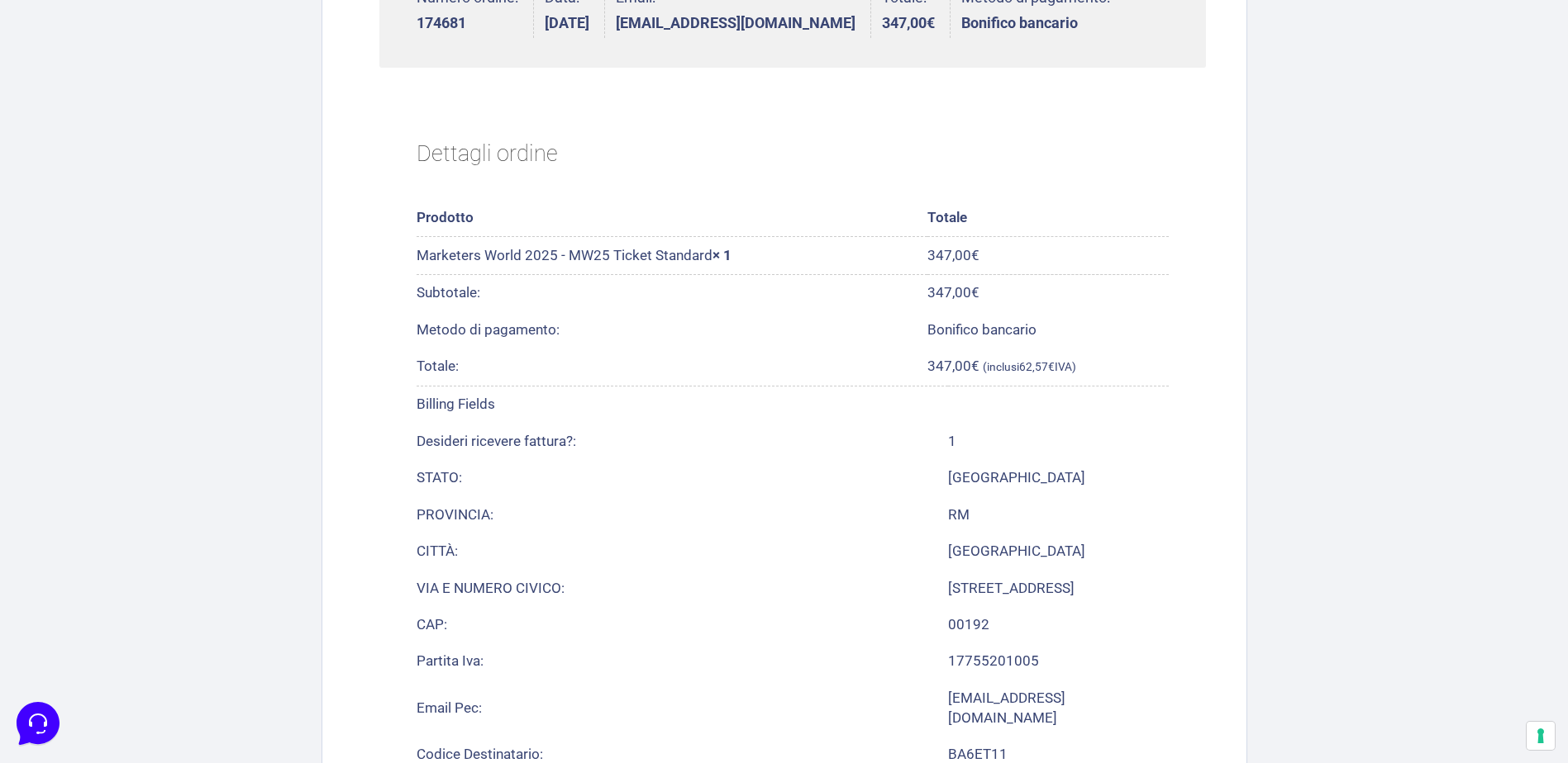
drag, startPoint x: 532, startPoint y: 247, endPoint x: 712, endPoint y: 252, distance: 180.1
click at [711, 252] on td "Marketers World 2025 - MW25 Ticket Standard × 1" at bounding box center [671, 256] width 510 height 37
click at [712, 252] on strong "× 1" at bounding box center [721, 256] width 19 height 16
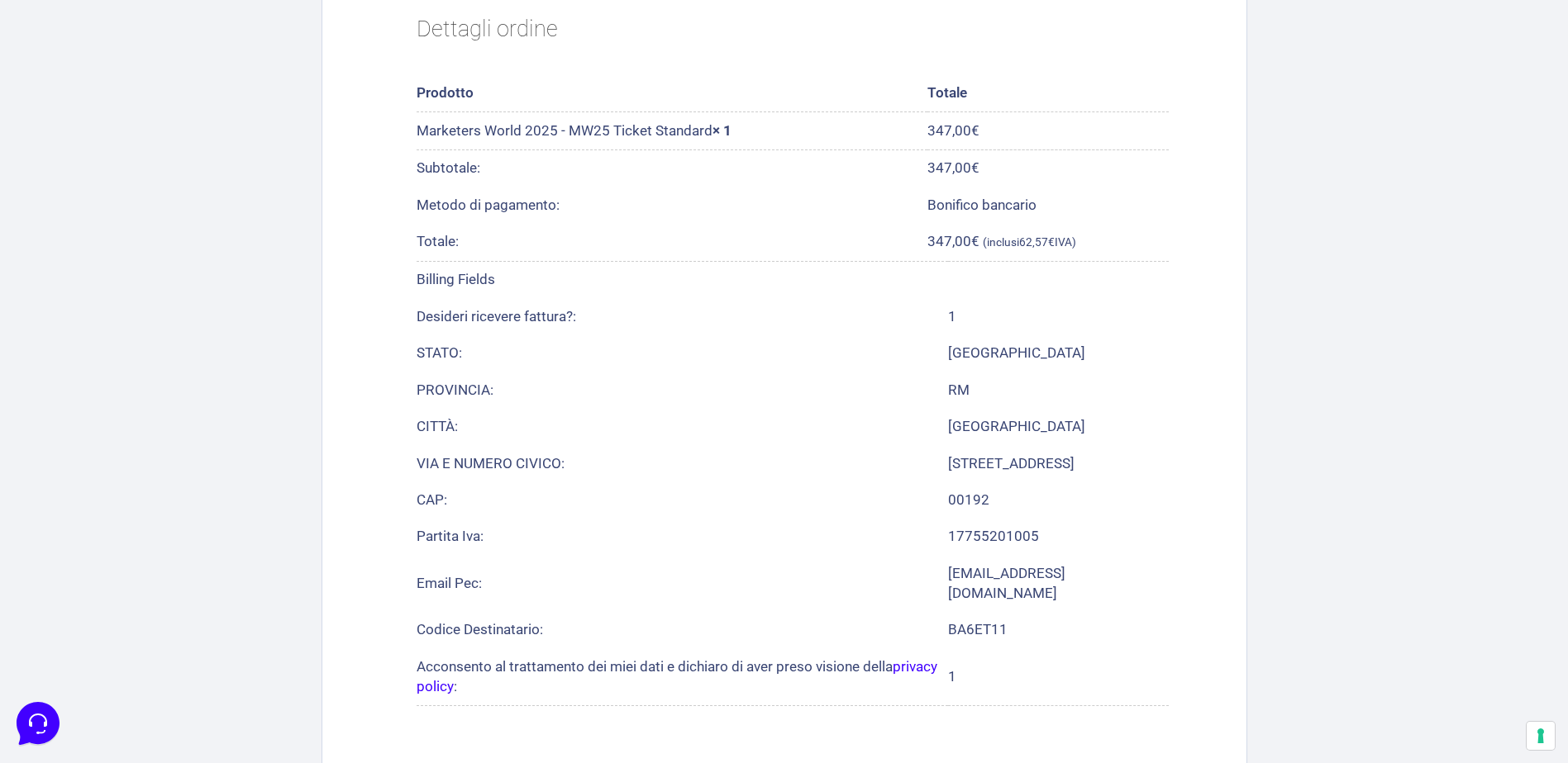
scroll to position [735, 0]
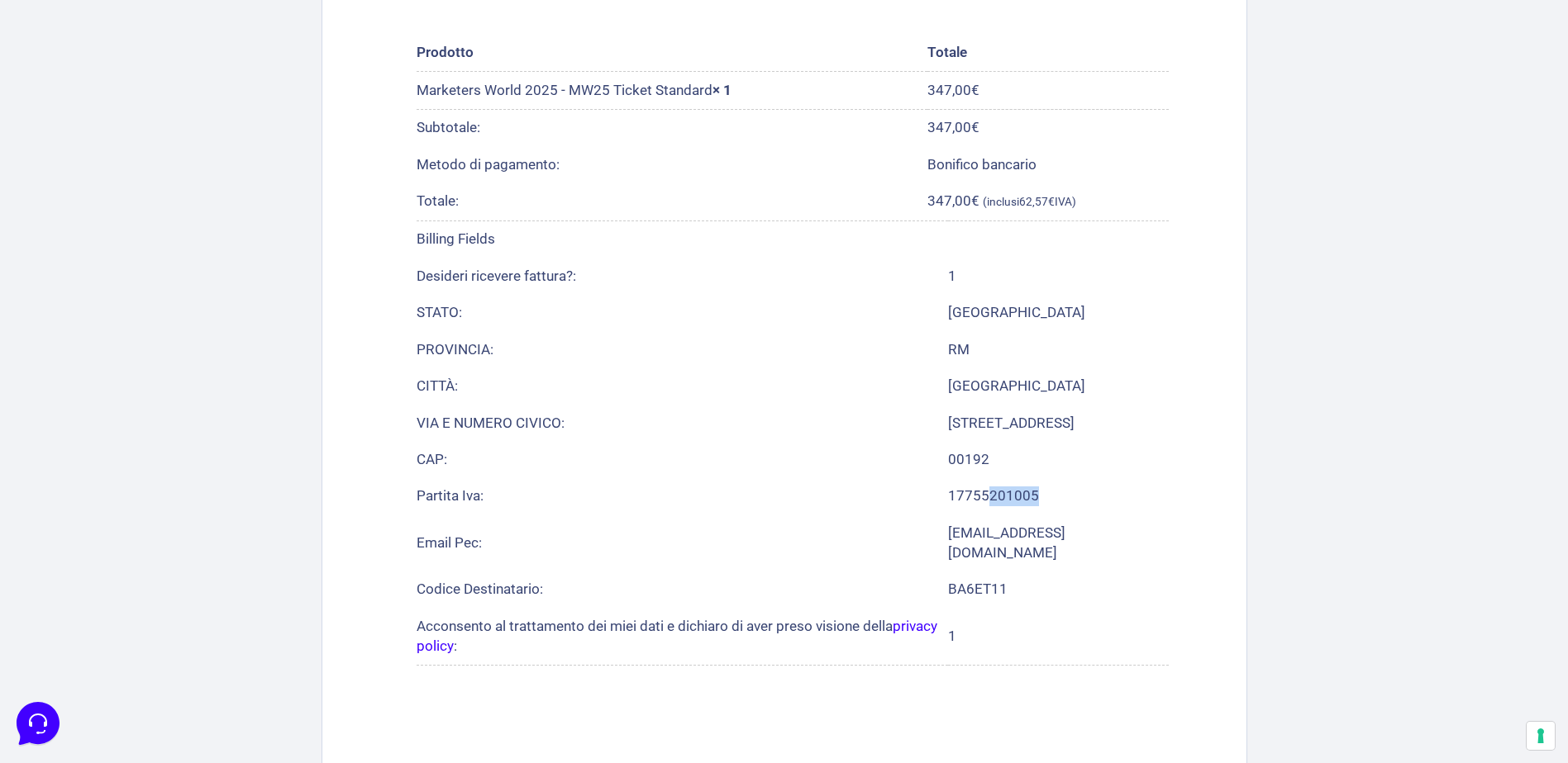
drag, startPoint x: 1088, startPoint y: 495, endPoint x: 1166, endPoint y: 489, distance: 78.2
click at [1166, 489] on td "17755201005" at bounding box center [1058, 497] width 221 height 36
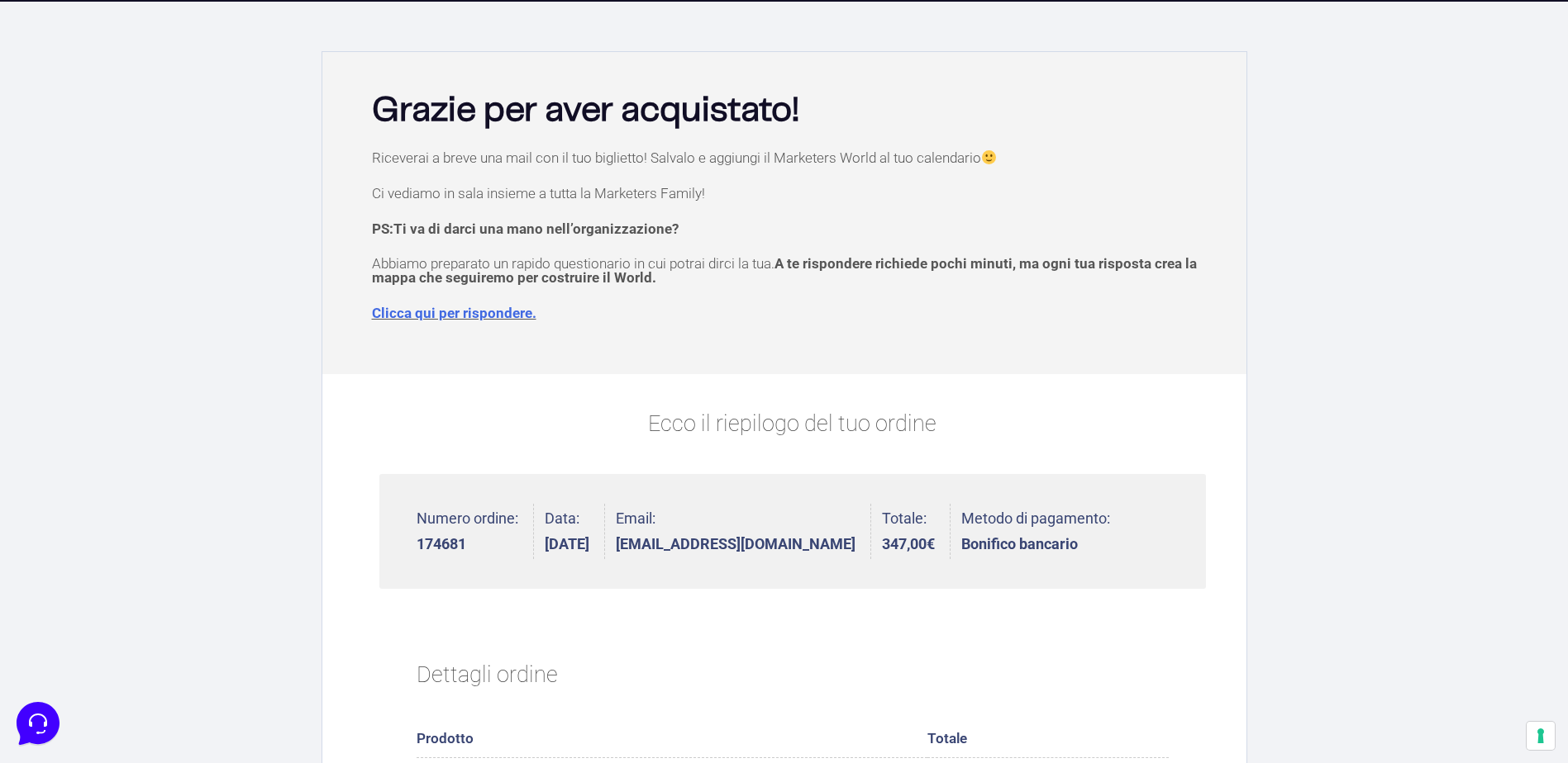
scroll to position [0, 0]
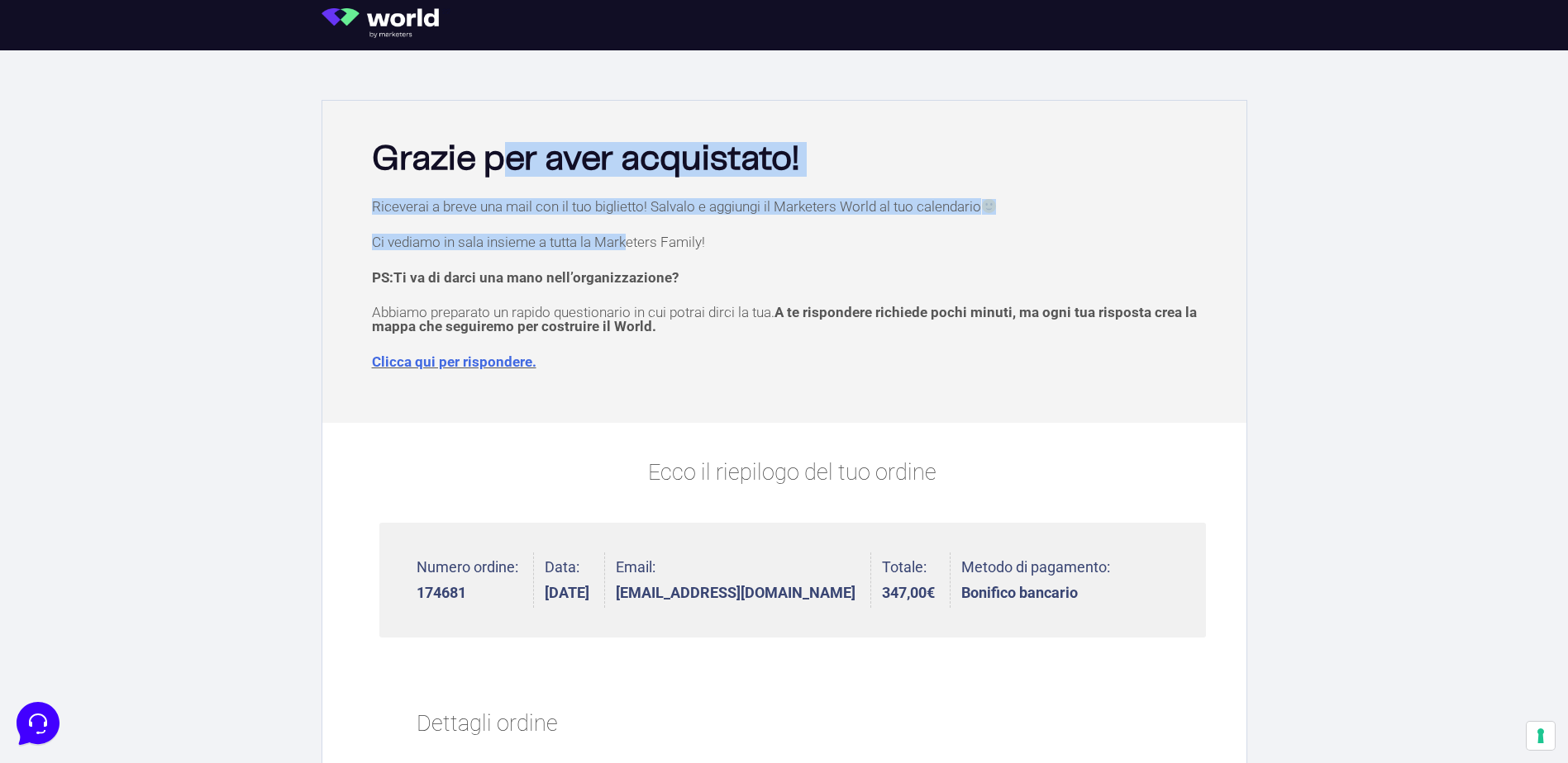
drag, startPoint x: 509, startPoint y: 193, endPoint x: 654, endPoint y: 227, distance: 148.9
click at [654, 227] on div "Grazie per aver acquistato! Riceverai a breve una mail con il tuo biglietto! Sa…" at bounding box center [784, 262] width 924 height 322
click at [654, 227] on div "Riceverai a breve una mail con il tuo biglietto! Salvalo e aggiungi il Marketer…" at bounding box center [784, 307] width 907 height 216
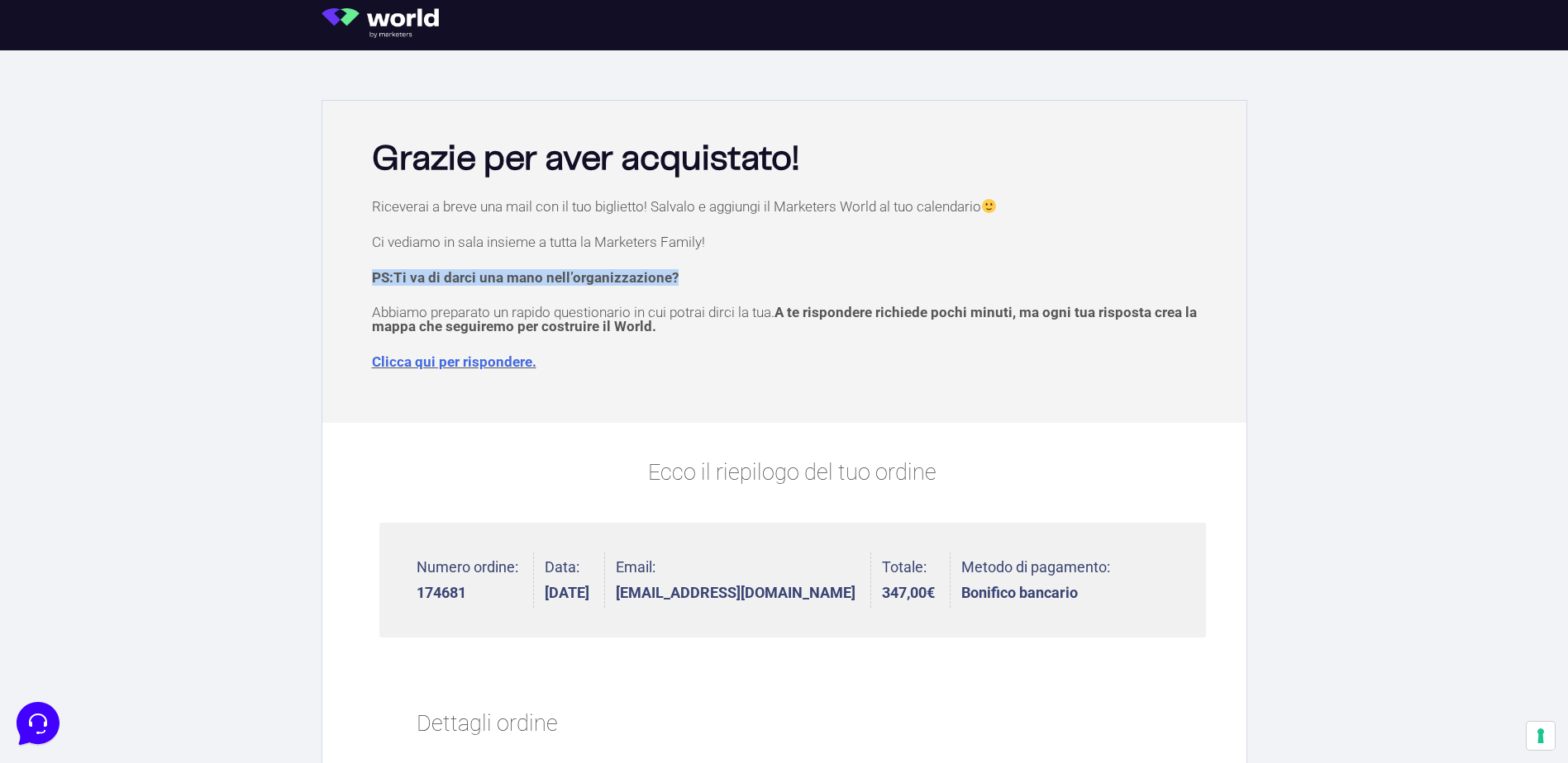
drag, startPoint x: 799, startPoint y: 261, endPoint x: 802, endPoint y: 274, distance: 13.3
click at [802, 274] on div "Riceverai a breve una mail con il tuo biglietto! Salvalo e aggiungi il Marketer…" at bounding box center [784, 307] width 907 height 216
click at [802, 274] on p "PS: Ti va di darci una mano nell’organizzazione?" at bounding box center [792, 278] width 842 height 14
